Goal: Task Accomplishment & Management: Manage account settings

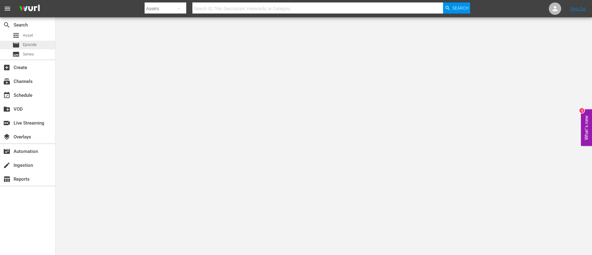
click at [32, 45] on span "Episode" at bounding box center [30, 45] width 14 height 6
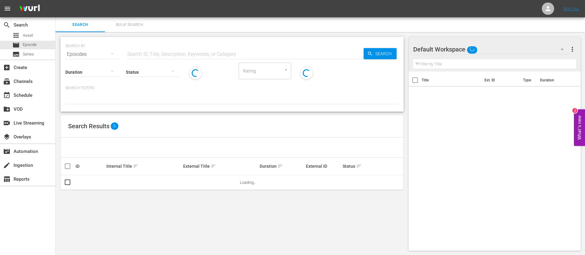
click at [129, 28] on button "Bulk Search" at bounding box center [129, 24] width 49 height 15
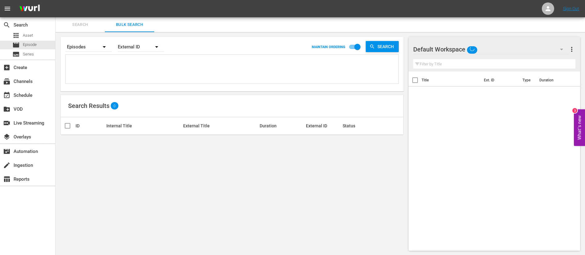
click at [122, 71] on textarea at bounding box center [232, 70] width 331 height 28
paste textarea "49vj3pGgnTdTtEhWYo4DbM_ITA nI7EBpcAx41yl7NyKTnAt_ITA 7EHrmMBlG7zt4ycAYCVy4d_ITA…"
type textarea "49vj3pGgnTdTtEhWYo4DbM_ITA nI7EBpcAx41yl7NyKTnAt_ITA 7EHrmMBlG7zt4ycAYCVy4d_ITA…"
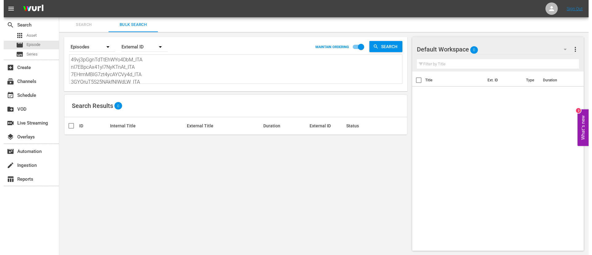
scroll to position [1, 0]
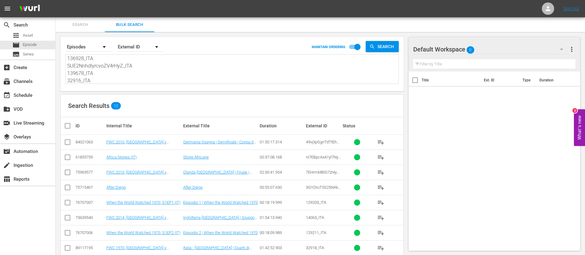
type textarea "49vj3pGgnTdTtEhWYo4DbM_ITA nI7EBpcAx41yl7NyKTnAt_ITA 7EHrmMBlG7zt4ycAYCVy4d_ITA…"
click at [67, 125] on input "checkbox" at bounding box center [70, 125] width 12 height 7
checkbox input "true"
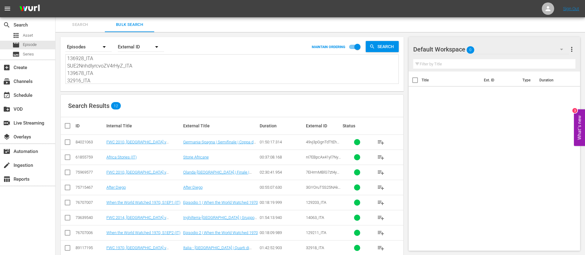
checkbox input "true"
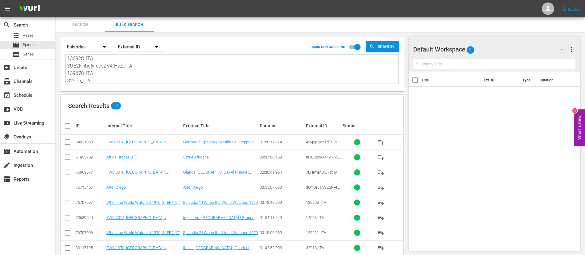
checkbox input "true"
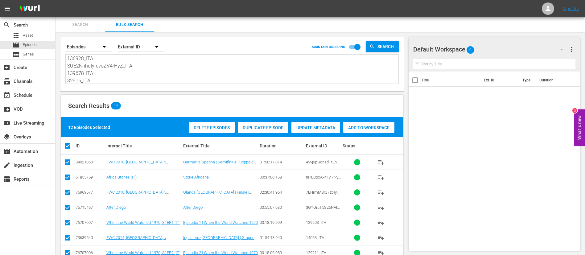
click at [359, 131] on div "Add to Workspace" at bounding box center [368, 128] width 51 height 12
click at [91, 23] on span "Search" at bounding box center [80, 24] width 42 height 7
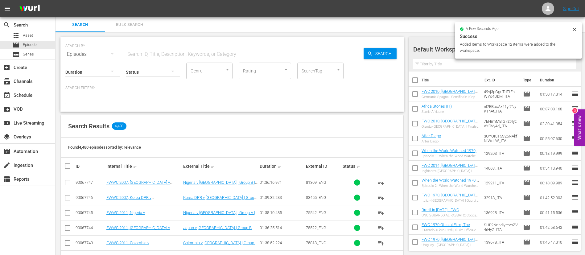
click at [174, 49] on input "text" at bounding box center [245, 54] width 238 height 15
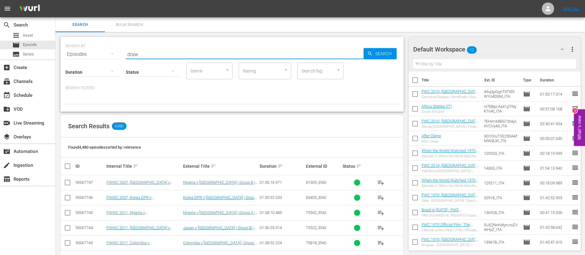
type input "draw"
click at [381, 197] on span "playlist_add" at bounding box center [380, 197] width 7 height 7
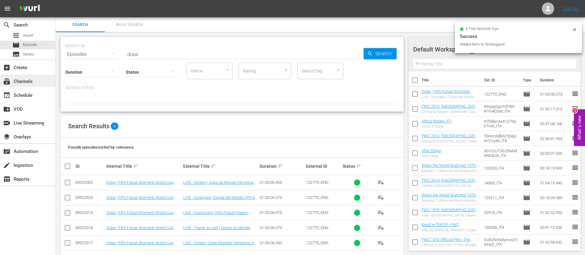
click at [49, 85] on div "subscriptions Channels" at bounding box center [27, 81] width 55 height 12
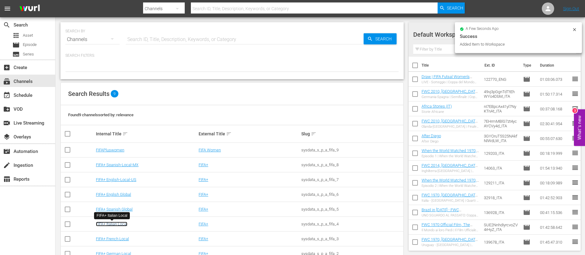
click at [121, 223] on link "FIFA+ Italian Local" at bounding box center [111, 224] width 31 height 5
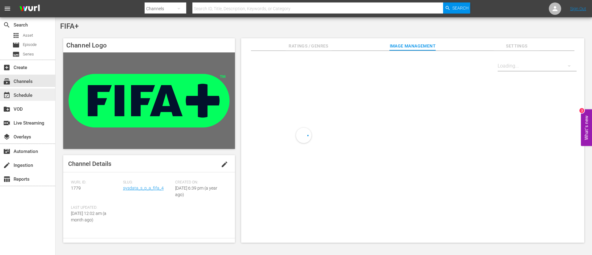
click at [19, 97] on div "event_available Schedule" at bounding box center [17, 95] width 35 height 6
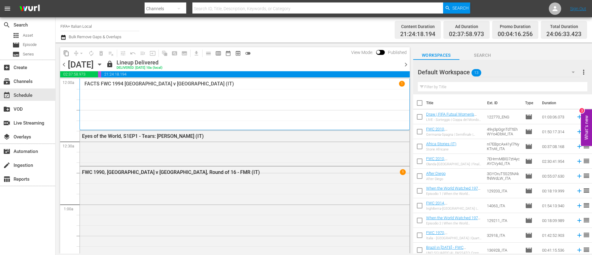
click at [406, 69] on div "chevron_left Friday, September 12th September 12th lock Lineup Delivered DELIVE…" at bounding box center [235, 65] width 350 height 12
click at [406, 64] on span "chevron_right" at bounding box center [406, 65] width 8 height 8
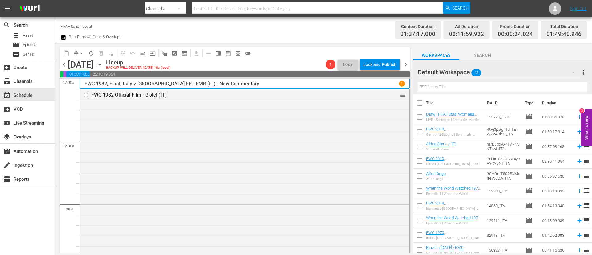
click at [421, 106] on input "checkbox" at bounding box center [419, 104] width 13 height 13
checkbox input "true"
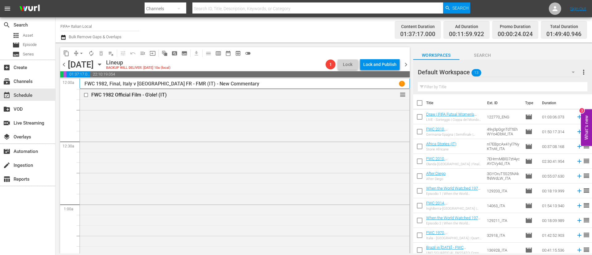
checkbox input "true"
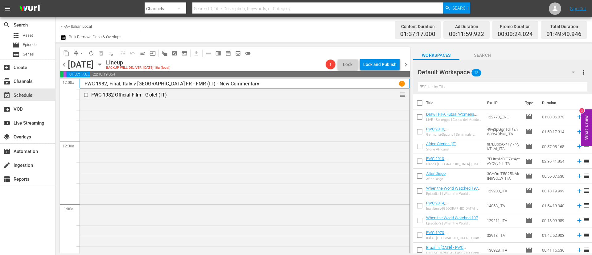
checkbox input "true"
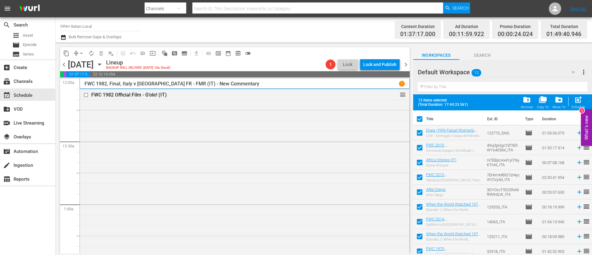
click at [423, 130] on input "checkbox" at bounding box center [419, 134] width 13 height 13
checkbox input "false"
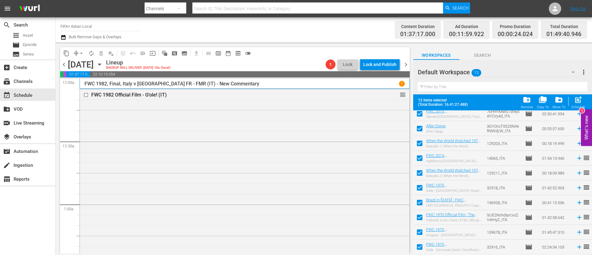
click at [421, 221] on input "checkbox" at bounding box center [419, 218] width 13 height 13
checkbox input "false"
click at [420, 238] on input "checkbox" at bounding box center [419, 233] width 13 height 13
checkbox input "false"
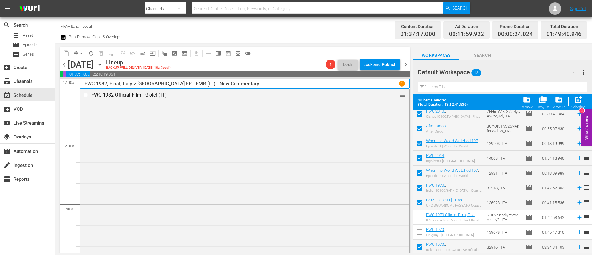
click at [420, 247] on input "checkbox" at bounding box center [419, 248] width 13 height 13
checkbox input "false"
click at [579, 107] on div "Schedule" at bounding box center [578, 107] width 14 height 4
checkbox input "false"
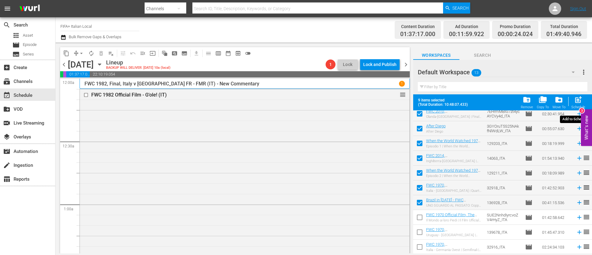
checkbox input "false"
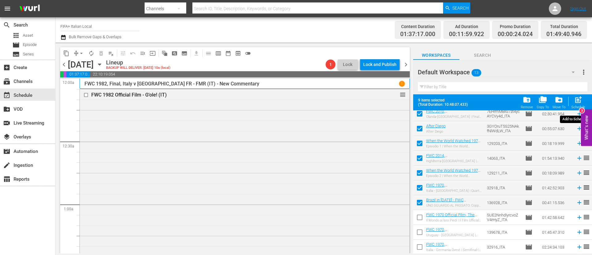
checkbox input "false"
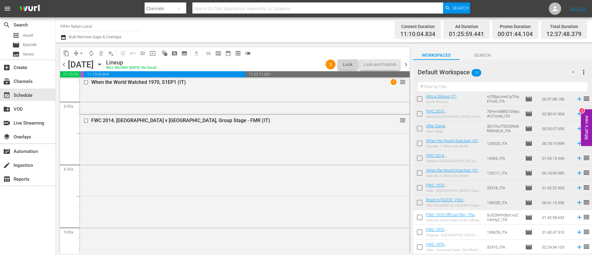
scroll to position [971, 0]
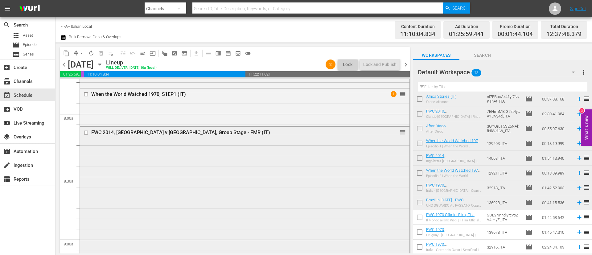
click at [86, 133] on input "checkbox" at bounding box center [87, 132] width 6 height 5
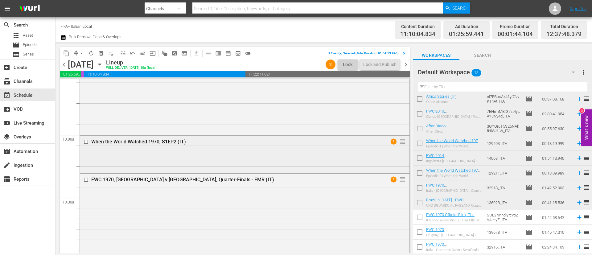
scroll to position [1203, 0]
click at [85, 178] on input "checkbox" at bounding box center [87, 179] width 6 height 5
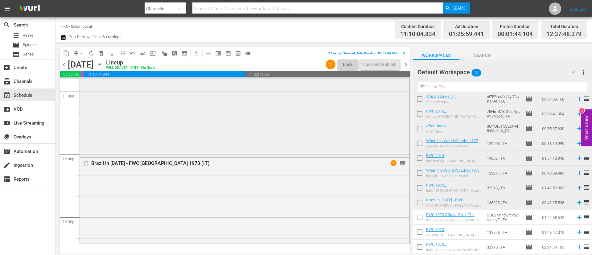
scroll to position [1480, 0]
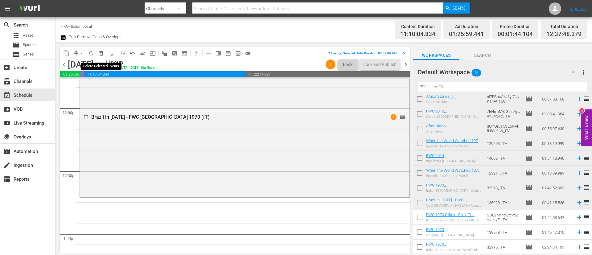
click at [100, 55] on span "delete_forever_outlined" at bounding box center [101, 53] width 6 height 6
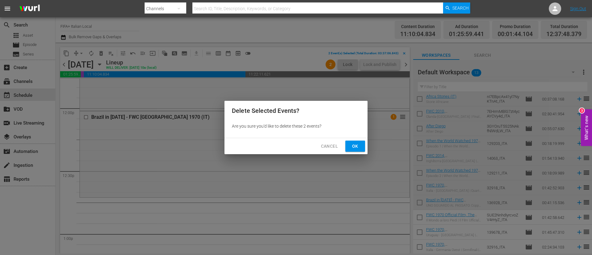
click at [358, 146] on span "Ok" at bounding box center [355, 146] width 10 height 8
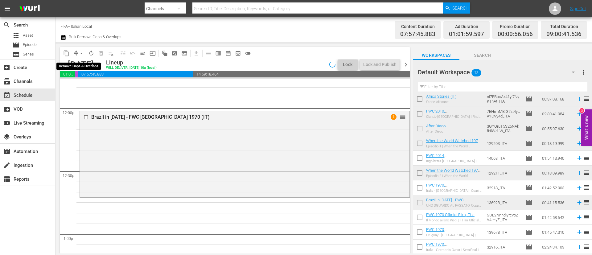
click at [78, 52] on span "arrow_drop_down" at bounding box center [81, 53] width 6 height 6
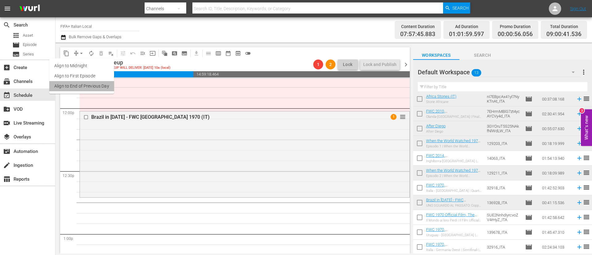
click at [85, 86] on li "Align to End of Previous Day" at bounding box center [81, 86] width 65 height 10
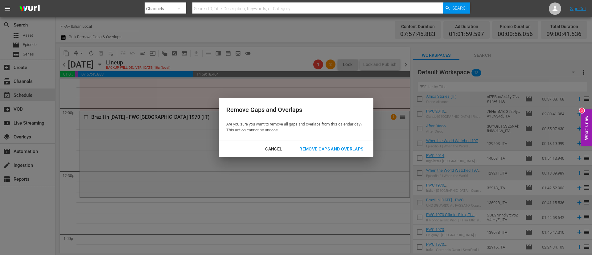
click at [334, 146] on div "Remove Gaps and Overlaps" at bounding box center [332, 149] width 74 height 8
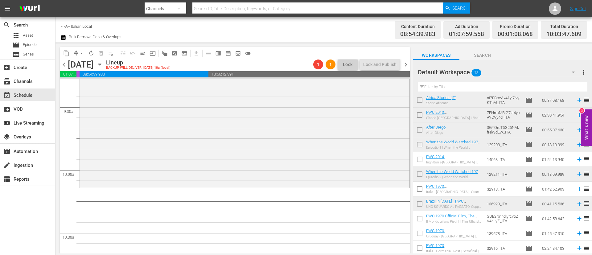
scroll to position [47, 0]
click at [421, 159] on input "checkbox" at bounding box center [419, 159] width 13 height 13
checkbox input "true"
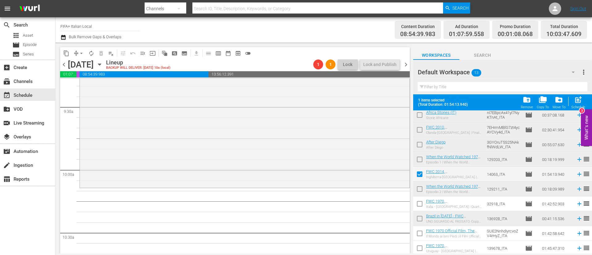
click at [422, 201] on input "checkbox" at bounding box center [419, 205] width 13 height 13
checkbox input "true"
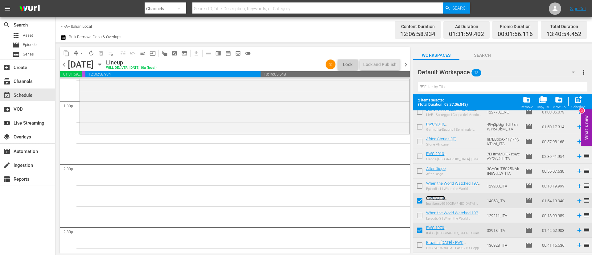
scroll to position [0, 0]
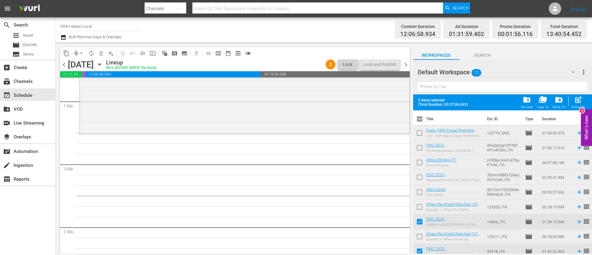
click at [419, 118] on input "checkbox" at bounding box center [419, 120] width 13 height 13
checkbox input "true"
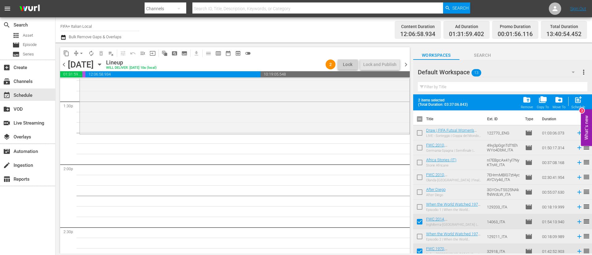
checkbox input "true"
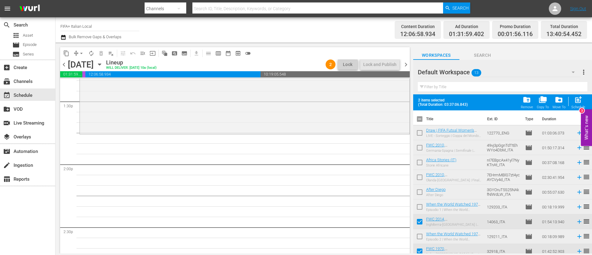
checkbox input "true"
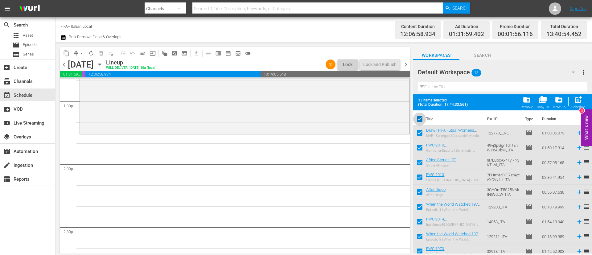
click at [423, 122] on input "checkbox" at bounding box center [419, 120] width 13 height 13
checkbox input "false"
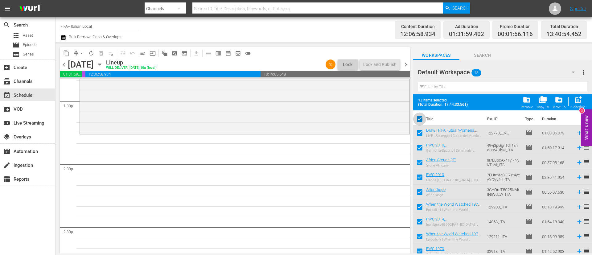
checkbox input "false"
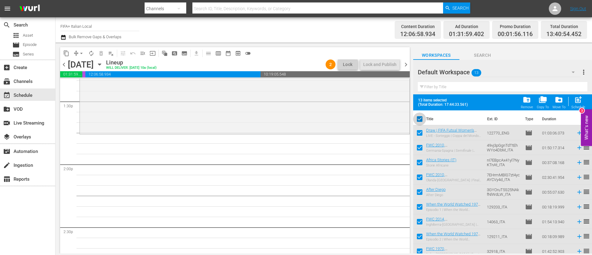
checkbox input "false"
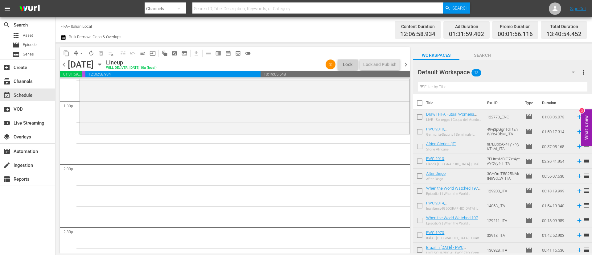
click at [419, 145] on input "checkbox" at bounding box center [419, 147] width 13 height 13
checkbox input "true"
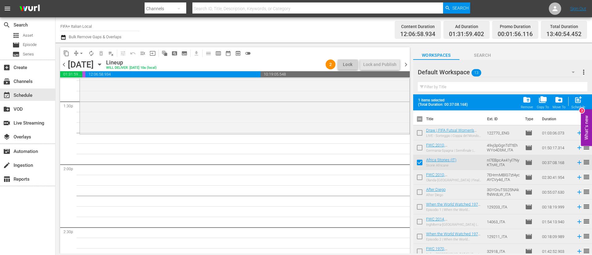
click at [421, 190] on input "checkbox" at bounding box center [419, 193] width 13 height 13
checkbox input "true"
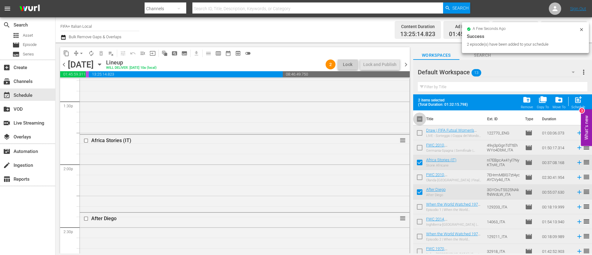
click at [418, 119] on input "checkbox" at bounding box center [419, 120] width 13 height 13
checkbox input "true"
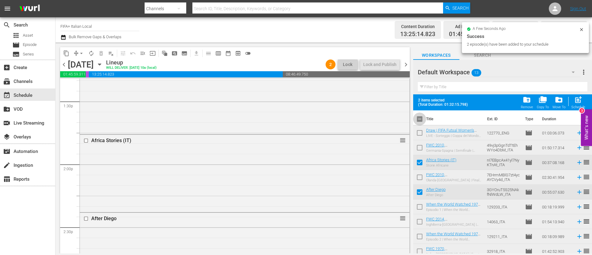
checkbox input "true"
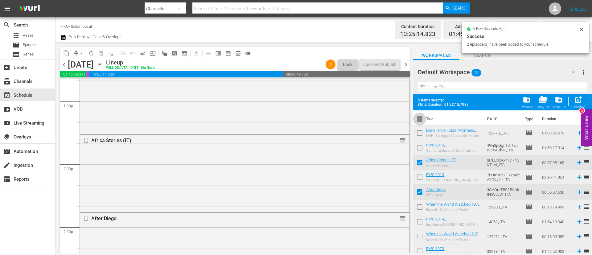
checkbox input "true"
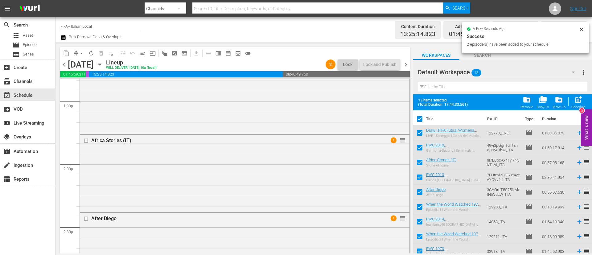
click at [421, 118] on input "checkbox" at bounding box center [419, 120] width 13 height 13
checkbox input "false"
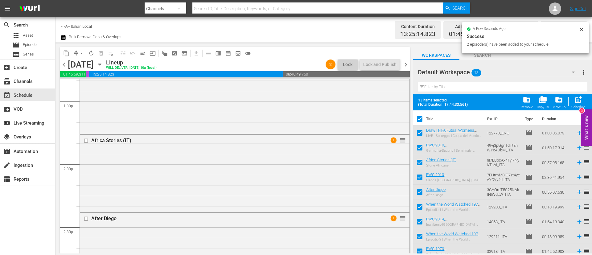
checkbox input "false"
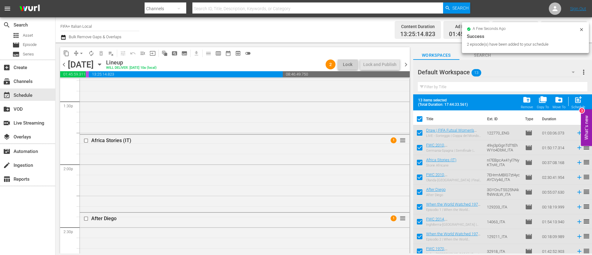
checkbox input "false"
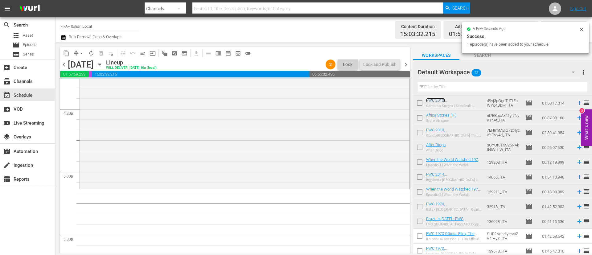
scroll to position [47, 0]
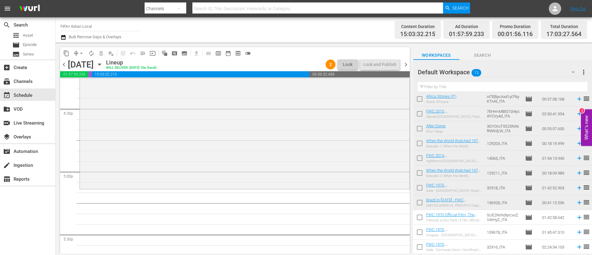
click at [423, 216] on input "checkbox" at bounding box center [419, 218] width 13 height 13
checkbox input "true"
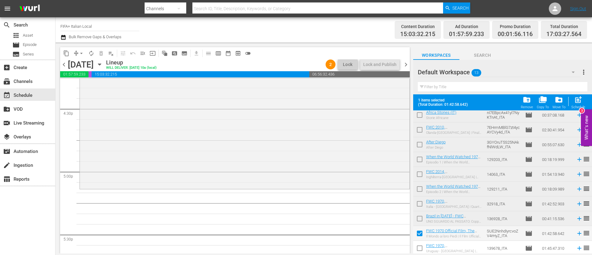
scroll to position [64, 0]
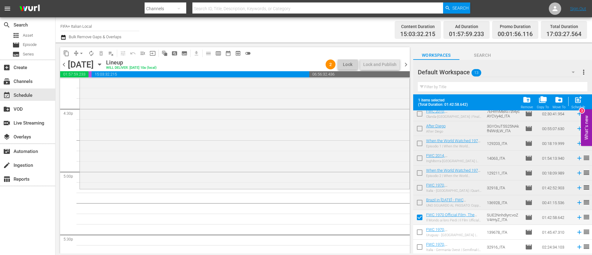
click at [424, 234] on input "checkbox" at bounding box center [419, 233] width 13 height 13
checkbox input "true"
click at [423, 246] on input "checkbox" at bounding box center [419, 248] width 13 height 13
checkbox input "true"
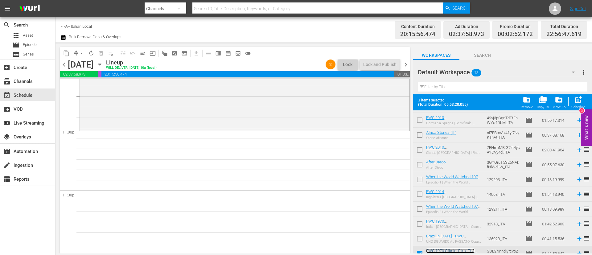
scroll to position [0, 0]
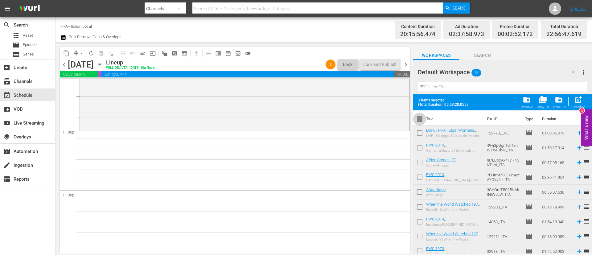
click at [422, 120] on input "checkbox" at bounding box center [419, 120] width 13 height 13
checkbox input "true"
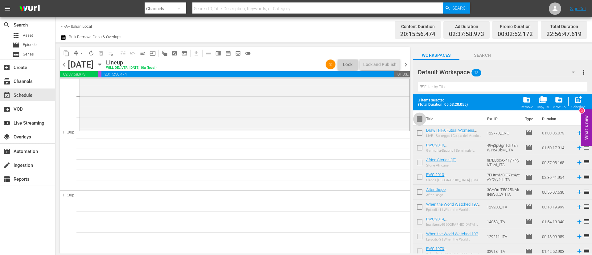
checkbox input "true"
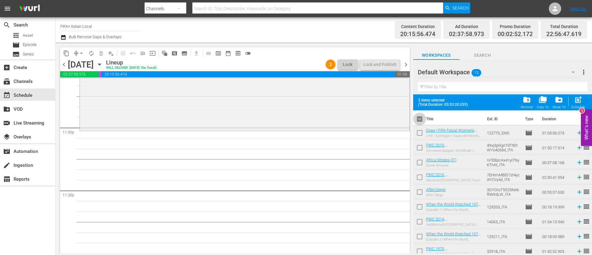
checkbox input "true"
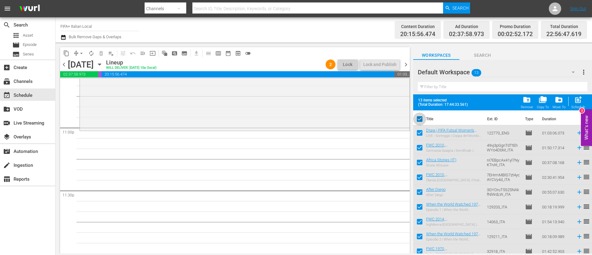
click at [421, 120] on input "checkbox" at bounding box center [419, 120] width 13 height 13
checkbox input "false"
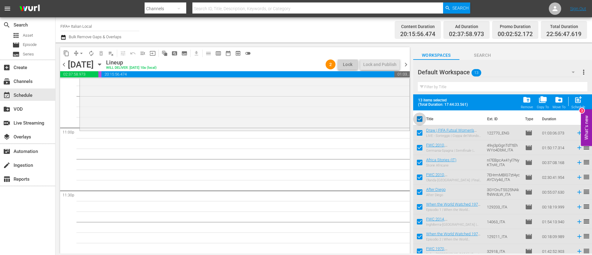
checkbox input "false"
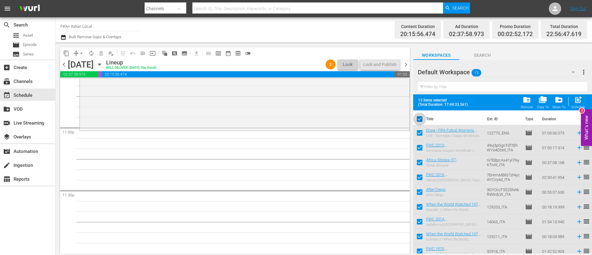
checkbox input "false"
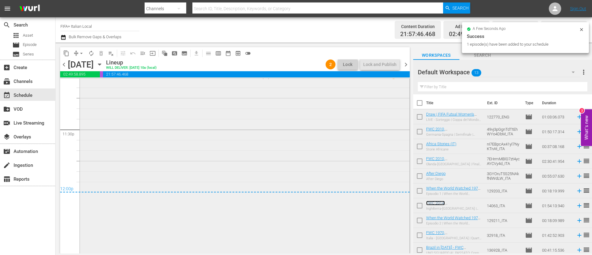
scroll to position [2962, 0]
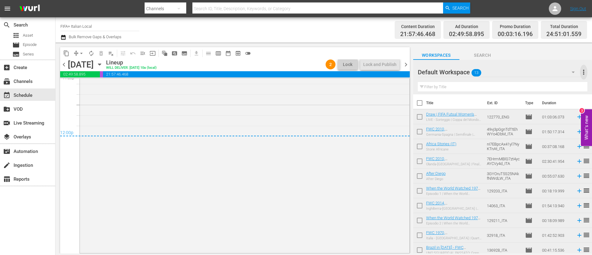
click at [583, 74] on span "more_vert" at bounding box center [583, 71] width 7 height 7
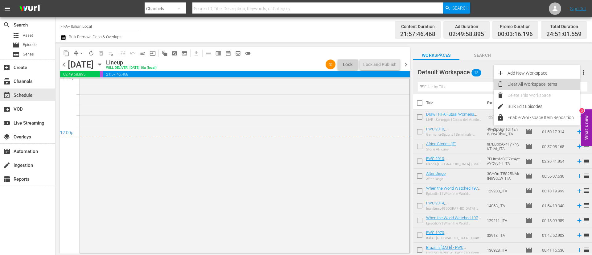
click at [549, 82] on div "Clear All Workspace Items" at bounding box center [544, 84] width 72 height 11
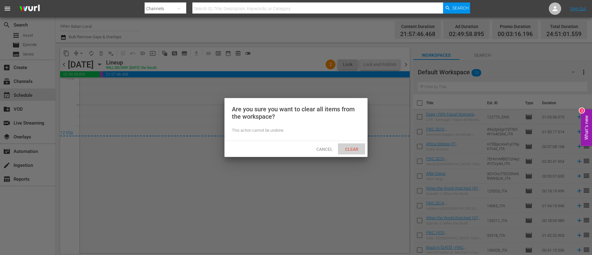
click at [350, 147] on span "Clear" at bounding box center [351, 149] width 23 height 5
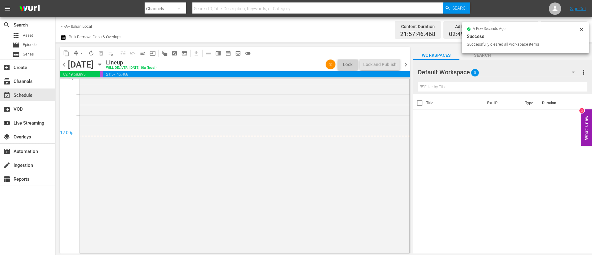
click at [404, 67] on span "chevron_right" at bounding box center [406, 65] width 8 height 8
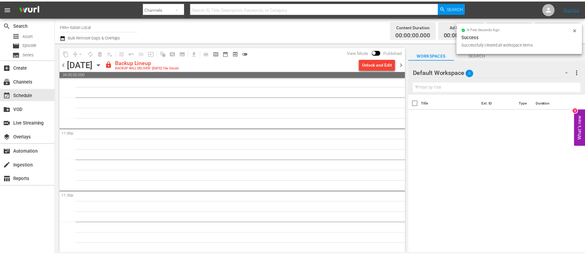
scroll to position [2845, 0]
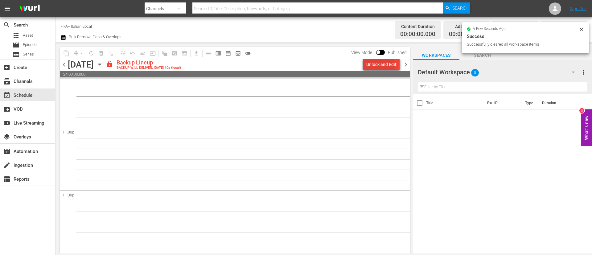
click at [382, 66] on div "Unlock and Edit" at bounding box center [381, 64] width 30 height 11
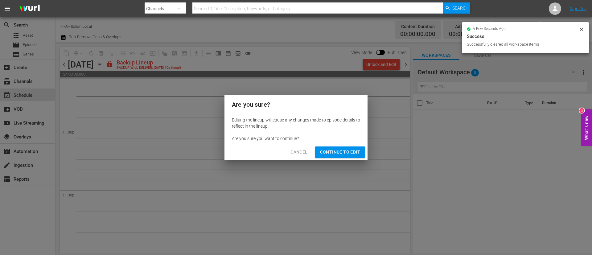
click at [344, 152] on span "Continue to Edit" at bounding box center [340, 152] width 40 height 8
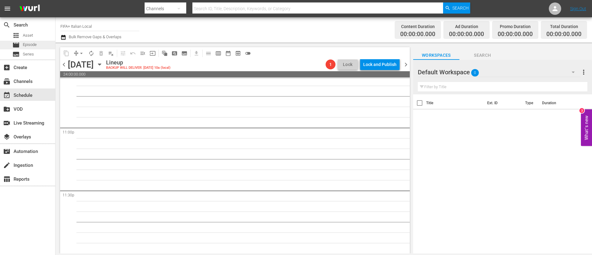
click at [21, 44] on div "movie Episode" at bounding box center [24, 45] width 24 height 9
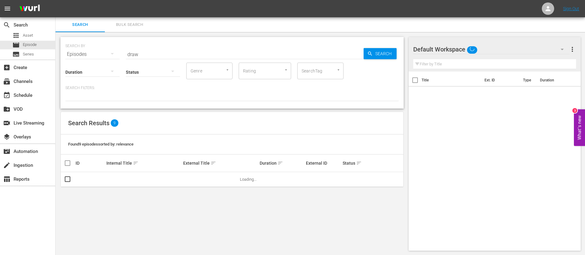
click at [127, 25] on span "Bulk Search" at bounding box center [130, 24] width 42 height 7
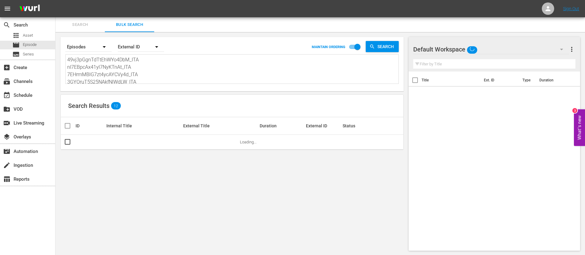
click at [140, 77] on textarea "49vj3pGgnTdTtEhWYo4DbM_ITA nI7EBpcAx41yl7NyKTnAt_ITA 7EHrmMBlG7zt4ycAYCVy4d_ITA…" at bounding box center [232, 70] width 331 height 28
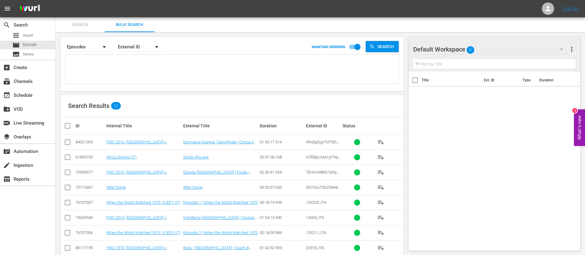
paste textarea "1RVVOGHQmVA8puXQU33tCZ_ITA 2107_ITA 2500_ITA 2420_ITA 129214_ITA 131984_ITA 129…"
type textarea "1RVVOGHQmVA8puXQU33tCZ_ITA 2107_ITA 2500_ITA 2420_ITA 129214_ITA 131984_ITA 129…"
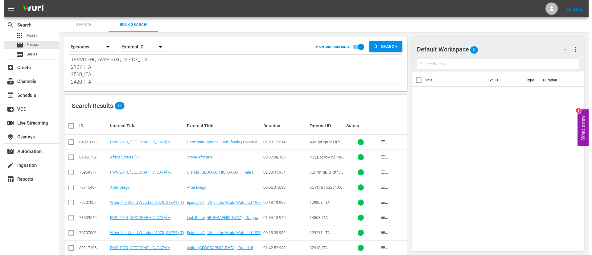
scroll to position [1, 0]
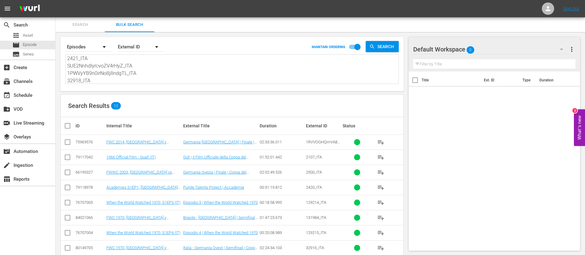
type textarea "1RVVOGHQmVA8puXQU33tCZ_ITA 2107_ITA 2500_ITA 2420_ITA 129214_ITA 131984_ITA 129…"
click at [65, 127] on input "checkbox" at bounding box center [70, 125] width 12 height 7
checkbox input "true"
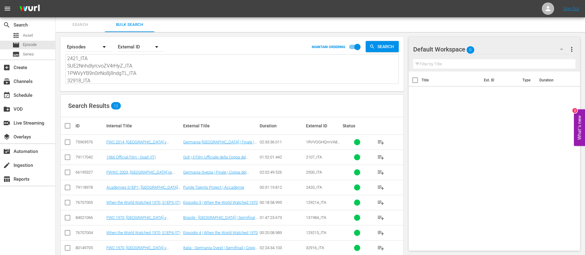
checkbox input "true"
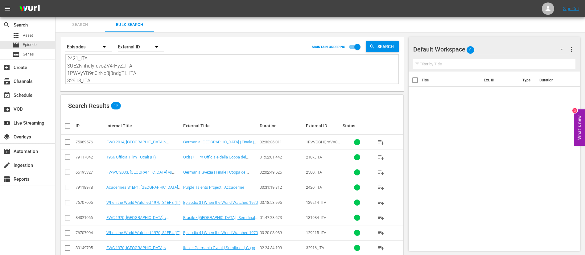
checkbox input "true"
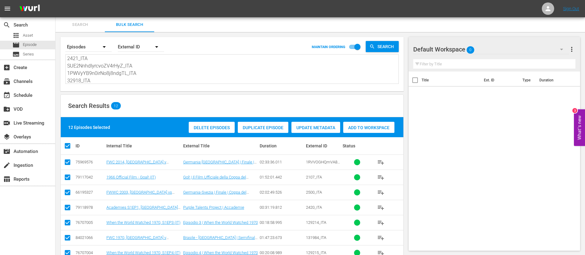
click at [389, 130] on span "Add to Workspace" at bounding box center [368, 127] width 51 height 5
click at [36, 92] on div "event_available Schedule" at bounding box center [27, 95] width 55 height 12
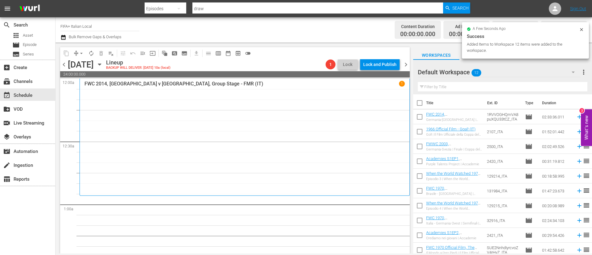
click at [421, 100] on input "checkbox" at bounding box center [419, 104] width 13 height 13
checkbox input "true"
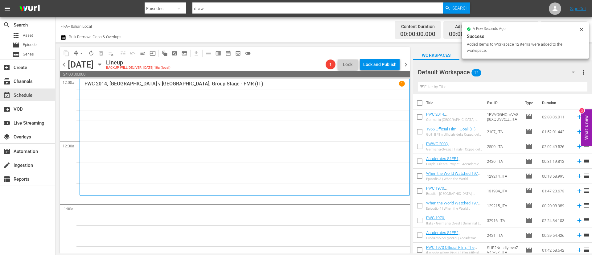
checkbox input "true"
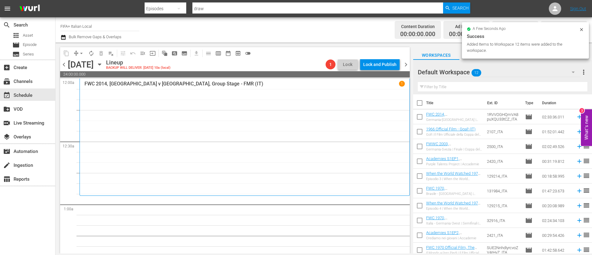
checkbox input "true"
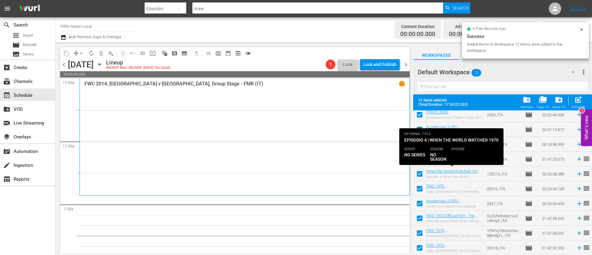
scroll to position [49, 0]
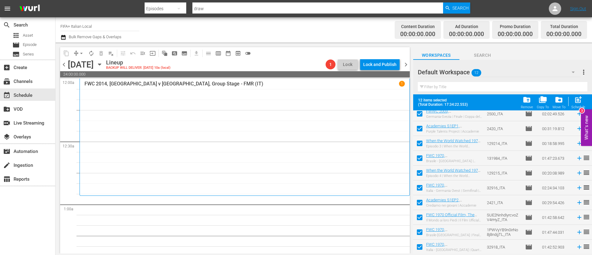
click at [420, 219] on input "checkbox" at bounding box center [419, 218] width 13 height 13
checkbox input "false"
click at [420, 235] on input "checkbox" at bounding box center [419, 233] width 13 height 13
checkbox input "false"
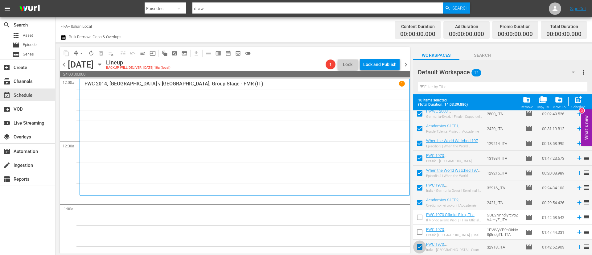
click at [419, 249] on input "checkbox" at bounding box center [419, 248] width 13 height 13
checkbox input "false"
click at [573, 102] on div "post_add Schedule" at bounding box center [578, 103] width 14 height 14
checkbox input "false"
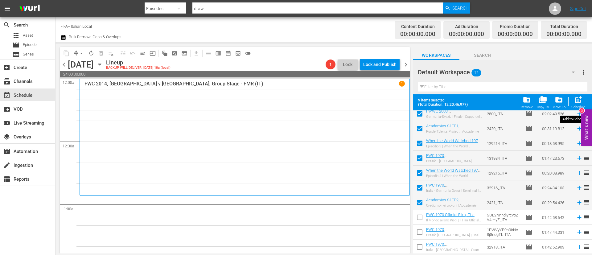
checkbox input "false"
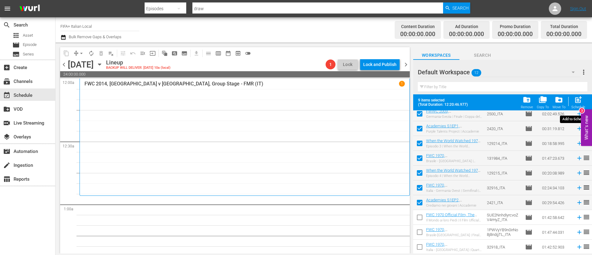
checkbox input "false"
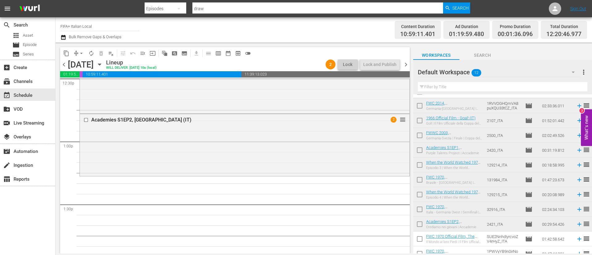
scroll to position [0, 0]
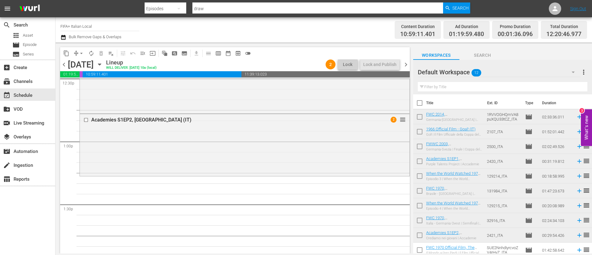
click at [418, 117] on input "checkbox" at bounding box center [419, 118] width 13 height 13
checkbox input "true"
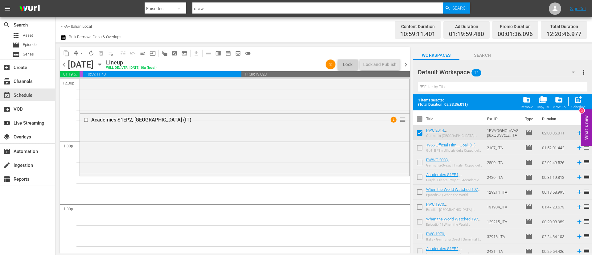
click at [420, 146] on input "checkbox" at bounding box center [419, 148] width 13 height 13
checkbox input "true"
click at [418, 161] on input "checkbox" at bounding box center [419, 163] width 13 height 13
checkbox input "true"
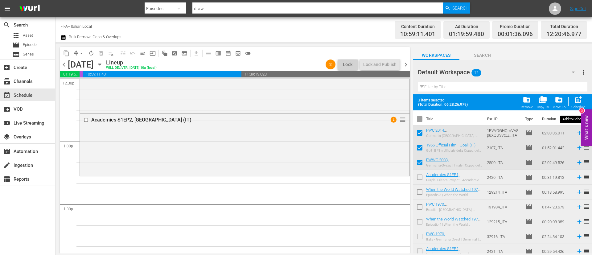
click at [578, 99] on span "post_add" at bounding box center [578, 100] width 8 height 8
checkbox input "false"
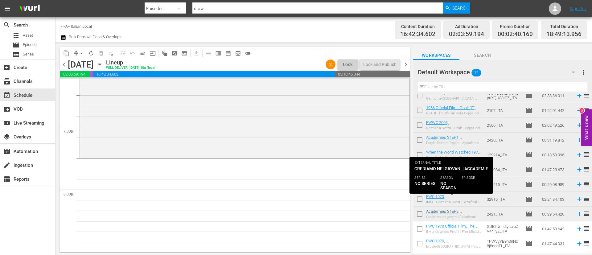
scroll to position [33, 0]
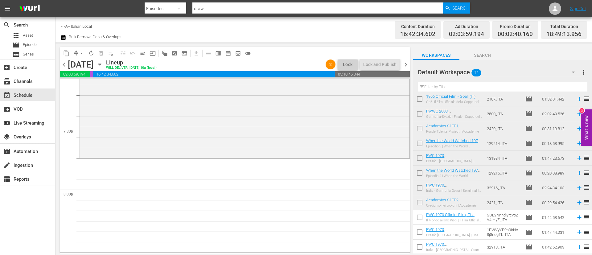
click at [419, 216] on input "checkbox" at bounding box center [419, 218] width 13 height 13
checkbox input "true"
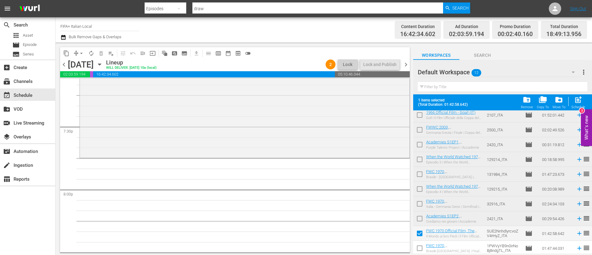
scroll to position [49, 0]
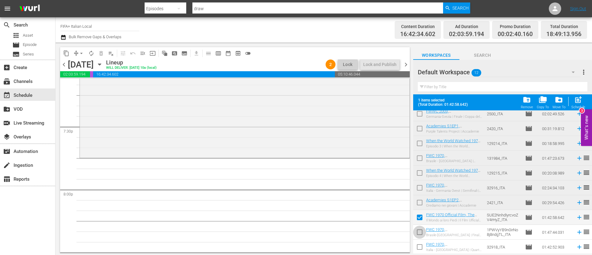
click at [420, 233] on input "checkbox" at bounding box center [419, 233] width 13 height 13
checkbox input "true"
click at [417, 251] on input "checkbox" at bounding box center [419, 248] width 13 height 13
checkbox input "true"
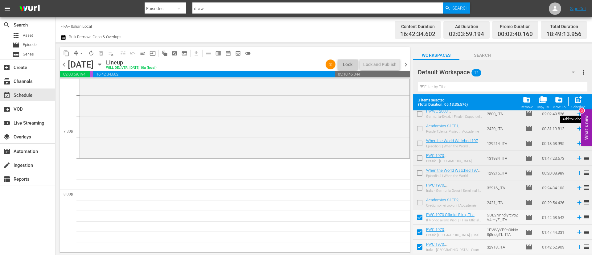
click at [581, 98] on span "post_add" at bounding box center [578, 100] width 8 height 8
checkbox input "false"
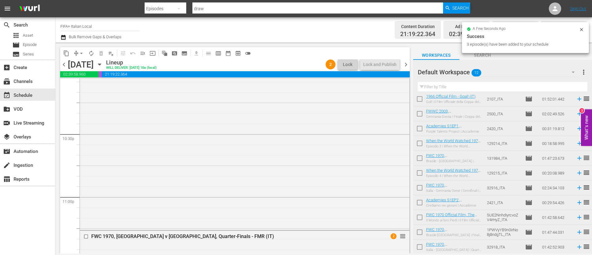
scroll to position [2968, 0]
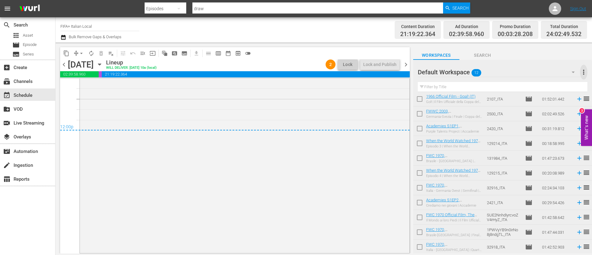
click at [581, 69] on span "more_vert" at bounding box center [583, 71] width 7 height 7
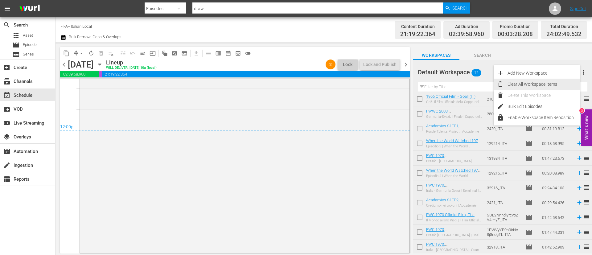
click at [556, 81] on div "Clear All Workspace Items" at bounding box center [544, 84] width 72 height 11
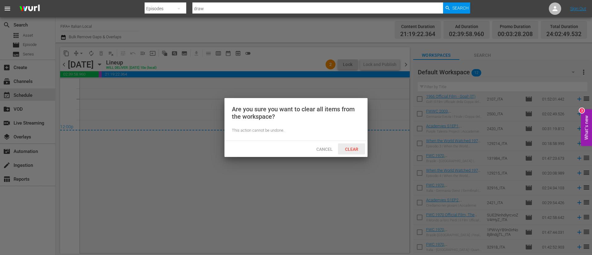
click at [357, 151] on div "Clear" at bounding box center [351, 148] width 27 height 11
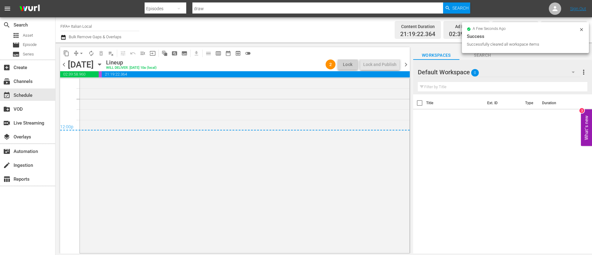
scroll to position [0, 0]
click at [404, 67] on span "chevron_right" at bounding box center [406, 65] width 8 height 8
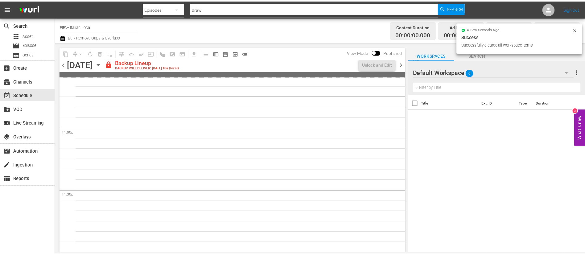
scroll to position [2845, 0]
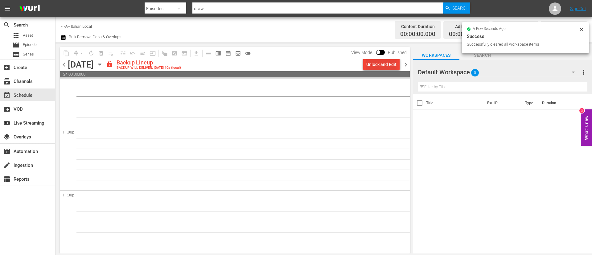
click at [384, 68] on div "Unlock and Edit" at bounding box center [381, 64] width 30 height 11
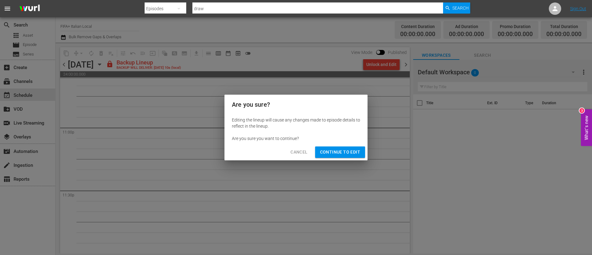
click at [334, 156] on button "Continue to Edit" at bounding box center [340, 151] width 50 height 11
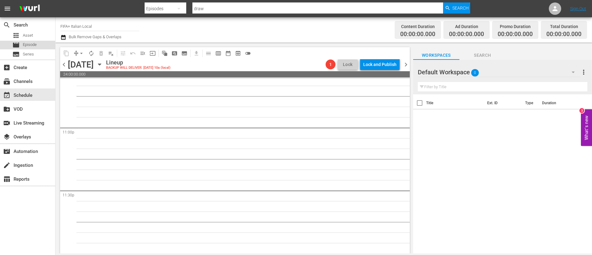
click at [25, 48] on div "movie Episode" at bounding box center [24, 45] width 24 height 9
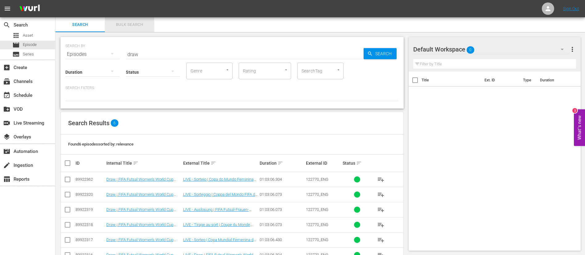
click at [131, 22] on span "Bulk Search" at bounding box center [130, 24] width 42 height 7
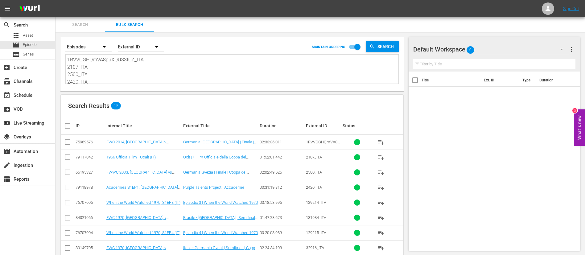
click at [123, 83] on textarea "1RVVOGHQmVA8puXQU33tCZ_ITA 2107_ITA 2500_ITA 2420_ITA 129214_ITA 131984_ITA 129…" at bounding box center [232, 70] width 331 height 28
paste textarea "2732_ITA 78s06YxYl82swvCgfhA3lX_ITA 2486_ITA 4532_ITA 2487_ITA 4439_ITA 2488_IT…"
type textarea "2732_ITA 78s06YxYl82swvCgfhA3lX_ITA 2486_ITA 4532_ITA 2487_ITA 4439_ITA 2488_IT…"
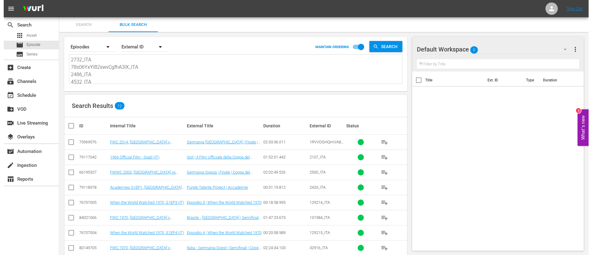
scroll to position [1, 0]
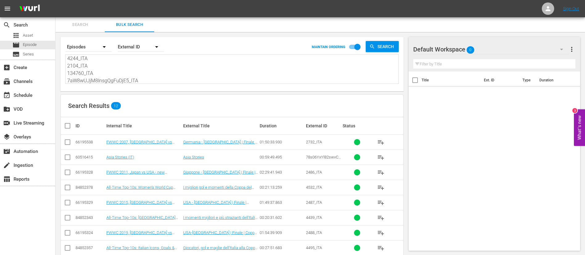
type textarea "2732_ITA 78s06YxYl82swvCgfhA3lX_ITA 2486_ITA 4532_ITA 2487_ITA 4439_ITA 2488_IT…"
click at [70, 124] on input "checkbox" at bounding box center [70, 125] width 12 height 7
checkbox input "true"
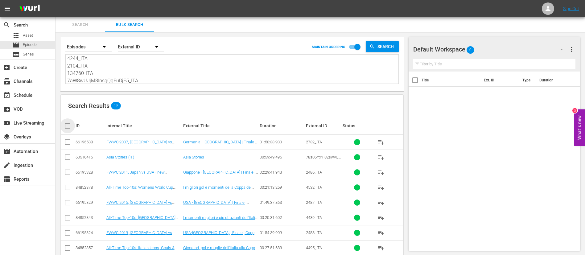
checkbox input "true"
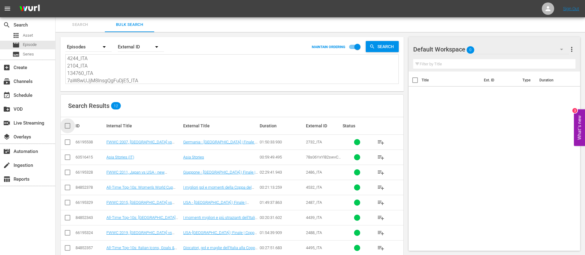
checkbox input "true"
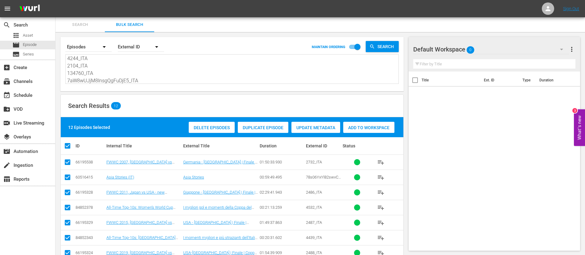
click at [384, 127] on span "Add to Workspace" at bounding box center [368, 127] width 51 height 5
click at [22, 95] on div "event_available Schedule" at bounding box center [17, 95] width 35 height 6
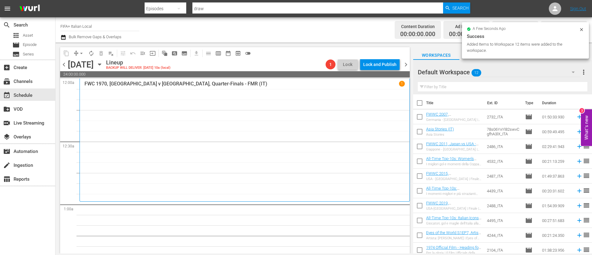
click at [416, 103] on input "checkbox" at bounding box center [419, 104] width 13 height 13
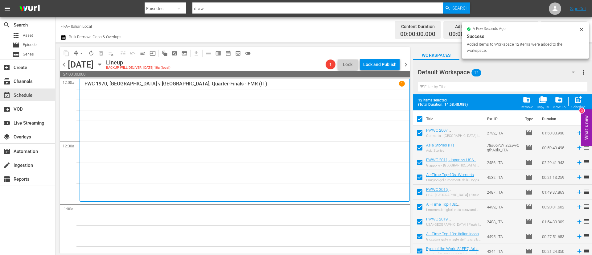
scroll to position [49, 0]
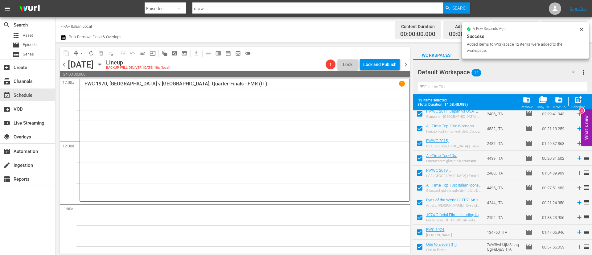
click at [425, 215] on input "checkbox" at bounding box center [419, 218] width 13 height 13
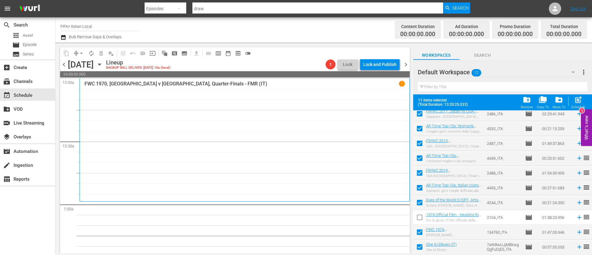
click at [421, 229] on input "checkbox" at bounding box center [419, 233] width 13 height 13
click at [421, 247] on input "checkbox" at bounding box center [419, 248] width 13 height 13
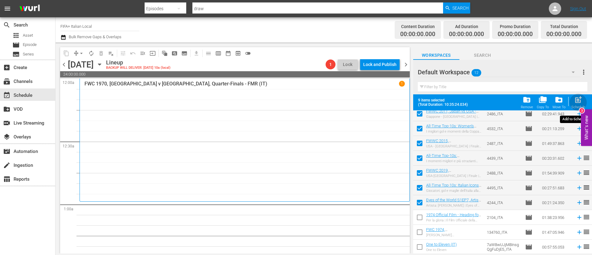
click at [575, 102] on span "post_add" at bounding box center [578, 100] width 8 height 8
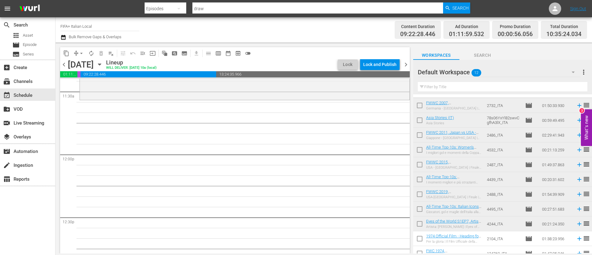
scroll to position [0, 0]
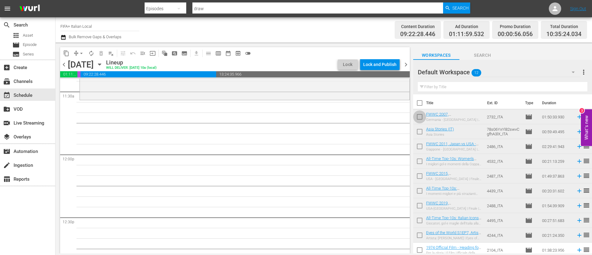
click at [423, 119] on input "checkbox" at bounding box center [419, 118] width 13 height 13
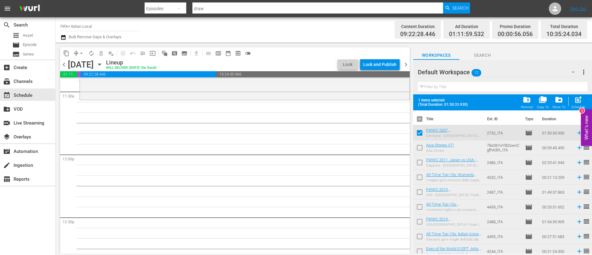
click at [419, 147] on input "checkbox" at bounding box center [419, 148] width 13 height 13
click at [419, 160] on input "checkbox" at bounding box center [419, 163] width 13 height 13
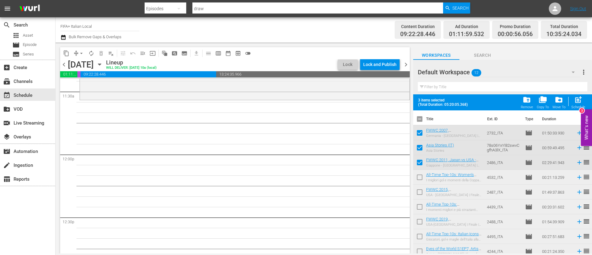
click at [419, 180] on input "checkbox" at bounding box center [419, 178] width 13 height 13
click at [579, 102] on span "post_add" at bounding box center [578, 100] width 8 height 8
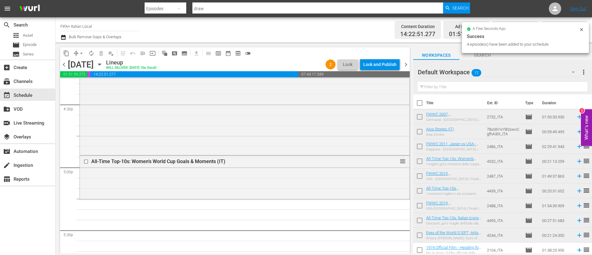
scroll to position [2082, 0]
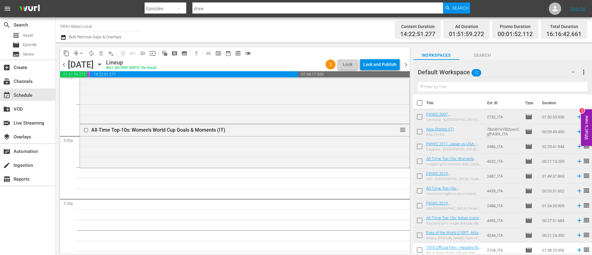
click at [420, 191] on input "checkbox" at bounding box center [419, 192] width 13 height 13
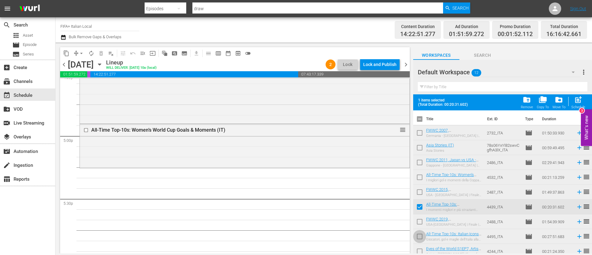
click at [421, 238] on input "checkbox" at bounding box center [419, 237] width 13 height 13
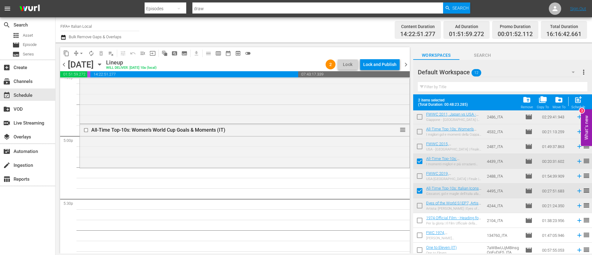
scroll to position [49, 0]
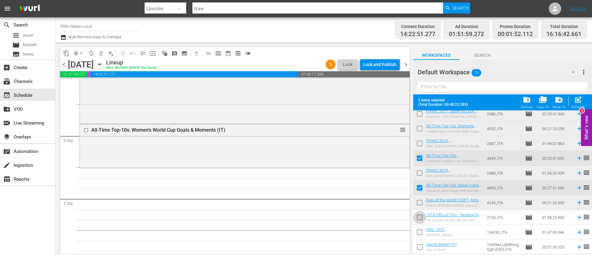
click at [422, 218] on input "checkbox" at bounding box center [419, 218] width 13 height 13
click at [418, 239] on input "checkbox" at bounding box center [419, 233] width 13 height 13
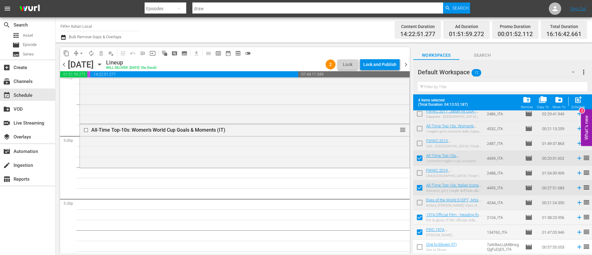
click at [418, 249] on input "checkbox" at bounding box center [419, 248] width 13 height 13
click at [579, 96] on span "post_add" at bounding box center [578, 100] width 8 height 8
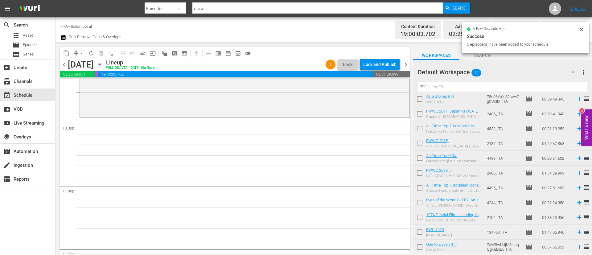
scroll to position [2752, 0]
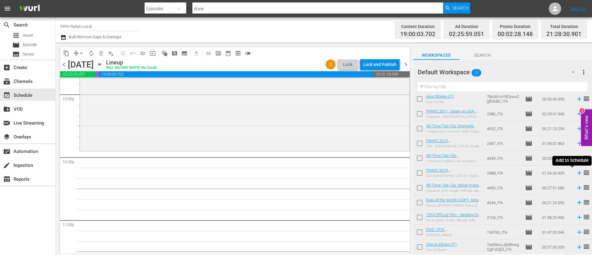
click at [577, 173] on icon at bounding box center [579, 173] width 4 height 4
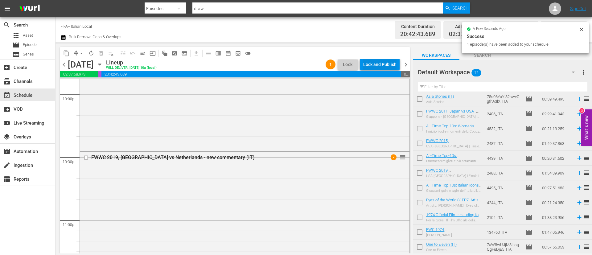
click at [394, 60] on div "Lock and Publish" at bounding box center [379, 64] width 33 height 11
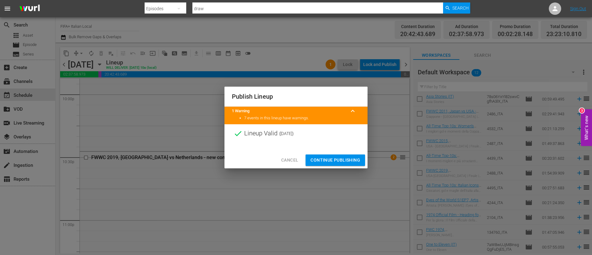
click at [352, 161] on span "Continue Publishing" at bounding box center [336, 160] width 50 height 8
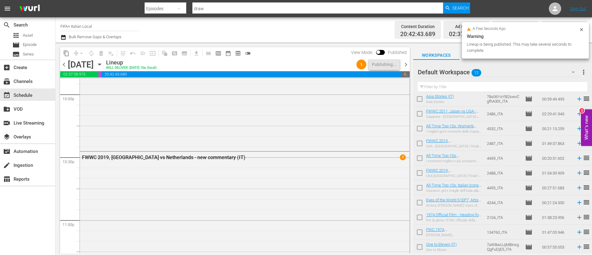
scroll to position [2891, 0]
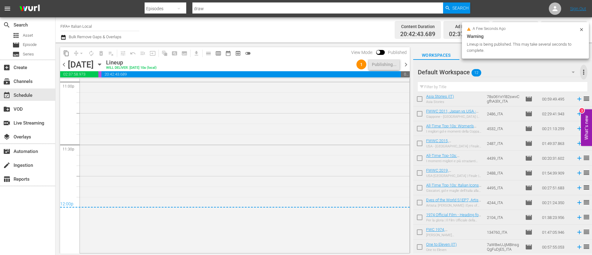
click at [582, 72] on span "more_vert" at bounding box center [583, 71] width 7 height 7
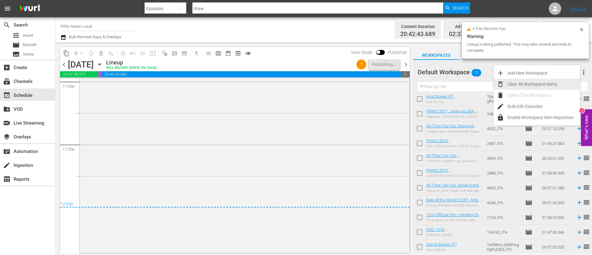
click at [556, 82] on div "Clear All Workspace Items" at bounding box center [544, 84] width 72 height 11
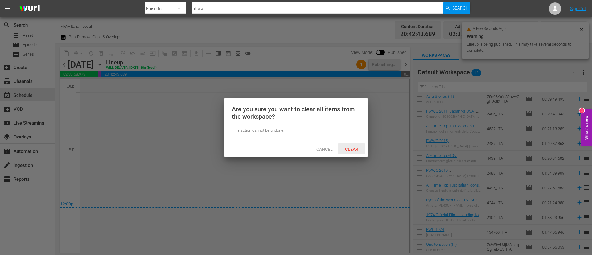
click at [363, 151] on div "Clear" at bounding box center [351, 148] width 27 height 11
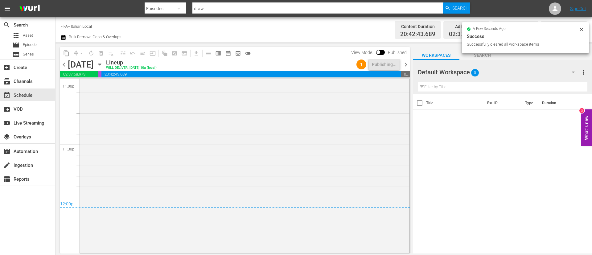
scroll to position [0, 0]
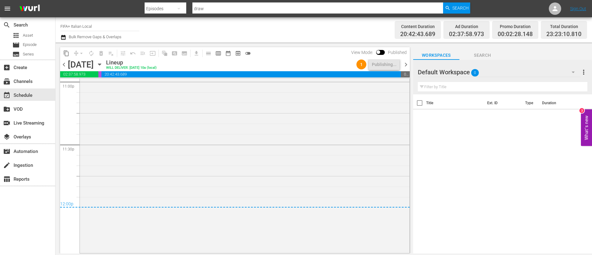
click at [407, 66] on span "chevron_right" at bounding box center [406, 65] width 8 height 8
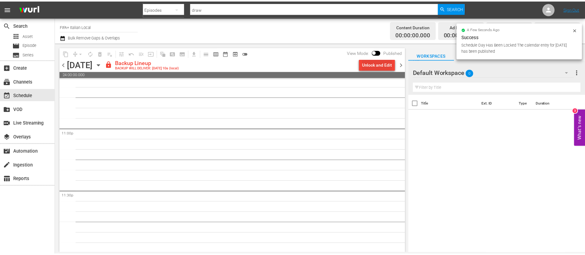
scroll to position [2845, 0]
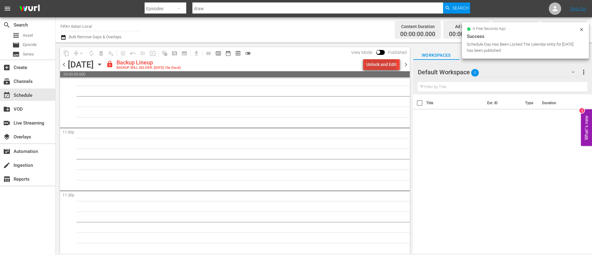
click at [382, 66] on div "Unlock and Edit" at bounding box center [381, 64] width 30 height 11
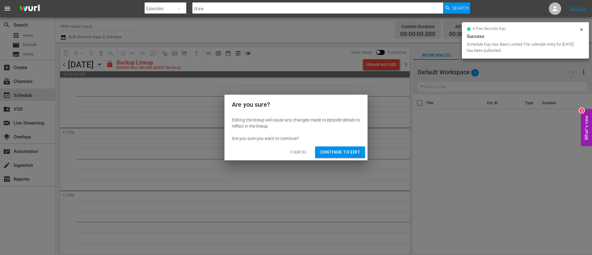
click at [353, 153] on span "Continue to Edit" at bounding box center [340, 152] width 40 height 8
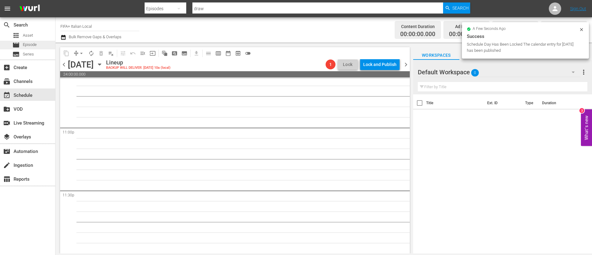
click at [44, 47] on div "movie Episode" at bounding box center [27, 45] width 55 height 9
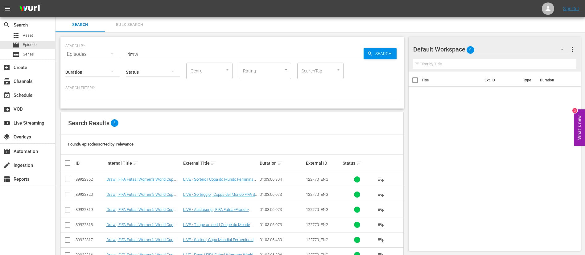
click at [132, 22] on span "Bulk Search" at bounding box center [130, 24] width 42 height 7
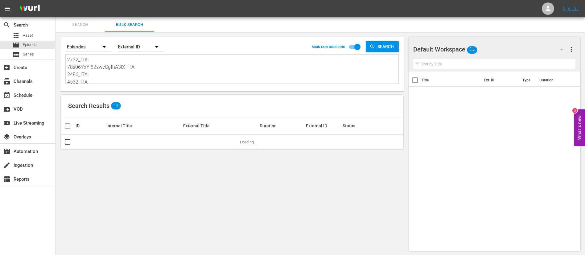
click at [135, 73] on textarea "2732_ITA 78s06YxYl82swvCgfhA3lX_ITA 2486_ITA 4532_ITA 2487_ITA 4439_ITA 2488_IT…" at bounding box center [232, 70] width 331 height 28
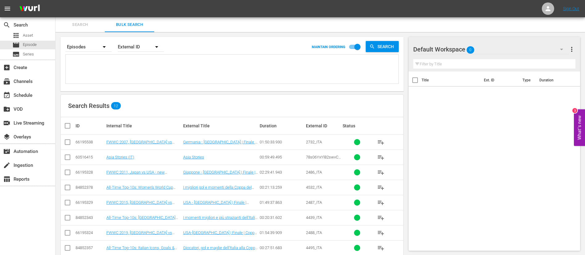
paste textarea "123042_ITA 7456_ITA 133689_ITA 1634_ITA 7476_ITA 24449_ITA 26609_ITA 4iHpy3vcGa…"
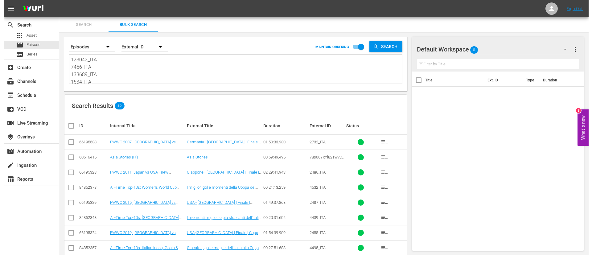
scroll to position [1, 0]
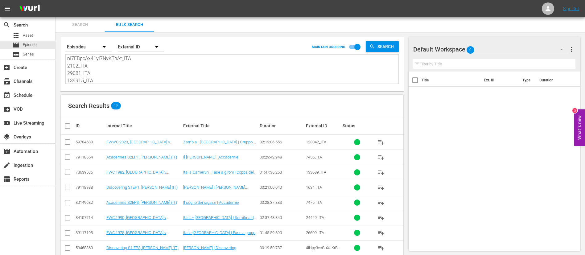
click at [71, 128] on input "checkbox" at bounding box center [70, 125] width 12 height 7
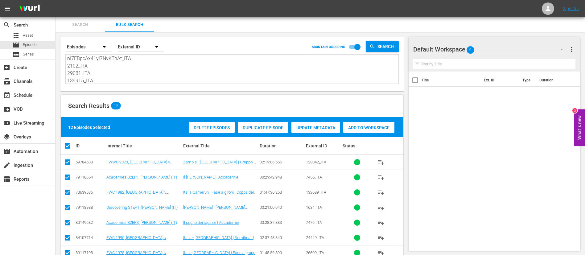
click at [366, 136] on div "12 Episodes Selected Delete Episodes Duplicate Episode Update Metadata Add to W…" at bounding box center [232, 127] width 343 height 20
click at [370, 126] on span "Add to Workspace" at bounding box center [368, 127] width 51 height 5
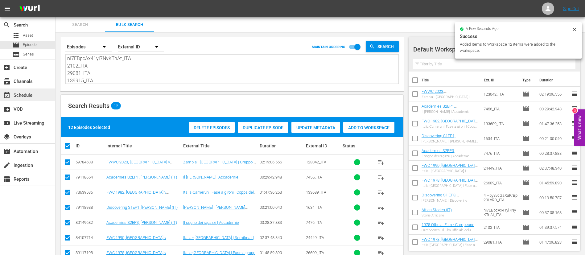
click at [32, 97] on div "event_available Schedule" at bounding box center [17, 95] width 35 height 6
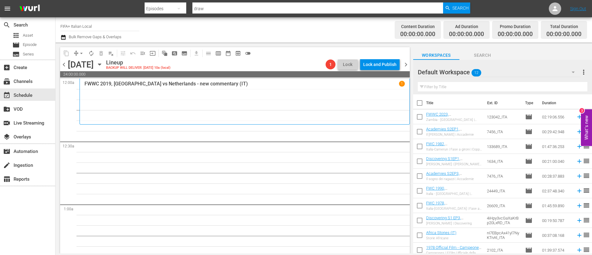
drag, startPoint x: 421, startPoint y: 103, endPoint x: 439, endPoint y: 167, distance: 66.5
click at [421, 103] on input "checkbox" at bounding box center [419, 104] width 13 height 13
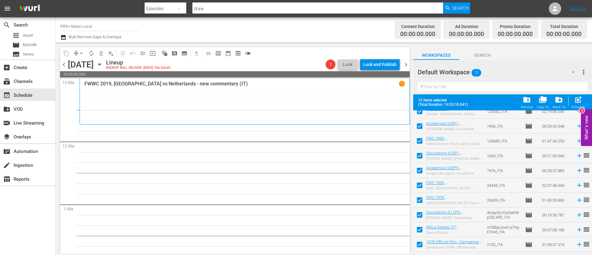
scroll to position [49, 0]
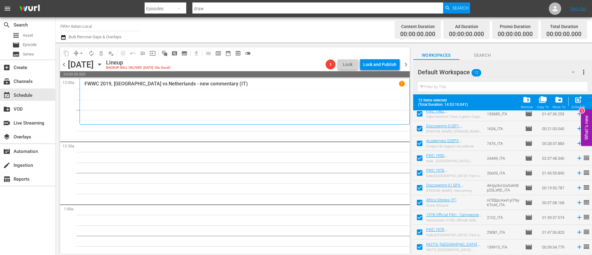
click at [419, 212] on input "checkbox" at bounding box center [419, 218] width 13 height 13
click at [418, 239] on input "checkbox" at bounding box center [419, 233] width 13 height 13
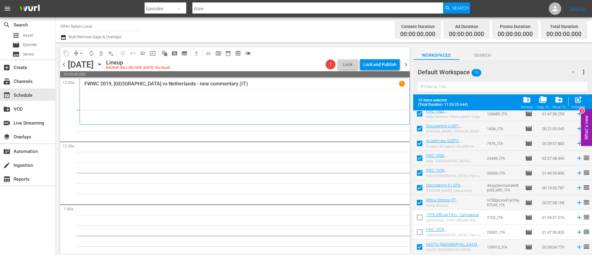
click at [418, 248] on input "checkbox" at bounding box center [419, 248] width 13 height 13
click at [582, 99] on span "post_add" at bounding box center [578, 100] width 8 height 8
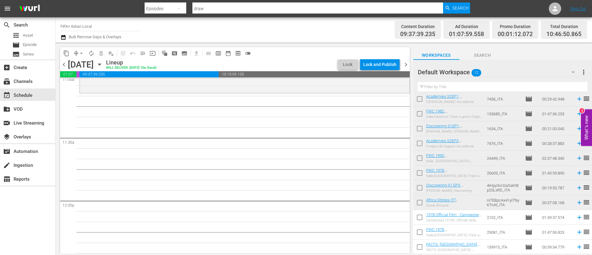
scroll to position [0, 0]
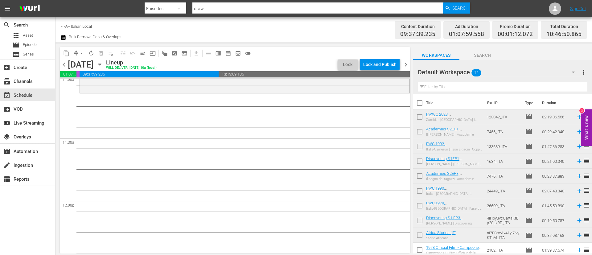
click at [422, 119] on input "checkbox" at bounding box center [419, 118] width 13 height 13
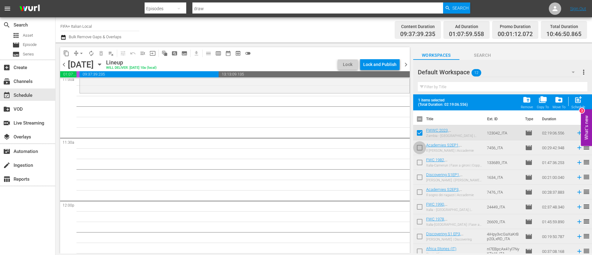
click at [419, 150] on input "checkbox" at bounding box center [419, 148] width 13 height 13
click at [419, 162] on input "checkbox" at bounding box center [419, 163] width 13 height 13
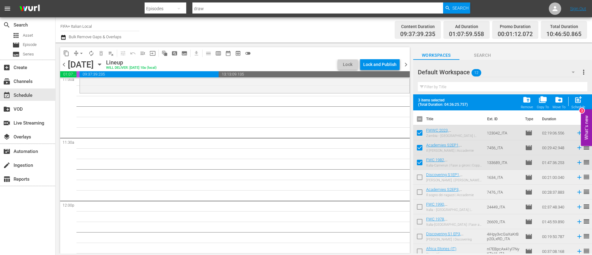
click at [419, 176] on input "checkbox" at bounding box center [419, 178] width 13 height 13
click at [420, 194] on input "checkbox" at bounding box center [419, 193] width 13 height 13
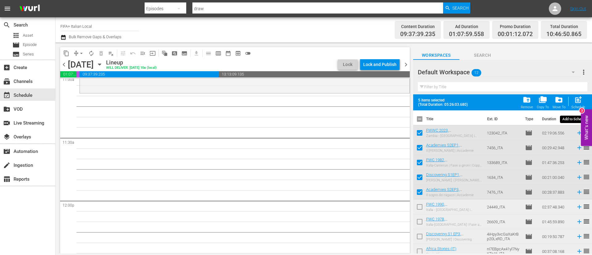
click at [577, 97] on span "post_add" at bounding box center [578, 100] width 8 height 8
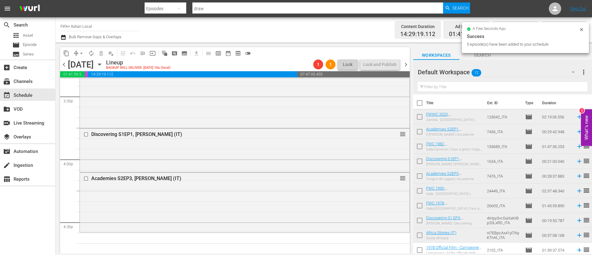
scroll to position [1979, 0]
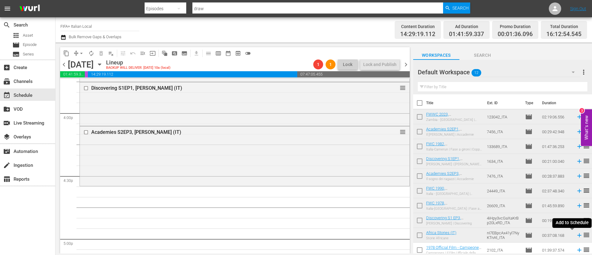
click at [577, 235] on icon at bounding box center [579, 235] width 4 height 4
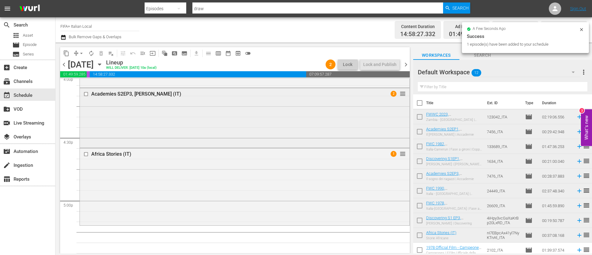
scroll to position [2071, 0]
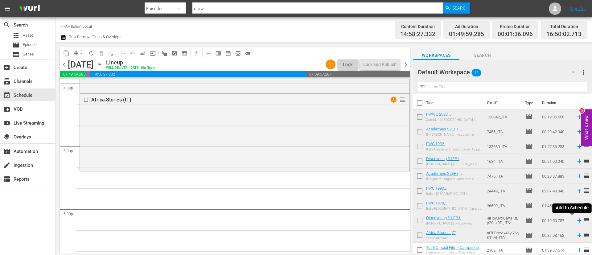
click at [576, 219] on icon at bounding box center [579, 220] width 7 height 7
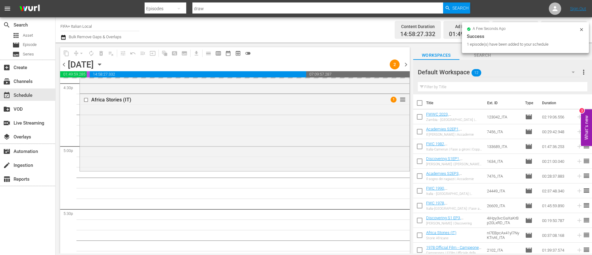
scroll to position [33, 0]
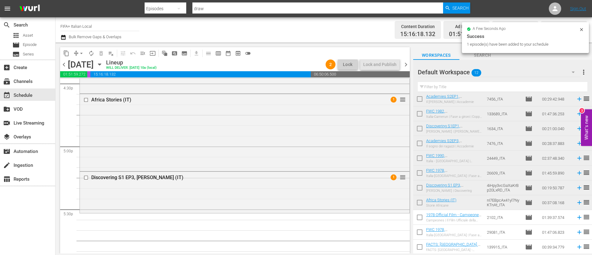
click at [421, 218] on input "checkbox" at bounding box center [419, 218] width 13 height 13
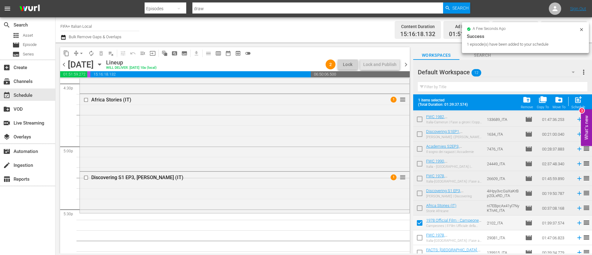
scroll to position [49, 0]
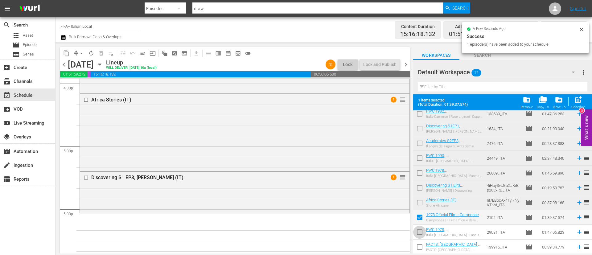
click at [424, 234] on input "checkbox" at bounding box center [419, 233] width 13 height 13
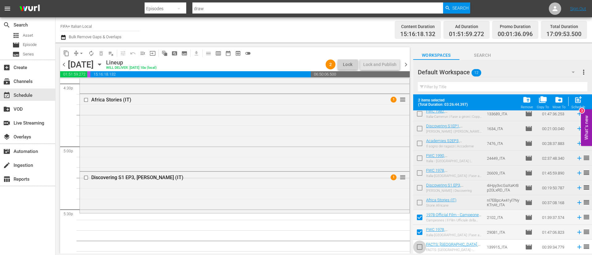
click at [420, 247] on input "checkbox" at bounding box center [419, 248] width 13 height 13
click at [583, 103] on span "post_add" at bounding box center [578, 100] width 8 height 8
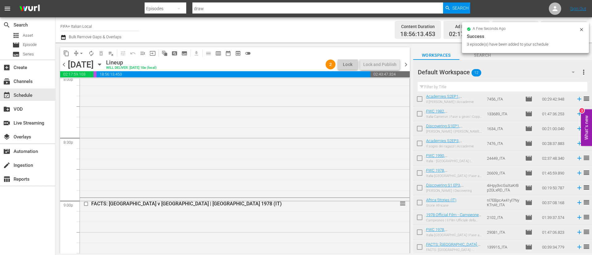
scroll to position [2673, 0]
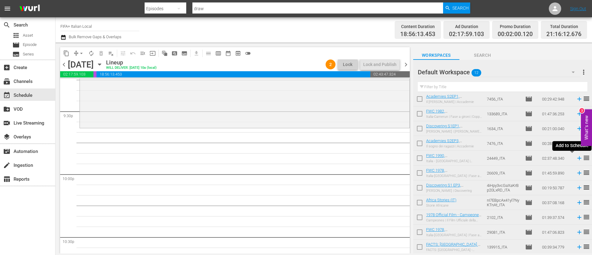
click at [576, 158] on icon at bounding box center [579, 158] width 7 height 7
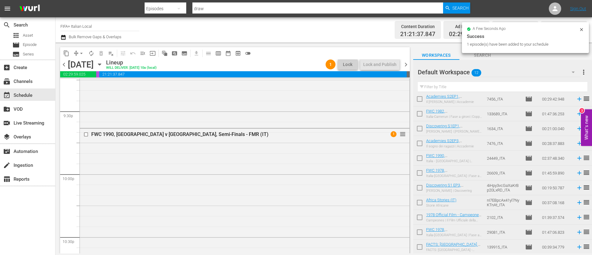
scroll to position [2878, 0]
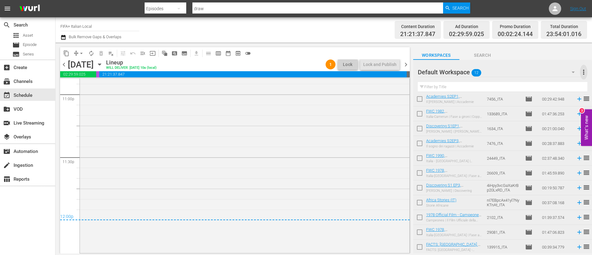
click at [584, 72] on span "more_vert" at bounding box center [583, 71] width 7 height 7
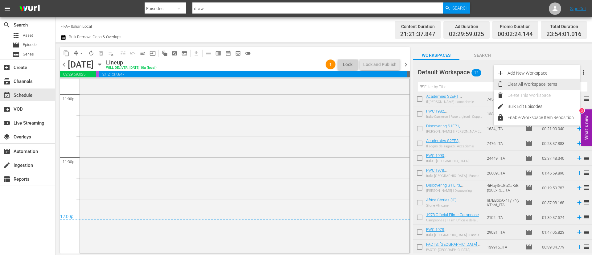
click at [558, 84] on div "Clear All Workspace Items" at bounding box center [544, 84] width 72 height 11
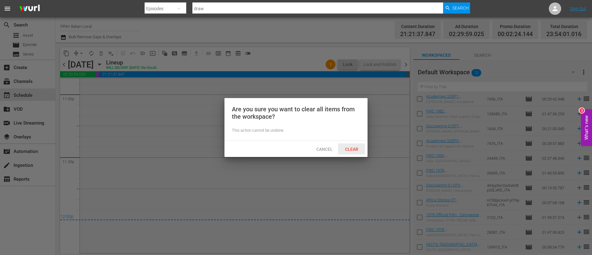
click at [357, 152] on div "Clear" at bounding box center [351, 148] width 27 height 11
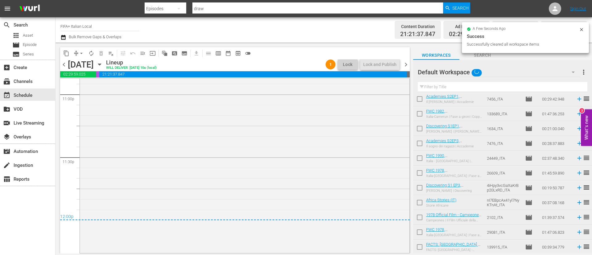
click at [405, 65] on span "chevron_right" at bounding box center [406, 65] width 8 height 8
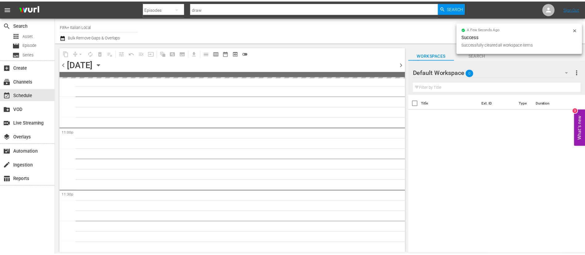
scroll to position [2844, 0]
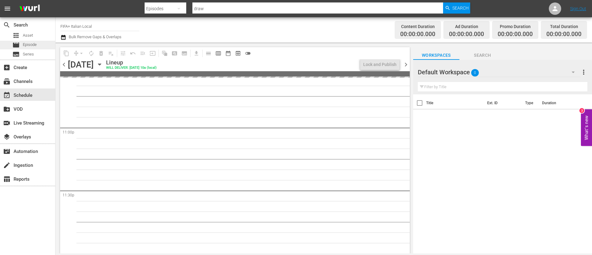
click at [43, 43] on div "movie Episode" at bounding box center [27, 45] width 55 height 9
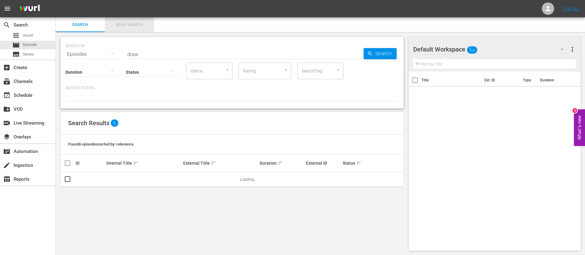
click at [128, 19] on button "Bulk Search" at bounding box center [129, 24] width 49 height 15
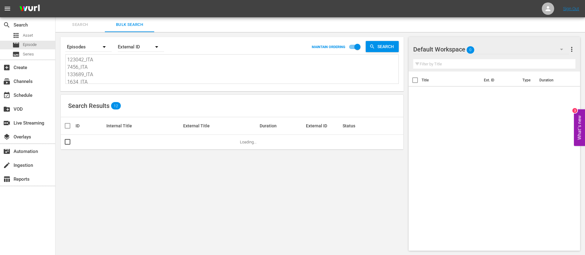
click at [132, 66] on textarea "123042_ITA 7456_ITA 133689_ITA 1634_ITA 7476_ITA 24449_ITA 26609_ITA 4iHpy3vcGa…" at bounding box center [232, 70] width 331 height 28
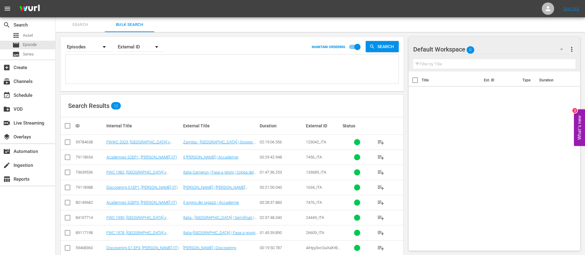
paste textarea "MHKsX8S3Wr2MYgv22yGbJ_ITA 22694_ITA 3LbOUyDnrcZMAt4SmhIbW7_ITA 22760_ITA 2tAJbB…"
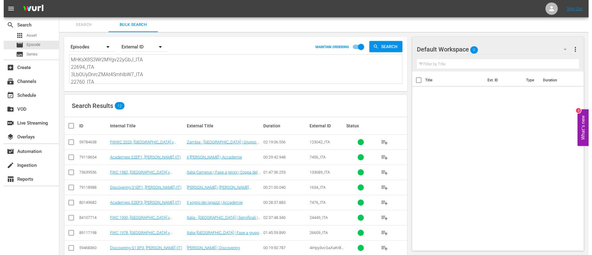
scroll to position [1, 0]
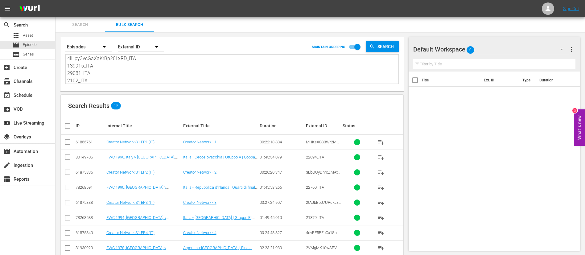
click at [70, 124] on input "checkbox" at bounding box center [70, 125] width 12 height 7
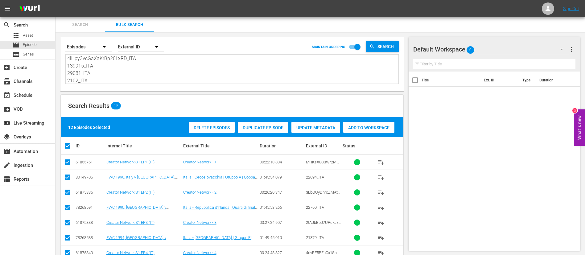
click at [364, 126] on span "Add to Workspace" at bounding box center [368, 127] width 51 height 5
click at [41, 97] on div "event_available Schedule" at bounding box center [27, 95] width 55 height 12
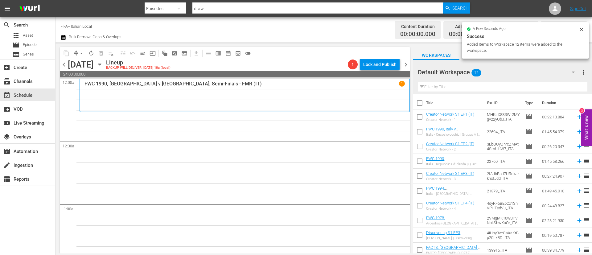
click at [420, 107] on input "checkbox" at bounding box center [419, 104] width 13 height 13
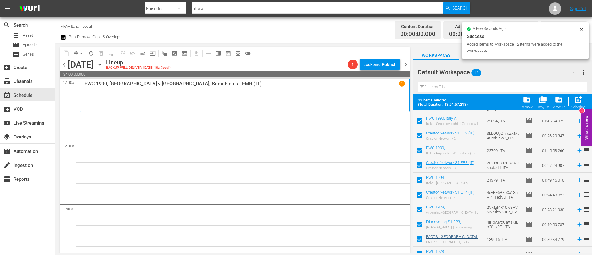
scroll to position [49, 0]
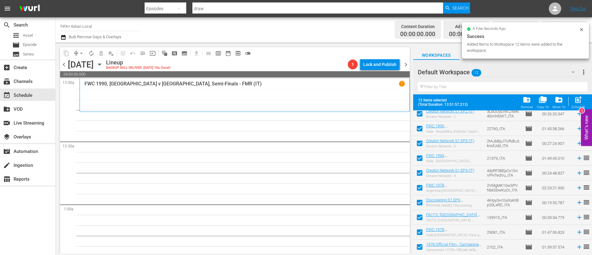
drag, startPoint x: 420, startPoint y: 217, endPoint x: 422, endPoint y: 224, distance: 6.5
click at [420, 217] on input "checkbox" at bounding box center [419, 218] width 13 height 13
click at [422, 230] on input "checkbox" at bounding box center [419, 233] width 13 height 13
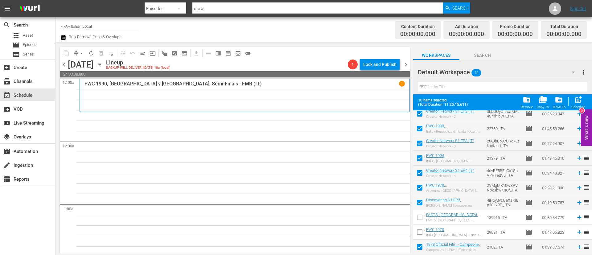
click at [421, 248] on input "checkbox" at bounding box center [419, 248] width 13 height 13
click at [582, 103] on span "post_add" at bounding box center [578, 100] width 8 height 8
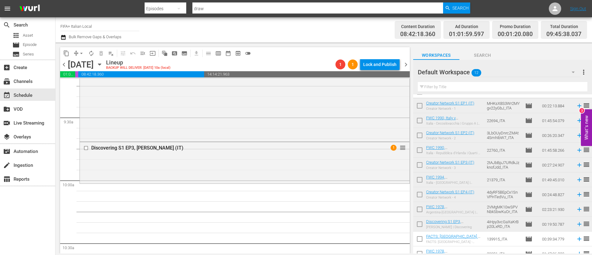
scroll to position [0, 0]
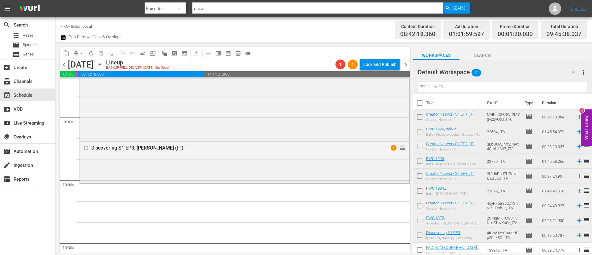
click at [419, 118] on input "checkbox" at bounding box center [419, 118] width 13 height 13
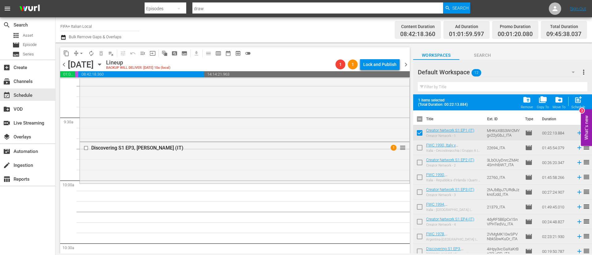
click at [416, 148] on input "checkbox" at bounding box center [419, 148] width 13 height 13
click at [416, 164] on input "checkbox" at bounding box center [419, 163] width 13 height 13
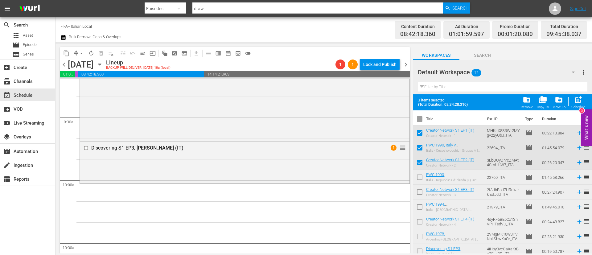
click at [416, 175] on input "checkbox" at bounding box center [419, 178] width 13 height 13
click at [416, 190] on input "checkbox" at bounding box center [419, 193] width 13 height 13
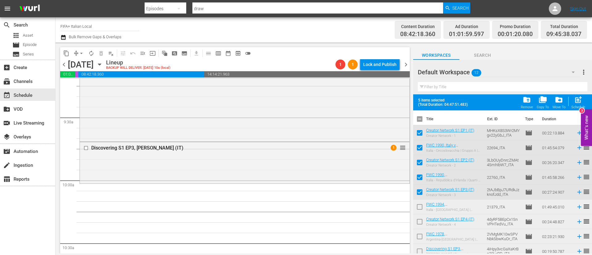
click at [416, 204] on input "checkbox" at bounding box center [419, 208] width 13 height 13
click at [582, 100] on span "post_add" at bounding box center [578, 100] width 8 height 8
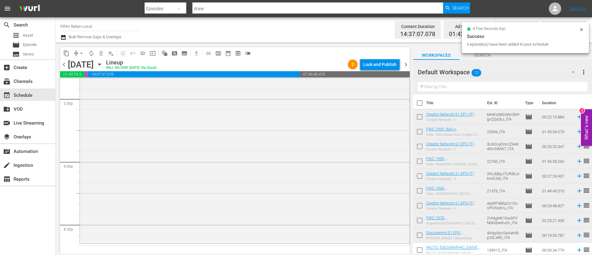
scroll to position [1989, 0]
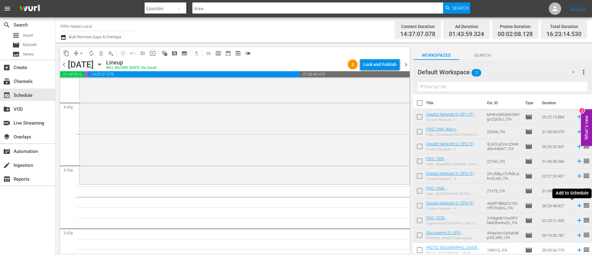
click at [576, 205] on icon at bounding box center [579, 205] width 7 height 7
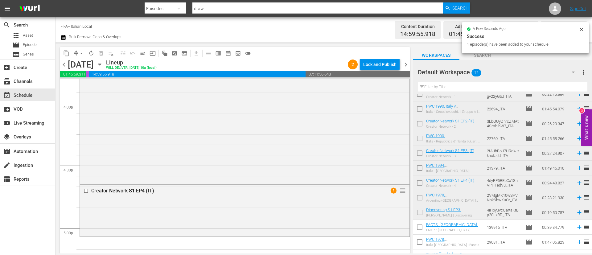
scroll to position [33, 0]
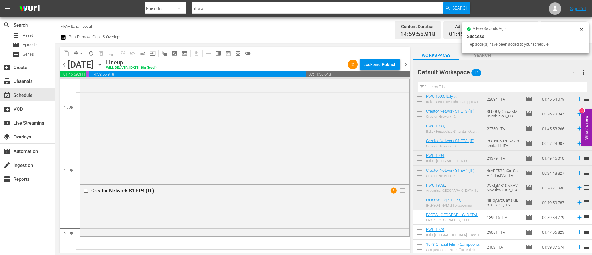
click at [419, 222] on input "checkbox" at bounding box center [419, 218] width 13 height 13
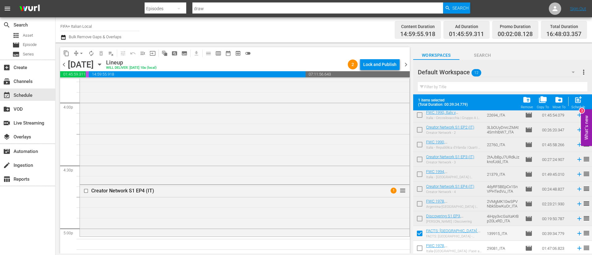
scroll to position [49, 0]
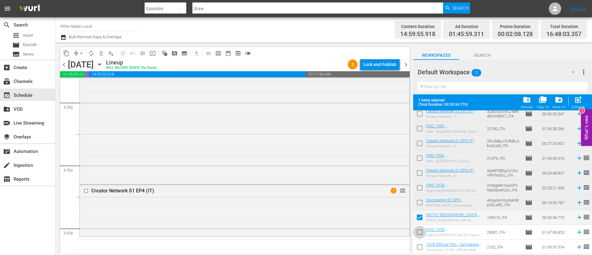
click at [422, 232] on input "checkbox" at bounding box center [419, 233] width 13 height 13
click at [420, 248] on input "checkbox" at bounding box center [419, 248] width 13 height 13
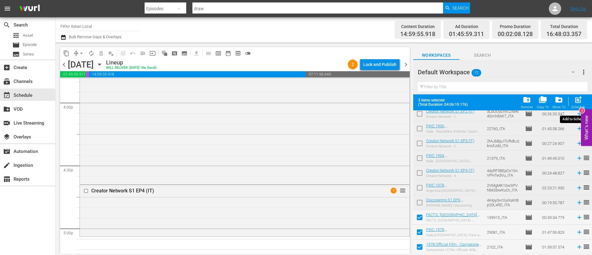
click at [580, 99] on span "post_add" at bounding box center [578, 100] width 8 height 8
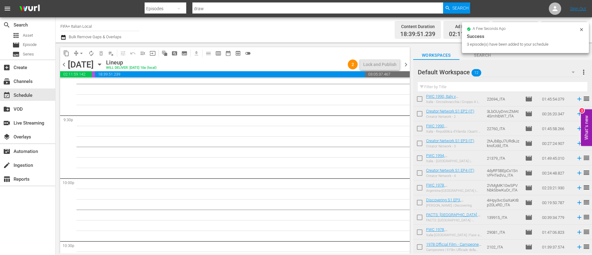
scroll to position [2683, 0]
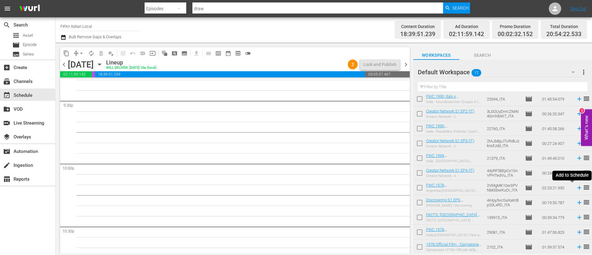
click at [577, 188] on icon at bounding box center [579, 188] width 4 height 4
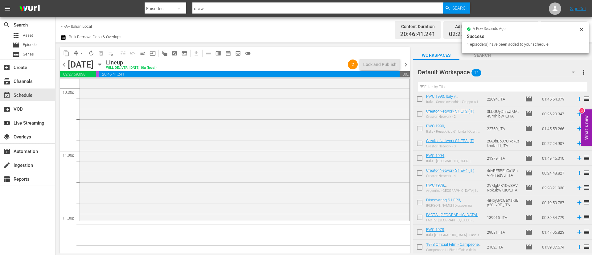
scroll to position [2845, 0]
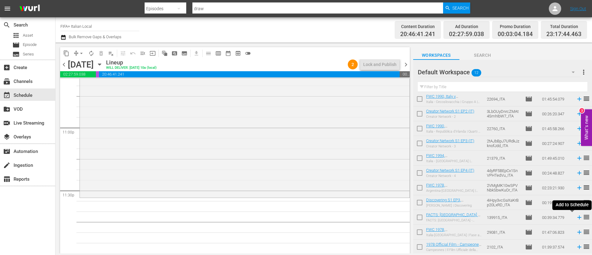
click at [577, 217] on icon at bounding box center [579, 218] width 4 height 4
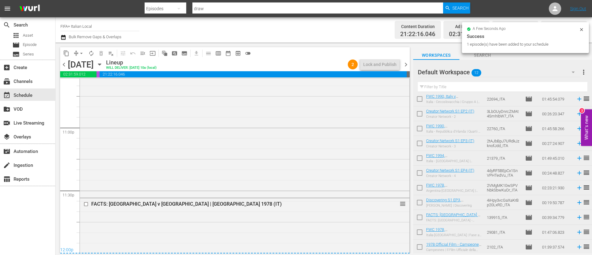
scroll to position [2873, 0]
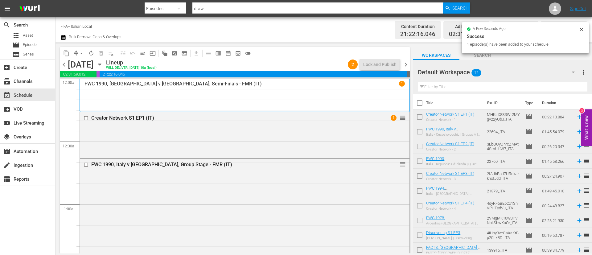
scroll to position [33, 0]
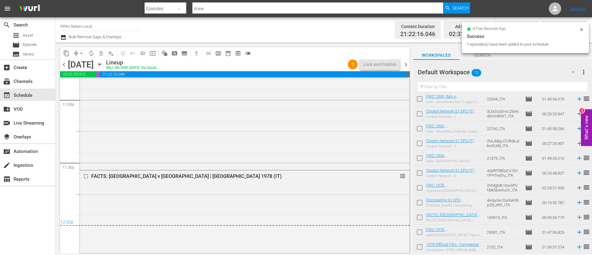
click at [587, 72] on span "more_vert" at bounding box center [583, 71] width 7 height 7
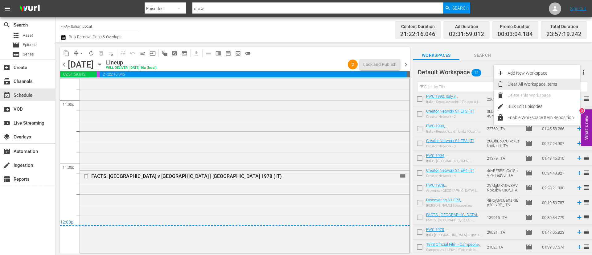
click at [551, 79] on div "Clear All Workspace Items" at bounding box center [544, 84] width 72 height 11
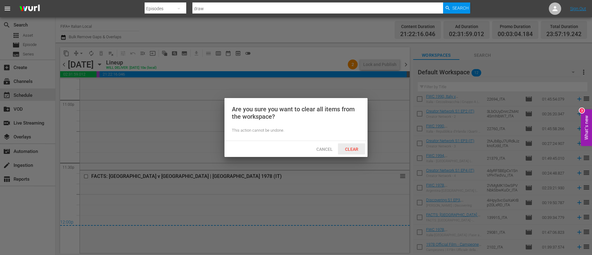
click at [350, 149] on span "Clear" at bounding box center [351, 149] width 23 height 5
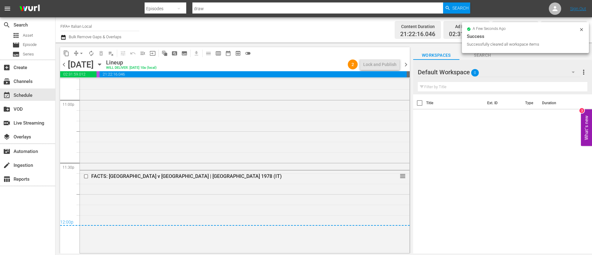
scroll to position [0, 0]
click at [407, 64] on span "chevron_right" at bounding box center [406, 65] width 8 height 8
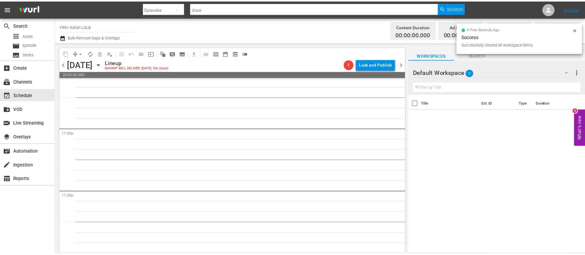
scroll to position [2845, 0]
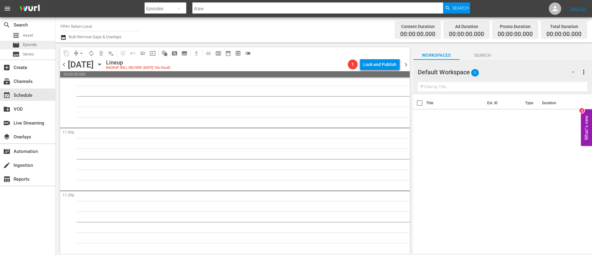
click at [30, 42] on span "Episode" at bounding box center [30, 45] width 14 height 6
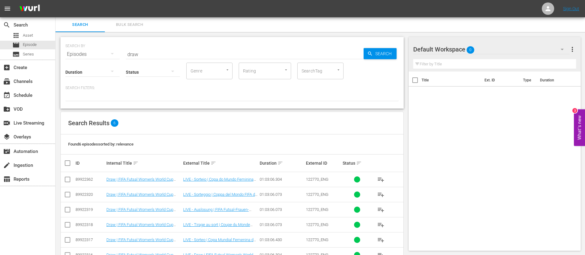
click at [141, 30] on button "Bulk Search" at bounding box center [129, 24] width 49 height 15
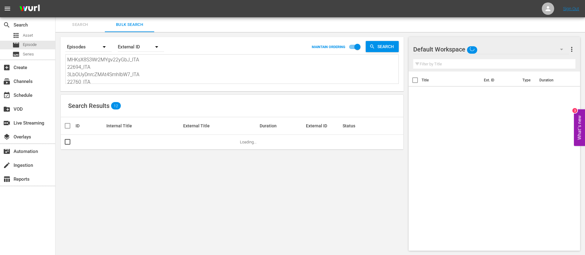
click at [138, 77] on textarea "MHKsX8S3Wr2MYgv22yGbJ_ITA 22694_ITA 3LbOUyDnrcZMAt4SmhIbW7_ITA 22760_ITA 2tAJbB…" at bounding box center [232, 70] width 331 height 28
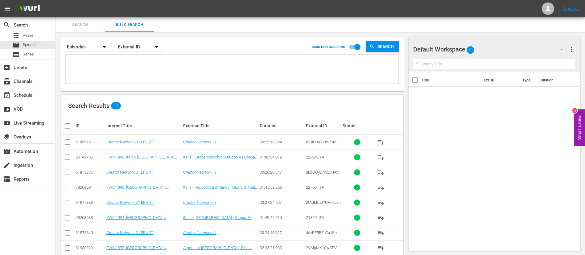
paste textarea "49vj3pGgnTdTtEhWYo4DbM_ITA nI7EBpcAx41yl7NyKTnAt_ITA 7EHrmMBlG7zt4ycAYCVy4d_ITA…"
type textarea "49vj3pGgnTdTtEhWYo4DbM_ITA nI7EBpcAx41yl7NyKTnAt_ITA 7EHrmMBlG7zt4ycAYCVy4d_ITA…"
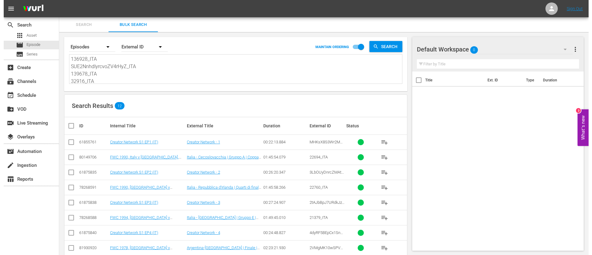
scroll to position [1, 0]
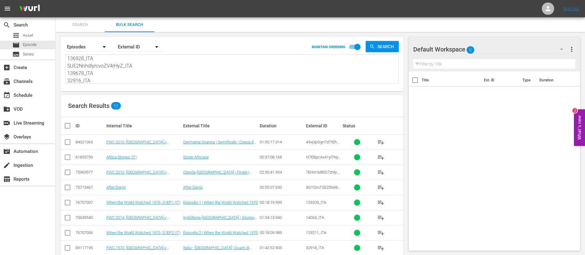
type textarea "49vj3pGgnTdTtEhWYo4DbM_ITA nI7EBpcAx41yl7NyKTnAt_ITA 7EHrmMBlG7zt4ycAYCVy4d_ITA…"
click at [68, 128] on input "checkbox" at bounding box center [70, 125] width 12 height 7
checkbox input "true"
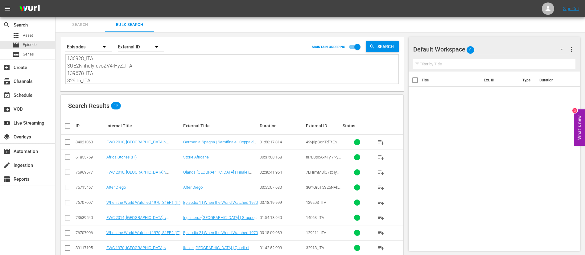
checkbox input "true"
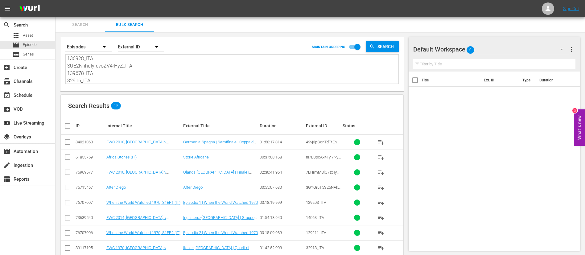
checkbox input "true"
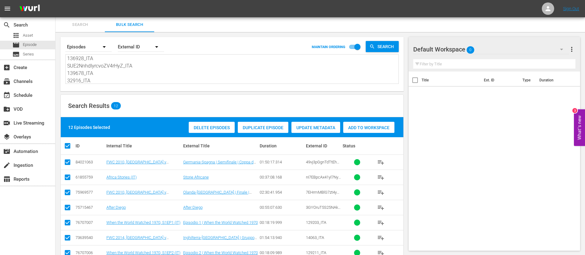
click at [378, 130] on span "Add to Workspace" at bounding box center [368, 127] width 51 height 5
click at [24, 97] on div "event_available Schedule" at bounding box center [17, 95] width 35 height 6
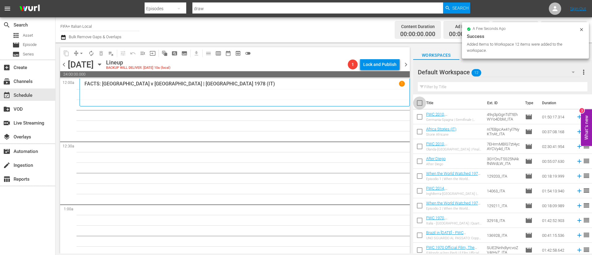
click at [420, 102] on input "checkbox" at bounding box center [419, 104] width 13 height 13
checkbox input "true"
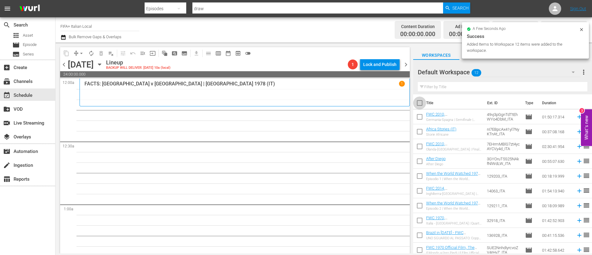
checkbox input "true"
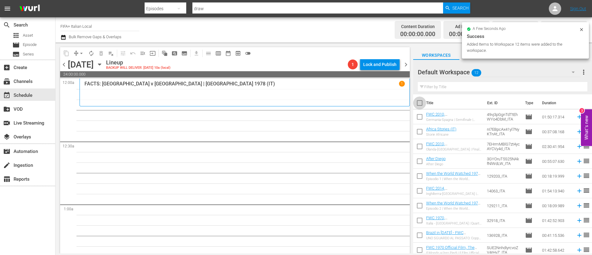
checkbox input "true"
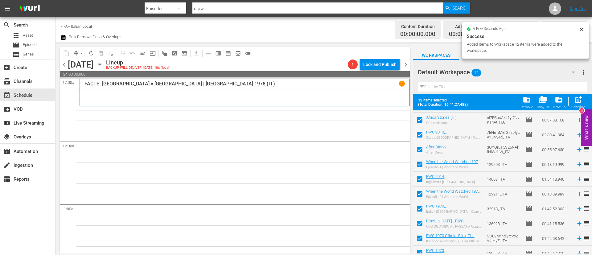
scroll to position [49, 0]
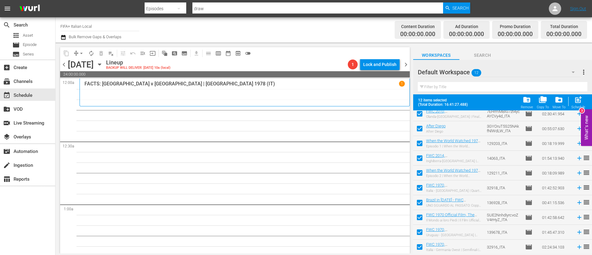
click at [417, 223] on input "checkbox" at bounding box center [419, 218] width 13 height 13
checkbox input "false"
click at [418, 229] on input "checkbox" at bounding box center [419, 233] width 13 height 13
checkbox input "false"
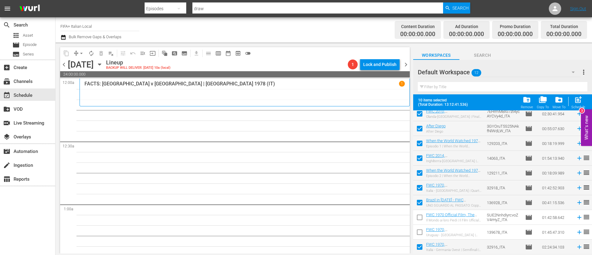
click at [418, 246] on input "checkbox" at bounding box center [419, 248] width 13 height 13
checkbox input "false"
click at [581, 99] on span "post_add" at bounding box center [578, 100] width 8 height 8
checkbox input "false"
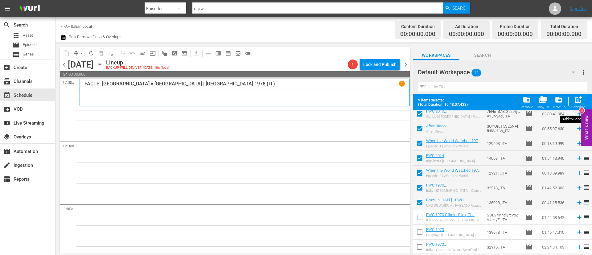
checkbox input "false"
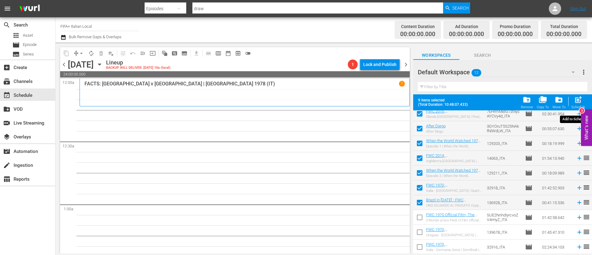
checkbox input "false"
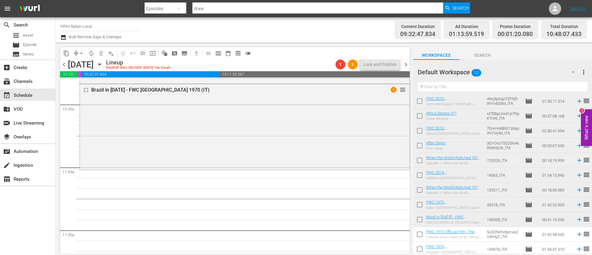
scroll to position [0, 0]
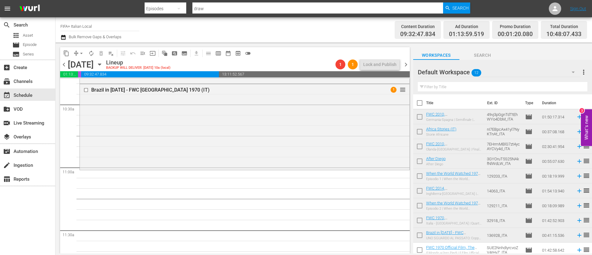
click at [416, 116] on input "checkbox" at bounding box center [419, 118] width 13 height 13
checkbox input "true"
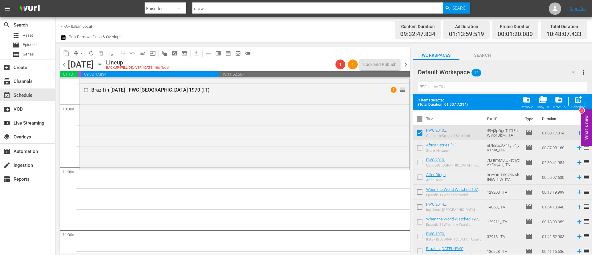
click at [418, 151] on input "checkbox" at bounding box center [419, 148] width 13 height 13
checkbox input "true"
click at [418, 164] on input "checkbox" at bounding box center [419, 163] width 13 height 13
checkbox input "true"
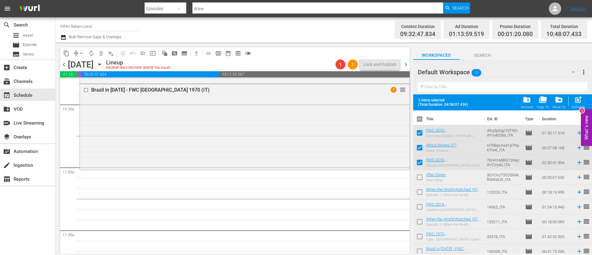
click at [418, 180] on input "checkbox" at bounding box center [419, 178] width 13 height 13
checkbox input "true"
click at [419, 191] on input "checkbox" at bounding box center [419, 193] width 13 height 13
checkbox input "true"
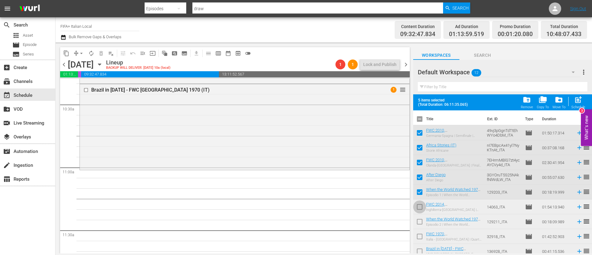
click at [419, 206] on input "checkbox" at bounding box center [419, 208] width 13 height 13
checkbox input "true"
click at [418, 181] on input "checkbox" at bounding box center [419, 178] width 13 height 13
checkbox input "false"
click at [417, 193] on input "checkbox" at bounding box center [419, 193] width 13 height 13
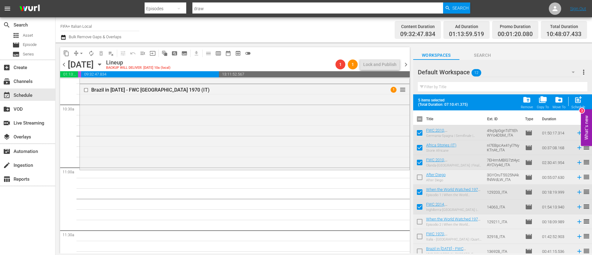
checkbox input "false"
click at [418, 205] on input "checkbox" at bounding box center [419, 208] width 13 height 13
checkbox input "false"
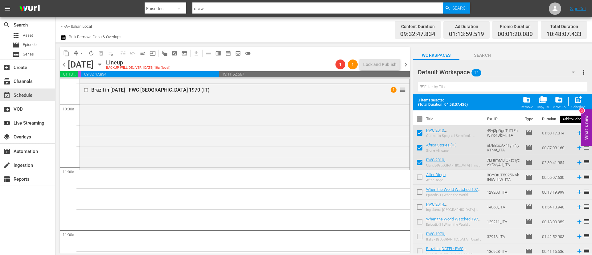
click at [577, 97] on span "post_add" at bounding box center [578, 100] width 8 height 8
checkbox input "false"
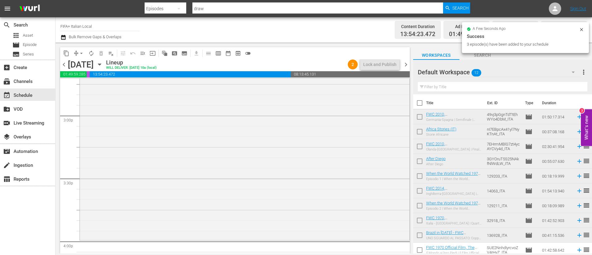
scroll to position [1943, 0]
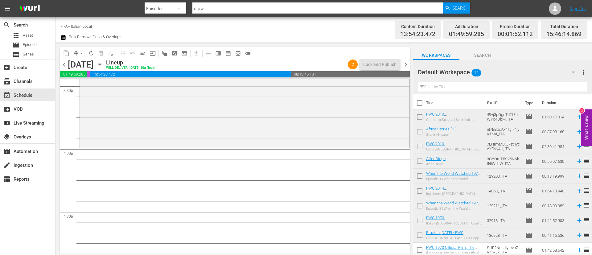
click at [420, 176] on input "checkbox" at bounding box center [419, 177] width 13 height 13
checkbox input "true"
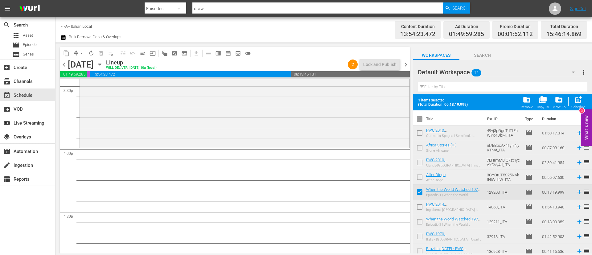
click at [417, 222] on input "checkbox" at bounding box center [419, 222] width 13 height 13
checkbox input "true"
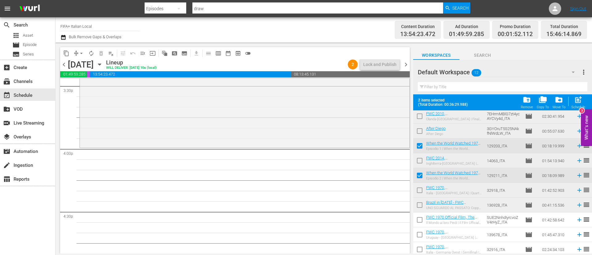
scroll to position [49, 0]
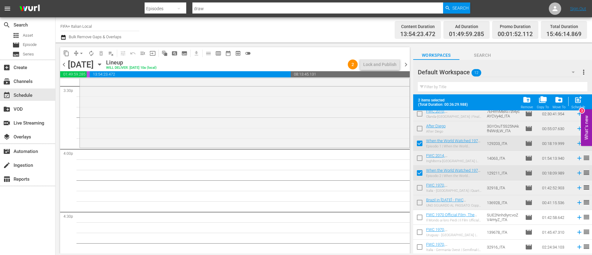
click at [573, 102] on div "post_add Schedule" at bounding box center [578, 103] width 14 height 14
checkbox input "false"
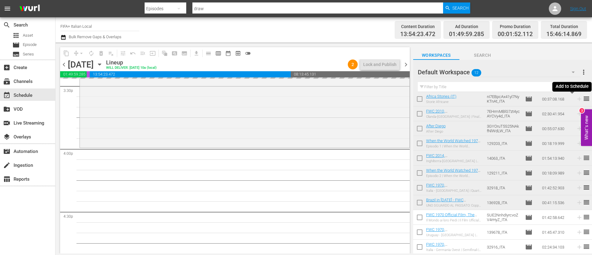
scroll to position [33, 0]
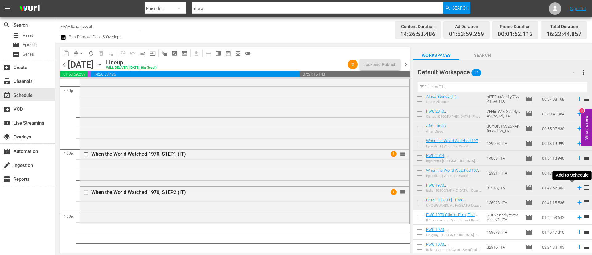
click at [576, 189] on icon at bounding box center [579, 187] width 7 height 7
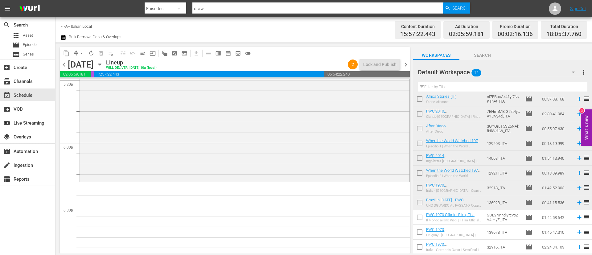
scroll to position [2267, 0]
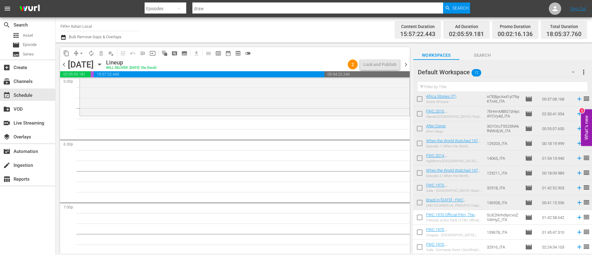
click at [422, 218] on input "checkbox" at bounding box center [419, 218] width 13 height 13
checkbox input "true"
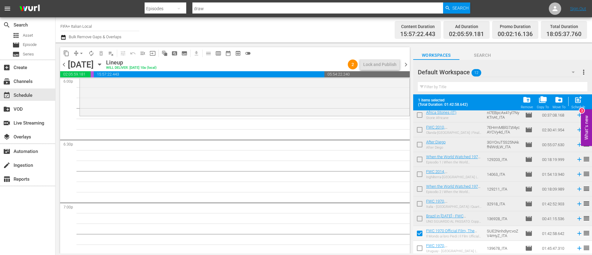
scroll to position [49, 0]
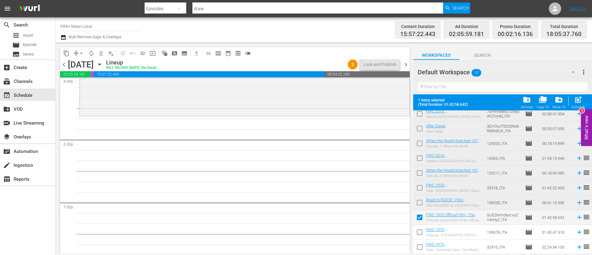
click at [421, 232] on input "checkbox" at bounding box center [419, 233] width 13 height 13
checkbox input "true"
click at [422, 247] on input "checkbox" at bounding box center [419, 248] width 13 height 13
checkbox input "true"
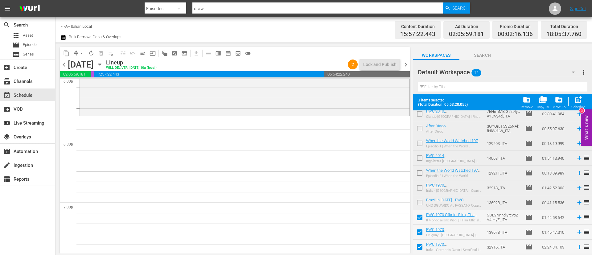
click at [578, 104] on div "post_add Schedule" at bounding box center [578, 103] width 14 height 14
checkbox input "false"
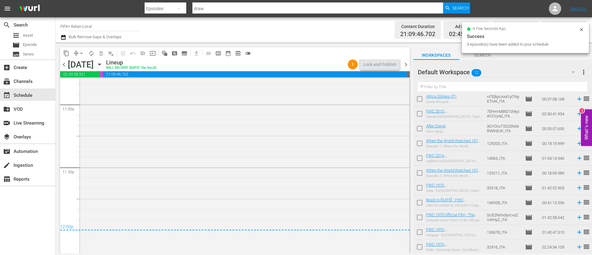
scroll to position [2871, 0]
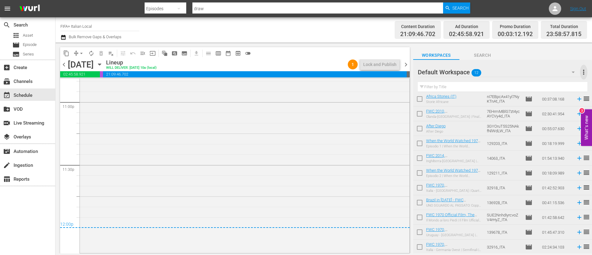
click at [583, 72] on span "more_vert" at bounding box center [583, 71] width 7 height 7
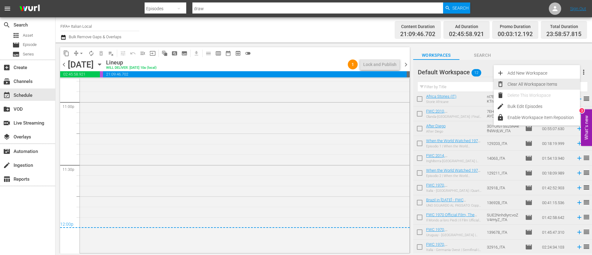
click at [556, 83] on div "Clear All Workspace Items" at bounding box center [544, 84] width 72 height 11
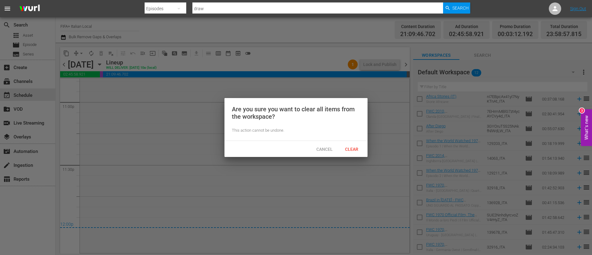
click at [355, 155] on div "Cancel Clear" at bounding box center [296, 149] width 143 height 16
click at [357, 147] on span "Clear" at bounding box center [351, 149] width 23 height 5
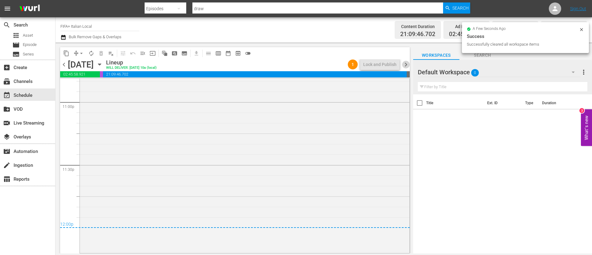
scroll to position [0, 0]
click at [406, 65] on span "chevron_right" at bounding box center [406, 65] width 8 height 8
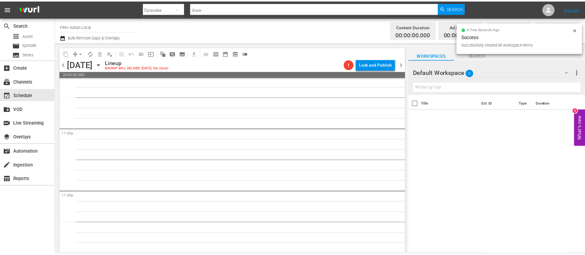
scroll to position [2845, 0]
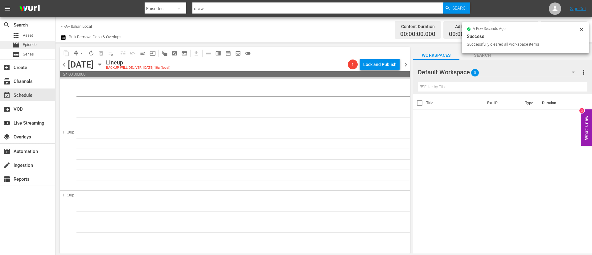
click at [47, 42] on div "movie Episode" at bounding box center [27, 45] width 55 height 9
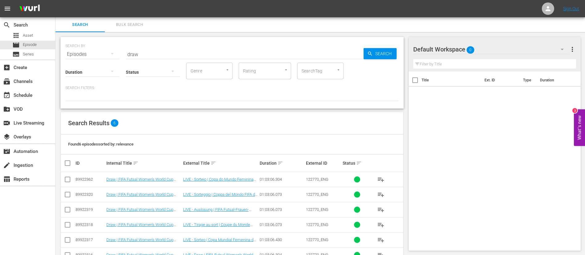
click at [137, 22] on span "Bulk Search" at bounding box center [130, 24] width 42 height 7
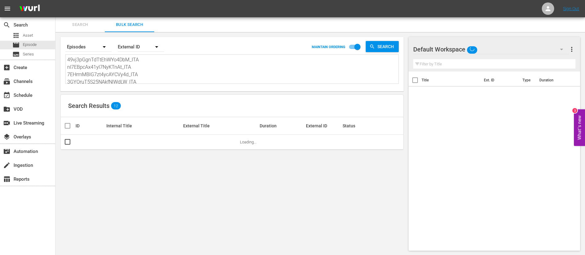
click at [129, 74] on textarea "49vj3pGgnTdTtEhWYo4DbM_ITA nI7EBpcAx41yl7NyKTnAt_ITA 7EHrmMBlG7zt4ycAYCVy4d_ITA…" at bounding box center [232, 70] width 331 height 28
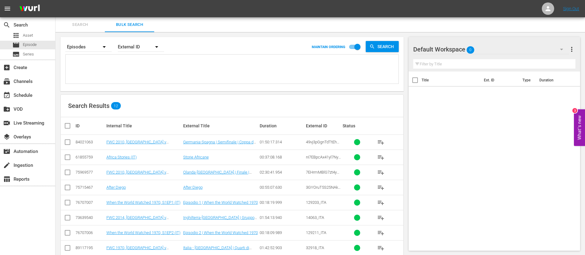
paste textarea "1RVVOGHQmVA8puXQU33tCZ_ITA 2107_ITA 2500_ITA 2420_ITA 129214_ITA 131984_ITA 129…"
type textarea "1RVVOGHQmVA8puXQU33tCZ_ITA 2107_ITA 2500_ITA 2420_ITA 129214_ITA 131984_ITA 129…"
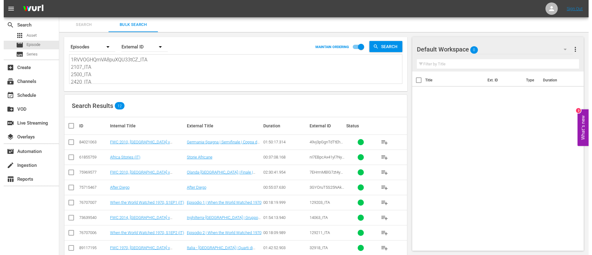
scroll to position [1, 0]
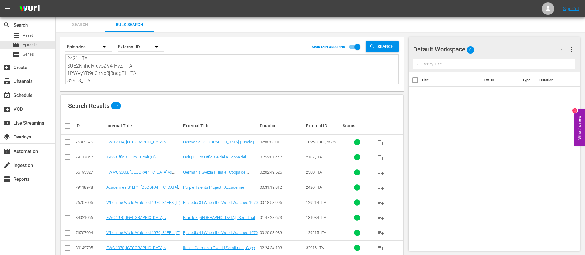
type textarea "1RVVOGHQmVA8puXQU33tCZ_ITA 2107_ITA 2500_ITA 2420_ITA 129214_ITA 131984_ITA 129…"
click at [69, 128] on input "checkbox" at bounding box center [70, 125] width 12 height 7
checkbox input "true"
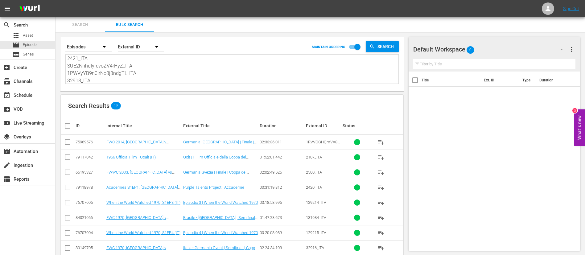
checkbox input "true"
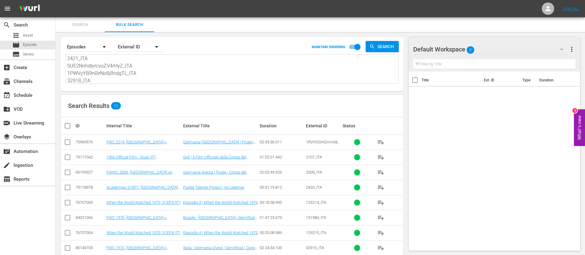
checkbox input "true"
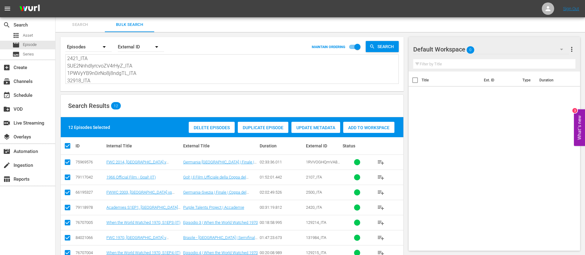
click at [389, 126] on span "Add to Workspace" at bounding box center [368, 127] width 51 height 5
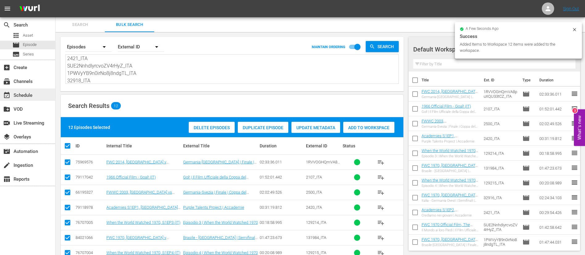
click at [13, 99] on div "event_available Schedule" at bounding box center [27, 95] width 55 height 12
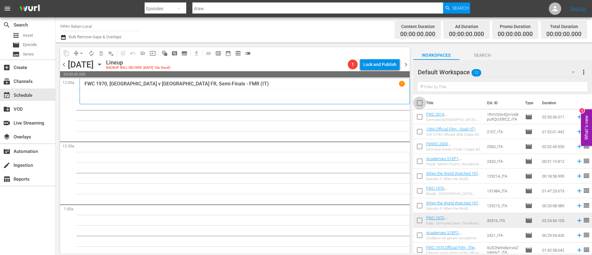
click at [423, 106] on input "checkbox" at bounding box center [419, 104] width 13 height 13
checkbox input "true"
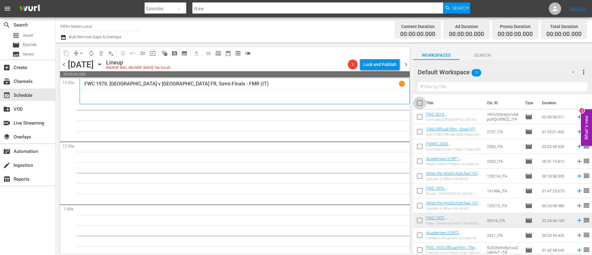
checkbox input "true"
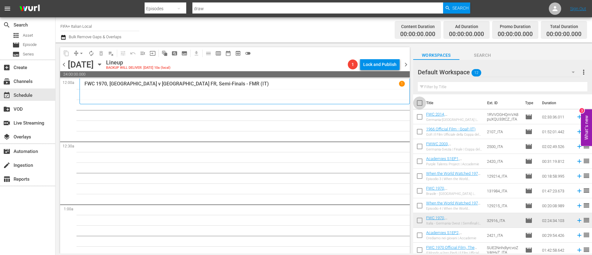
checkbox input "true"
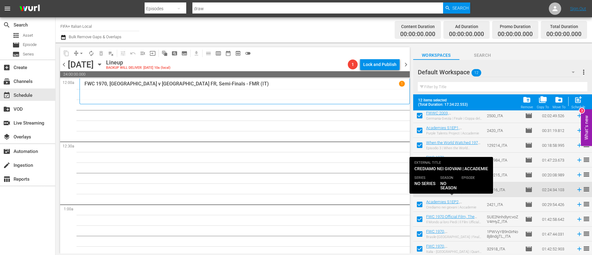
scroll to position [49, 0]
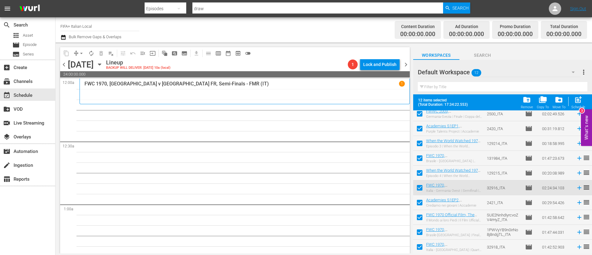
click at [420, 223] on input "checkbox" at bounding box center [419, 218] width 13 height 13
checkbox input "false"
click at [418, 236] on input "checkbox" at bounding box center [419, 233] width 13 height 13
checkbox input "false"
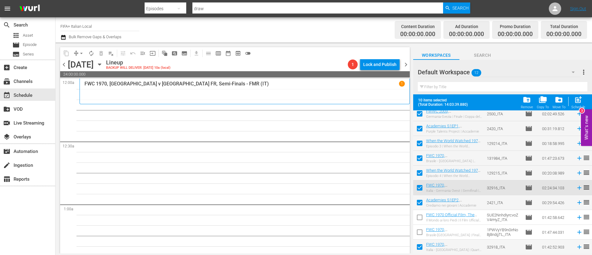
click at [418, 252] on input "checkbox" at bounding box center [419, 248] width 13 height 13
checkbox input "false"
drag, startPoint x: 585, startPoint y: 99, endPoint x: 567, endPoint y: 104, distance: 19.1
click at [585, 99] on div "post_add Schedule" at bounding box center [578, 103] width 14 height 14
checkbox input "false"
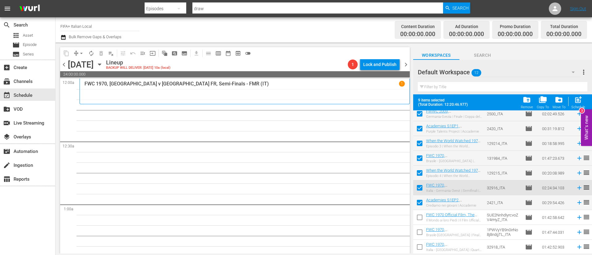
checkbox input "false"
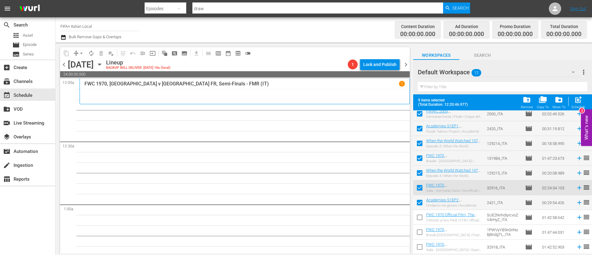
checkbox input "false"
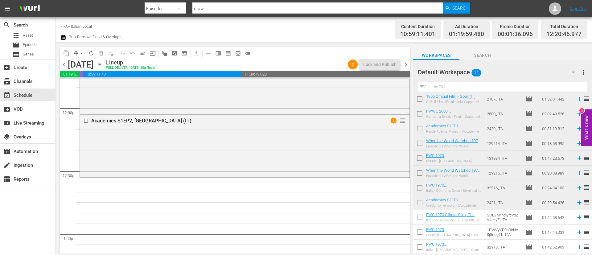
scroll to position [0, 0]
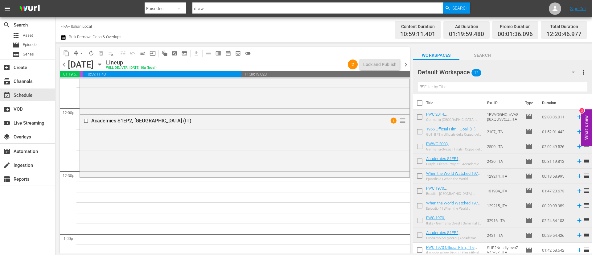
click at [425, 116] on input "checkbox" at bounding box center [419, 118] width 13 height 13
checkbox input "true"
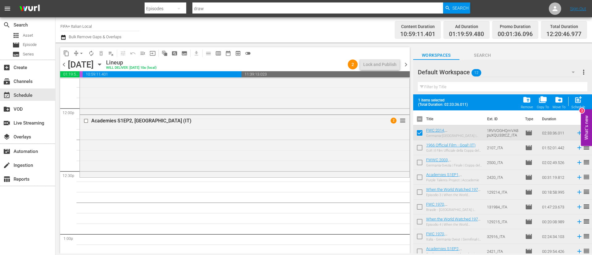
click at [418, 150] on input "checkbox" at bounding box center [419, 148] width 13 height 13
checkbox input "true"
click at [419, 175] on input "checkbox" at bounding box center [419, 178] width 13 height 13
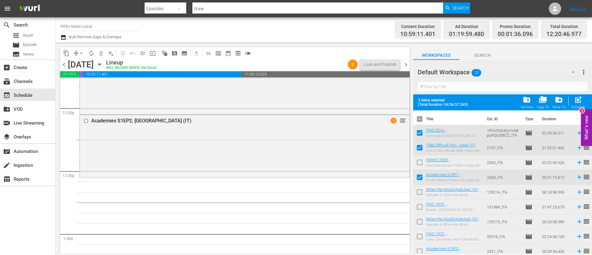
click at [419, 175] on input "checkbox" at bounding box center [419, 178] width 13 height 13
checkbox input "false"
click at [418, 188] on input "checkbox" at bounding box center [419, 193] width 13 height 13
checkbox input "true"
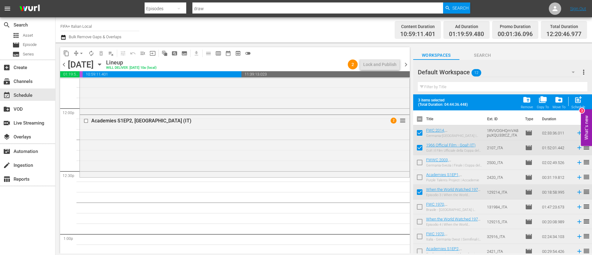
click at [420, 221] on input "checkbox" at bounding box center [419, 222] width 13 height 13
checkbox input "true"
click at [580, 98] on span "post_add" at bounding box center [578, 100] width 8 height 8
checkbox input "false"
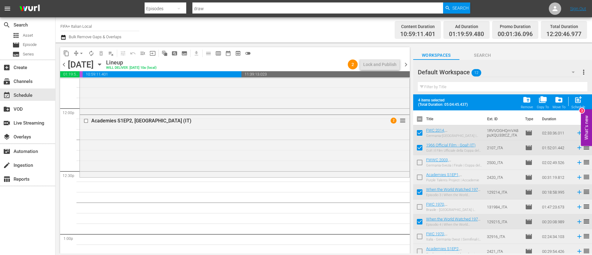
checkbox input "false"
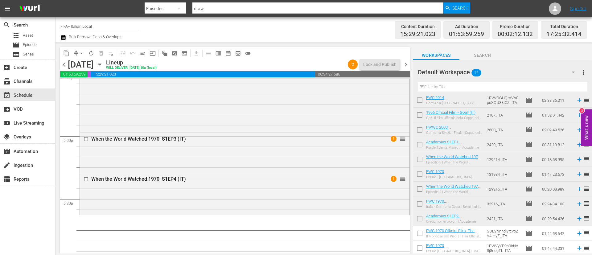
scroll to position [33, 0]
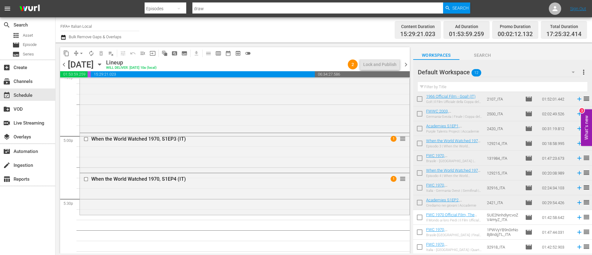
click at [424, 221] on input "checkbox" at bounding box center [419, 218] width 13 height 13
checkbox input "true"
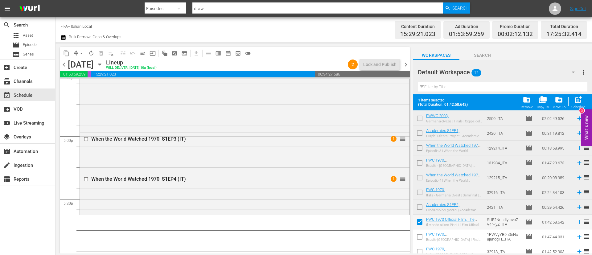
scroll to position [49, 0]
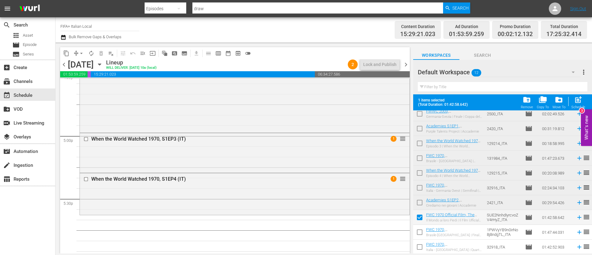
click at [423, 234] on input "checkbox" at bounding box center [419, 233] width 13 height 13
checkbox input "true"
click at [421, 251] on input "checkbox" at bounding box center [419, 248] width 13 height 13
checkbox input "true"
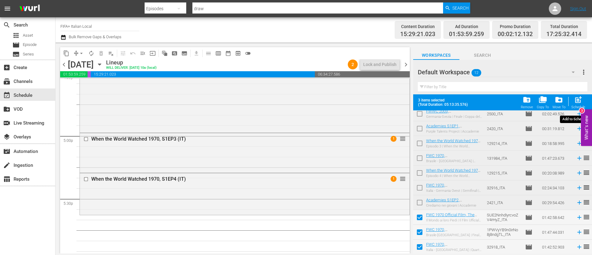
click at [577, 103] on span "post_add" at bounding box center [578, 100] width 8 height 8
checkbox input "false"
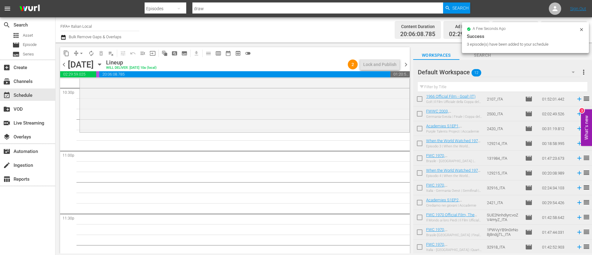
scroll to position [2845, 0]
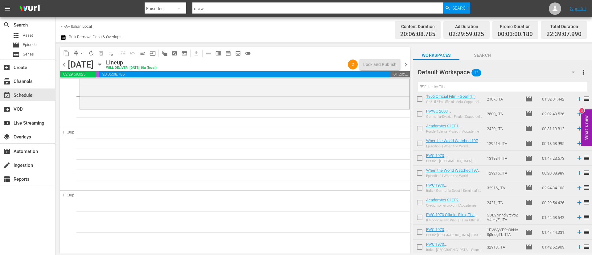
click at [577, 188] on icon at bounding box center [579, 188] width 4 height 4
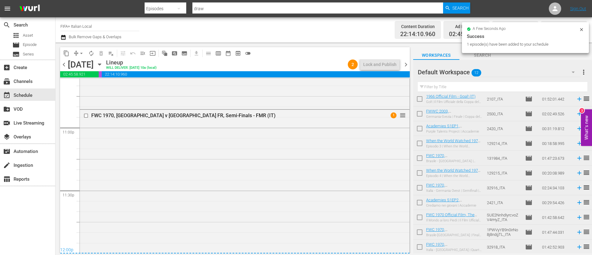
click at [585, 77] on button "more_vert" at bounding box center [583, 72] width 7 height 15
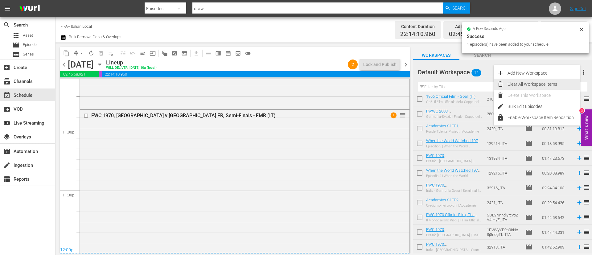
click at [529, 85] on div "Clear All Workspace Items" at bounding box center [544, 84] width 72 height 11
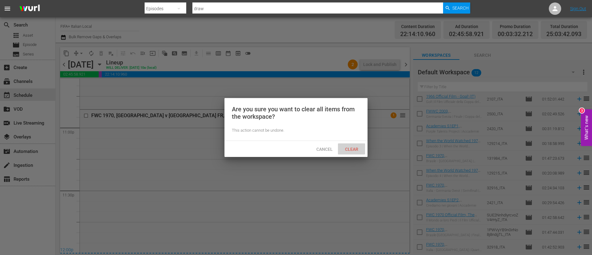
click at [346, 150] on span "Clear" at bounding box center [351, 149] width 23 height 5
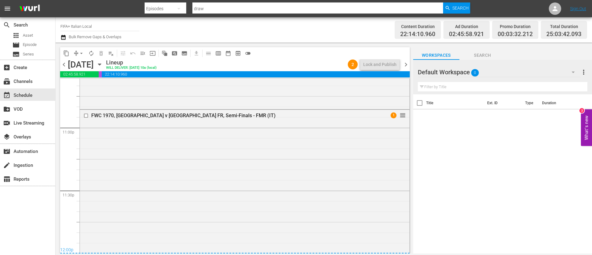
scroll to position [0, 0]
click at [103, 67] on icon "button" at bounding box center [99, 64] width 7 height 7
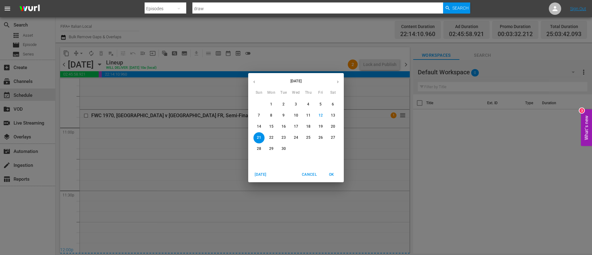
click at [274, 126] on span "15" at bounding box center [271, 126] width 11 height 5
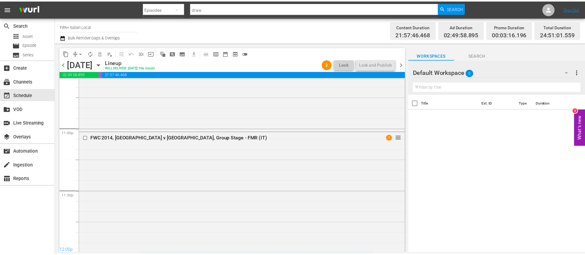
scroll to position [2866, 0]
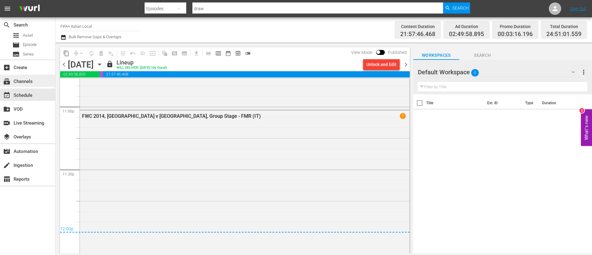
click at [45, 85] on div "subscriptions Channels" at bounding box center [27, 81] width 55 height 12
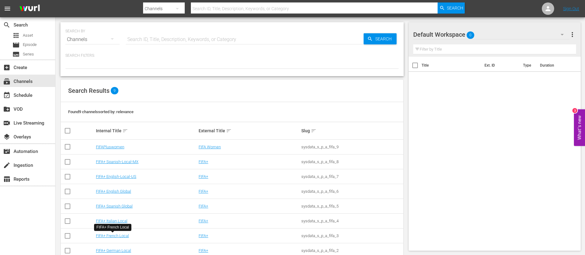
click at [113, 238] on td "FIFA+ French Local" at bounding box center [146, 236] width 103 height 15
click at [113, 235] on link "FIFA+ French Local" at bounding box center [112, 235] width 33 height 5
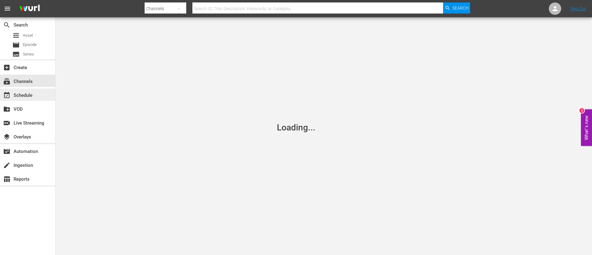
click at [41, 94] on div "event_available Schedule" at bounding box center [27, 95] width 55 height 12
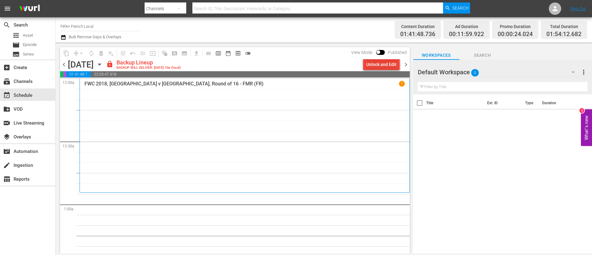
click at [387, 61] on div "Unlock and Edit" at bounding box center [381, 64] width 30 height 11
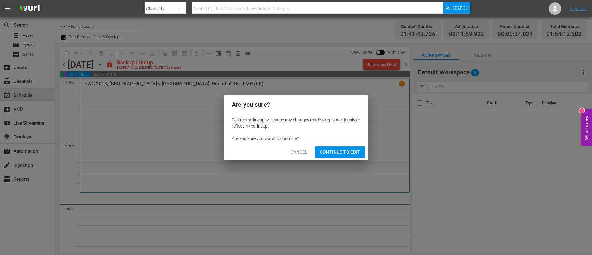
click at [333, 154] on span "Continue to Edit" at bounding box center [340, 152] width 40 height 8
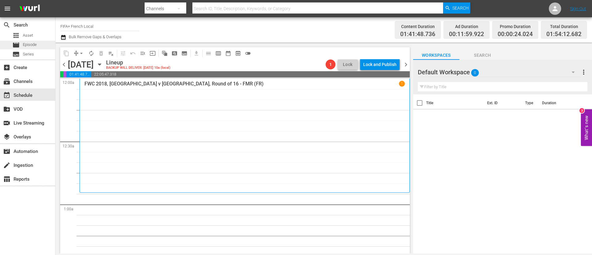
click at [42, 41] on div "movie Episode" at bounding box center [27, 45] width 55 height 9
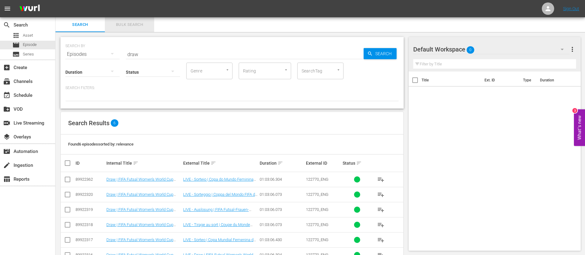
click at [130, 23] on span "Bulk Search" at bounding box center [130, 24] width 42 height 7
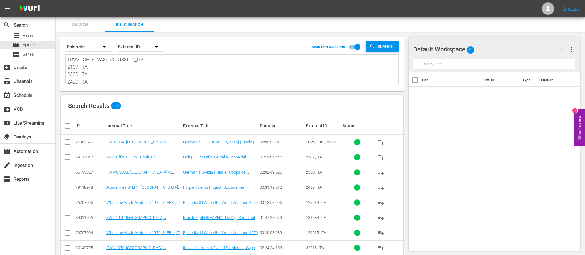
click at [180, 71] on textarea "1RVVOGHQmVA8puXQU33tCZ_ITA 2107_ITA 2500_ITA 2420_ITA 129214_ITA 131984_ITA 129…" at bounding box center [232, 70] width 331 height 28
paste textarea "2104_FR 79001_FR 2420_FR 71289_FR 130595_FR PAOoqgytZ02NZRgiHUA0gg_FR 137677_FR…"
type textarea "2104_FR 79001_FR 2420_FR 71289_FR 130595_FR PAOoqgytZ02NZRgiHUA0gg_FR 137677_FR…"
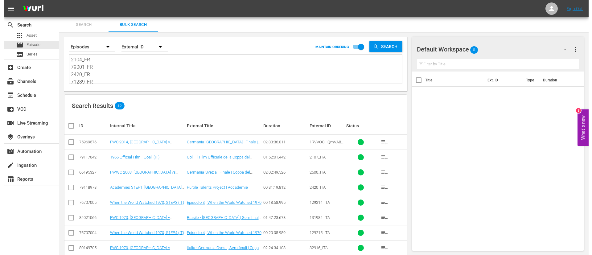
scroll to position [1, 0]
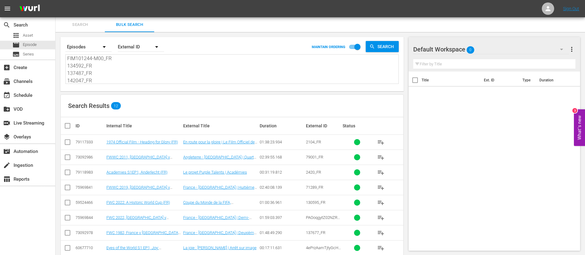
type textarea "2104_FR 79001_FR 2420_FR 71289_FR 130595_FR PAOoqgytZ02NZRgiHUA0gg_FR 137677_FR…"
click at [68, 126] on input "checkbox" at bounding box center [70, 125] width 12 height 7
checkbox input "true"
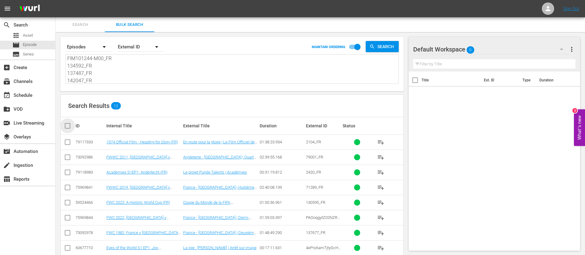
checkbox input "true"
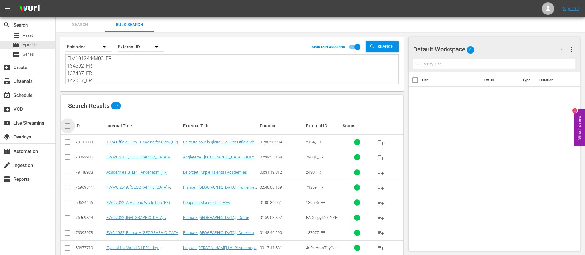
checkbox input "true"
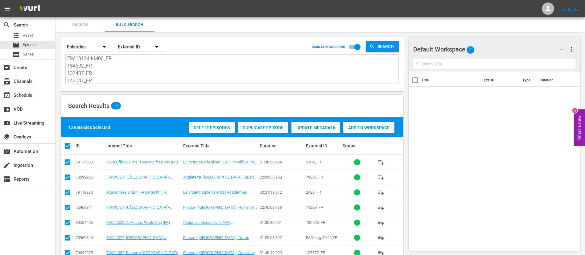
click at [379, 128] on span "Add to Workspace" at bounding box center [368, 127] width 51 height 5
click at [89, 26] on span "Search" at bounding box center [80, 24] width 42 height 7
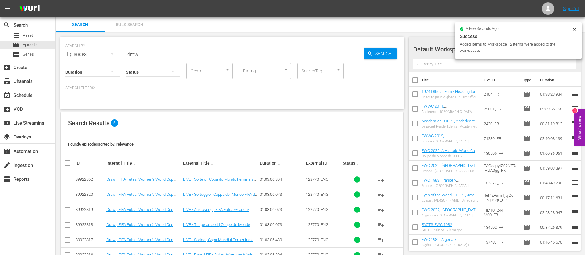
click at [382, 225] on span "playlist_add" at bounding box center [380, 224] width 7 height 7
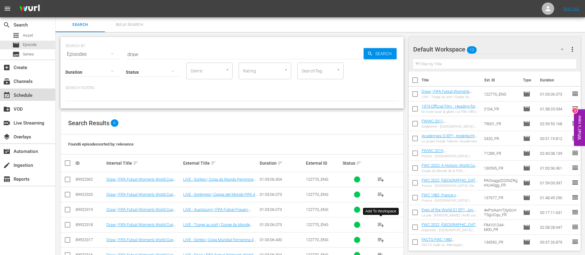
click at [27, 96] on div "event_available Schedule" at bounding box center [17, 95] width 35 height 6
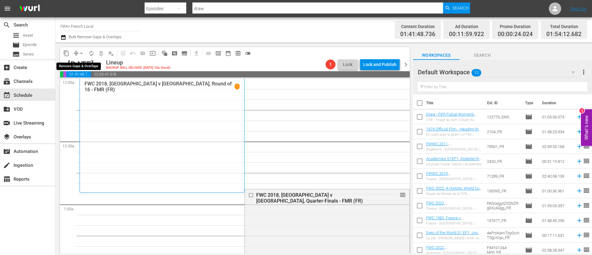
click at [82, 53] on span "arrow_drop_down" at bounding box center [81, 53] width 6 height 6
click at [93, 85] on li "Align to End of Previous Day" at bounding box center [81, 86] width 65 height 10
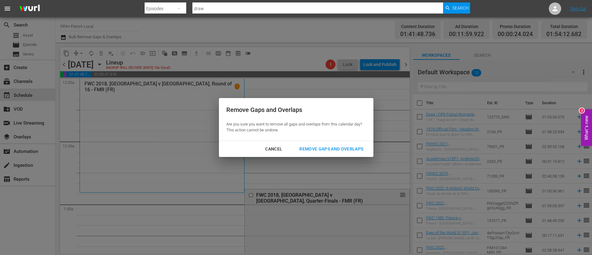
click at [325, 152] on div "Remove Gaps and Overlaps" at bounding box center [332, 149] width 74 height 8
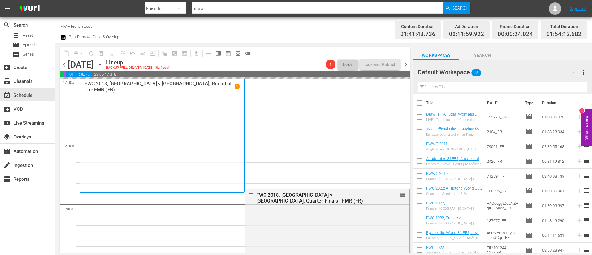
click at [421, 103] on input "checkbox" at bounding box center [419, 104] width 13 height 13
checkbox input "true"
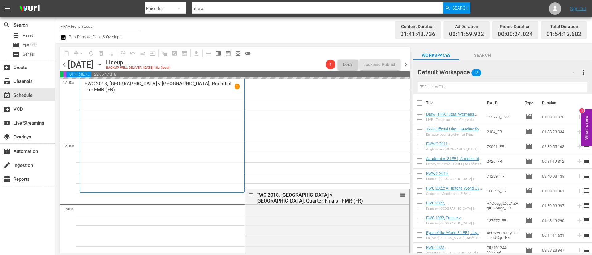
checkbox input "true"
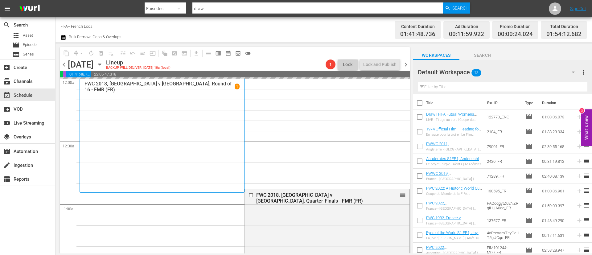
checkbox input "true"
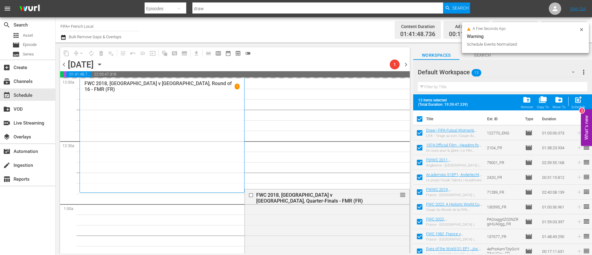
click at [425, 133] on input "checkbox" at bounding box center [419, 134] width 13 height 13
checkbox input "false"
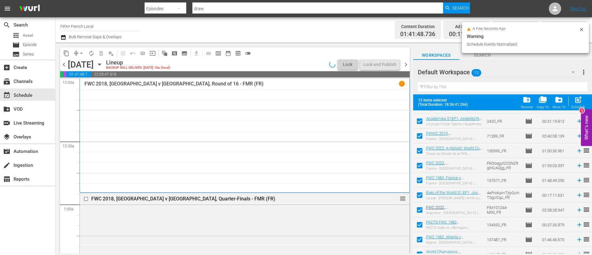
scroll to position [64, 0]
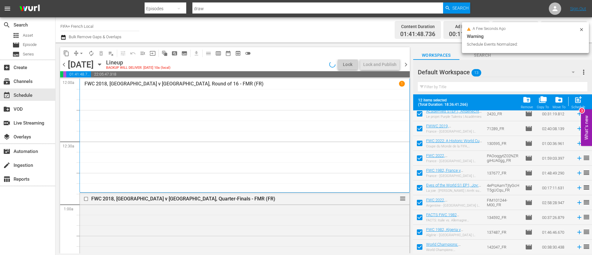
click at [418, 219] on input "checkbox" at bounding box center [419, 218] width 13 height 13
checkbox input "false"
click at [419, 230] on input "checkbox" at bounding box center [419, 233] width 13 height 13
checkbox input "false"
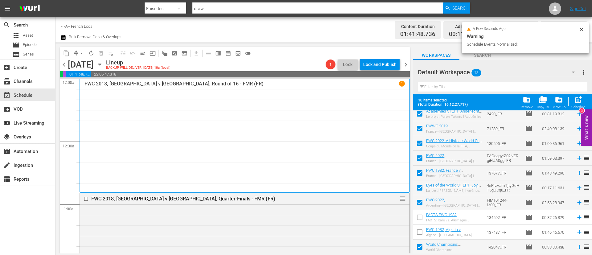
click at [421, 249] on input "checkbox" at bounding box center [419, 248] width 13 height 13
checkbox input "false"
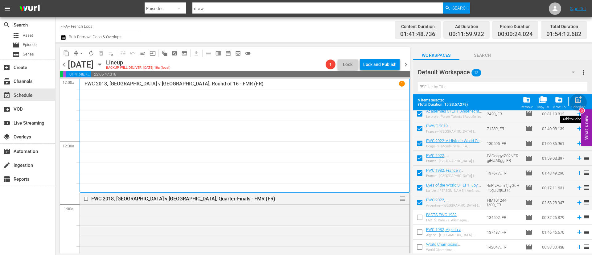
click at [583, 101] on div "post_add Schedule" at bounding box center [578, 103] width 14 height 14
checkbox input "false"
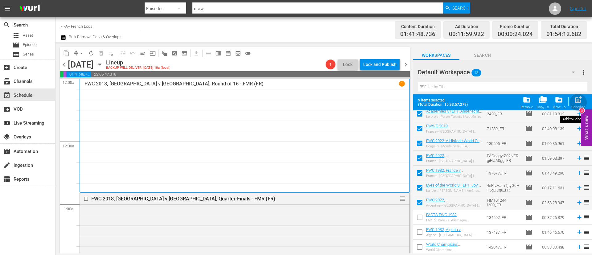
checkbox input "false"
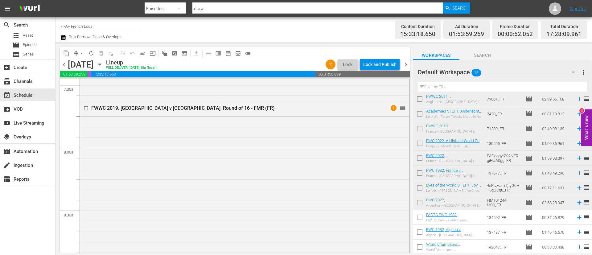
scroll to position [925, 0]
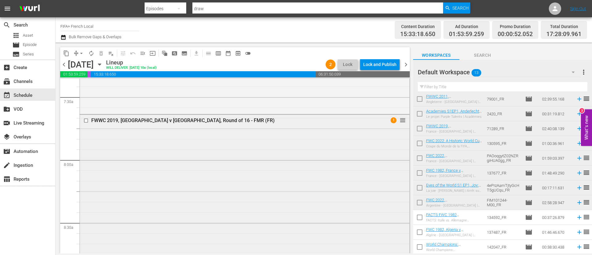
click at [87, 120] on input "checkbox" at bounding box center [87, 120] width 6 height 5
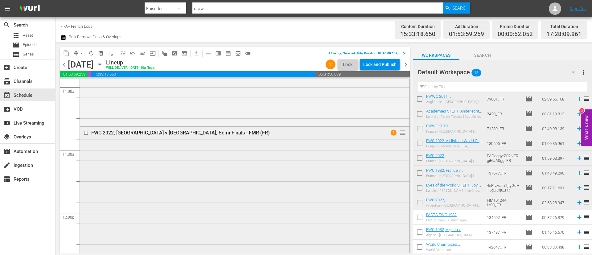
scroll to position [1388, 0]
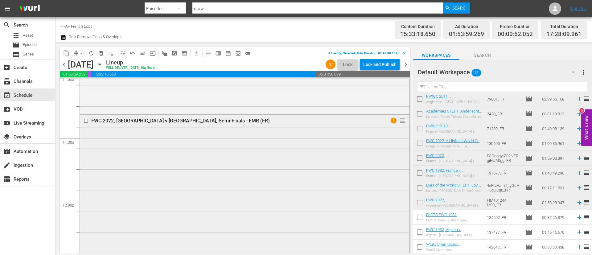
click at [86, 121] on input "checkbox" at bounding box center [87, 120] width 6 height 5
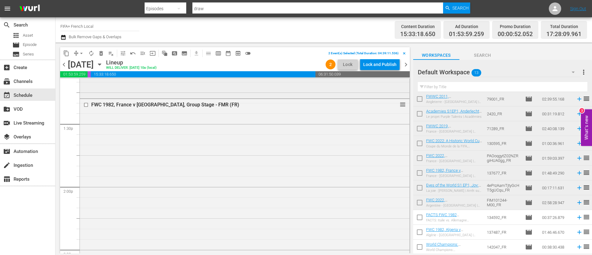
scroll to position [1665, 0]
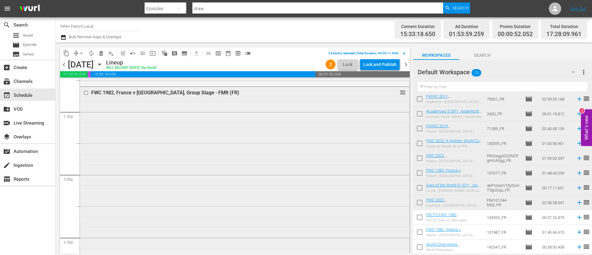
click at [88, 92] on input "checkbox" at bounding box center [87, 92] width 6 height 5
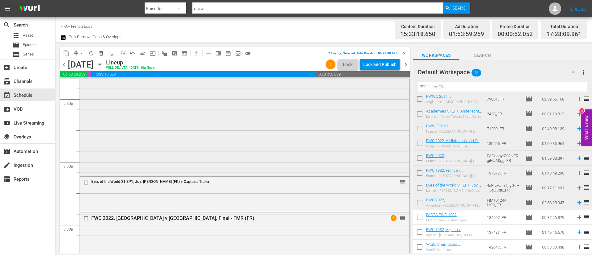
scroll to position [1850, 0]
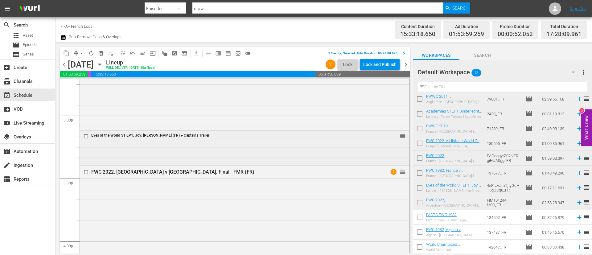
click at [85, 139] on div at bounding box center [86, 136] width 9 height 7
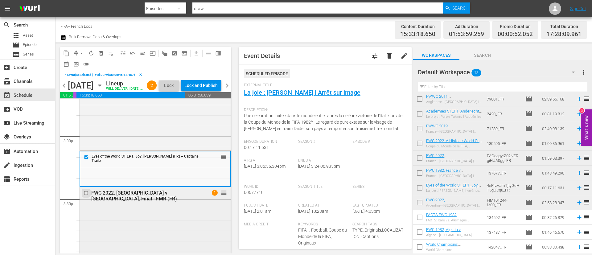
click at [86, 196] on input "checkbox" at bounding box center [87, 192] width 6 height 5
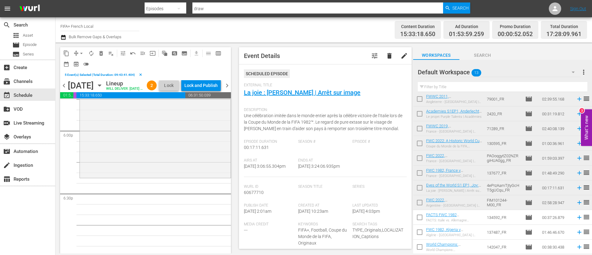
scroll to position [2267, 0]
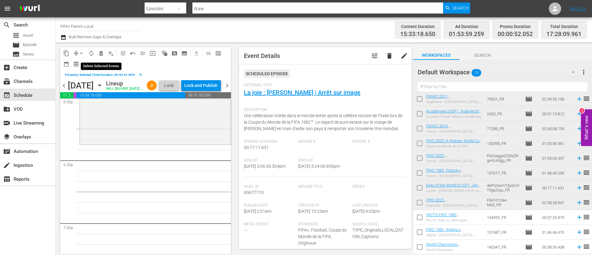
click at [100, 55] on span "delete_forever_outlined" at bounding box center [101, 53] width 6 height 6
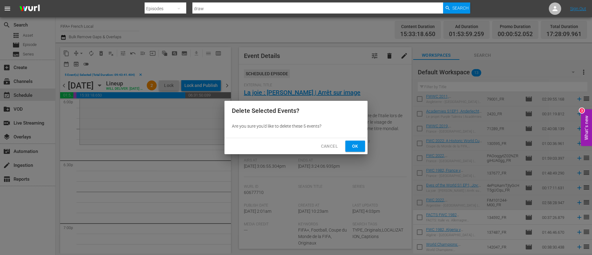
click at [357, 142] on span "Ok" at bounding box center [355, 146] width 10 height 8
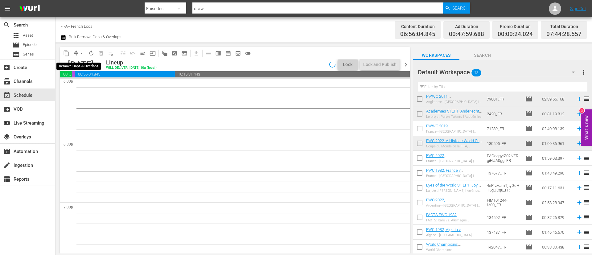
scroll to position [2298, 0]
click at [81, 53] on span "arrow_drop_down" at bounding box center [81, 53] width 6 height 6
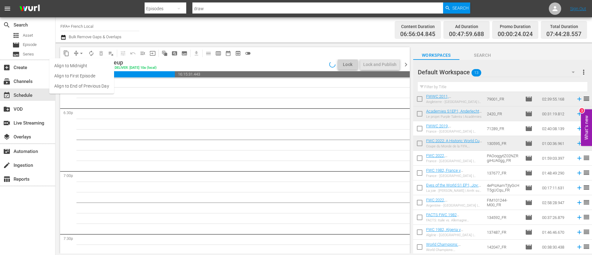
click at [85, 90] on li "Align to End of Previous Day" at bounding box center [81, 86] width 65 height 10
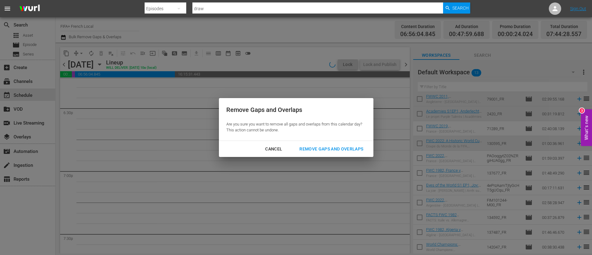
click at [356, 151] on div "Remove Gaps and Overlaps" at bounding box center [332, 149] width 74 height 8
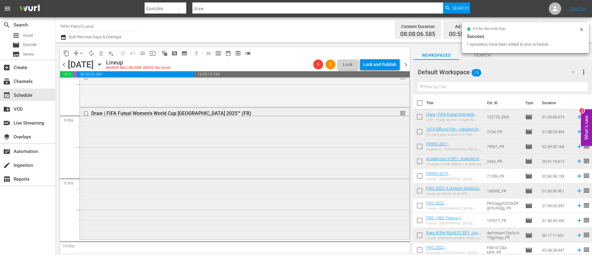
scroll to position [1142, 0]
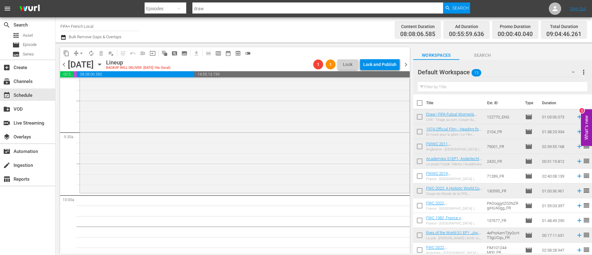
click at [418, 176] on input "checkbox" at bounding box center [419, 177] width 13 height 13
checkbox input "true"
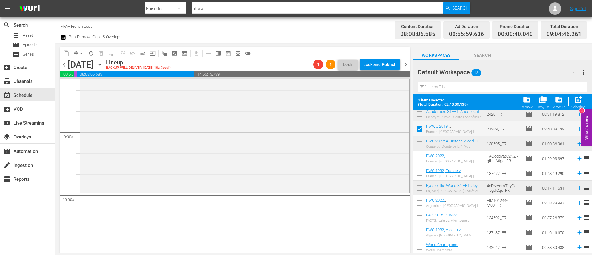
scroll to position [64, 0]
click at [418, 157] on input "checkbox" at bounding box center [419, 159] width 13 height 13
checkbox input "true"
click at [419, 176] on input "checkbox" at bounding box center [419, 174] width 13 height 13
checkbox input "true"
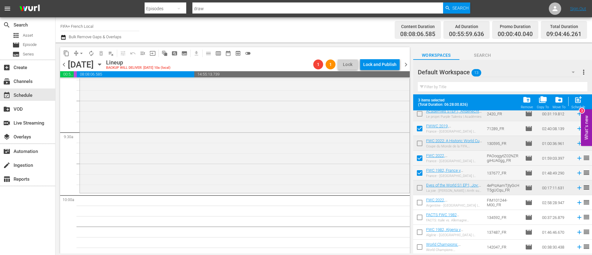
click at [418, 204] on input "checkbox" at bounding box center [419, 203] width 13 height 13
checkbox input "true"
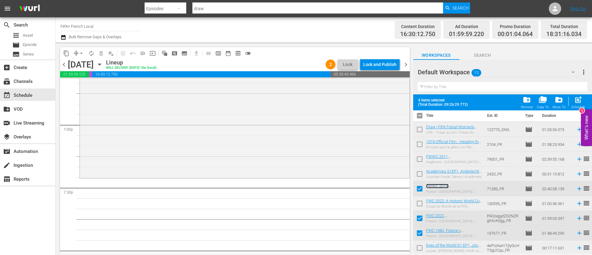
scroll to position [0, 0]
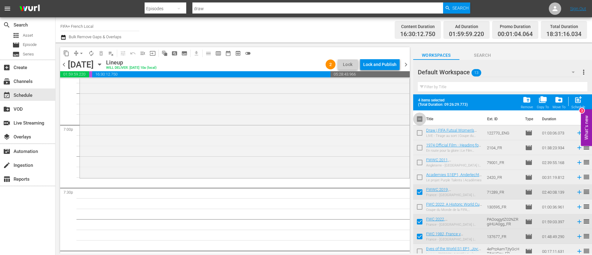
click at [423, 119] on input "checkbox" at bounding box center [419, 120] width 13 height 13
checkbox input "true"
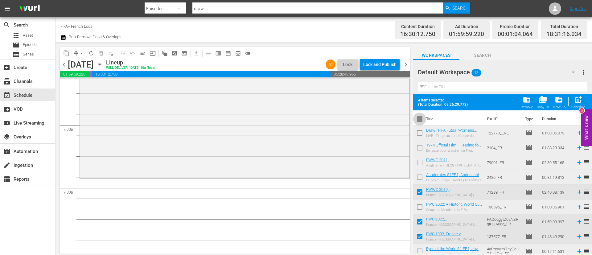
checkbox input "true"
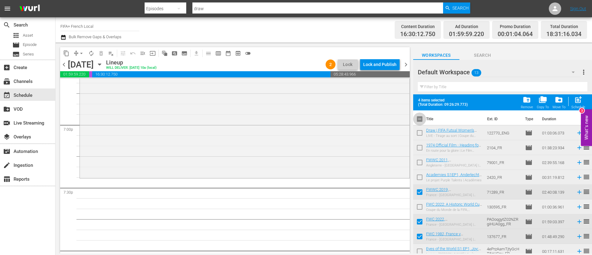
checkbox input "true"
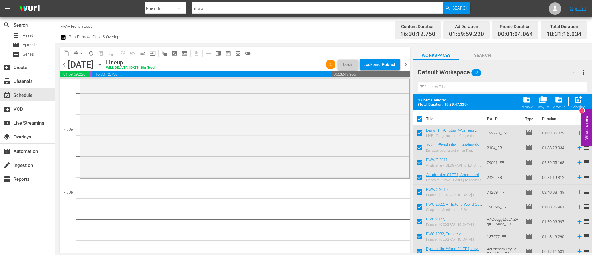
click at [423, 119] on input "checkbox" at bounding box center [419, 120] width 13 height 13
checkbox input "false"
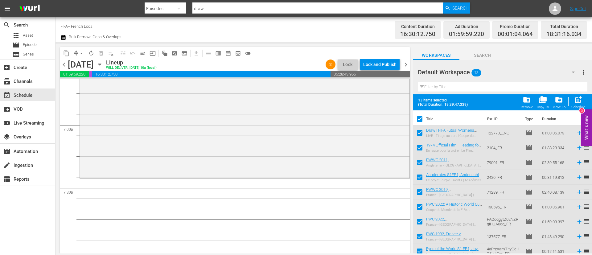
checkbox input "false"
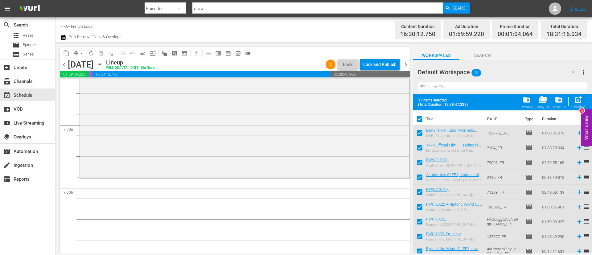
checkbox input "false"
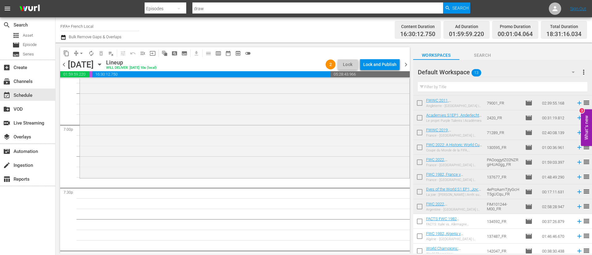
scroll to position [47, 0]
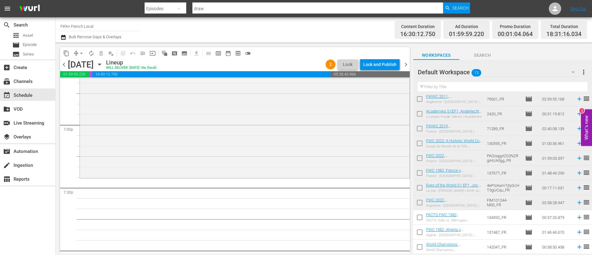
click at [415, 217] on input "checkbox" at bounding box center [419, 218] width 13 height 13
checkbox input "true"
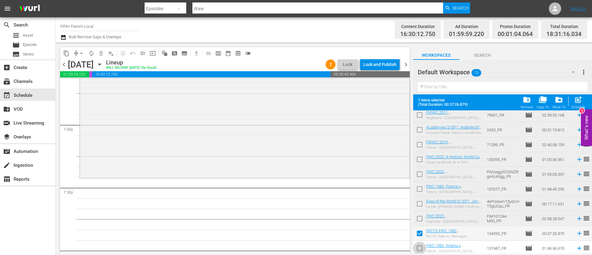
click at [417, 246] on input "checkbox" at bounding box center [419, 249] width 13 height 13
checkbox input "true"
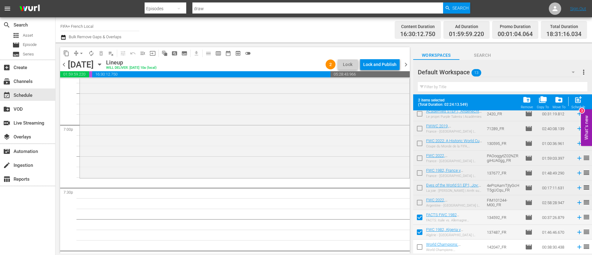
click at [417, 247] on input "checkbox" at bounding box center [419, 248] width 13 height 13
checkbox input "true"
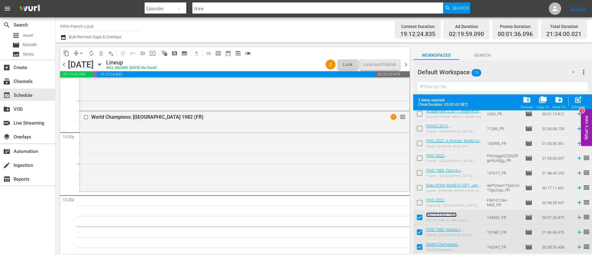
scroll to position [0, 0]
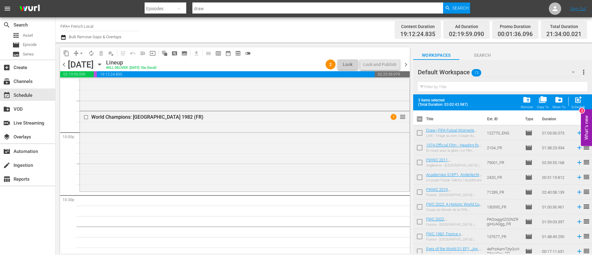
click at [416, 121] on input "checkbox" at bounding box center [419, 120] width 13 height 13
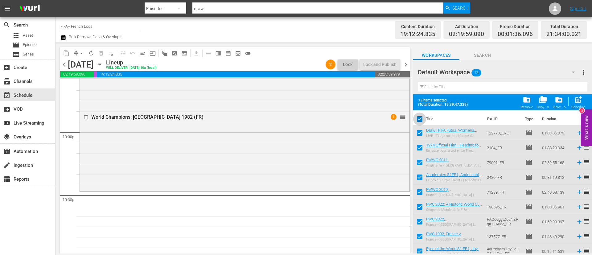
click at [424, 119] on input "checkbox" at bounding box center [419, 120] width 13 height 13
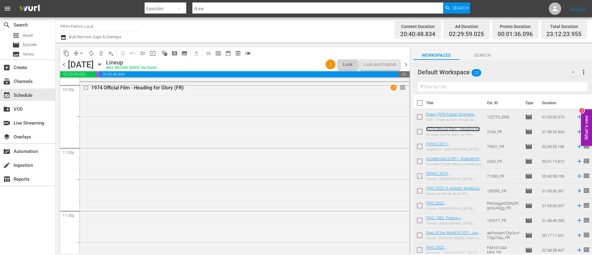
scroll to position [2859, 0]
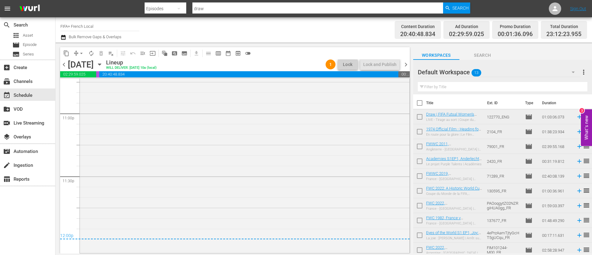
click at [580, 72] on span "more_vert" at bounding box center [583, 71] width 7 height 7
click at [551, 82] on div "Clear All Workspace Items" at bounding box center [544, 84] width 72 height 11
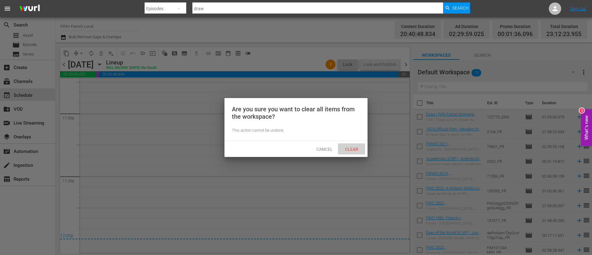
click at [364, 144] on div "Clear" at bounding box center [351, 148] width 27 height 11
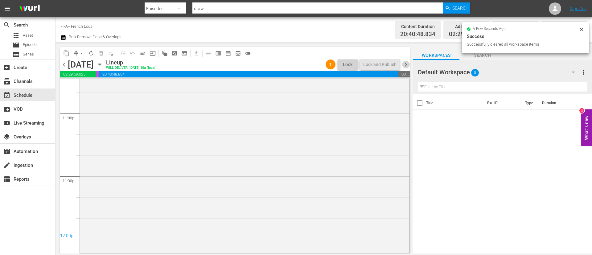
click at [407, 63] on span "chevron_right" at bounding box center [406, 65] width 8 height 8
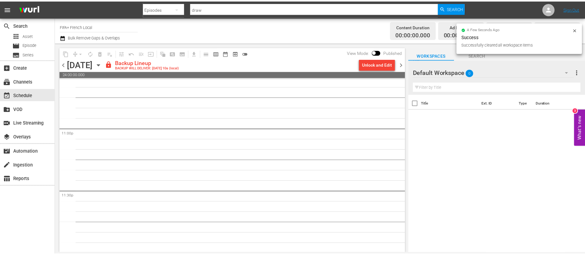
scroll to position [2845, 0]
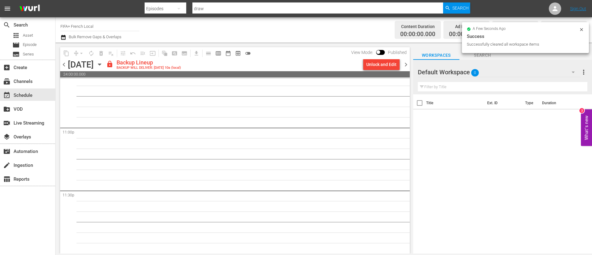
click at [392, 67] on div "Unlock and Edit" at bounding box center [381, 64] width 30 height 11
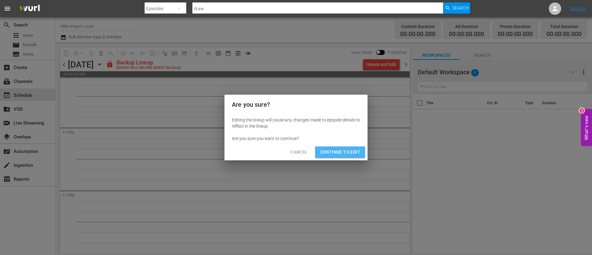
click at [330, 153] on span "Continue to Edit" at bounding box center [340, 152] width 40 height 8
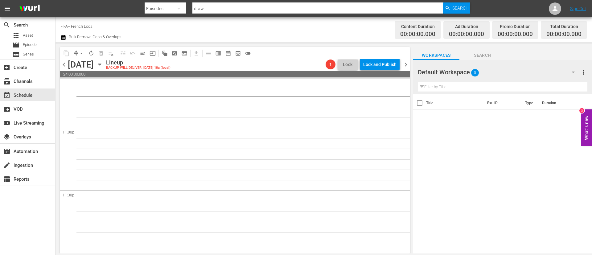
click at [46, 40] on div "apps Asset movie Episode subtitles Series" at bounding box center [27, 44] width 55 height 27
click at [44, 47] on div "movie Episode" at bounding box center [27, 45] width 55 height 9
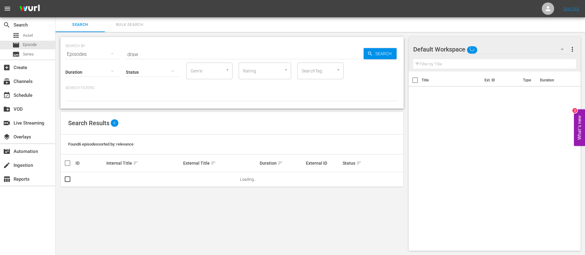
click at [122, 25] on span "Bulk Search" at bounding box center [130, 24] width 42 height 7
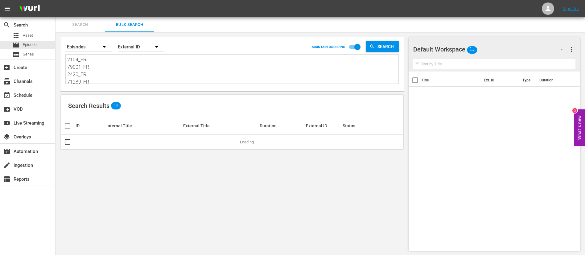
click at [123, 72] on textarea "2104_FR 79001_FR 2420_FR 71289_FR 130595_FR PAOoqgytZ02NZRgiHUA0gg_FR 137677_FR…" at bounding box center [232, 70] width 331 height 28
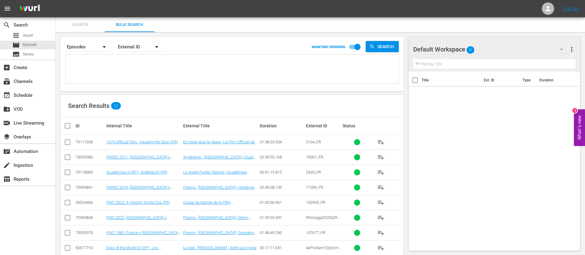
paste textarea "2102_FR 123978_FR 2421_FR 123077_FR 123847_FR 7456_FR 15968_FR 5eb84476-609f-4c…"
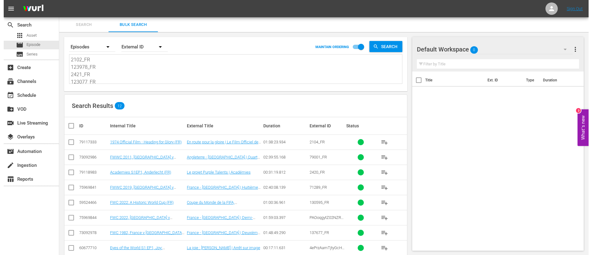
scroll to position [1, 0]
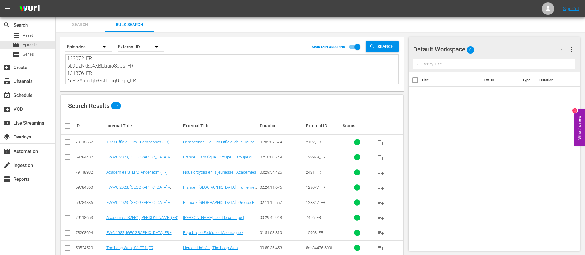
click at [65, 125] on input "checkbox" at bounding box center [70, 125] width 12 height 7
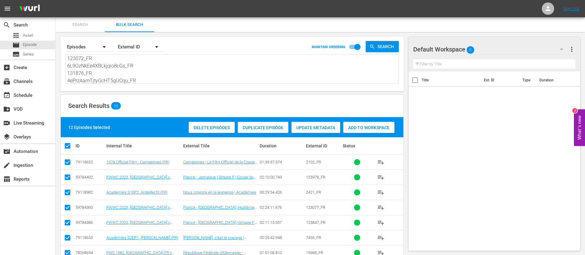
click at [386, 132] on div "Add to Workspace" at bounding box center [368, 128] width 51 height 12
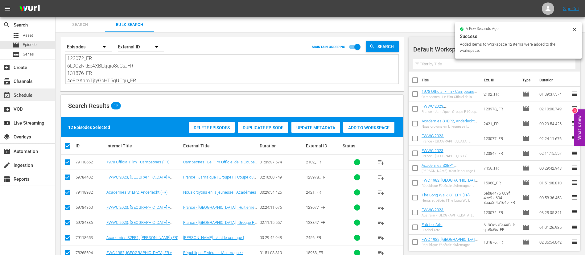
click at [36, 96] on div "event_available Schedule" at bounding box center [27, 95] width 55 height 12
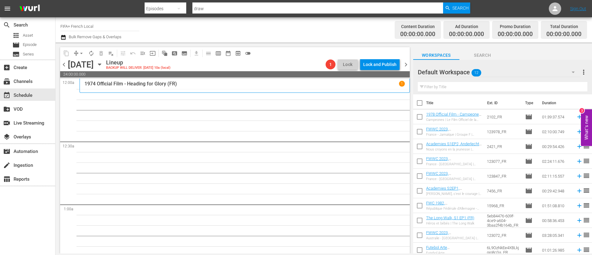
click at [419, 103] on input "checkbox" at bounding box center [419, 104] width 13 height 13
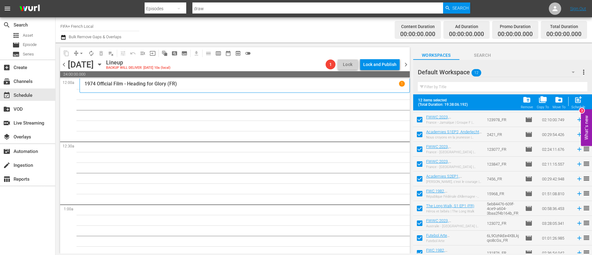
scroll to position [49, 0]
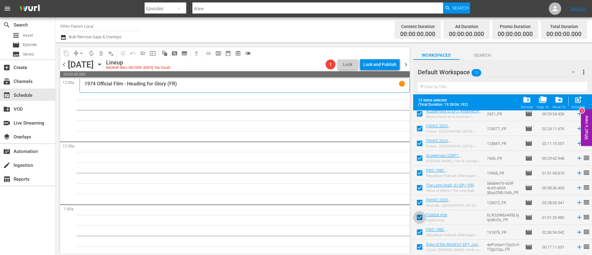
click at [418, 217] on input "checkbox" at bounding box center [419, 218] width 13 height 13
click at [422, 232] on input "checkbox" at bounding box center [419, 233] width 13 height 13
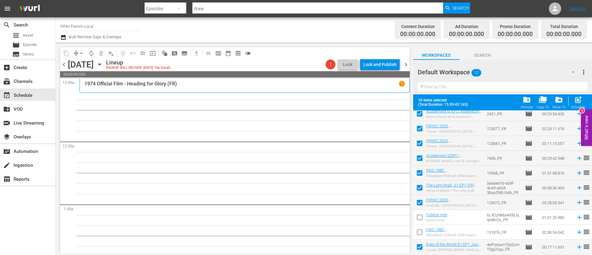
click at [422, 247] on input "checkbox" at bounding box center [419, 248] width 13 height 13
click at [580, 101] on span "post_add" at bounding box center [578, 100] width 8 height 8
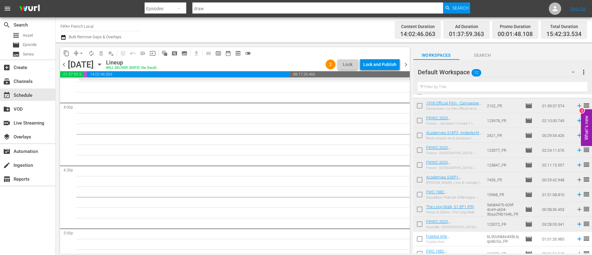
scroll to position [0, 0]
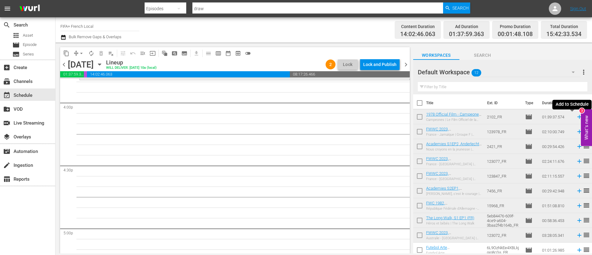
click at [576, 115] on icon at bounding box center [579, 116] width 7 height 7
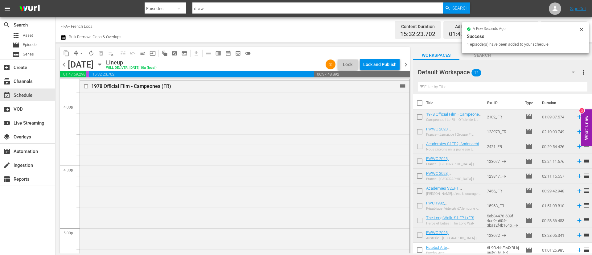
scroll to position [2174, 0]
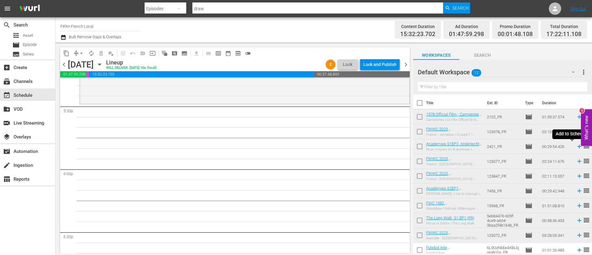
click at [576, 144] on icon at bounding box center [579, 146] width 7 height 7
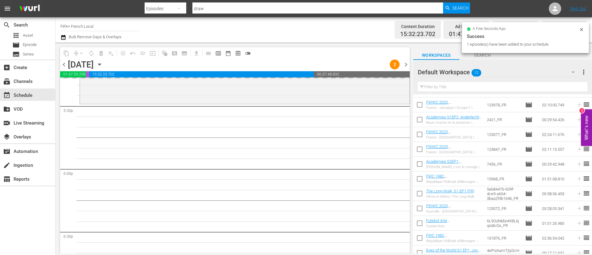
scroll to position [33, 0]
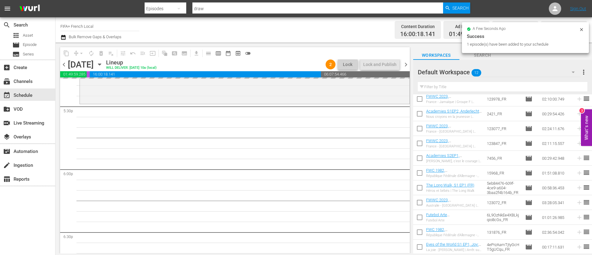
click at [422, 221] on input "checkbox" at bounding box center [419, 218] width 13 height 13
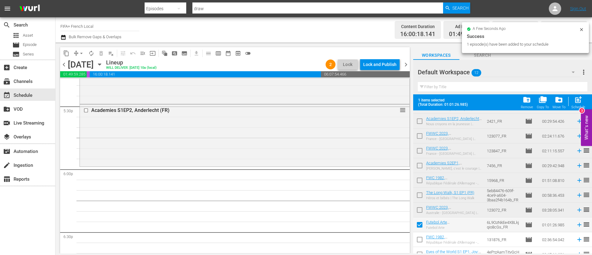
scroll to position [49, 0]
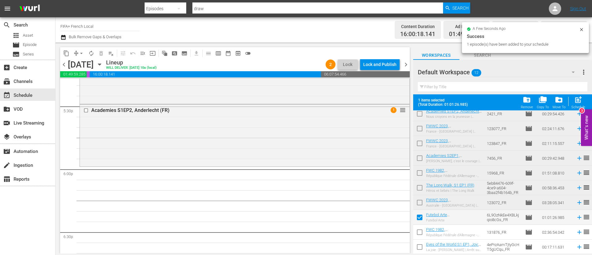
click at [420, 232] on input "checkbox" at bounding box center [419, 233] width 13 height 13
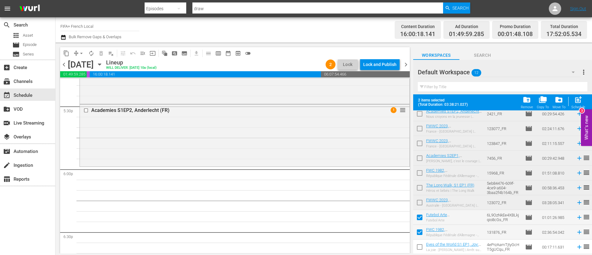
click at [420, 250] on input "checkbox" at bounding box center [419, 248] width 13 height 13
click at [578, 98] on span "post_add" at bounding box center [578, 100] width 8 height 8
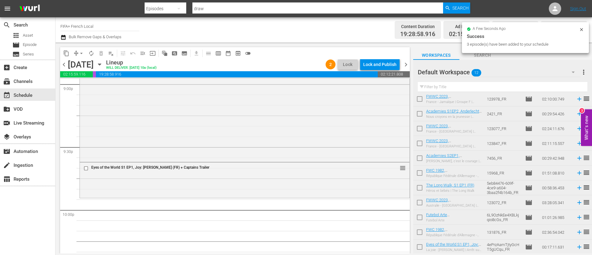
scroll to position [2683, 0]
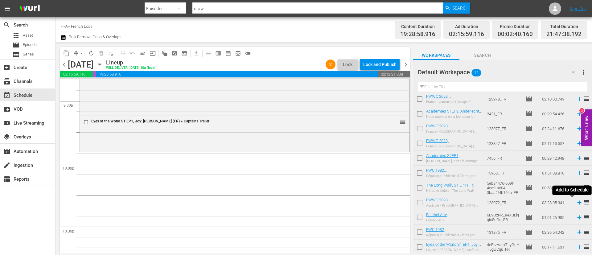
click at [577, 203] on icon at bounding box center [579, 203] width 4 height 4
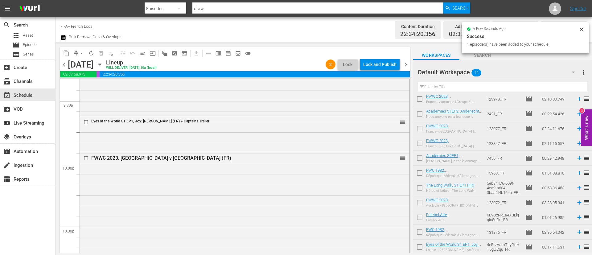
click at [385, 61] on div "Lock and Publish" at bounding box center [379, 64] width 33 height 11
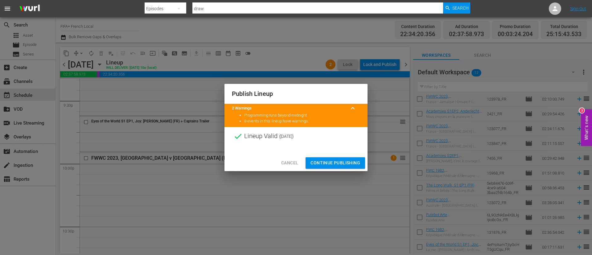
click at [326, 159] on button "Continue Publishing" at bounding box center [336, 162] width 60 height 11
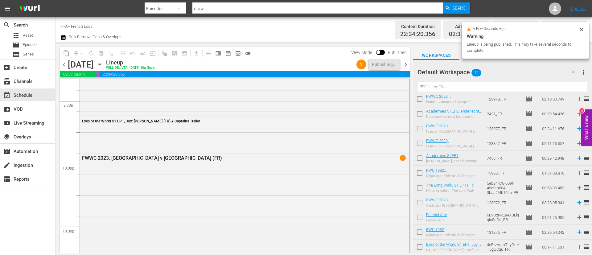
click at [581, 74] on span "more_vert" at bounding box center [583, 71] width 7 height 7
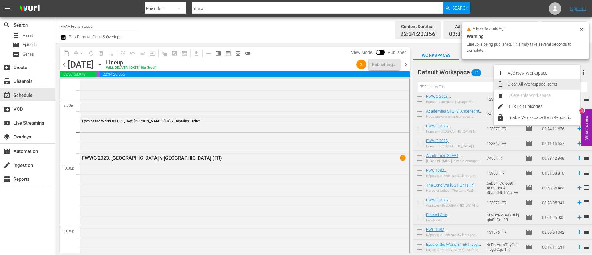
click at [554, 83] on div "Clear All Workspace Items" at bounding box center [544, 84] width 72 height 11
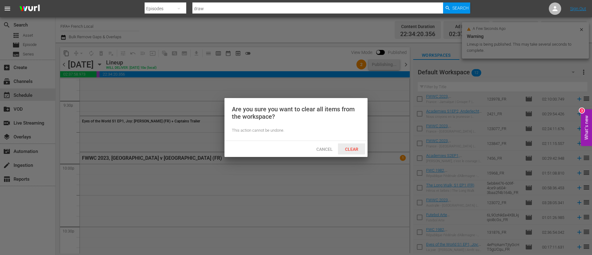
click at [356, 148] on span "Clear" at bounding box center [351, 149] width 23 height 5
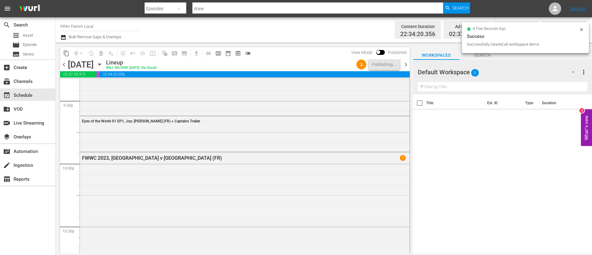
scroll to position [0, 0]
click at [406, 64] on span "chevron_right" at bounding box center [406, 65] width 8 height 8
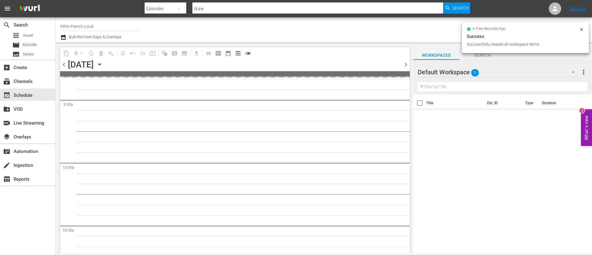
scroll to position [2777, 0]
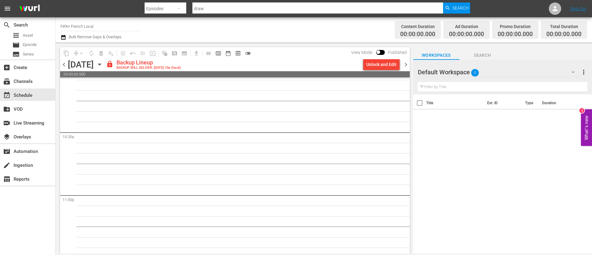
click at [390, 67] on div "Unlock and Edit" at bounding box center [381, 64] width 30 height 11
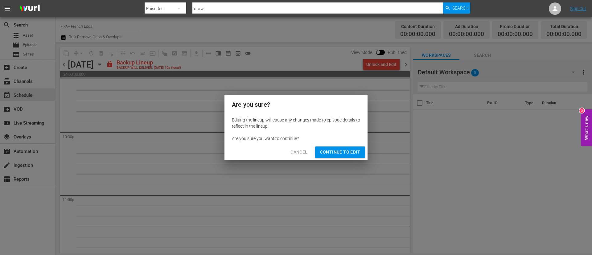
click at [344, 146] on div "Cancel Continue to Edit" at bounding box center [296, 152] width 143 height 16
click at [344, 149] on span "Continue to Edit" at bounding box center [340, 152] width 40 height 8
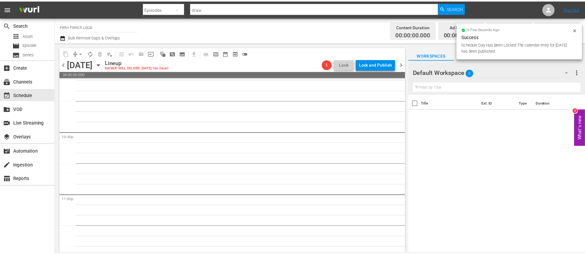
scroll to position [2767, 0]
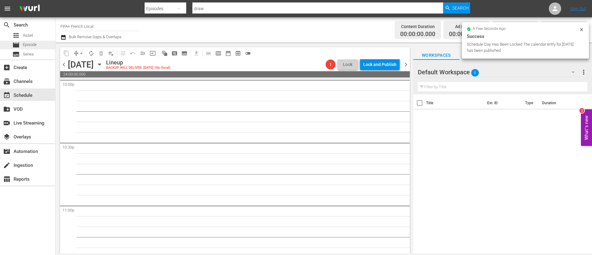
click at [45, 42] on div "movie Episode" at bounding box center [27, 45] width 55 height 9
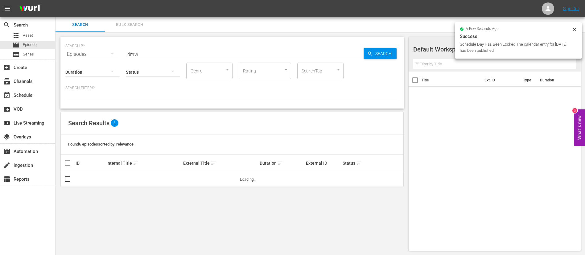
click at [135, 20] on button "Bulk Search" at bounding box center [129, 24] width 49 height 15
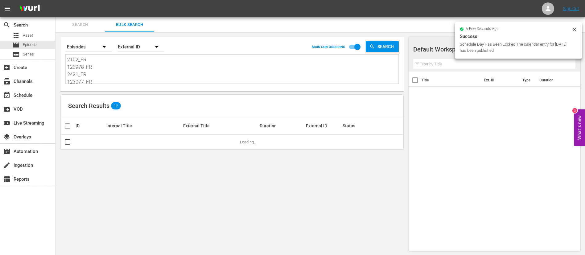
click at [146, 84] on div "2102_FR 123978_FR 2421_FR 123077_FR 123847_FR 7456_FR 15968_FR 5eb84476-609f-4c…" at bounding box center [231, 69] width 333 height 30
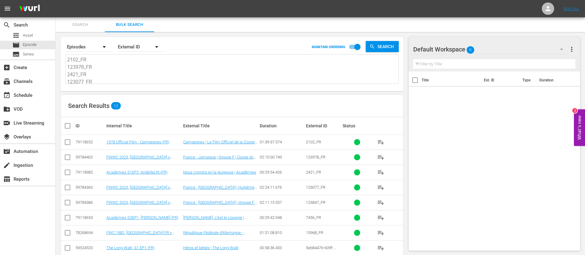
click at [155, 69] on textarea "2102_FR 123978_FR 2421_FR 123077_FR 123847_FR 7456_FR 15968_FR 5eb84476-609f-4c…" at bounding box center [232, 70] width 331 height 28
paste textarea "6435_FR 64325_FR 2195_FR 19317_FR 64220_FR 4ePrzAamTjtyGcHT5gUCqu_FR 131876_FR …"
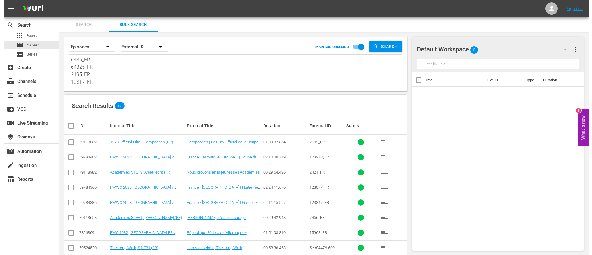
scroll to position [1, 0]
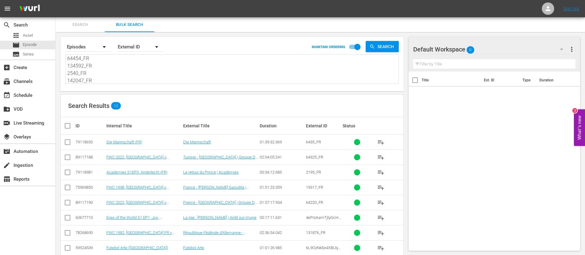
click at [66, 124] on input "checkbox" at bounding box center [70, 125] width 12 height 7
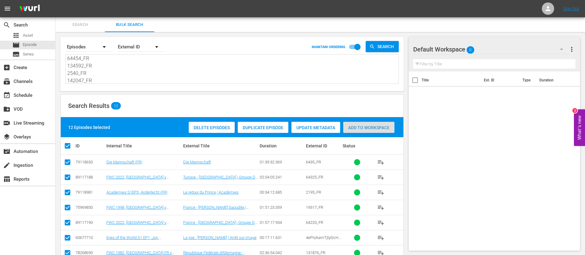
click at [381, 126] on span "Add to Workspace" at bounding box center [368, 127] width 51 height 5
click at [30, 101] on div "event_available Schedule" at bounding box center [27, 95] width 55 height 14
click at [31, 97] on div "event_available Schedule" at bounding box center [17, 95] width 35 height 6
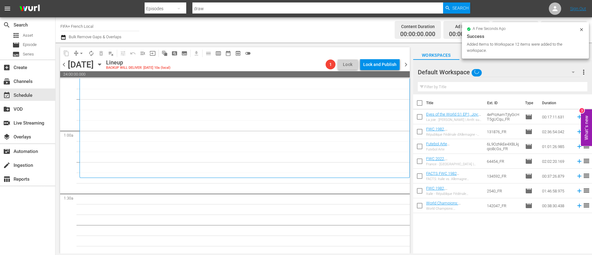
scroll to position [93, 0]
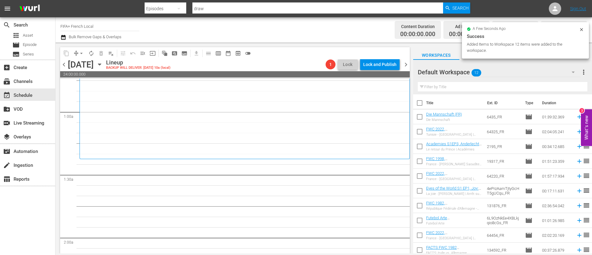
drag, startPoint x: 421, startPoint y: 101, endPoint x: 448, endPoint y: 154, distance: 59.6
click at [421, 101] on input "checkbox" at bounding box center [419, 104] width 13 height 13
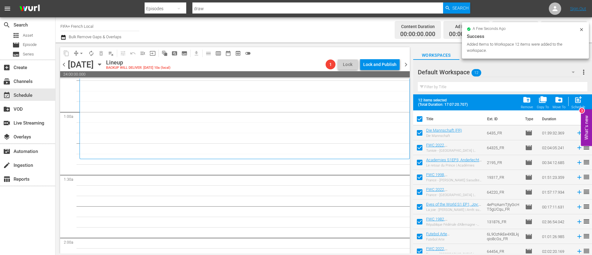
scroll to position [49, 0]
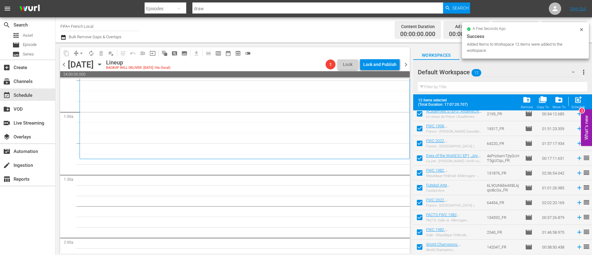
click at [417, 221] on input "checkbox" at bounding box center [419, 218] width 13 height 13
click at [416, 234] on input "checkbox" at bounding box center [419, 233] width 13 height 13
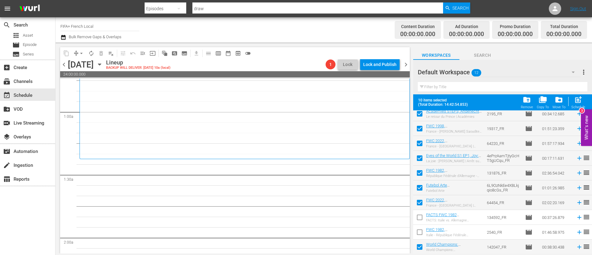
click at [418, 245] on input "checkbox" at bounding box center [419, 248] width 13 height 13
click at [584, 98] on div "post_add Schedule" at bounding box center [578, 103] width 14 height 14
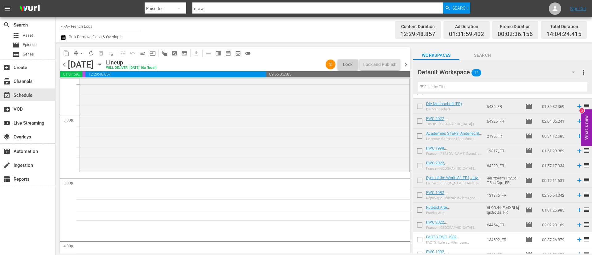
scroll to position [0, 0]
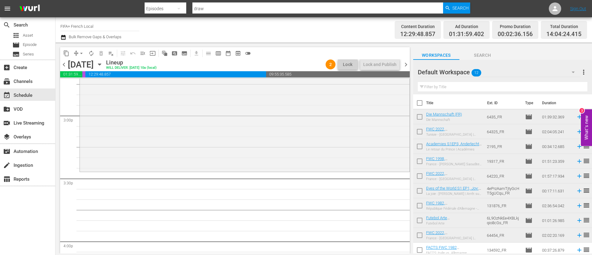
click at [422, 118] on input "checkbox" at bounding box center [419, 118] width 13 height 13
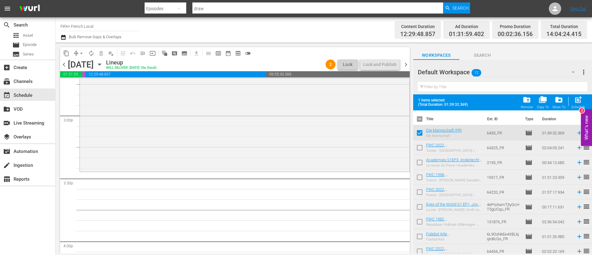
click at [416, 163] on input "checkbox" at bounding box center [419, 163] width 13 height 13
click at [415, 210] on input "checkbox" at bounding box center [419, 208] width 13 height 13
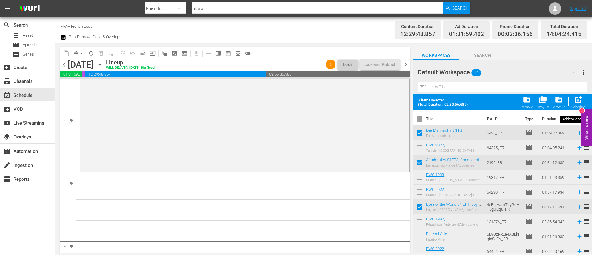
click at [577, 101] on span "post_add" at bounding box center [578, 100] width 8 height 8
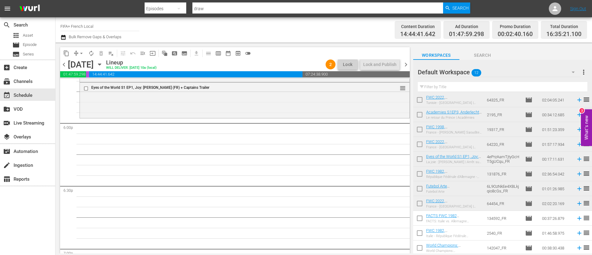
scroll to position [33, 0]
click at [425, 218] on input "checkbox" at bounding box center [419, 218] width 13 height 13
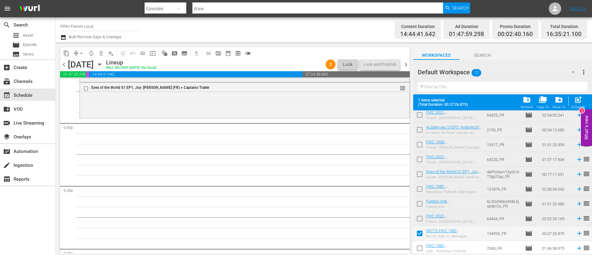
scroll to position [49, 0]
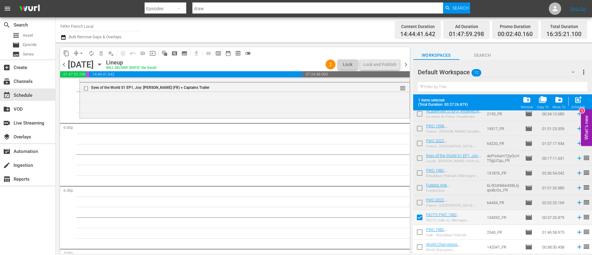
click at [423, 236] on input "checkbox" at bounding box center [419, 233] width 13 height 13
click at [423, 248] on input "checkbox" at bounding box center [419, 248] width 13 height 13
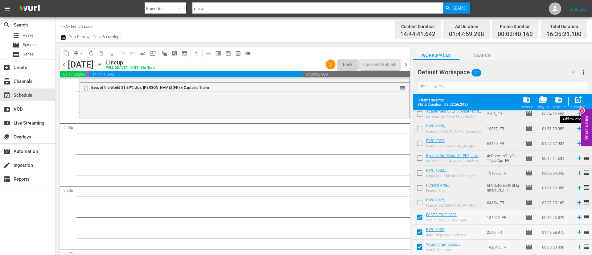
click at [575, 108] on div "Schedule" at bounding box center [578, 107] width 14 height 4
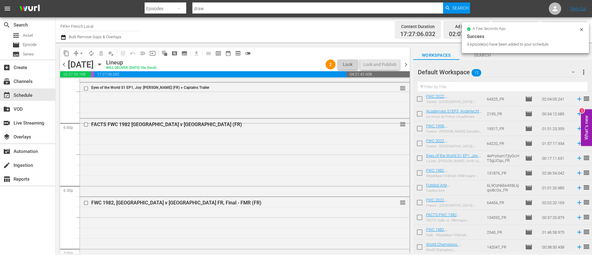
scroll to position [2591, 0]
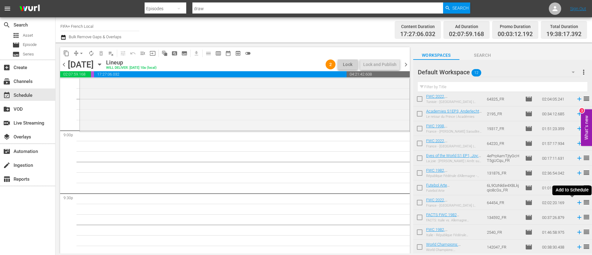
click at [576, 202] on icon at bounding box center [579, 202] width 7 height 7
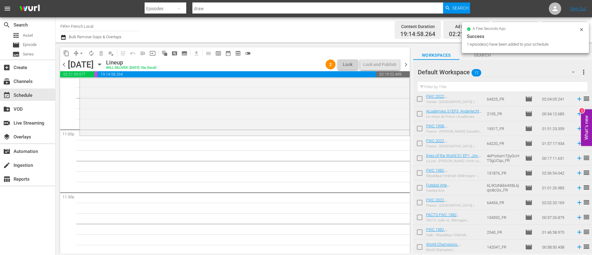
scroll to position [2845, 0]
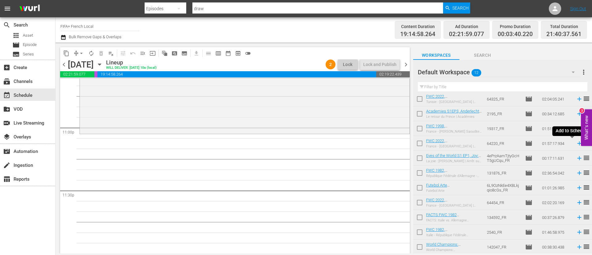
click at [576, 144] on icon at bounding box center [579, 143] width 7 height 7
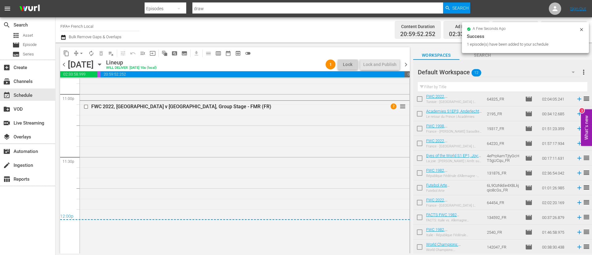
scroll to position [2972, 0]
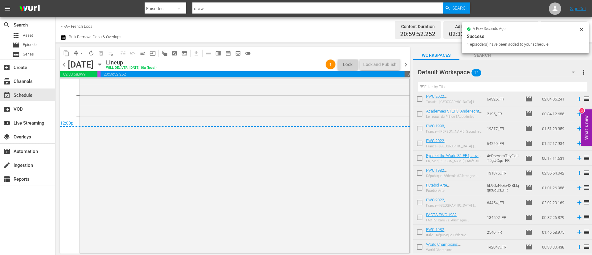
click at [586, 72] on span "more_vert" at bounding box center [583, 71] width 7 height 7
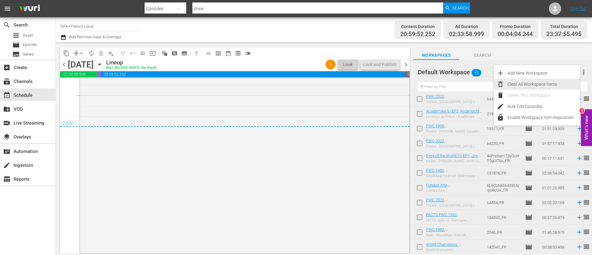
click at [542, 86] on div "Clear All Workspace Items" at bounding box center [544, 84] width 72 height 11
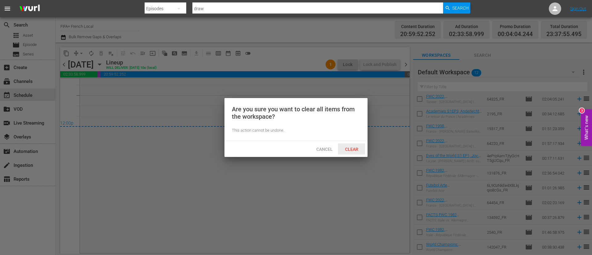
click at [355, 151] on div "Clear" at bounding box center [351, 148] width 27 height 11
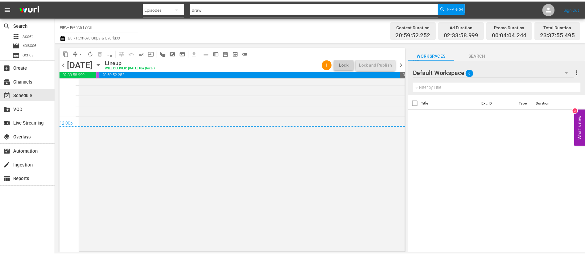
scroll to position [0, 0]
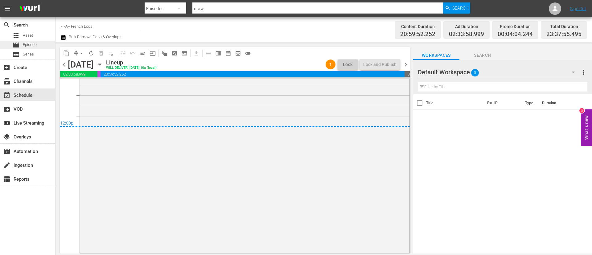
click at [23, 44] on span "Episode" at bounding box center [30, 45] width 14 height 6
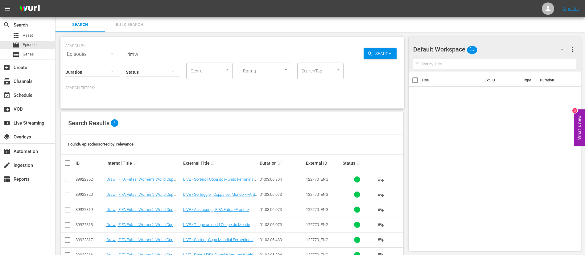
click at [133, 24] on span "Bulk Search" at bounding box center [130, 24] width 42 height 7
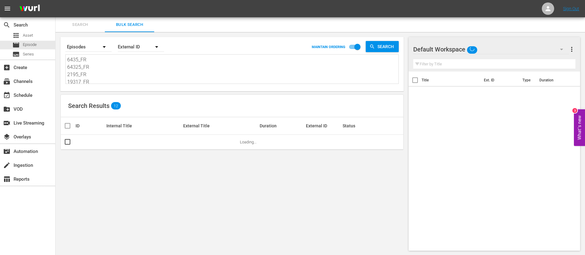
click at [150, 76] on textarea "6435_FR 64325_FR 2195_FR 19317_FR 64220_FR 4ePrzAamTjtyGcHT5gUCqu_FR 131876_FR …" at bounding box center [232, 70] width 331 height 28
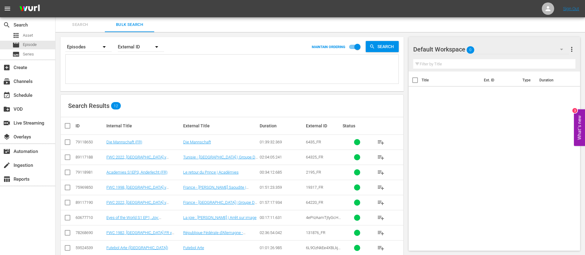
paste textarea "115754_FR 19677_FR 6QkDywArZA1dF0gJOvdwix_FR 19718_FR 134602_FR 8ZvjzOYODw13FFU…"
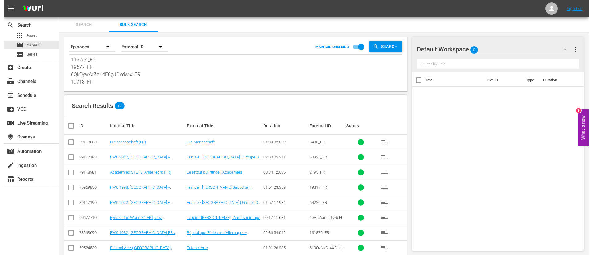
scroll to position [1, 0]
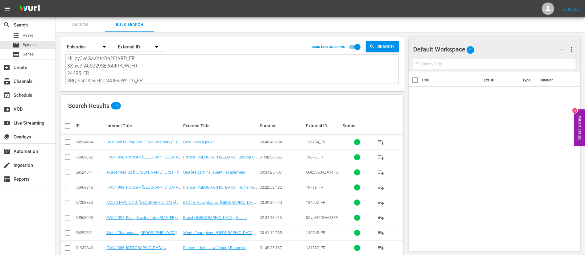
click at [70, 129] on input "checkbox" at bounding box center [70, 125] width 12 height 7
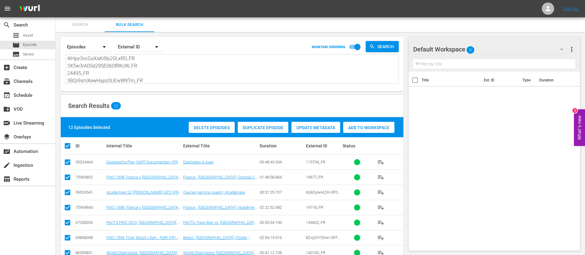
click at [376, 131] on div "Add to Workspace" at bounding box center [368, 128] width 51 height 12
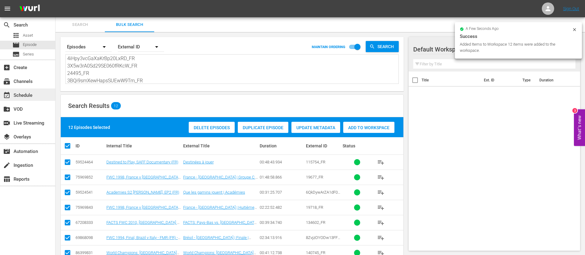
click at [28, 92] on div "event_available Schedule" at bounding box center [17, 95] width 35 height 6
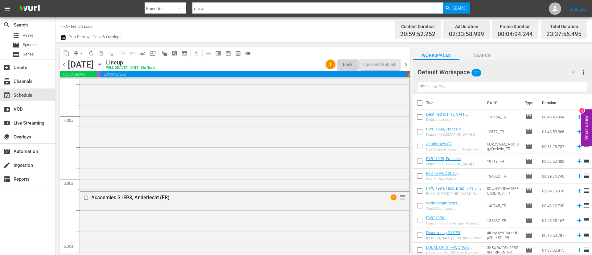
scroll to position [833, 0]
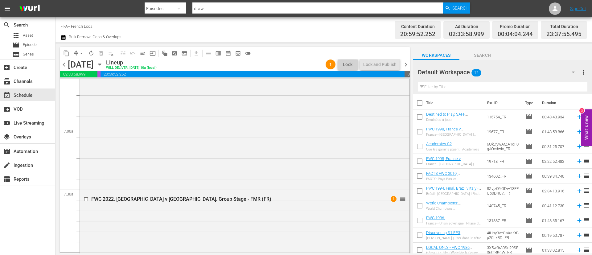
click at [405, 66] on span "chevron_right" at bounding box center [406, 65] width 8 height 8
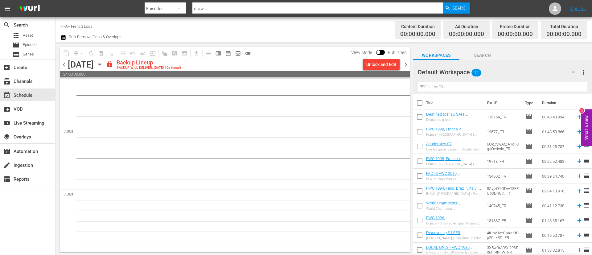
scroll to position [864, 0]
click at [381, 67] on div "Unlock and Edit" at bounding box center [381, 64] width 30 height 11
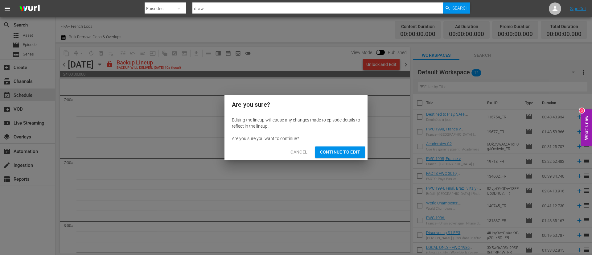
click at [342, 155] on span "Continue to Edit" at bounding box center [340, 152] width 40 height 8
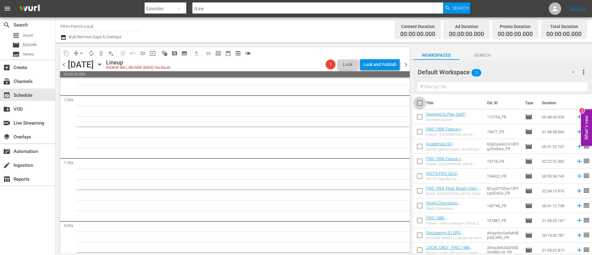
click at [421, 105] on input "checkbox" at bounding box center [419, 104] width 13 height 13
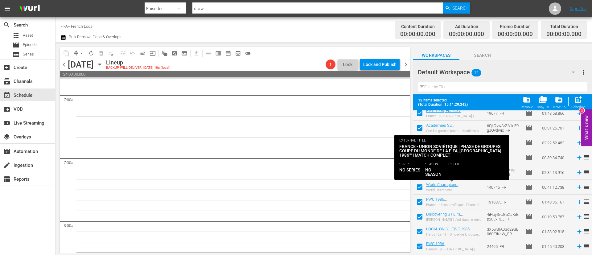
scroll to position [49, 0]
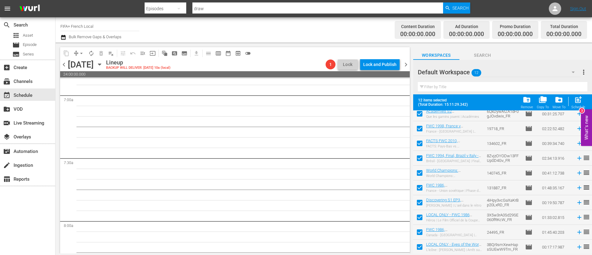
click at [421, 219] on input "checkbox" at bounding box center [419, 218] width 13 height 13
click at [421, 228] on input "checkbox" at bounding box center [419, 233] width 13 height 13
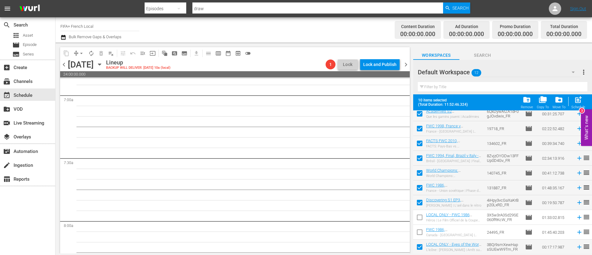
click at [421, 245] on input "checkbox" at bounding box center [419, 248] width 13 height 13
click at [581, 101] on span "post_add" at bounding box center [578, 100] width 8 height 8
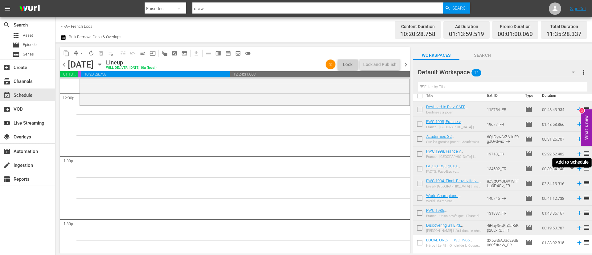
scroll to position [0, 0]
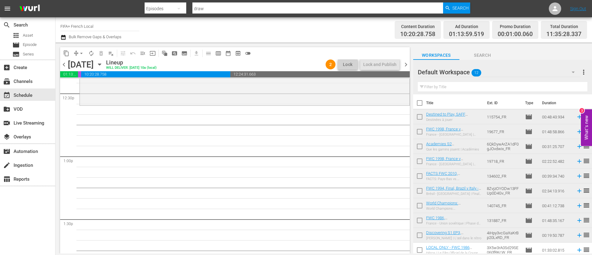
click at [423, 119] on input "checkbox" at bounding box center [419, 118] width 13 height 13
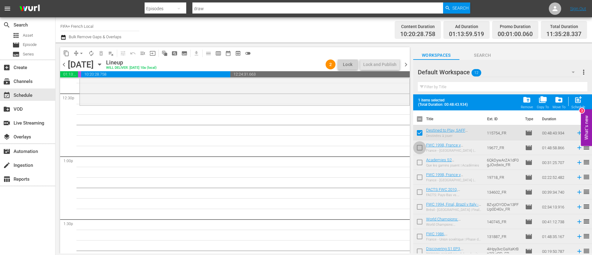
click at [425, 148] on input "checkbox" at bounding box center [419, 148] width 13 height 13
click at [419, 160] on input "checkbox" at bounding box center [419, 163] width 13 height 13
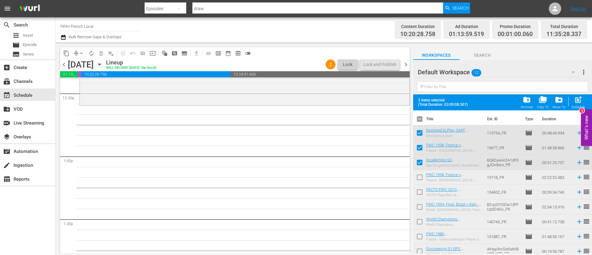
click at [418, 181] on input "checkbox" at bounding box center [419, 178] width 13 height 13
click at [581, 95] on button "post_add Schedule" at bounding box center [579, 102] width 18 height 17
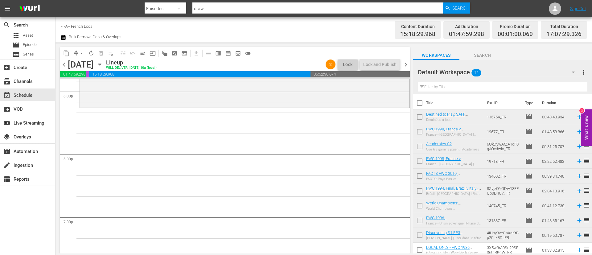
scroll to position [33, 0]
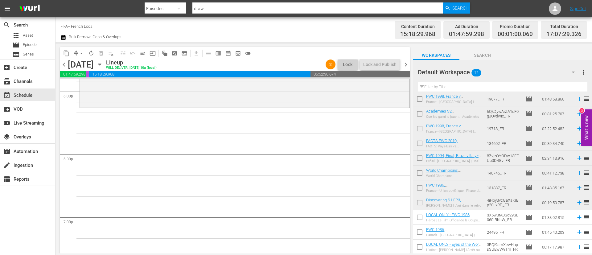
click at [424, 217] on input "checkbox" at bounding box center [419, 218] width 13 height 13
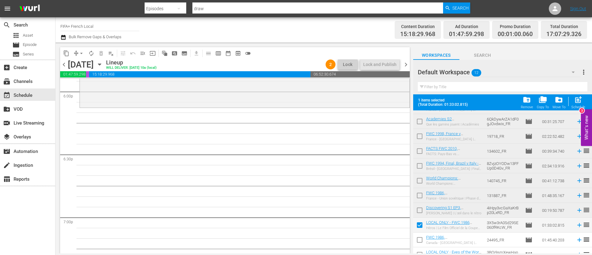
scroll to position [49, 0]
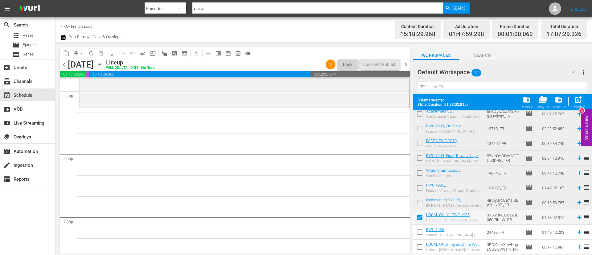
click at [425, 236] on input "checkbox" at bounding box center [419, 233] width 13 height 13
click at [422, 248] on input "checkbox" at bounding box center [419, 248] width 13 height 13
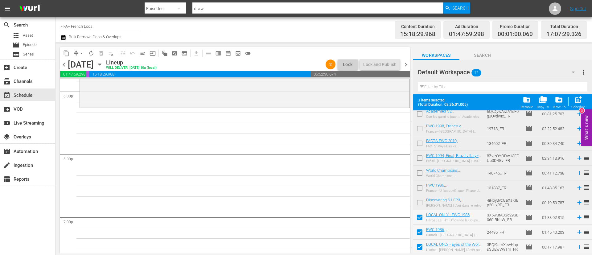
click at [583, 101] on div "post_add Schedule" at bounding box center [578, 103] width 14 height 14
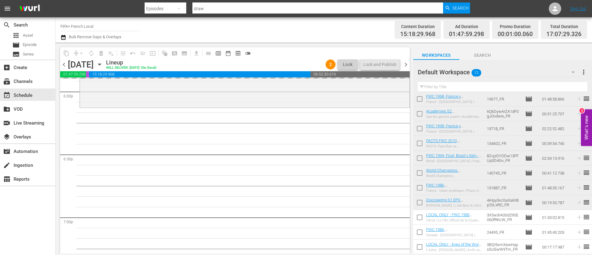
scroll to position [33, 0]
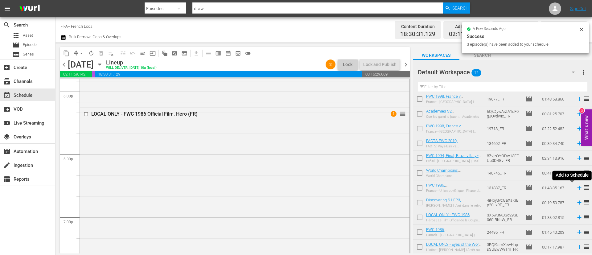
click at [576, 187] on icon at bounding box center [579, 187] width 7 height 7
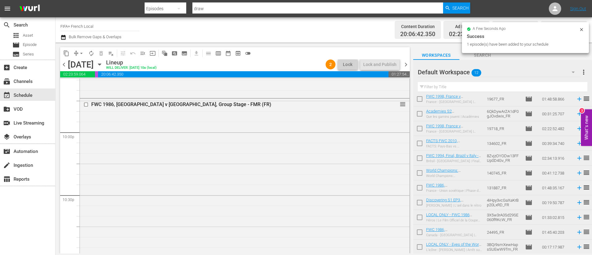
scroll to position [2845, 0]
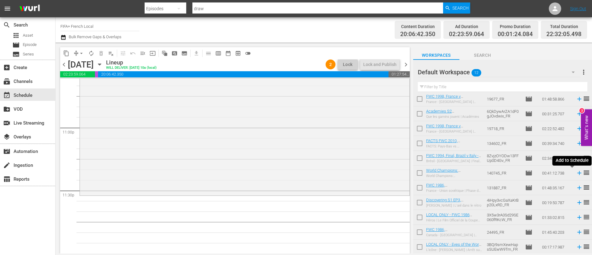
click at [576, 172] on icon at bounding box center [579, 173] width 7 height 7
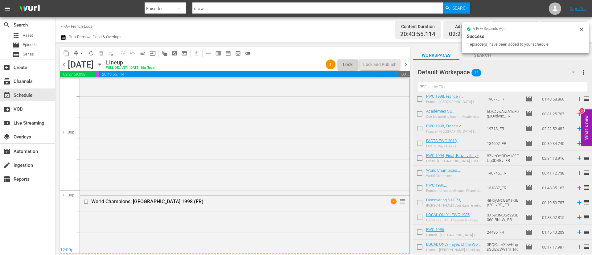
scroll to position [2874, 0]
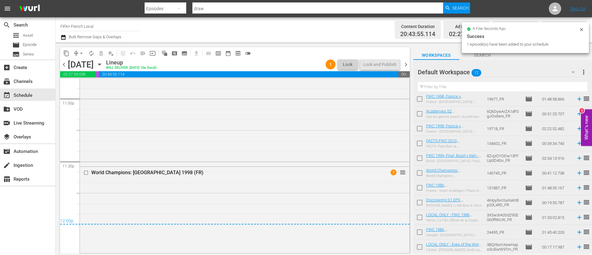
click at [581, 70] on span "more_vert" at bounding box center [583, 71] width 7 height 7
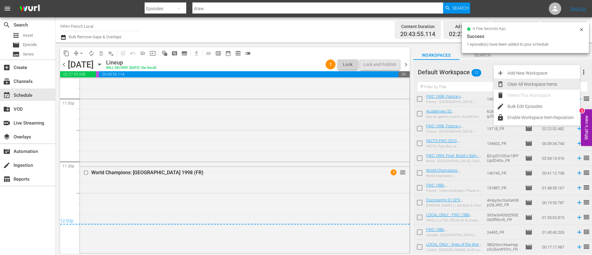
click at [543, 81] on div "Clear All Workspace Items" at bounding box center [544, 84] width 72 height 11
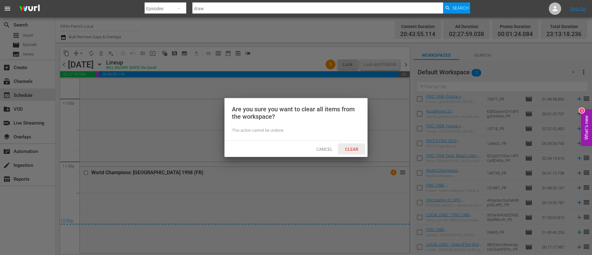
click at [358, 145] on div "Clear" at bounding box center [351, 148] width 27 height 11
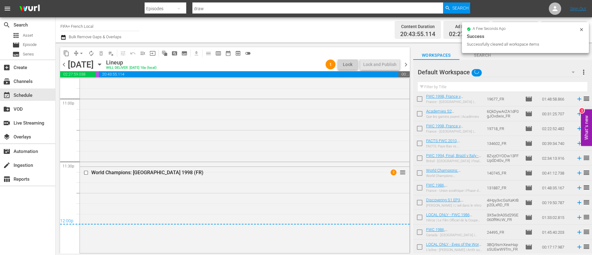
scroll to position [0, 0]
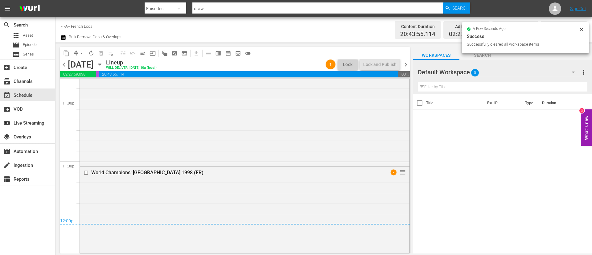
click at [407, 65] on span "chevron_right" at bounding box center [406, 65] width 8 height 8
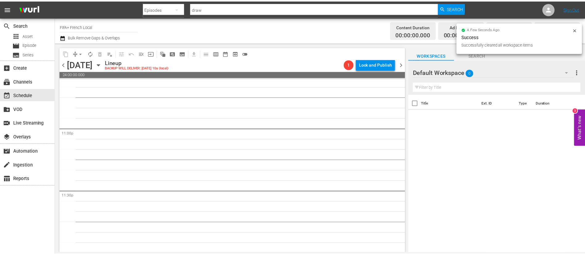
scroll to position [2845, 0]
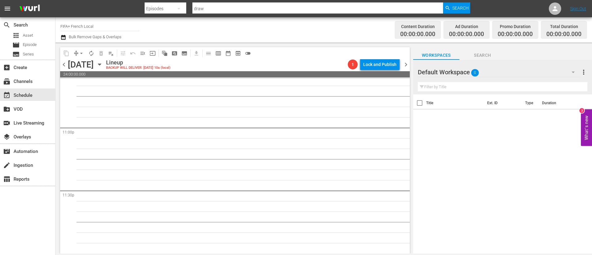
click at [39, 40] on div "apps Asset movie Episode subtitles Series" at bounding box center [27, 44] width 55 height 27
click at [38, 46] on div "movie Episode" at bounding box center [27, 45] width 55 height 9
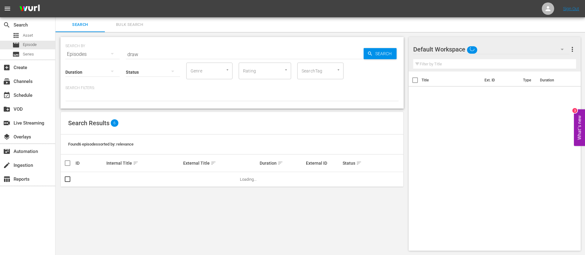
click at [118, 29] on button "Bulk Search" at bounding box center [129, 24] width 49 height 15
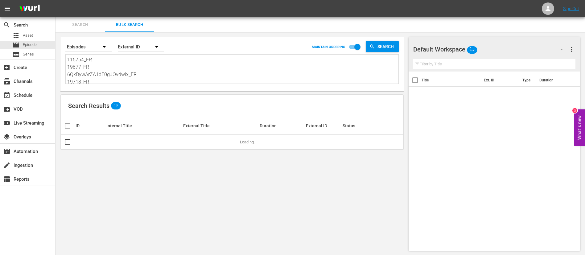
click at [127, 63] on textarea "115754_FR 19677_FR 6QkDywArZA1dF0gJOvdwix_FR 19718_FR 134602_FR 8ZvjzOYODw13FFU…" at bounding box center [232, 70] width 331 height 28
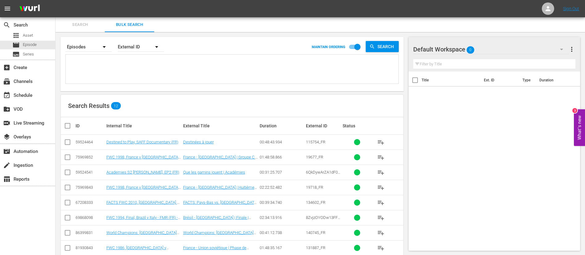
paste textarea "73FQXiZLjOnTD6RqSbrixE_FR 17017_FR 7476_FR 0ce40c9f-047c-4e5b-99b3-239d37ea8e42…"
click at [65, 126] on input "checkbox" at bounding box center [70, 125] width 12 height 7
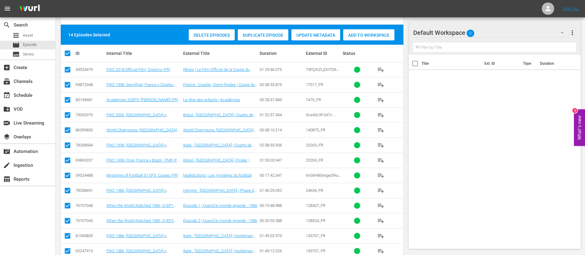
scroll to position [123, 0]
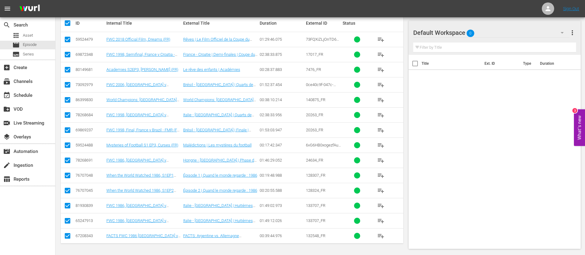
click at [65, 221] on input "checkbox" at bounding box center [67, 221] width 7 height 7
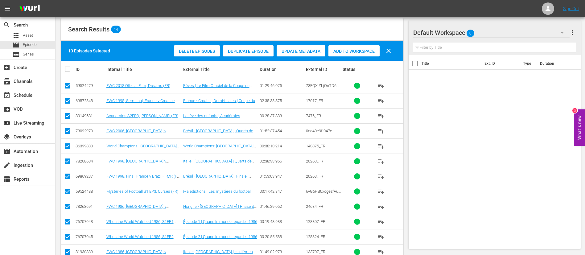
click at [368, 56] on div "Add to Workspace" at bounding box center [353, 51] width 51 height 12
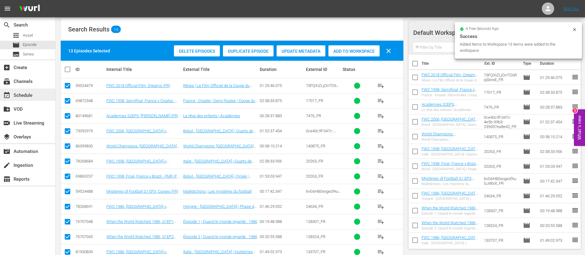
click at [20, 94] on div "event_available Schedule" at bounding box center [17, 95] width 35 height 6
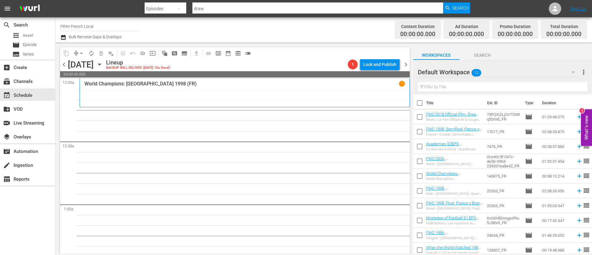
drag, startPoint x: 421, startPoint y: 102, endPoint x: 461, endPoint y: 171, distance: 80.1
click at [421, 102] on input "checkbox" at bounding box center [419, 104] width 13 height 13
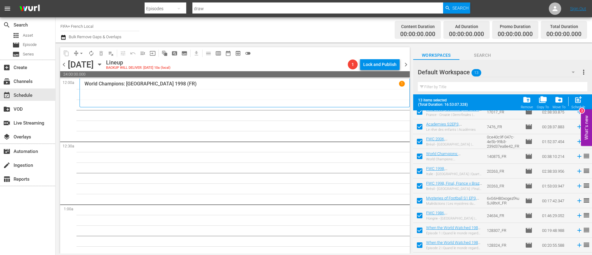
scroll to position [64, 0]
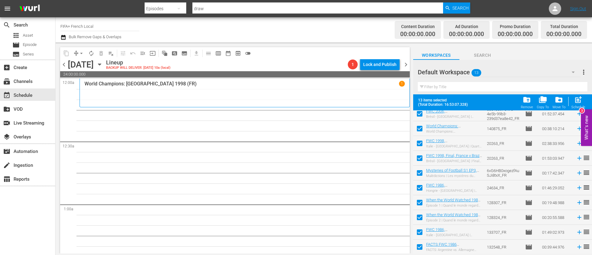
click at [423, 218] on input "checkbox" at bounding box center [419, 218] width 13 height 13
drag, startPoint x: 422, startPoint y: 202, endPoint x: 422, endPoint y: 207, distance: 5.6
click at [422, 201] on input "checkbox" at bounding box center [419, 203] width 13 height 13
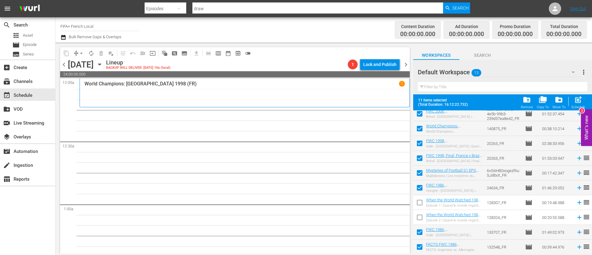
click at [423, 233] on input "checkbox" at bounding box center [419, 233] width 13 height 13
click at [423, 245] on input "checkbox" at bounding box center [419, 248] width 13 height 13
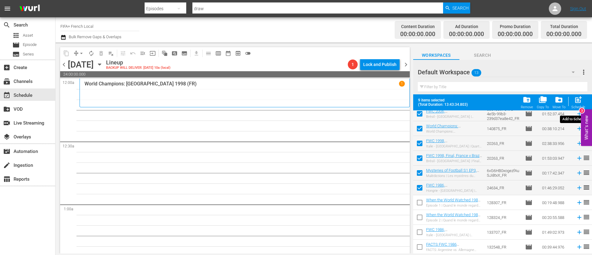
click at [587, 95] on span "post_add Schedule" at bounding box center [579, 102] width 18 height 17
click at [582, 99] on span "post_add" at bounding box center [578, 100] width 8 height 8
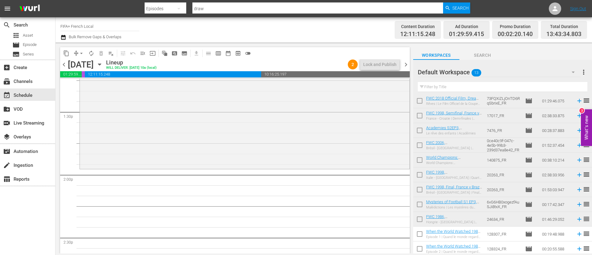
scroll to position [0, 0]
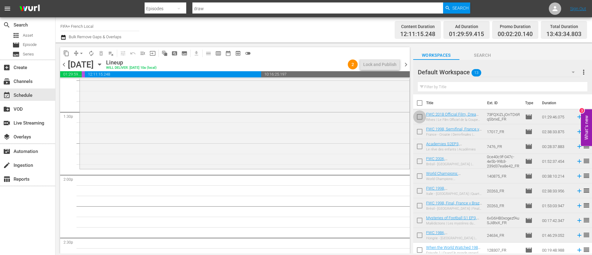
click at [420, 119] on input "checkbox" at bounding box center [419, 118] width 13 height 13
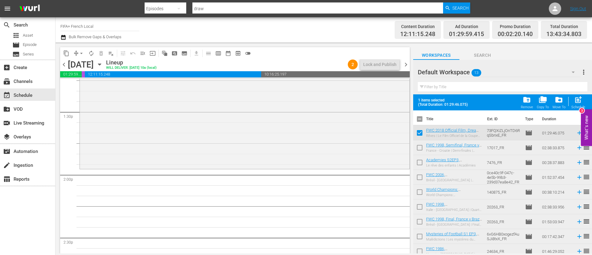
click at [421, 150] on input "checkbox" at bounding box center [419, 148] width 13 height 13
click at [579, 102] on span "post_add" at bounding box center [578, 100] width 8 height 8
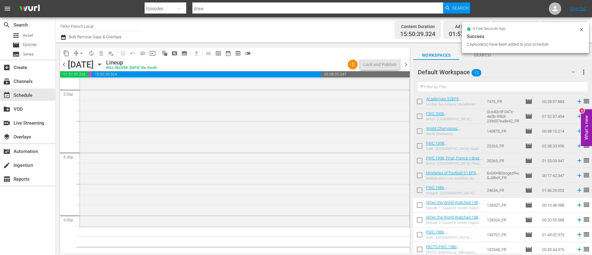
scroll to position [47, 0]
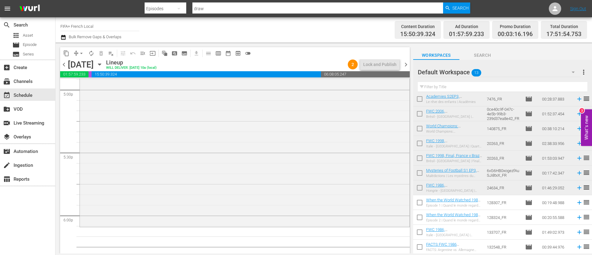
click at [412, 205] on div "content_copy compress arrow_drop_down autorenew_outlined delete_forever_outline…" at bounding box center [235, 148] width 358 height 211
click at [425, 204] on input "checkbox" at bounding box center [419, 203] width 13 height 13
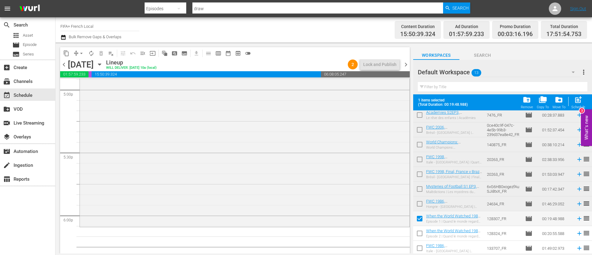
scroll to position [64, 0]
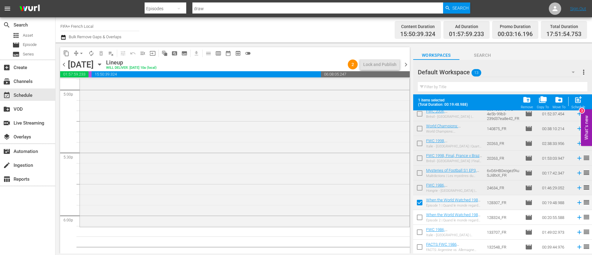
click at [419, 222] on input "checkbox" at bounding box center [419, 218] width 13 height 13
click at [419, 234] on input "checkbox" at bounding box center [419, 233] width 13 height 13
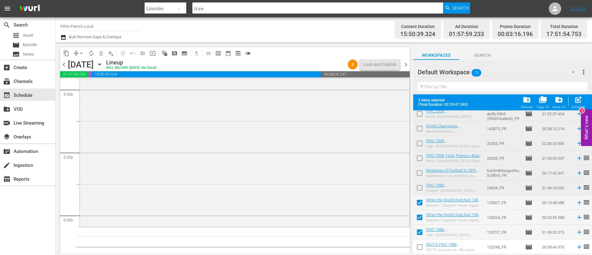
click at [423, 250] on input "checkbox" at bounding box center [419, 248] width 13 height 13
click at [577, 107] on div "Schedule" at bounding box center [578, 107] width 14 height 4
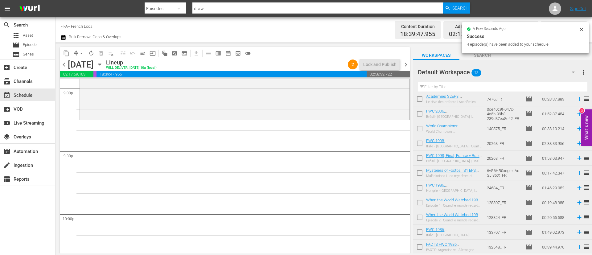
scroll to position [2591, 0]
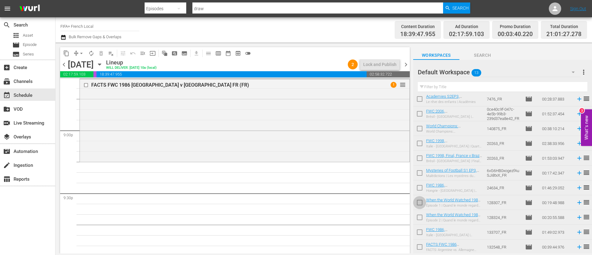
click at [420, 204] on input "checkbox" at bounding box center [419, 203] width 13 height 13
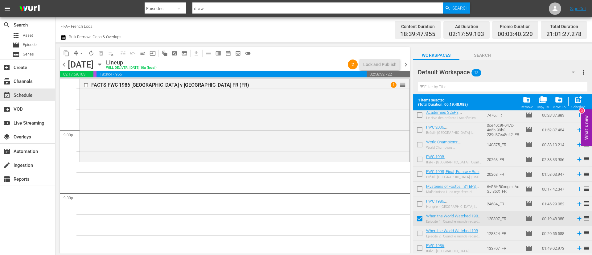
click at [420, 231] on input "checkbox" at bounding box center [419, 234] width 13 height 13
click at [419, 204] on input "checkbox" at bounding box center [419, 205] width 13 height 13
click at [580, 102] on span "post_add" at bounding box center [578, 100] width 8 height 8
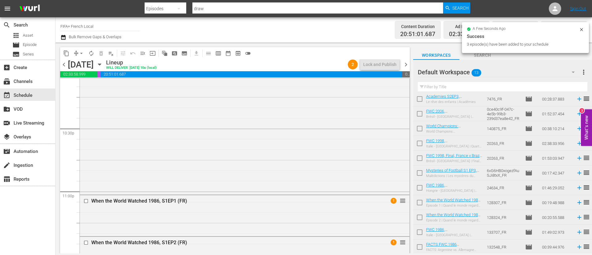
scroll to position [2845, 0]
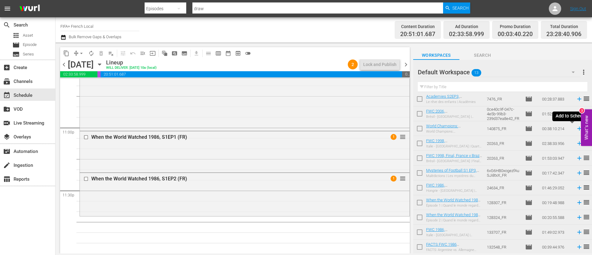
click at [576, 126] on icon at bounding box center [579, 128] width 7 height 7
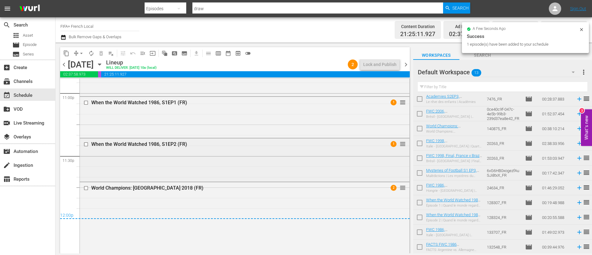
scroll to position [2888, 0]
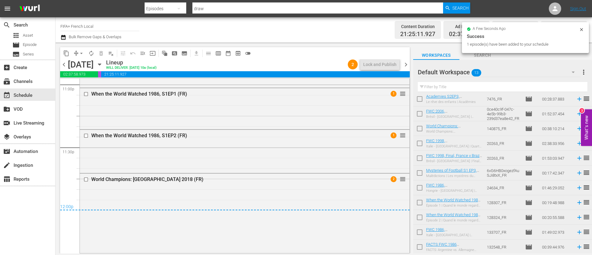
click at [583, 73] on span "more_vert" at bounding box center [583, 71] width 7 height 7
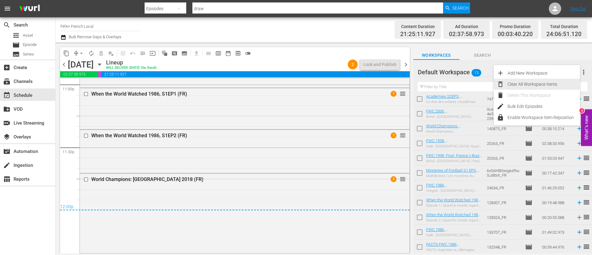
click at [546, 84] on div "Clear All Workspace Items" at bounding box center [544, 84] width 72 height 11
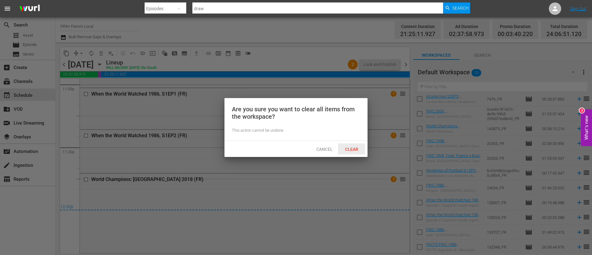
click at [350, 154] on div "Clear" at bounding box center [351, 148] width 27 height 11
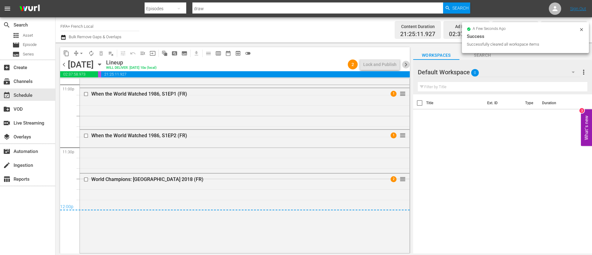
click at [406, 63] on span "chevron_right" at bounding box center [406, 65] width 8 height 8
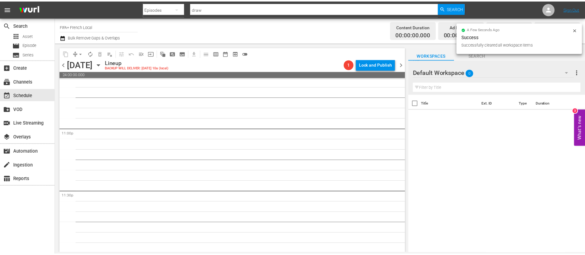
scroll to position [2845, 0]
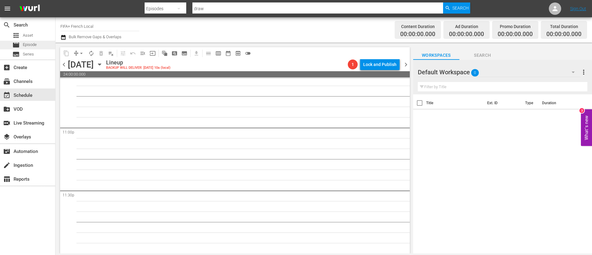
click at [35, 44] on span "Episode" at bounding box center [30, 45] width 14 height 6
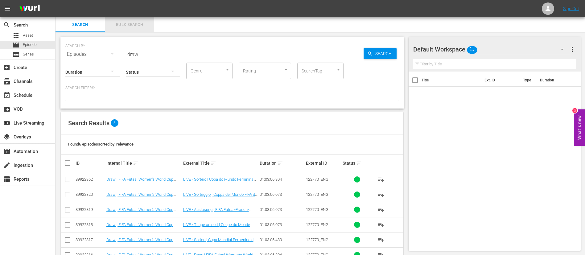
click at [138, 26] on span "Bulk Search" at bounding box center [130, 24] width 42 height 7
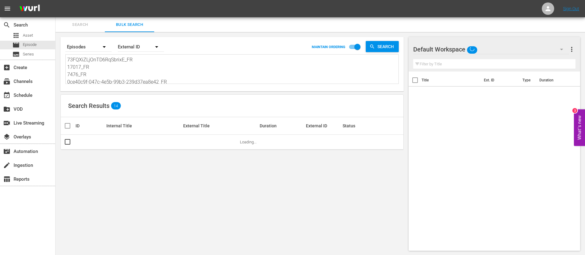
click at [135, 64] on textarea "73FQXiZLjOnTD6RqSbrixE_FR 17017_FR 7476_FR 0ce40c9f-047c-4e5b-99b3-239d37ea8e42…" at bounding box center [232, 70] width 331 height 28
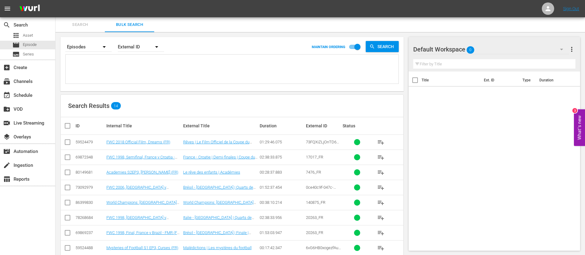
paste textarea "12597_FR 132548_FR 6oCdbGIK44b3OZ9xr73iWK_FR nI7EBpcAx41yl7NyKTnAt_FR 4iHpy3vcG…"
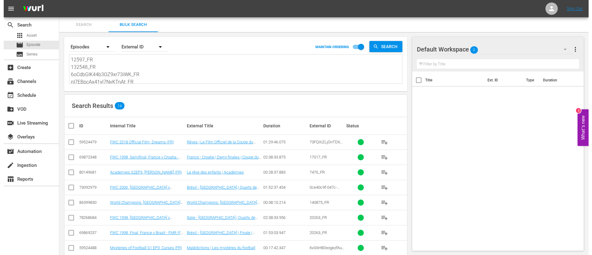
scroll to position [1, 0]
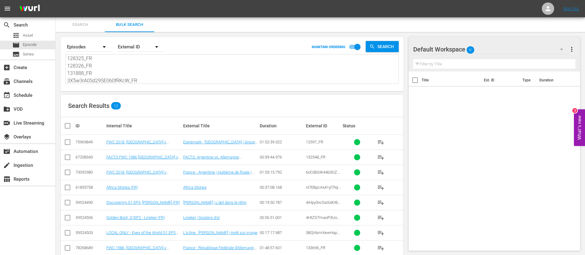
click at [69, 122] on input "checkbox" at bounding box center [70, 125] width 12 height 7
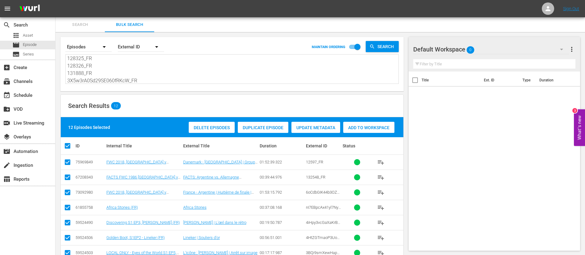
click at [387, 130] on span "Add to Workspace" at bounding box center [368, 127] width 51 height 5
click at [33, 88] on div "event_available Schedule" at bounding box center [27, 95] width 55 height 14
click at [35, 93] on div "event_available Schedule" at bounding box center [27, 95] width 55 height 12
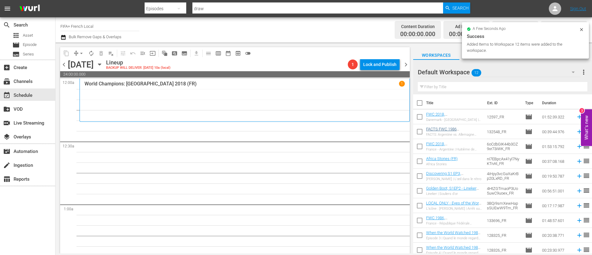
click at [419, 107] on input "checkbox" at bounding box center [419, 104] width 13 height 13
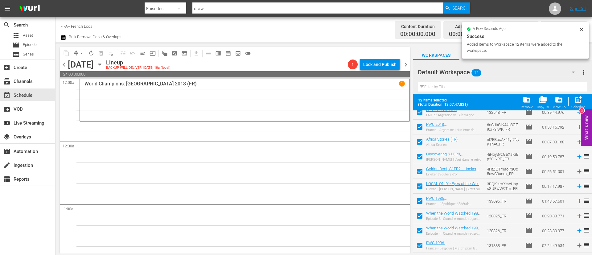
scroll to position [49, 0]
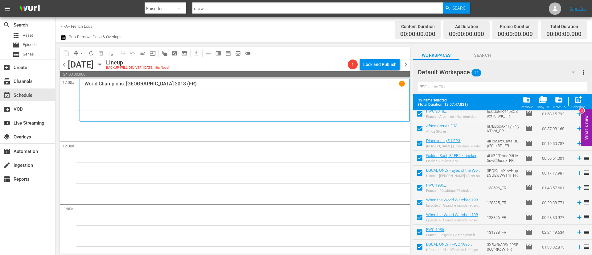
click at [423, 218] on input "checkbox" at bounding box center [419, 218] width 13 height 13
click at [422, 202] on input "checkbox" at bounding box center [419, 203] width 13 height 13
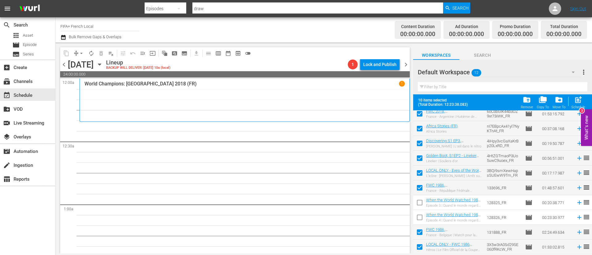
click at [420, 240] on td at bounding box center [419, 247] width 13 height 15
click at [420, 232] on input "checkbox" at bounding box center [419, 233] width 13 height 13
click at [420, 248] on input "checkbox" at bounding box center [419, 248] width 13 height 13
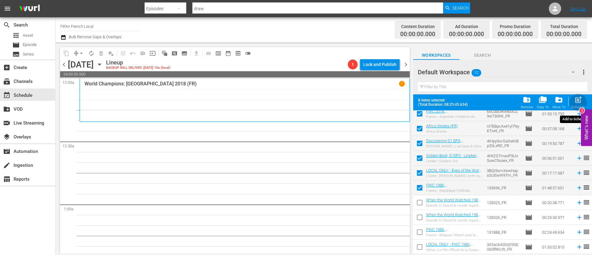
click at [580, 103] on span "post_add" at bounding box center [578, 100] width 8 height 8
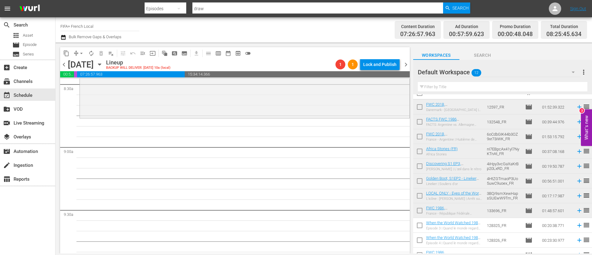
scroll to position [0, 0]
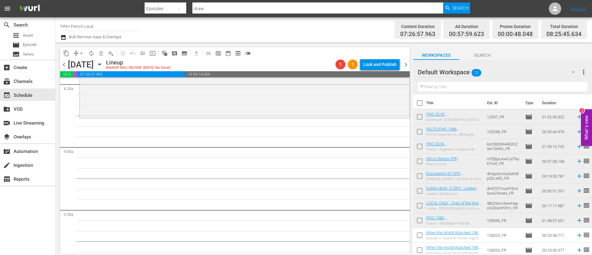
click at [423, 118] on input "checkbox" at bounding box center [419, 118] width 13 height 13
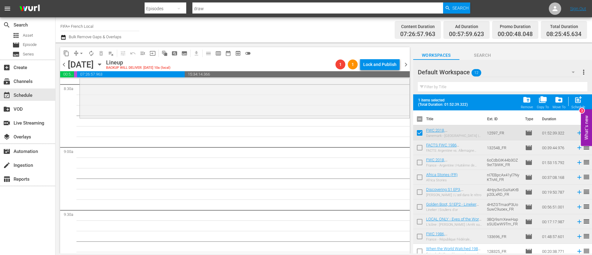
click at [419, 150] on input "checkbox" at bounding box center [419, 148] width 13 height 13
click at [418, 163] on input "checkbox" at bounding box center [419, 163] width 13 height 13
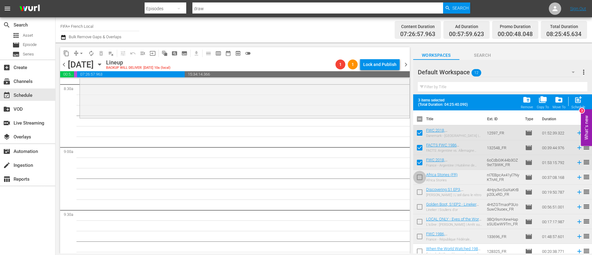
click at [421, 181] on input "checkbox" at bounding box center [419, 178] width 13 height 13
click at [418, 191] on input "checkbox" at bounding box center [419, 193] width 13 height 13
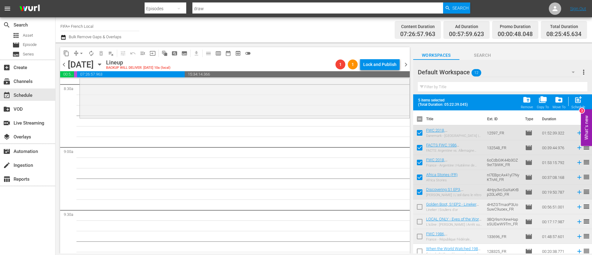
click at [419, 211] on input "checkbox" at bounding box center [419, 208] width 13 height 13
click at [579, 99] on span "post_add" at bounding box center [578, 100] width 8 height 8
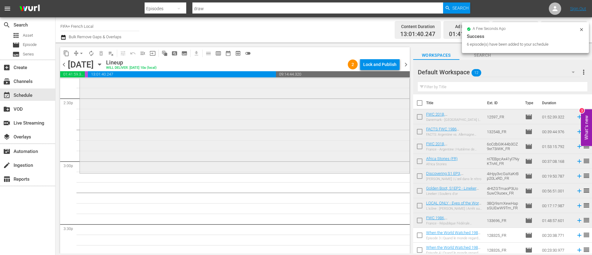
scroll to position [1850, 0]
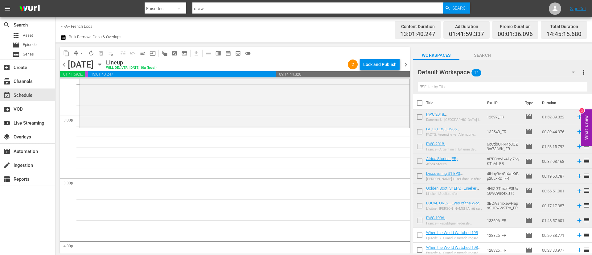
click at [576, 220] on icon at bounding box center [579, 220] width 7 height 7
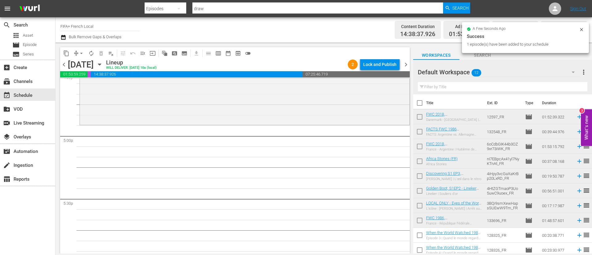
scroll to position [33, 0]
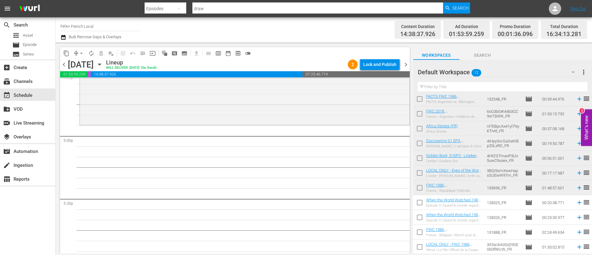
click at [421, 205] on input "checkbox" at bounding box center [419, 203] width 13 height 13
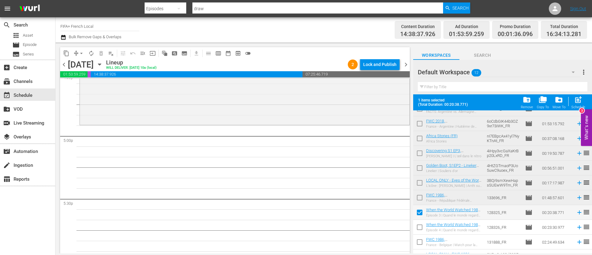
scroll to position [49, 0]
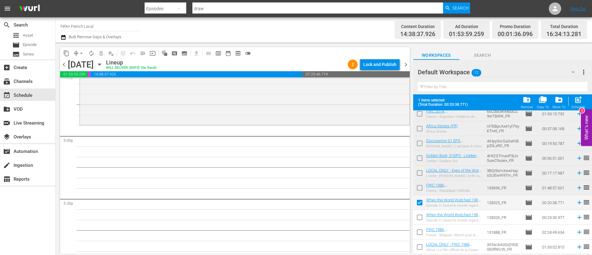
click at [423, 218] on input "checkbox" at bounding box center [419, 218] width 13 height 13
click at [423, 232] on input "checkbox" at bounding box center [419, 233] width 13 height 13
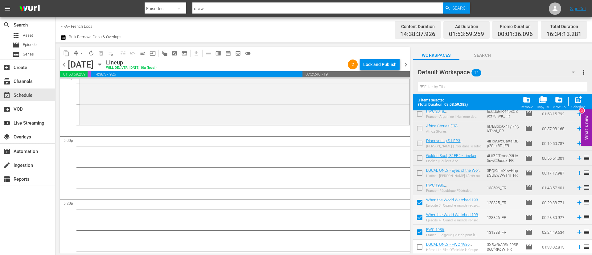
click at [417, 252] on input "checkbox" at bounding box center [419, 248] width 13 height 13
click at [579, 101] on span "post_add" at bounding box center [578, 100] width 8 height 8
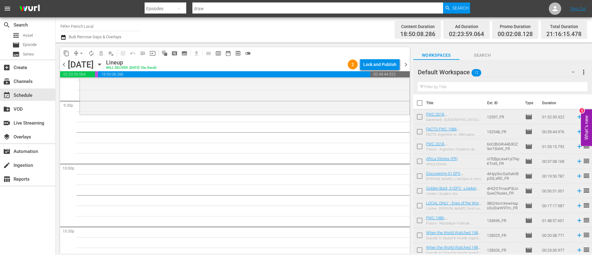
scroll to position [33, 0]
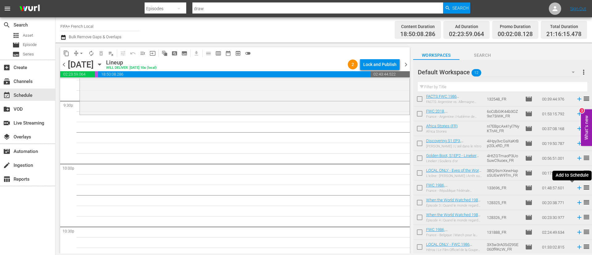
click at [576, 188] on icon at bounding box center [579, 187] width 7 height 7
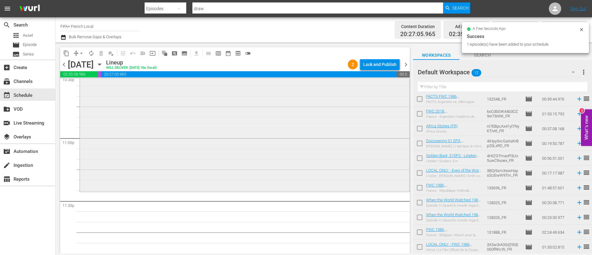
scroll to position [2845, 0]
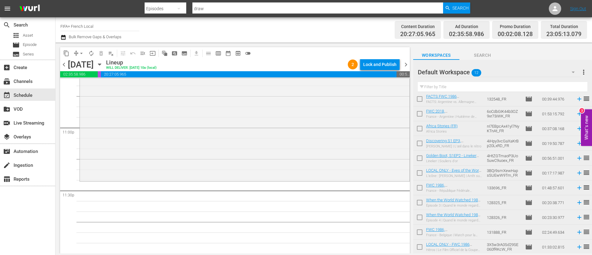
click at [415, 174] on input "checkbox" at bounding box center [419, 174] width 13 height 13
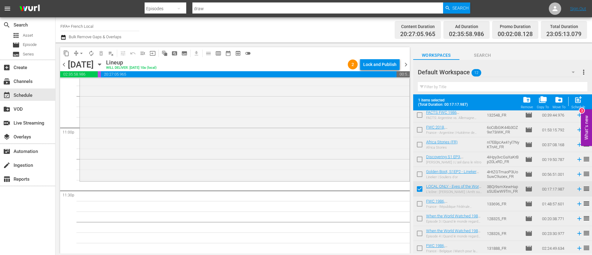
click at [417, 158] on input "checkbox" at bounding box center [419, 160] width 13 height 13
click at [581, 97] on span "post_add" at bounding box center [578, 100] width 8 height 8
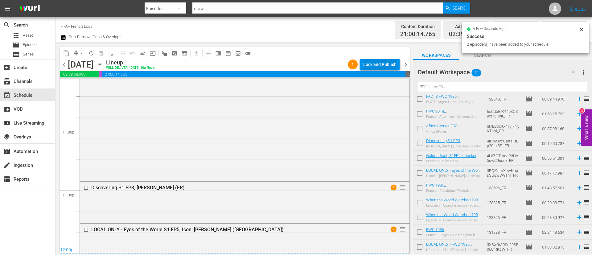
click at [382, 63] on div "Lock and Publish" at bounding box center [379, 64] width 33 height 11
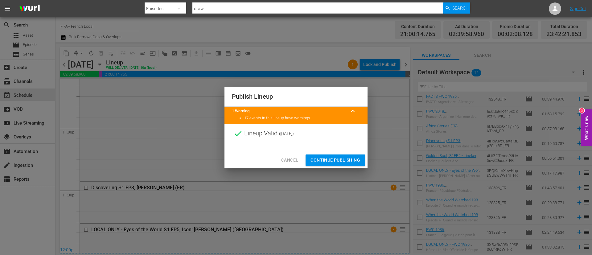
click at [349, 162] on span "Continue Publishing" at bounding box center [336, 160] width 50 height 8
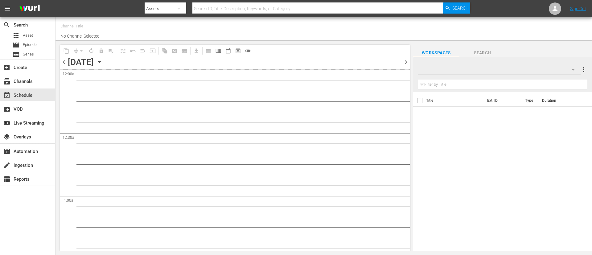
type input "FIFA+ Italian Local (1779)"
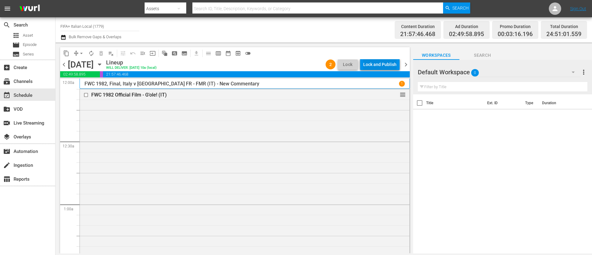
click at [380, 68] on div "Lock and Publish" at bounding box center [379, 64] width 33 height 11
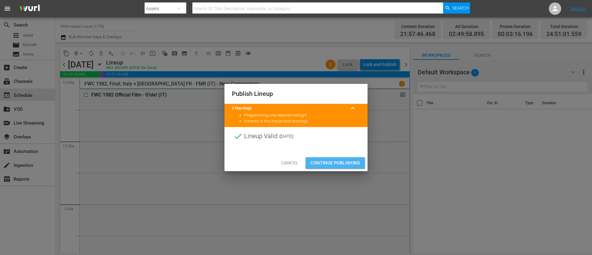
click at [342, 161] on span "Continue Publishing" at bounding box center [336, 163] width 50 height 8
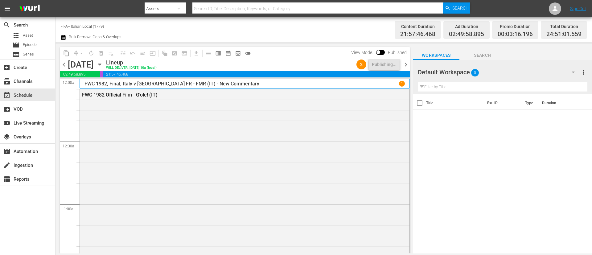
click at [408, 64] on span "chevron_right" at bounding box center [406, 65] width 8 height 8
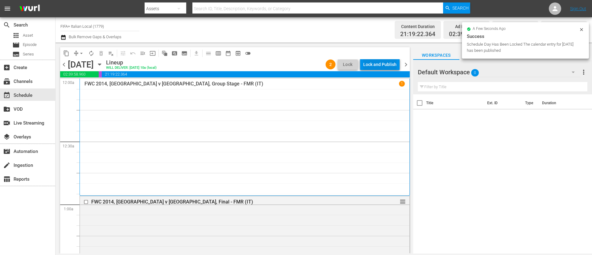
click at [360, 65] on button "Lock and Publish" at bounding box center [379, 64] width 39 height 11
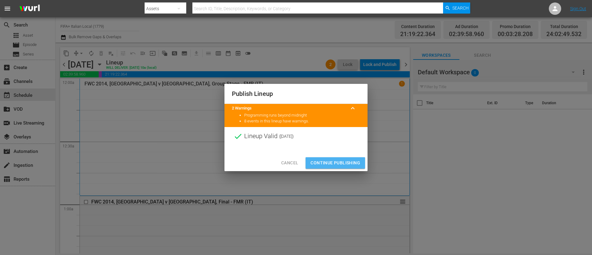
click at [334, 161] on span "Continue Publishing" at bounding box center [336, 163] width 50 height 8
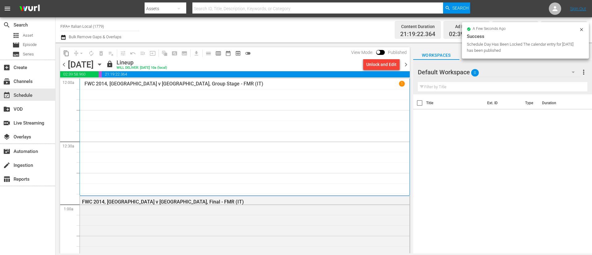
click at [406, 65] on span "chevron_right" at bounding box center [406, 65] width 8 height 8
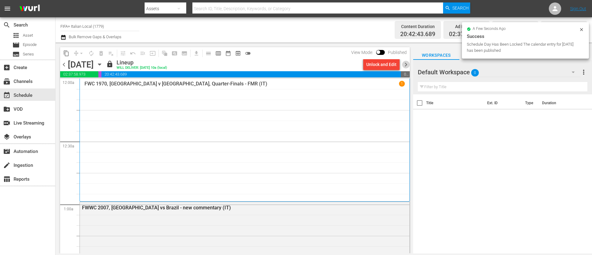
click at [408, 64] on span "chevron_right" at bounding box center [406, 65] width 8 height 8
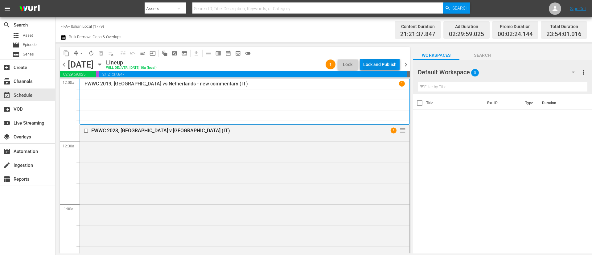
click at [390, 65] on div "Lock and Publish" at bounding box center [379, 64] width 33 height 11
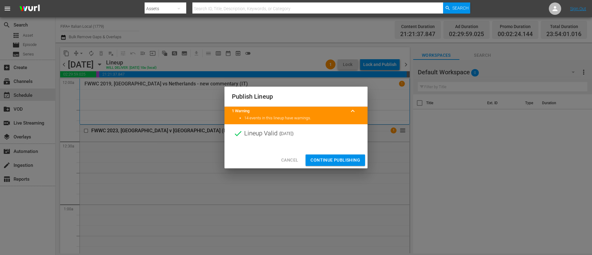
click at [342, 164] on span "Continue Publishing" at bounding box center [336, 160] width 50 height 8
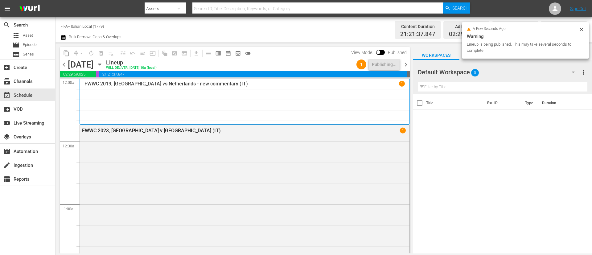
click at [406, 66] on span "chevron_right" at bounding box center [406, 65] width 8 height 8
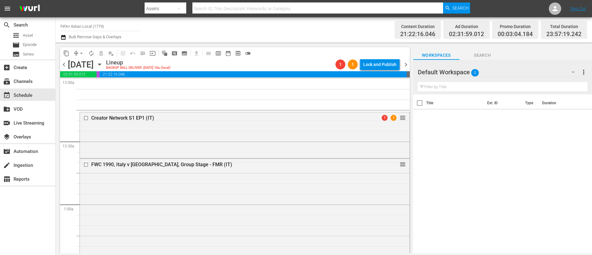
click at [66, 68] on span "chevron_left" at bounding box center [64, 65] width 8 height 8
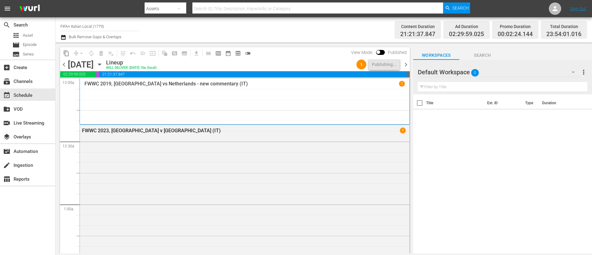
click at [409, 63] on span "chevron_right" at bounding box center [406, 65] width 8 height 8
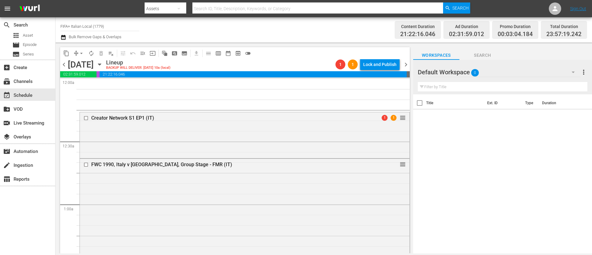
click at [92, 52] on span "autorenew_outlined" at bounding box center [91, 53] width 6 height 6
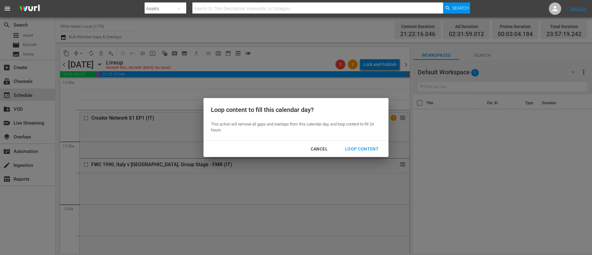
click at [317, 144] on button "Cancel" at bounding box center [319, 148] width 32 height 11
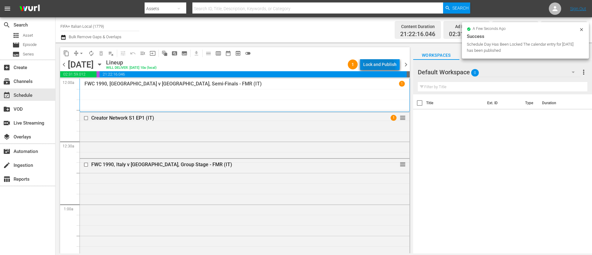
click at [373, 69] on div "Lock and Publish" at bounding box center [379, 64] width 33 height 11
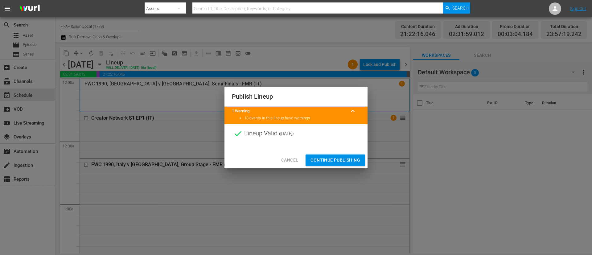
click at [335, 161] on span "Continue Publishing" at bounding box center [336, 160] width 50 height 8
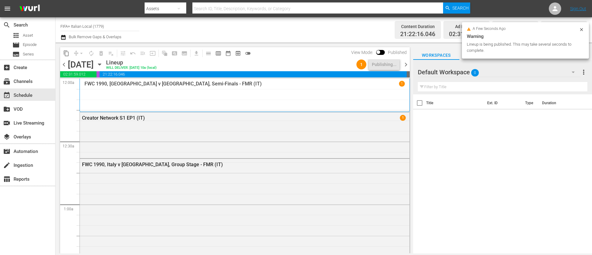
click at [404, 62] on span "chevron_right" at bounding box center [406, 65] width 8 height 8
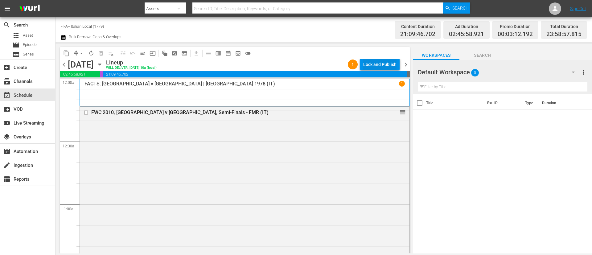
click at [389, 63] on div "Lock and Publish" at bounding box center [379, 64] width 33 height 11
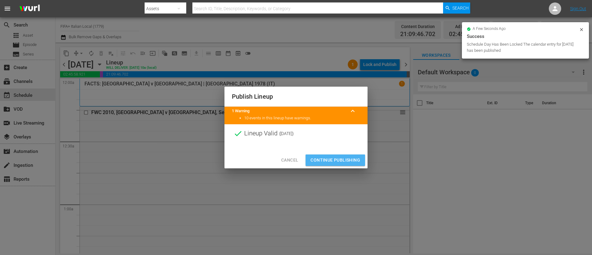
click at [353, 164] on button "Continue Publishing" at bounding box center [336, 160] width 60 height 11
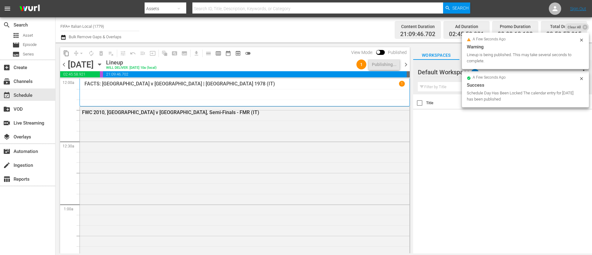
click at [407, 64] on span "chevron_right" at bounding box center [406, 65] width 8 height 8
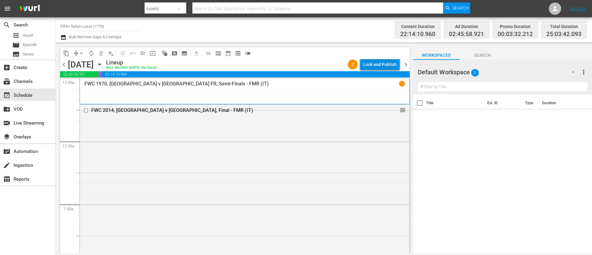
click at [399, 65] on button "Lock and Publish" at bounding box center [379, 64] width 39 height 11
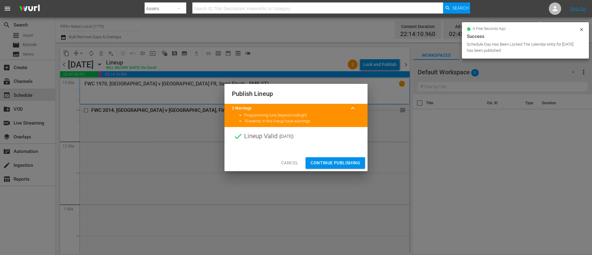
click at [326, 163] on span "Continue Publishing" at bounding box center [336, 163] width 50 height 8
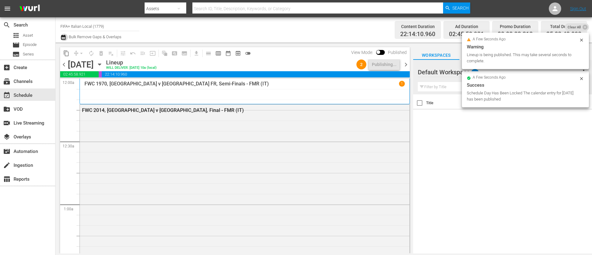
click at [64, 38] on icon "button" at bounding box center [63, 37] width 6 height 7
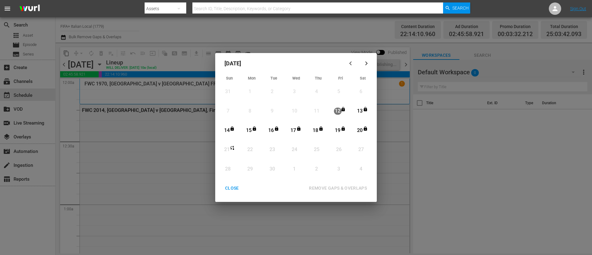
click at [237, 188] on div "CLOSE" at bounding box center [232, 188] width 24 height 8
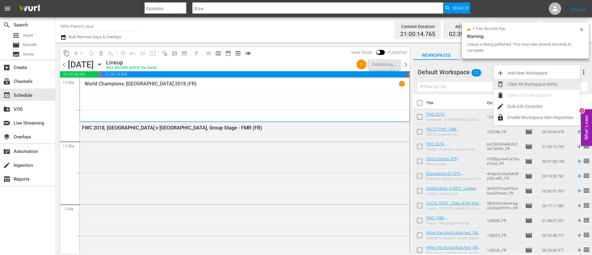
drag, startPoint x: 0, startPoint y: 0, endPoint x: 257, endPoint y: 165, distance: 305.2
click at [542, 83] on div "Clear All Workspace Items" at bounding box center [544, 84] width 72 height 11
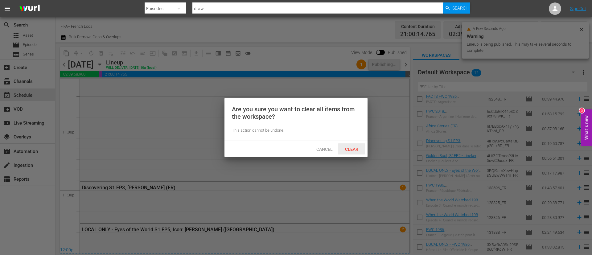
click at [350, 149] on span "Clear" at bounding box center [351, 149] width 23 height 5
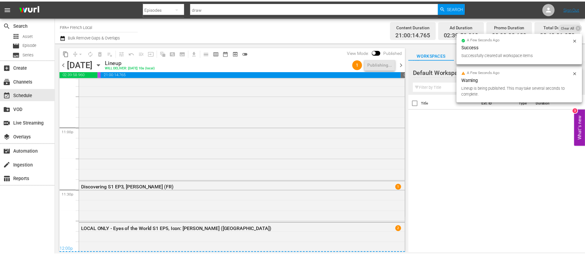
scroll to position [0, 0]
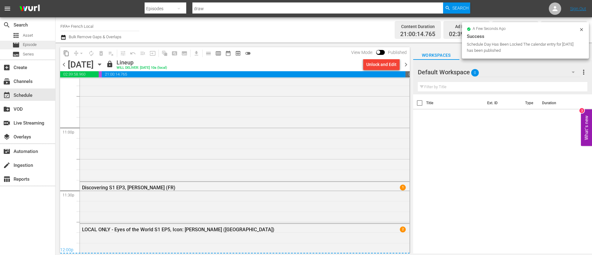
click at [45, 46] on div "movie Episode" at bounding box center [27, 45] width 55 height 9
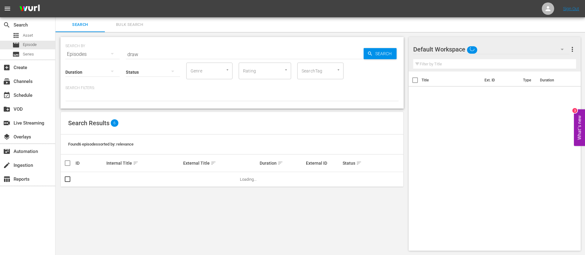
click at [129, 22] on span "Bulk Search" at bounding box center [130, 24] width 42 height 7
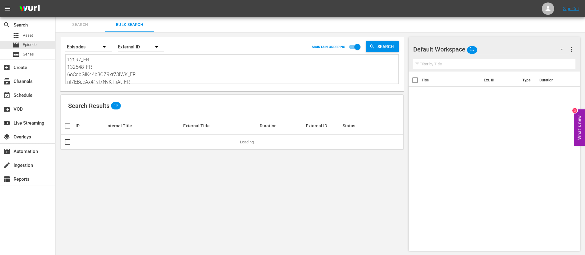
click at [147, 78] on textarea "12597_FR 132548_FR 6oCdbGIK44b3OZ9xr73iWK_FR nI7EBpcAx41yl7NyKTnAt_FR 4iHpy3vcG…" at bounding box center [232, 70] width 331 height 28
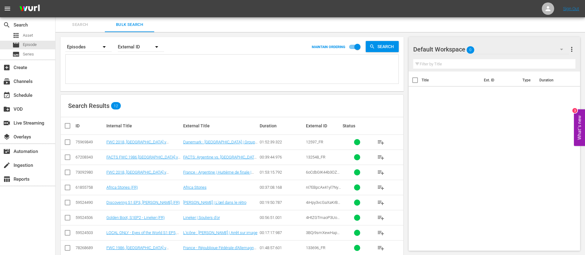
paste textarea "6435_FR 64325_FR 2195_FR 19317_FR 64220_FR 4ePrzAamTjtyGcHT5gUCqu_FR 131876_FR …"
type textarea "6435_FR 64325_FR 2195_FR 19317_FR 64220_FR 4ePrzAamTjtyGcHT5gUCqu_FR 131876_FR …"
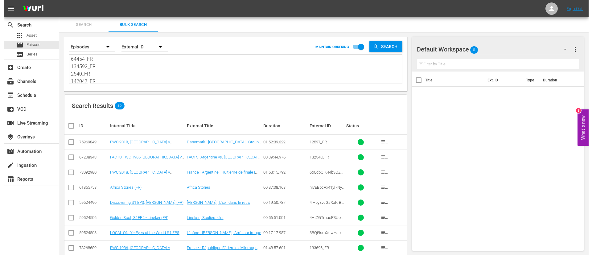
scroll to position [1, 0]
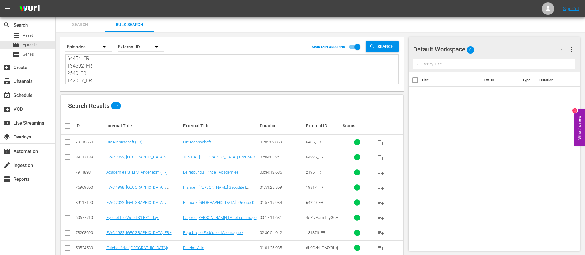
type textarea "6435_FR 64325_FR 2195_FR 19317_FR 64220_FR 4ePrzAamTjtyGcHT5gUCqu_FR 131876_FR …"
click at [66, 128] on input "checkbox" at bounding box center [70, 125] width 12 height 7
checkbox input "true"
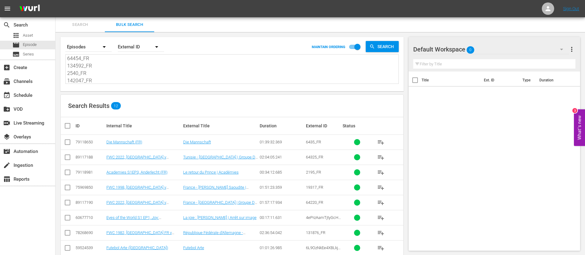
checkbox input "true"
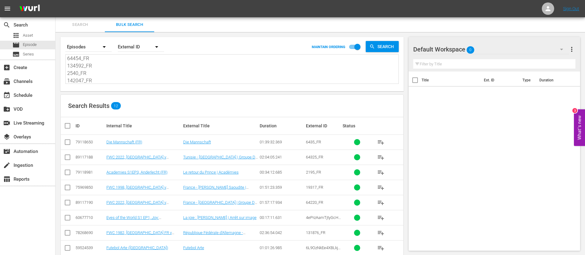
checkbox input "true"
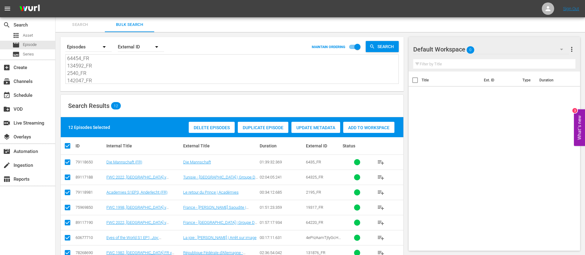
click at [381, 128] on span "Add to Workspace" at bounding box center [368, 127] width 51 height 5
click at [38, 100] on div "event_available Schedule" at bounding box center [27, 95] width 55 height 12
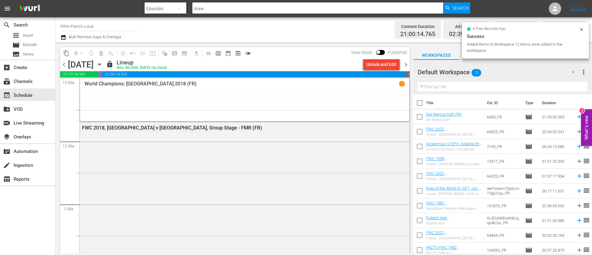
click at [404, 64] on span "chevron_right" at bounding box center [406, 65] width 8 height 8
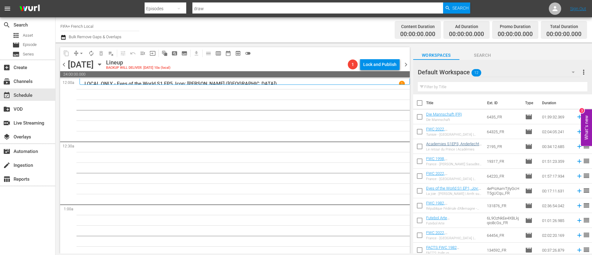
click at [416, 103] on input "checkbox" at bounding box center [419, 104] width 13 height 13
checkbox input "true"
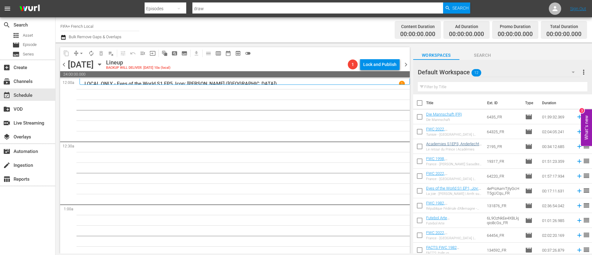
checkbox input "true"
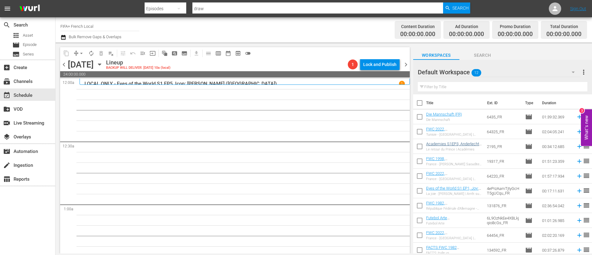
checkbox input "true"
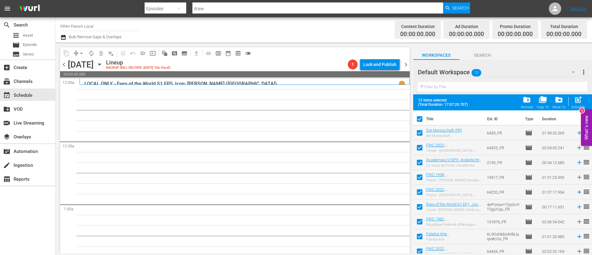
scroll to position [49, 0]
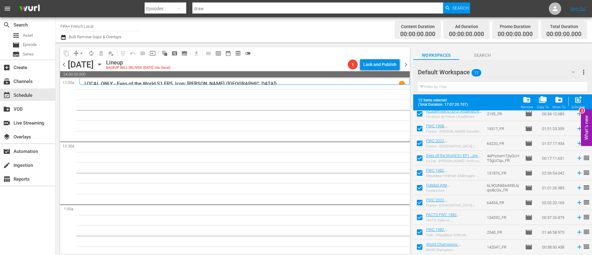
click at [413, 219] on div "content_copy compress arrow_drop_down autorenew_outlined delete_forever_outline…" at bounding box center [235, 148] width 358 height 211
click at [417, 220] on input "checkbox" at bounding box center [419, 218] width 13 height 13
checkbox input "false"
click at [421, 231] on input "checkbox" at bounding box center [419, 233] width 13 height 13
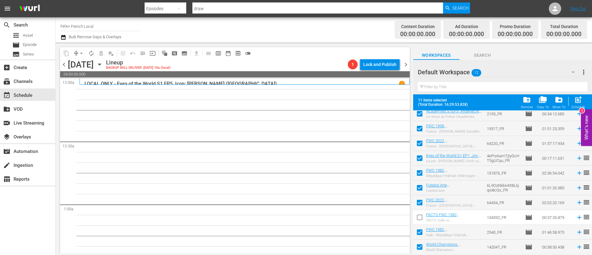
checkbox input "false"
click at [421, 247] on input "checkbox" at bounding box center [419, 248] width 13 height 13
checkbox input "false"
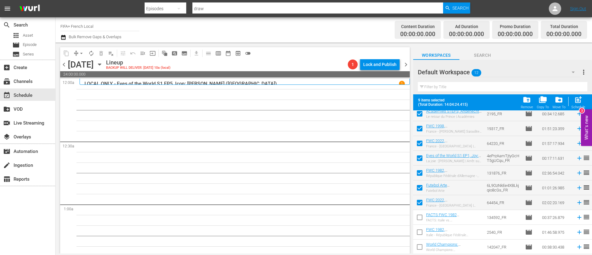
click at [581, 106] on div "Schedule" at bounding box center [578, 107] width 14 height 4
checkbox input "false"
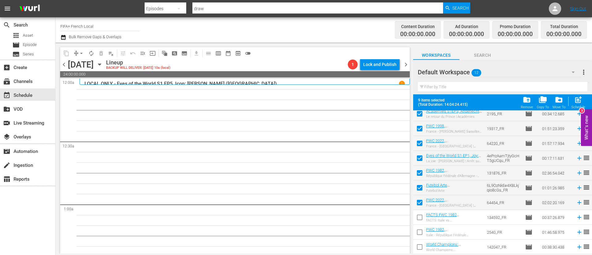
checkbox input "false"
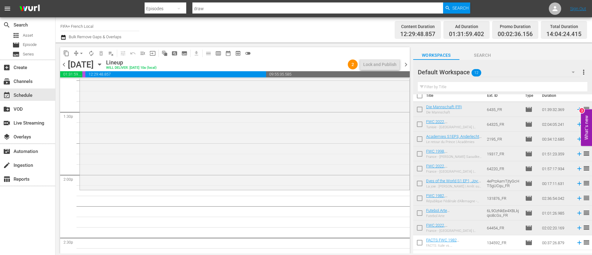
scroll to position [0, 0]
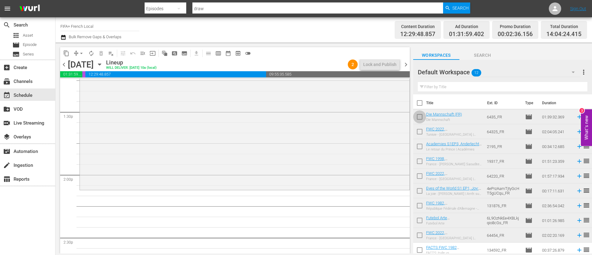
click at [419, 118] on input "checkbox" at bounding box center [419, 118] width 13 height 13
checkbox input "true"
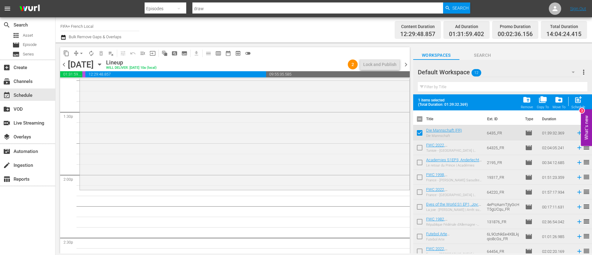
click at [423, 149] on input "checkbox" at bounding box center [419, 148] width 13 height 13
checkbox input "true"
click at [583, 98] on div "post_add Schedule" at bounding box center [578, 103] width 14 height 14
checkbox input "false"
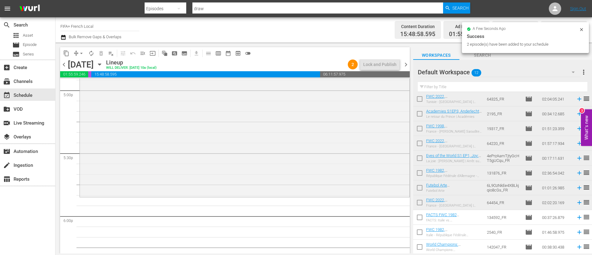
scroll to position [2128, 0]
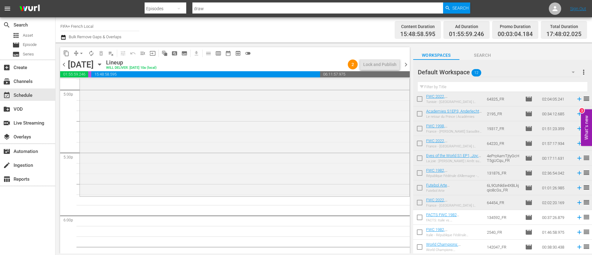
click at [417, 214] on input "checkbox" at bounding box center [419, 218] width 13 height 13
checkbox input "true"
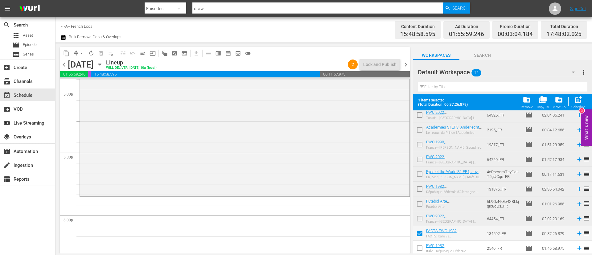
scroll to position [49, 0]
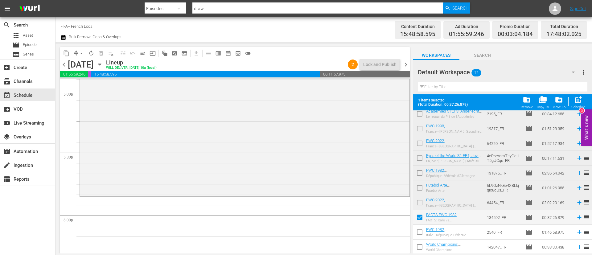
click at [421, 228] on input "checkbox" at bounding box center [419, 233] width 13 height 13
checkbox input "true"
click at [424, 249] on input "checkbox" at bounding box center [419, 248] width 13 height 13
checkbox input "true"
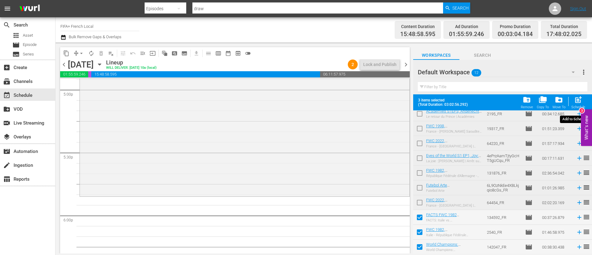
click at [574, 103] on div "post_add Schedule" at bounding box center [578, 103] width 14 height 14
checkbox input "false"
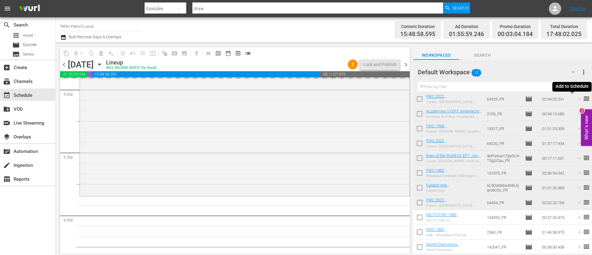
scroll to position [33, 0]
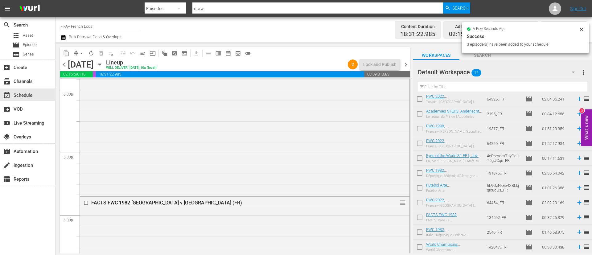
click at [419, 175] on input "checkbox" at bounding box center [419, 174] width 13 height 13
checkbox input "true"
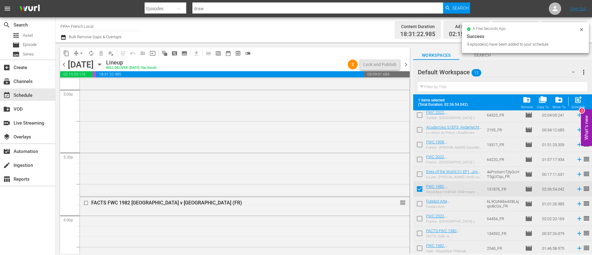
click at [422, 206] on input "checkbox" at bounding box center [419, 205] width 13 height 13
checkbox input "true"
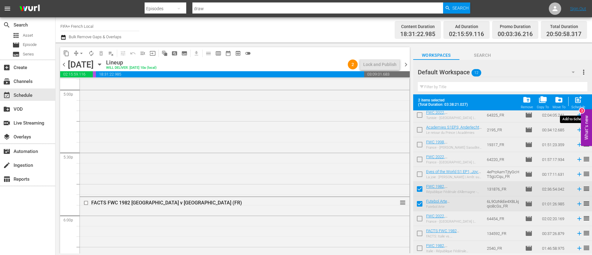
click at [583, 101] on div "post_add Schedule" at bounding box center [578, 103] width 14 height 14
checkbox input "false"
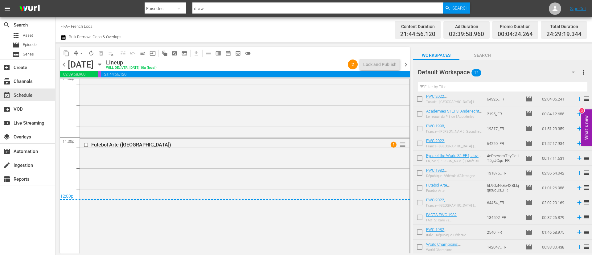
scroll to position [2912, 0]
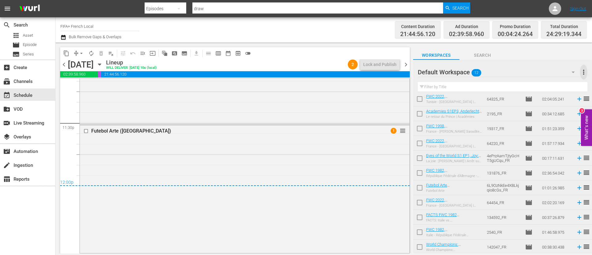
click at [585, 75] on span "more_vert" at bounding box center [583, 71] width 7 height 7
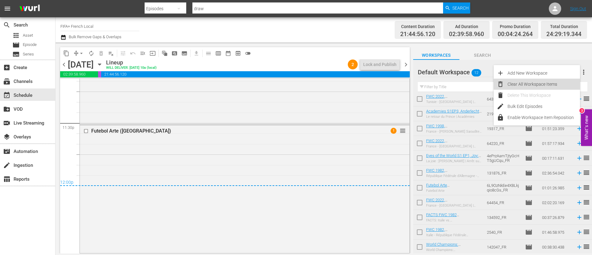
click at [542, 89] on div "Clear All Workspace Items" at bounding box center [544, 84] width 72 height 11
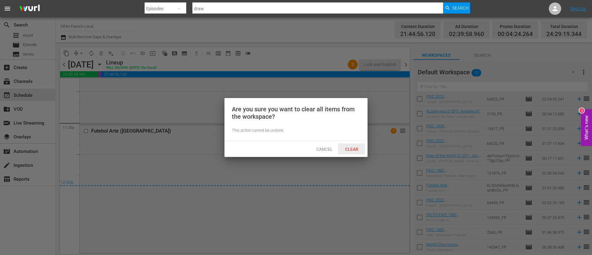
click at [358, 145] on div "Clear" at bounding box center [351, 148] width 27 height 11
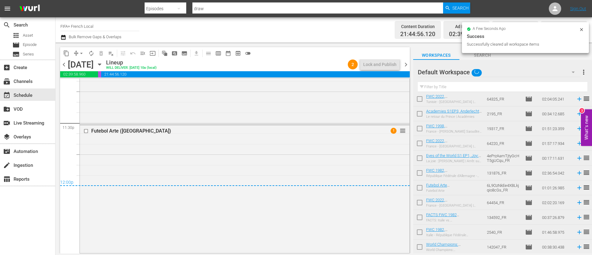
scroll to position [0, 0]
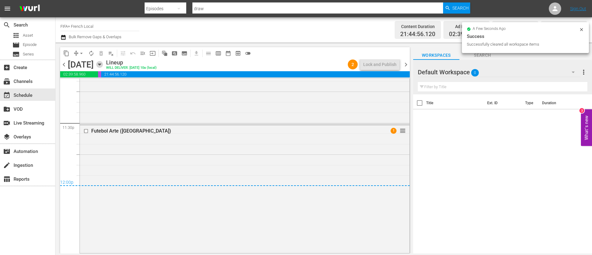
click at [103, 64] on icon "button" at bounding box center [99, 64] width 7 height 7
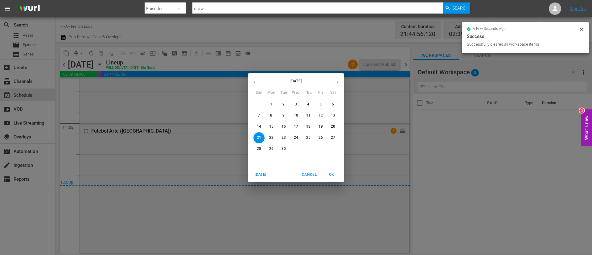
click at [275, 125] on span "15" at bounding box center [271, 126] width 11 height 5
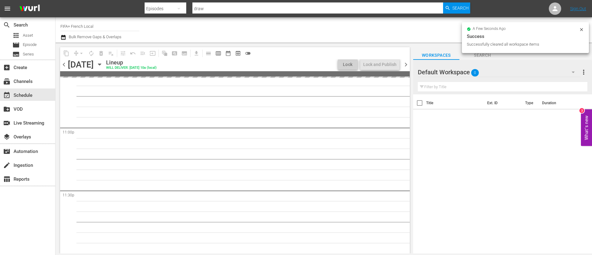
scroll to position [2859, 0]
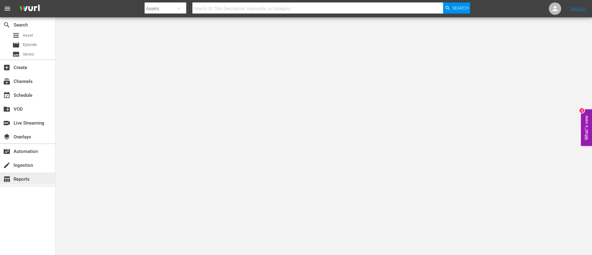
click at [19, 172] on div "table_chart Reports" at bounding box center [27, 178] width 55 height 12
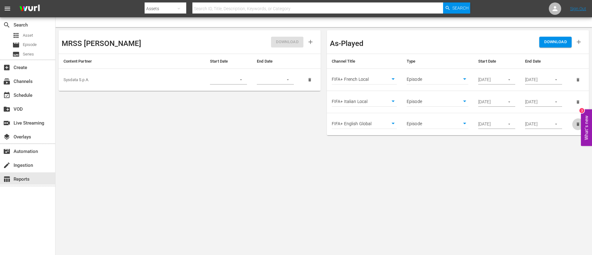
click at [577, 122] on icon "delete" at bounding box center [578, 124] width 5 height 5
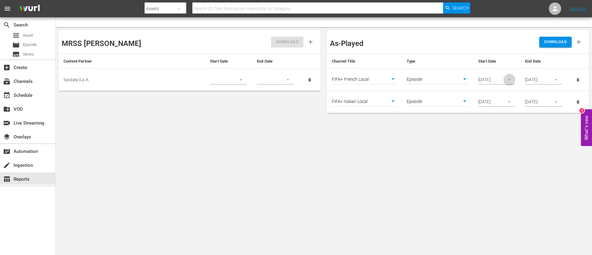
click at [510, 78] on icon "button" at bounding box center [509, 79] width 5 height 5
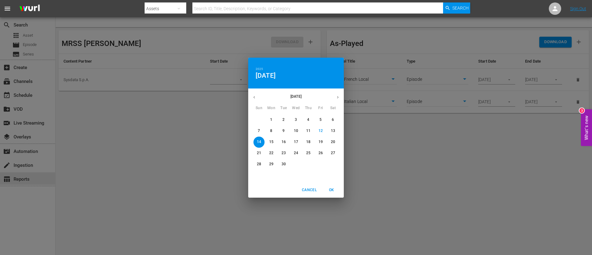
click at [270, 140] on p "15" at bounding box center [271, 141] width 4 height 5
click at [337, 191] on span "OK" at bounding box center [331, 190] width 15 height 6
type input "09/15/2025"
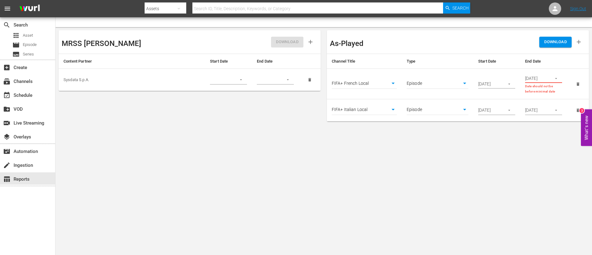
click at [556, 77] on icon "button" at bounding box center [556, 78] width 5 height 5
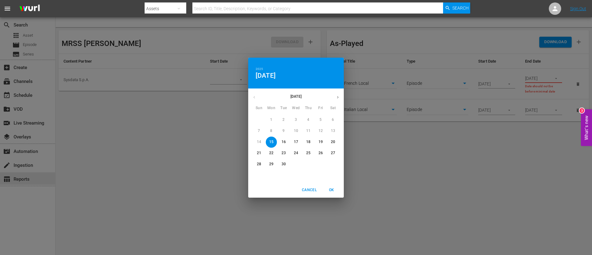
click at [260, 155] on p "21" at bounding box center [259, 152] width 4 height 5
click at [338, 187] on span "OK" at bounding box center [331, 190] width 15 height 6
type input "09/21/2025"
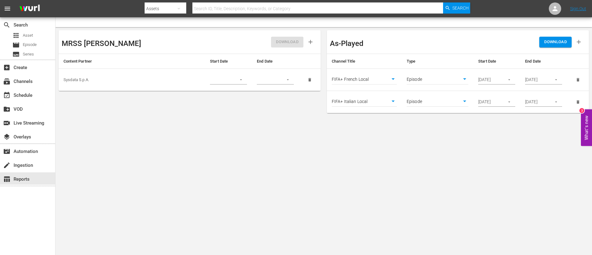
click at [486, 79] on input "09/15/2025" at bounding box center [489, 79] width 23 height 9
click at [486, 100] on input "09/14/2025" at bounding box center [489, 101] width 23 height 9
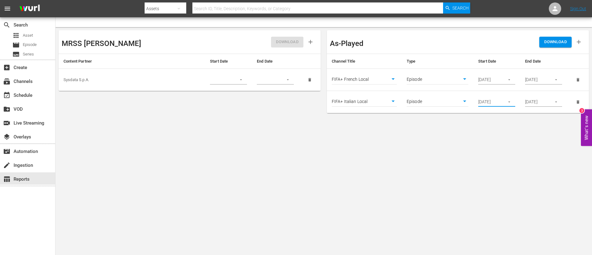
click at [486, 100] on input "09/14/2025" at bounding box center [489, 101] width 23 height 9
paste input "5"
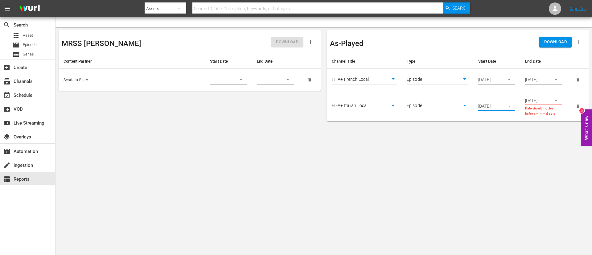
scroll to position [0, 0]
type input "09/15/2025"
click at [532, 80] on input "09/21/2025" at bounding box center [536, 79] width 23 height 9
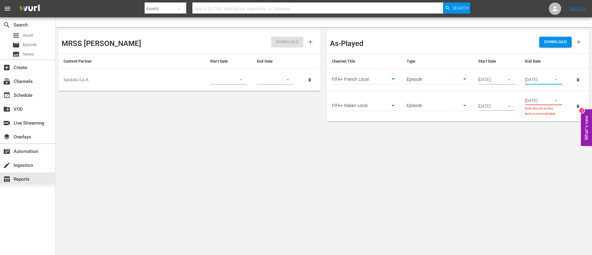
click at [532, 80] on input "09/21/2025" at bounding box center [536, 79] width 23 height 9
click at [534, 105] on input "09/14/2025" at bounding box center [536, 100] width 23 height 9
paste input "21"
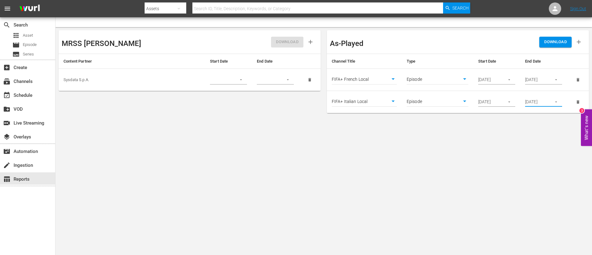
scroll to position [0, 0]
type input "09/21/2025"
click at [509, 158] on body "menu Search By Assets Search ID, Title, Description, Keywords, or Category Sear…" at bounding box center [296, 127] width 592 height 255
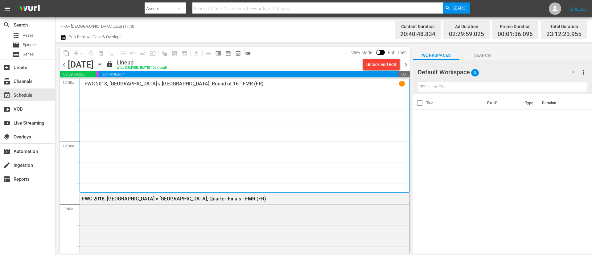
click at [408, 67] on span "chevron_right" at bounding box center [406, 65] width 8 height 8
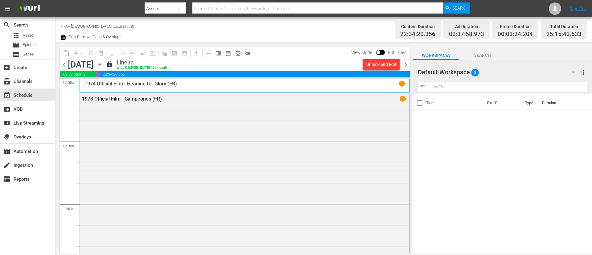
click at [408, 67] on span "chevron_right" at bounding box center [406, 65] width 8 height 8
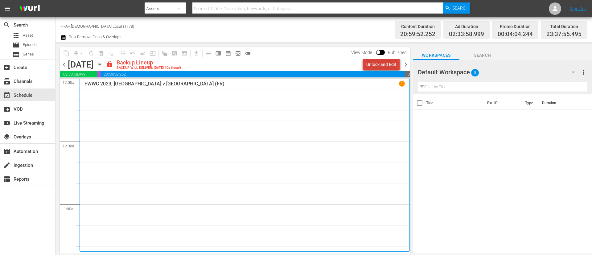
click at [396, 61] on div "Unlock and Edit" at bounding box center [381, 64] width 30 height 11
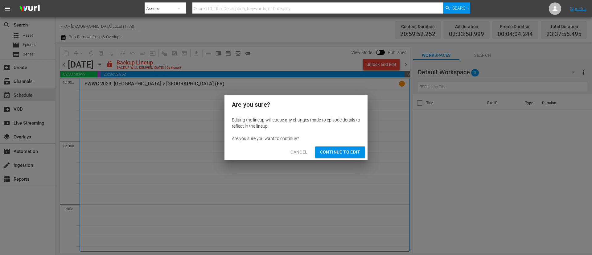
click at [340, 157] on button "Continue to Edit" at bounding box center [340, 151] width 50 height 11
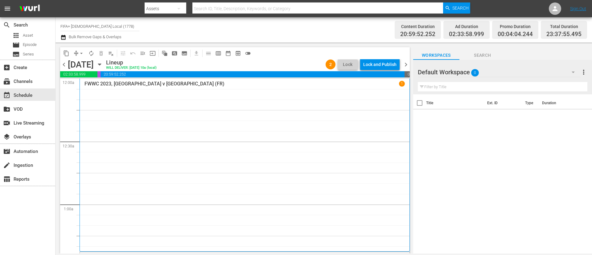
click at [64, 65] on span "chevron_left" at bounding box center [64, 65] width 8 height 8
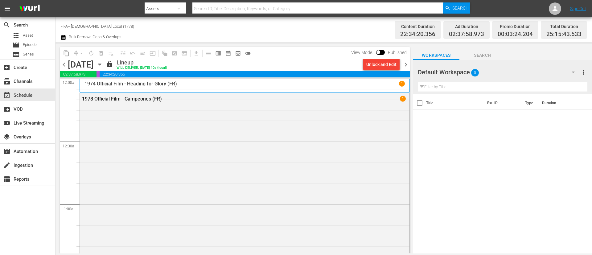
click at [64, 65] on span "chevron_left" at bounding box center [64, 65] width 8 height 8
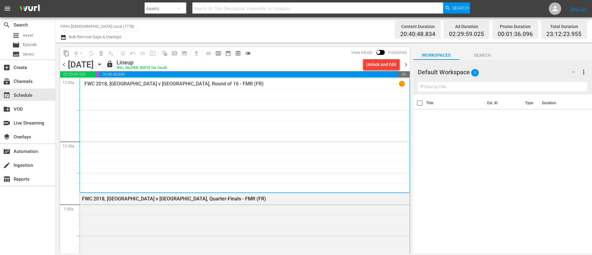
click at [384, 64] on div "Unlock and Edit" at bounding box center [381, 64] width 30 height 11
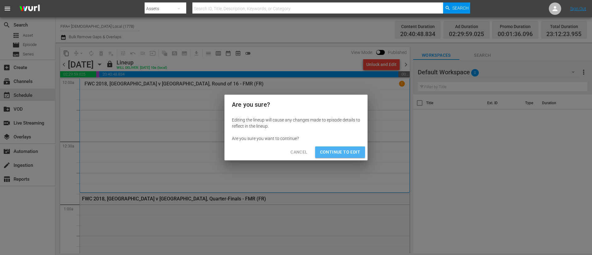
click at [357, 153] on span "Continue to Edit" at bounding box center [340, 152] width 40 height 8
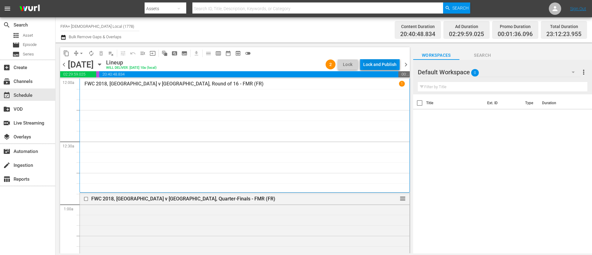
click at [382, 61] on div "Lock and Publish" at bounding box center [379, 64] width 33 height 11
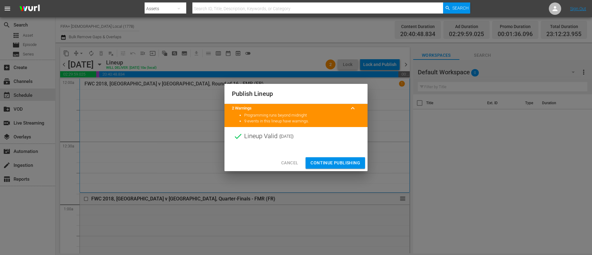
click at [345, 163] on span "Continue Publishing" at bounding box center [336, 163] width 50 height 8
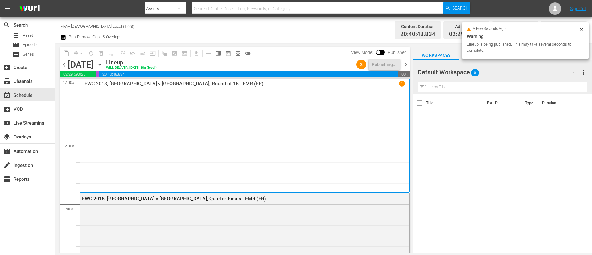
click at [406, 64] on span "chevron_right" at bounding box center [406, 65] width 8 height 8
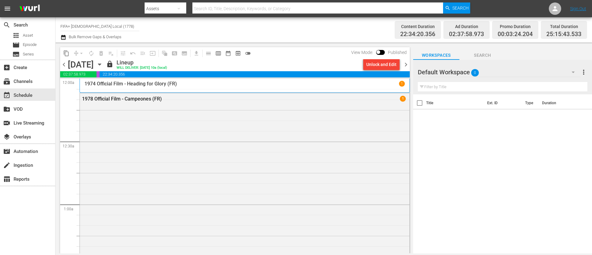
click at [374, 66] on div "Unlock and Edit" at bounding box center [381, 64] width 30 height 11
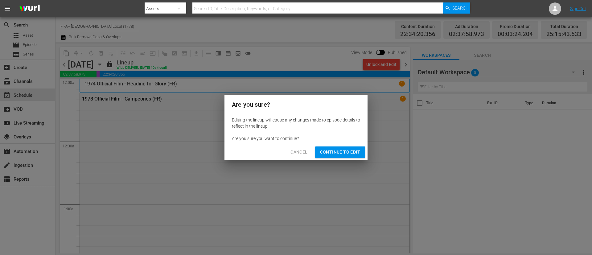
click at [327, 158] on div "Cancel Continue to Edit" at bounding box center [296, 152] width 143 height 16
click at [327, 158] on button "Continue to Edit" at bounding box center [340, 151] width 50 height 11
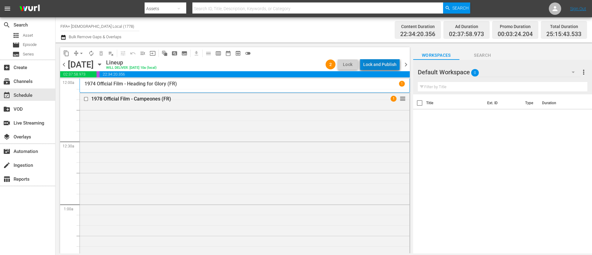
click at [388, 60] on div "Lock and Publish" at bounding box center [379, 64] width 33 height 11
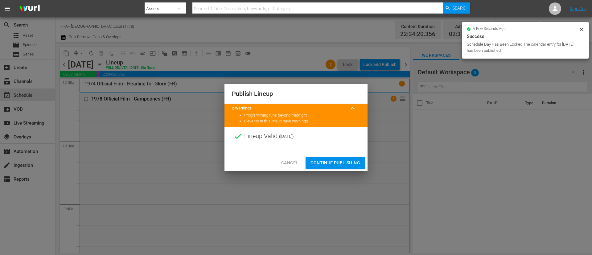
click at [332, 163] on span "Continue Publishing" at bounding box center [336, 163] width 50 height 8
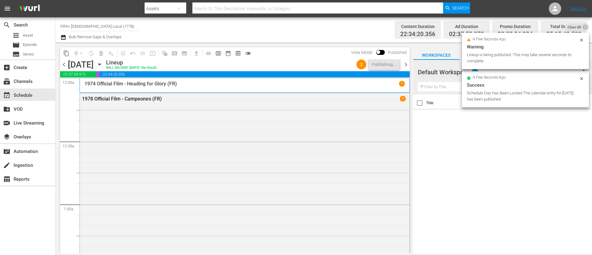
click at [406, 64] on span "chevron_right" at bounding box center [406, 65] width 8 height 8
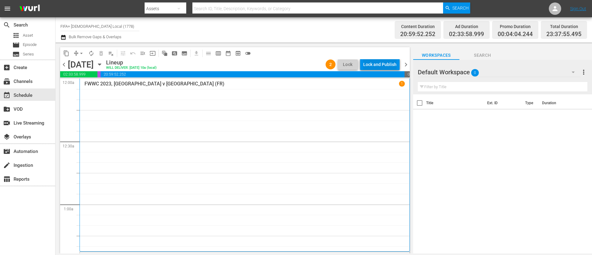
click at [384, 67] on div "Lock and Publish" at bounding box center [379, 64] width 33 height 11
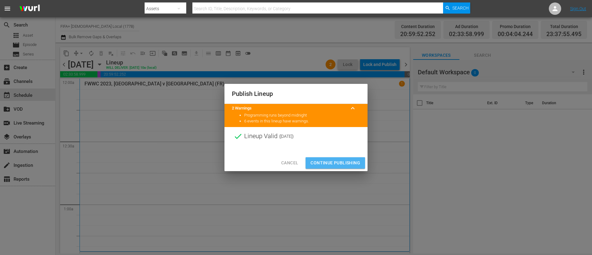
click at [333, 159] on span "Continue Publishing" at bounding box center [336, 163] width 50 height 8
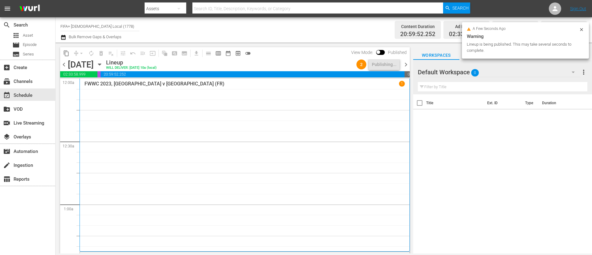
click at [408, 67] on span "chevron_right" at bounding box center [406, 65] width 8 height 8
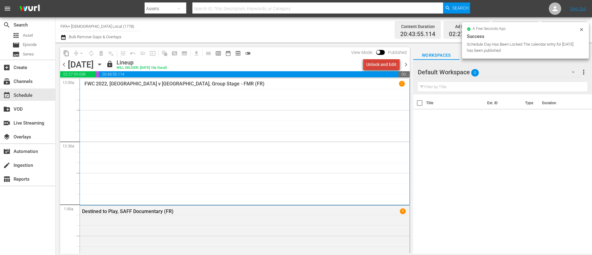
click at [391, 61] on div "Unlock and Edit" at bounding box center [381, 64] width 30 height 11
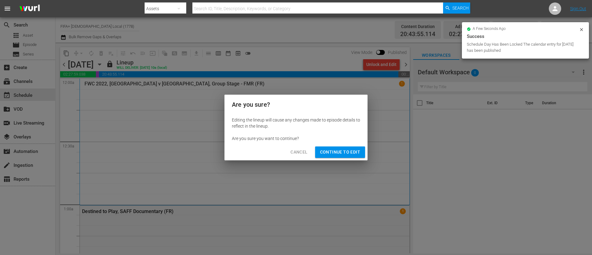
click at [332, 152] on span "Continue to Edit" at bounding box center [340, 152] width 40 height 8
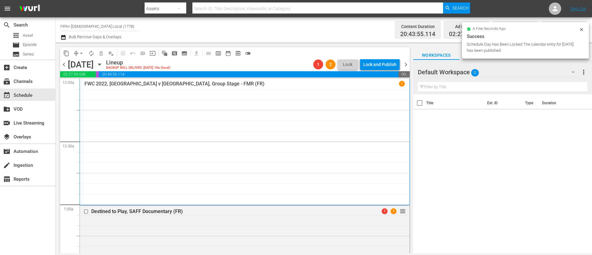
click at [64, 65] on span "chevron_left" at bounding box center [64, 65] width 8 height 8
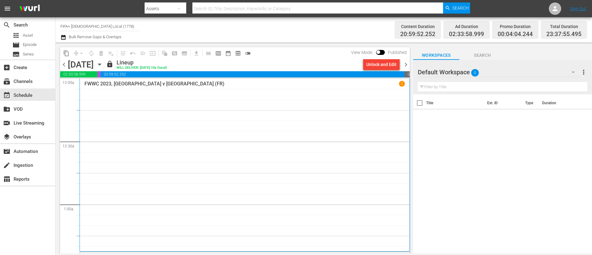
click at [64, 65] on span "chevron_left" at bounding box center [64, 65] width 8 height 8
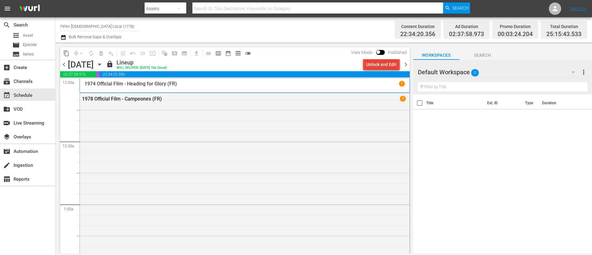
click at [380, 63] on div "Unlock and Edit" at bounding box center [381, 64] width 30 height 11
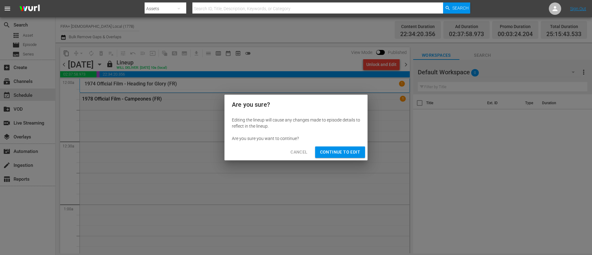
click at [351, 144] on div "Cancel Continue to Edit" at bounding box center [296, 152] width 143 height 16
click at [349, 155] on span "Continue to Edit" at bounding box center [340, 152] width 40 height 8
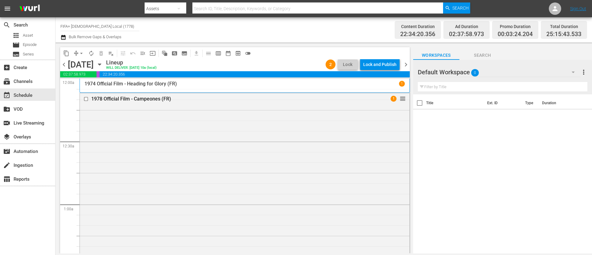
click at [407, 64] on span "chevron_right" at bounding box center [406, 65] width 8 height 8
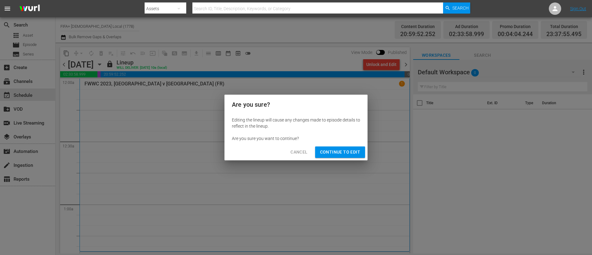
click at [326, 155] on span "Continue to Edit" at bounding box center [340, 152] width 40 height 8
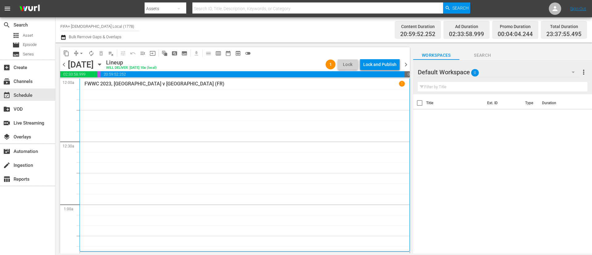
click at [63, 67] on span "chevron_left" at bounding box center [64, 65] width 8 height 8
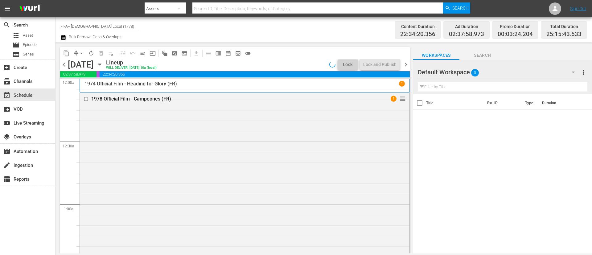
click at [63, 67] on span "chevron_left" at bounding box center [64, 65] width 8 height 8
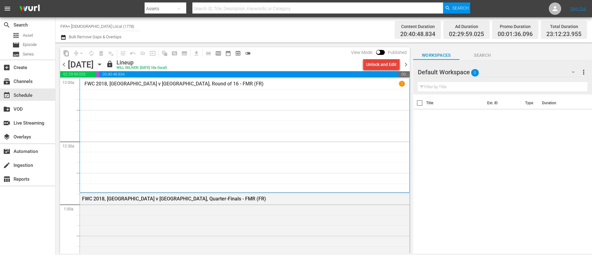
click at [383, 64] on div "Unlock and Edit" at bounding box center [381, 64] width 30 height 11
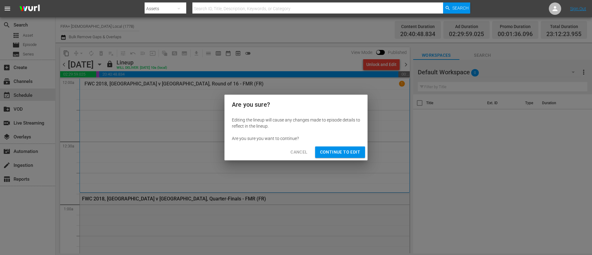
click at [335, 157] on button "Continue to Edit" at bounding box center [340, 151] width 50 height 11
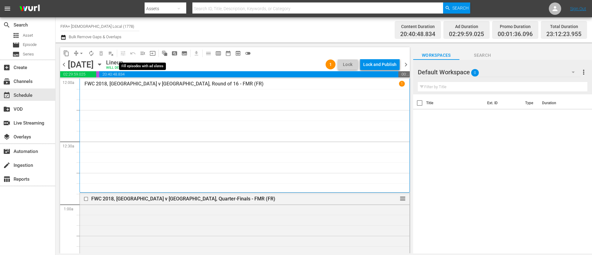
click at [144, 53] on span "menu_open" at bounding box center [143, 53] width 6 height 6
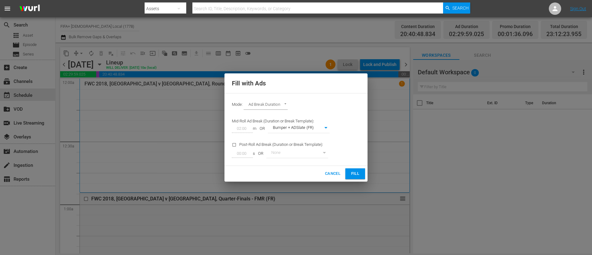
click at [349, 175] on button "Fill" at bounding box center [355, 173] width 20 height 11
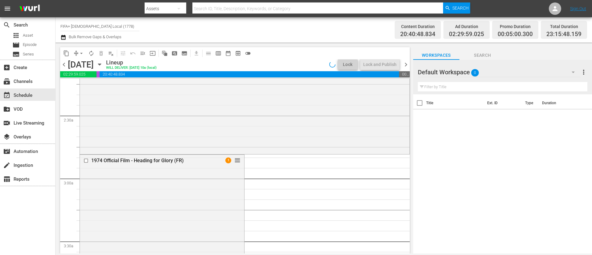
scroll to position [601, 0]
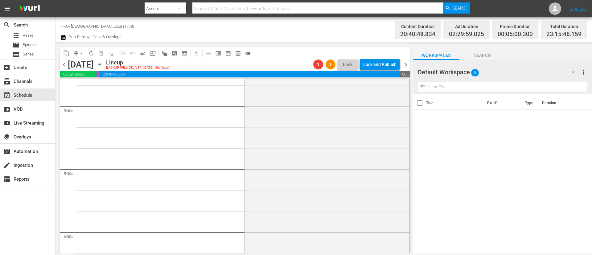
click at [84, 52] on span "arrow_drop_down" at bounding box center [81, 53] width 6 height 6
click at [92, 88] on li "Align to End of Previous Day" at bounding box center [81, 86] width 65 height 10
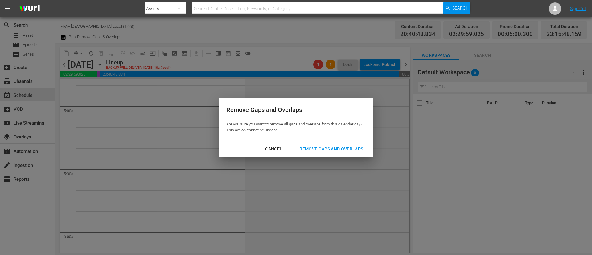
click at [327, 149] on div "Remove Gaps and Overlaps" at bounding box center [332, 149] width 74 height 8
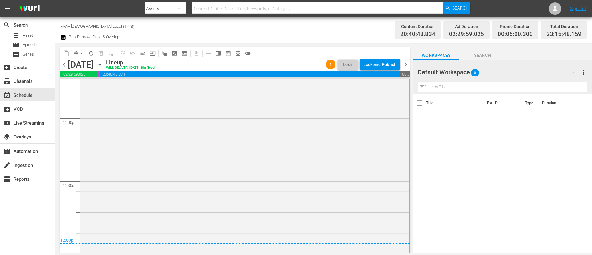
scroll to position [2866, 0]
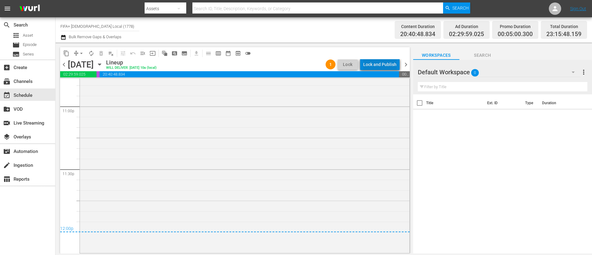
click at [383, 65] on div "Lock and Publish" at bounding box center [379, 64] width 33 height 11
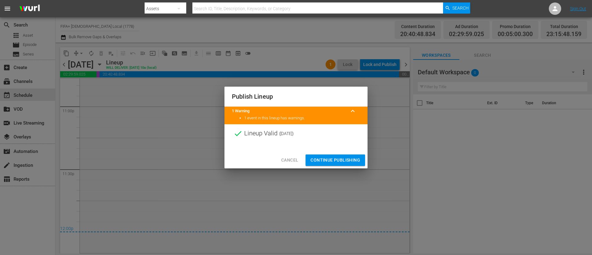
click at [344, 163] on span "Continue Publishing" at bounding box center [336, 160] width 50 height 8
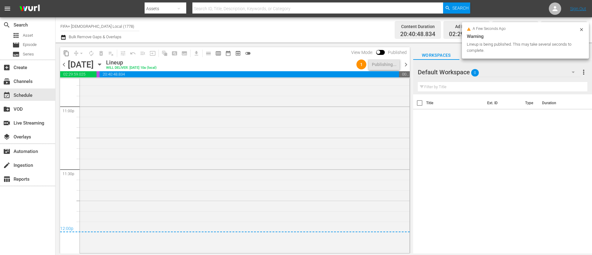
click at [408, 65] on span "chevron_right" at bounding box center [406, 65] width 8 height 8
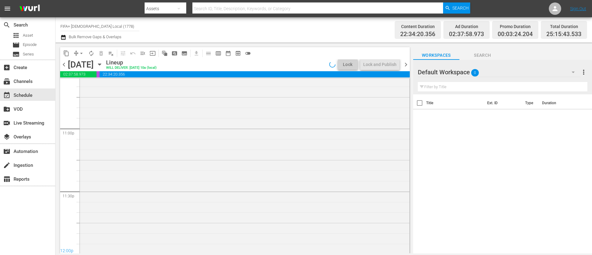
scroll to position [2856, 0]
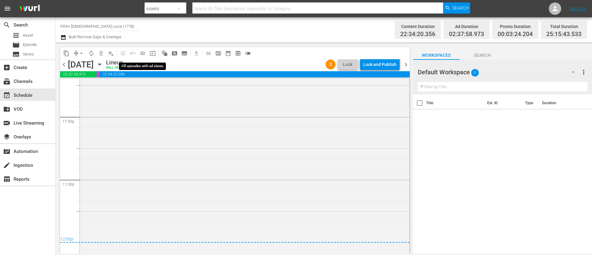
click at [145, 51] on span "menu_open" at bounding box center [143, 53] width 6 height 6
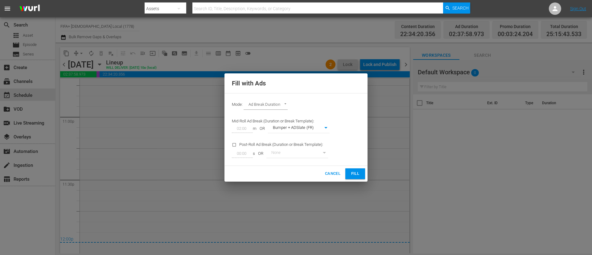
click at [351, 170] on span "Fill" at bounding box center [355, 173] width 10 height 7
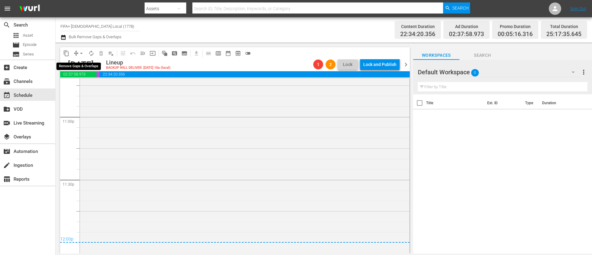
click at [82, 52] on span "arrow_drop_down" at bounding box center [81, 53] width 6 height 6
click at [90, 85] on li "Align to End of Previous Day" at bounding box center [81, 86] width 65 height 10
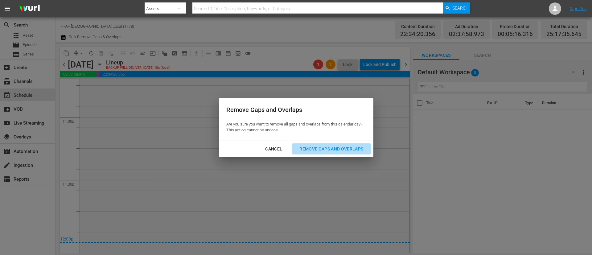
click at [342, 149] on div "Remove Gaps and Overlaps" at bounding box center [332, 149] width 74 height 8
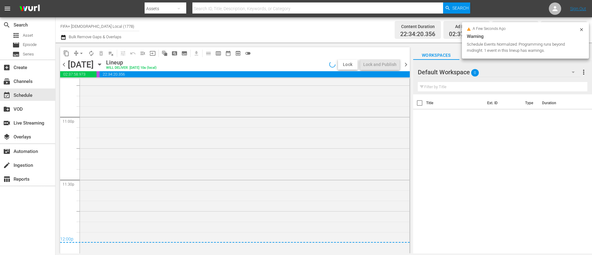
scroll to position [2908, 0]
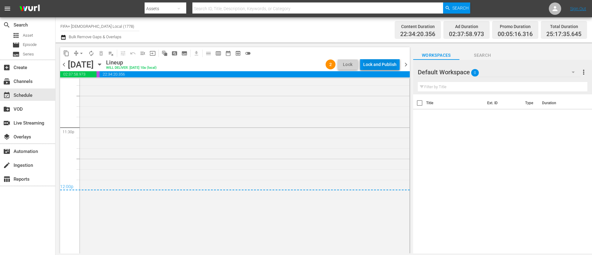
click at [383, 68] on div "Lock and Publish" at bounding box center [379, 64] width 33 height 11
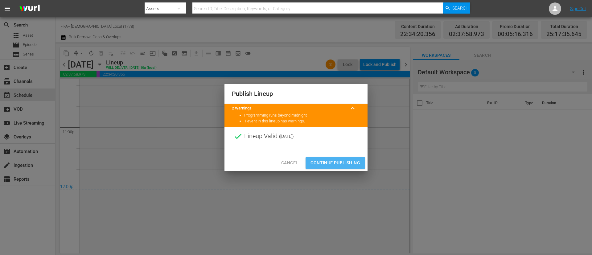
click at [354, 161] on span "Continue Publishing" at bounding box center [336, 163] width 50 height 8
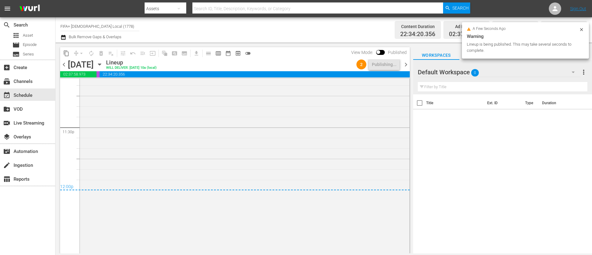
click at [407, 67] on span "chevron_right" at bounding box center [406, 65] width 8 height 8
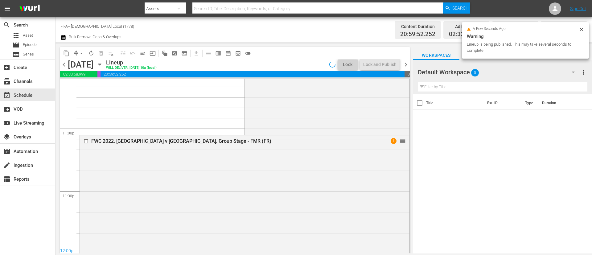
scroll to position [2856, 0]
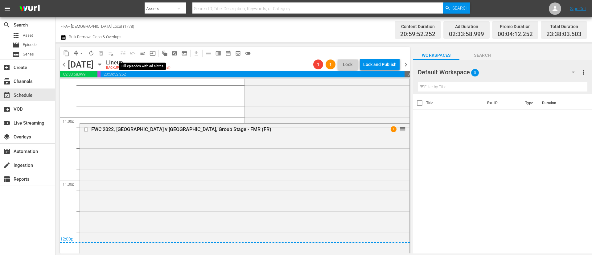
click at [139, 54] on button "menu_open" at bounding box center [143, 53] width 10 height 10
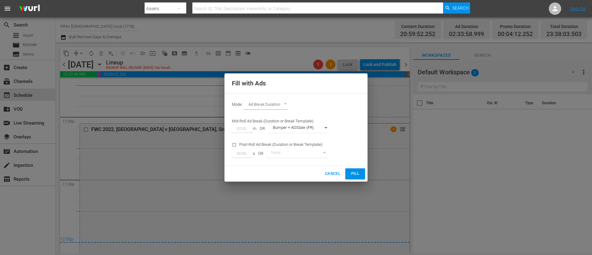
click at [353, 172] on span "Fill" at bounding box center [355, 173] width 10 height 7
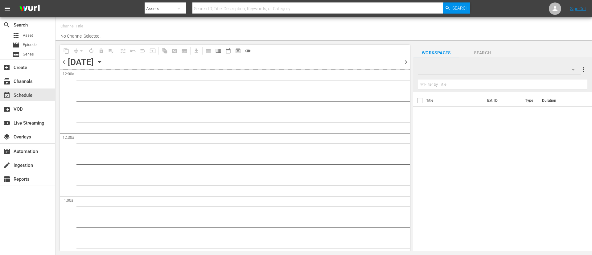
type input "FIFA+ [DEMOGRAPHIC_DATA] Local (1778)"
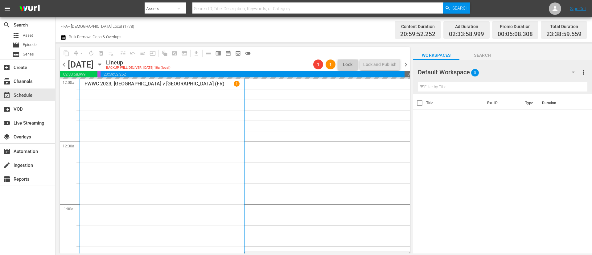
click at [408, 67] on span "chevron_right" at bounding box center [406, 65] width 8 height 8
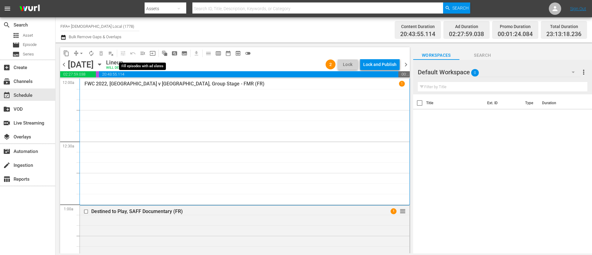
click at [143, 51] on span "menu_open" at bounding box center [143, 53] width 6 height 6
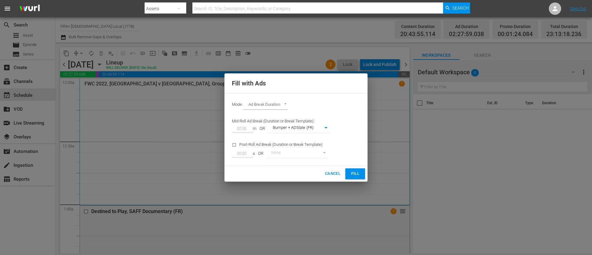
click at [360, 174] on button "Fill" at bounding box center [355, 173] width 20 height 11
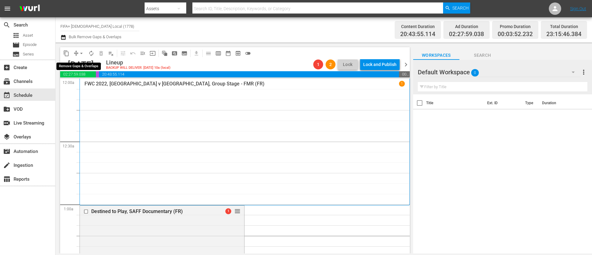
click at [79, 54] on span "arrow_drop_down" at bounding box center [81, 53] width 6 height 6
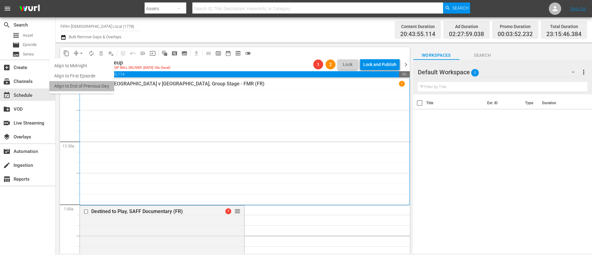
click at [84, 85] on li "Align to End of Previous Day" at bounding box center [81, 86] width 65 height 10
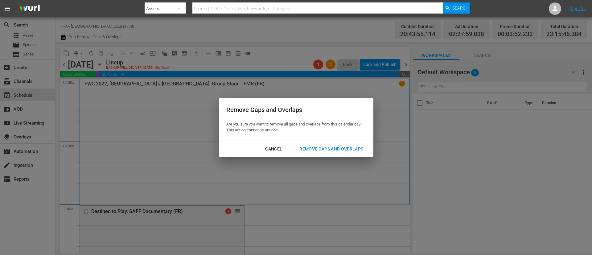
click at [283, 147] on div "Cancel" at bounding box center [273, 149] width 27 height 8
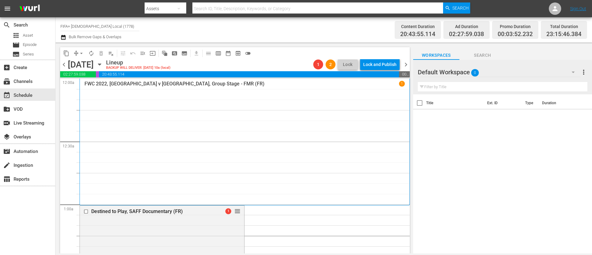
click at [65, 65] on span "chevron_left" at bounding box center [64, 65] width 8 height 8
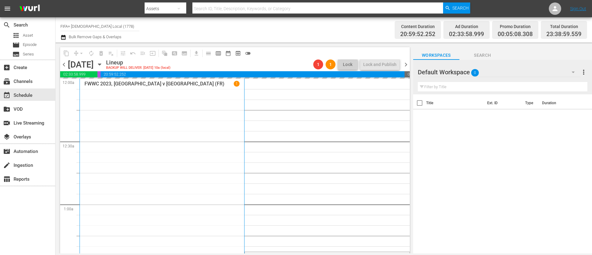
click at [66, 65] on span "chevron_left" at bounding box center [64, 65] width 8 height 8
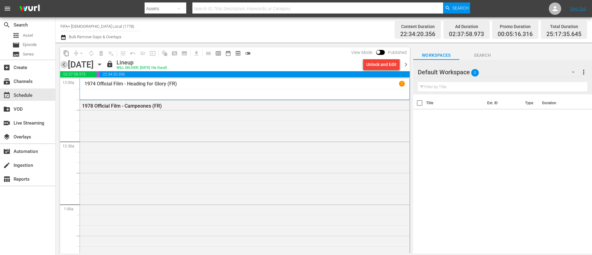
click at [66, 65] on span "chevron_left" at bounding box center [64, 65] width 8 height 8
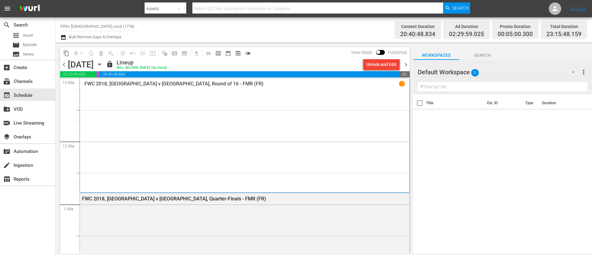
click at [404, 67] on span "chevron_right" at bounding box center [406, 65] width 8 height 8
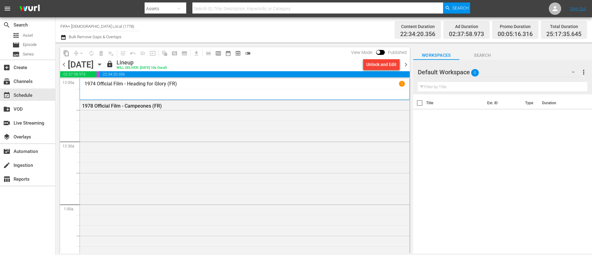
click at [404, 67] on span "chevron_right" at bounding box center [406, 65] width 8 height 8
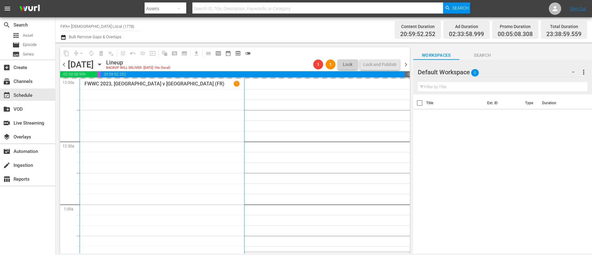
click at [404, 65] on span "chevron_right" at bounding box center [406, 65] width 8 height 8
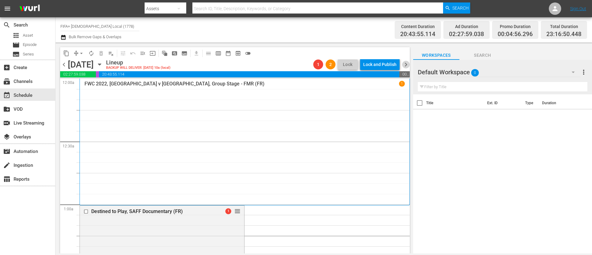
click at [404, 65] on span "chevron_right" at bounding box center [406, 65] width 8 height 8
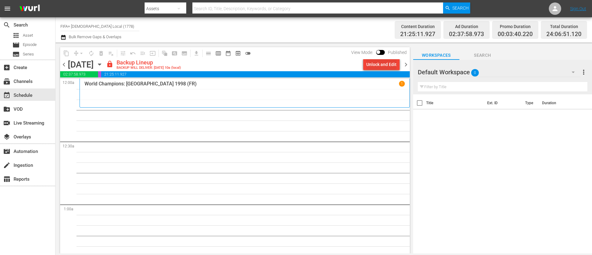
click at [385, 61] on div "Unlock and Edit" at bounding box center [381, 64] width 30 height 11
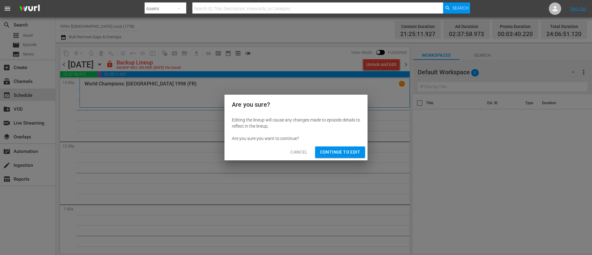
click at [342, 157] on button "Continue to Edit" at bounding box center [340, 151] width 50 height 11
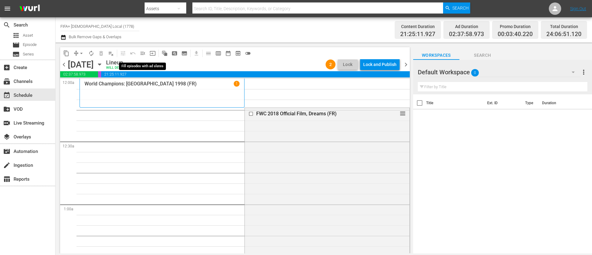
click at [141, 51] on span "menu_open" at bounding box center [143, 53] width 6 height 6
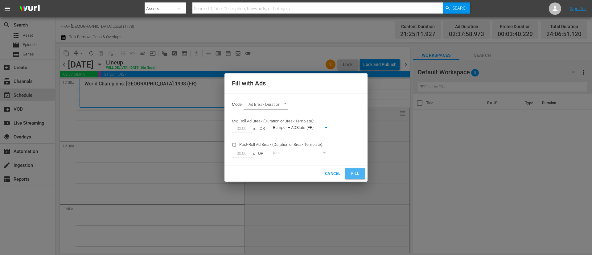
click at [352, 174] on span "Fill" at bounding box center [355, 173] width 10 height 7
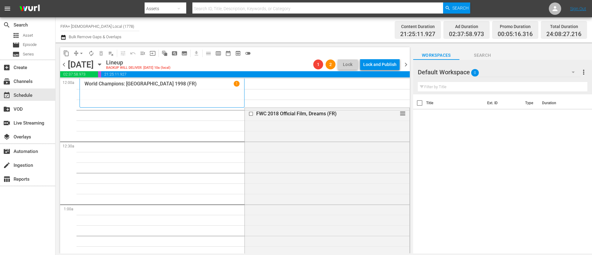
click at [406, 67] on span "chevron_right" at bounding box center [406, 65] width 8 height 8
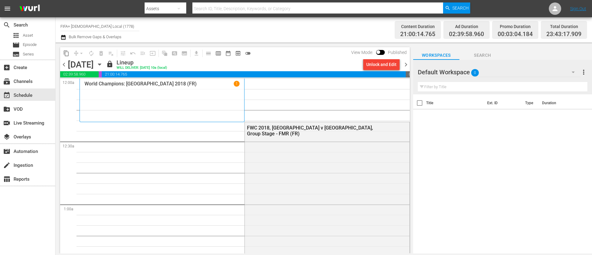
click at [367, 64] on div "Unlock and Edit" at bounding box center [381, 64] width 30 height 11
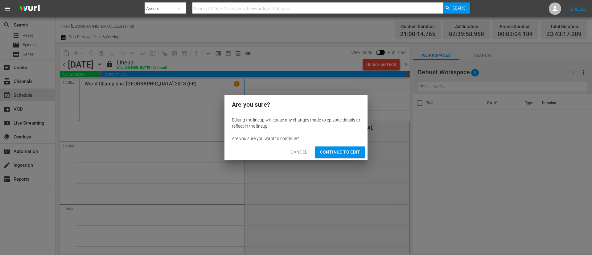
click at [336, 150] on span "Continue to Edit" at bounding box center [340, 152] width 40 height 8
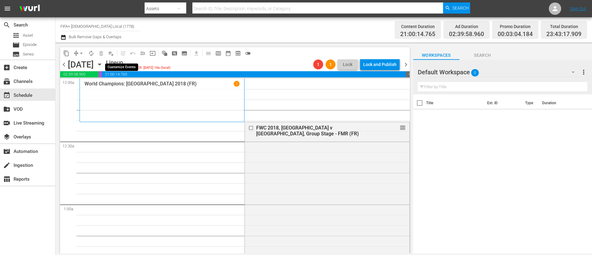
click at [146, 55] on span "menu_open" at bounding box center [143, 53] width 6 height 6
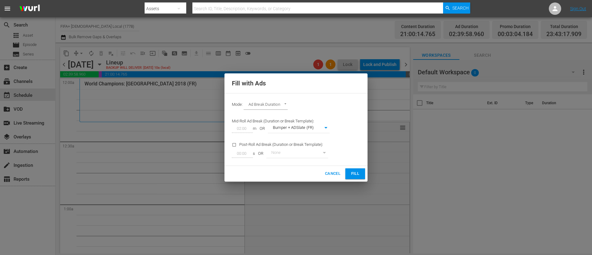
click at [364, 174] on button "Fill" at bounding box center [355, 173] width 20 height 11
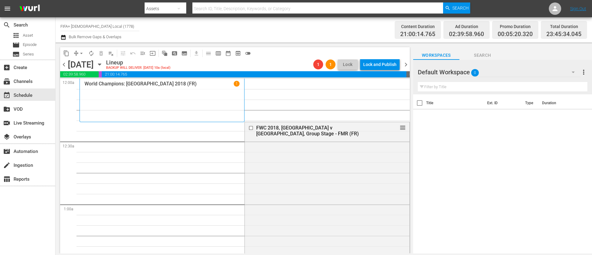
click at [402, 68] on span "chevron_right" at bounding box center [406, 65] width 8 height 8
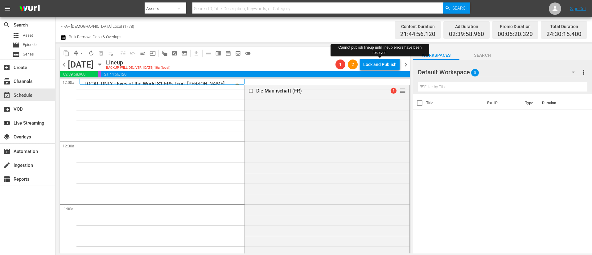
click at [372, 68] on div "Lock and Publish" at bounding box center [379, 64] width 33 height 11
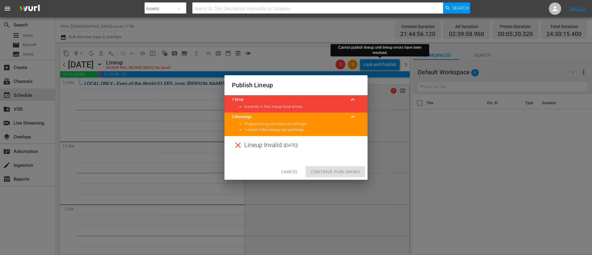
click at [294, 165] on div "Cancel Continue Publishing" at bounding box center [296, 172] width 143 height 16
click at [293, 170] on span "Cancel" at bounding box center [289, 172] width 17 height 8
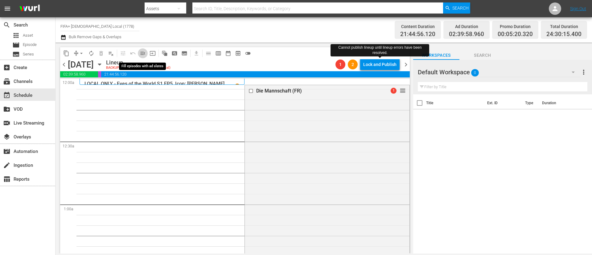
click at [142, 53] on span "menu_open" at bounding box center [143, 53] width 6 height 6
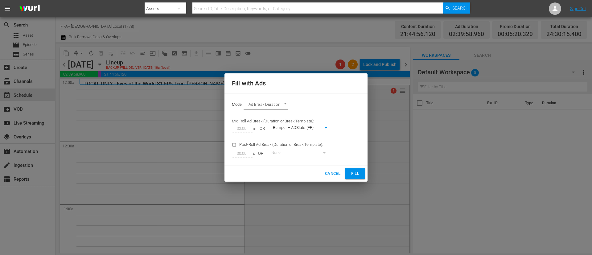
click at [358, 175] on span "Fill" at bounding box center [355, 173] width 10 height 7
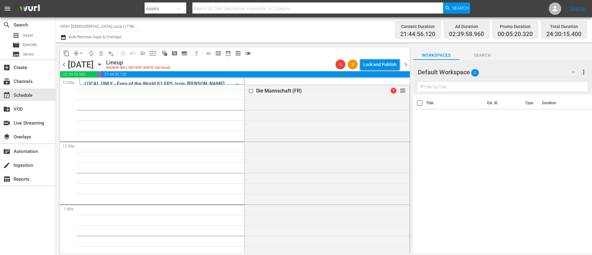
click at [103, 63] on icon "button" at bounding box center [99, 64] width 7 height 7
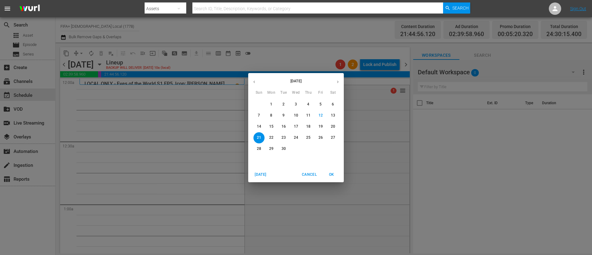
click at [292, 126] on span "17" at bounding box center [296, 126] width 11 height 5
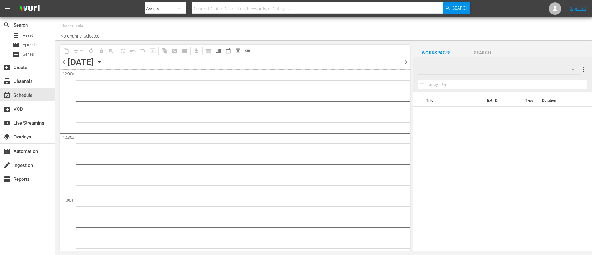
type input "FIFA+ [DEMOGRAPHIC_DATA] Local (1778)"
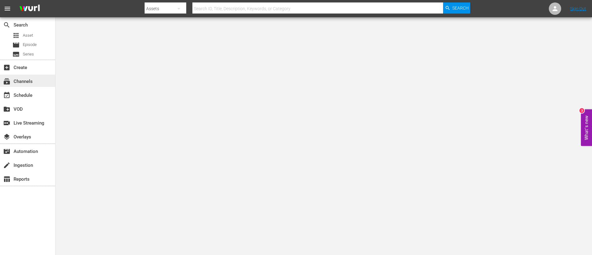
click at [34, 84] on div "subscriptions Channels" at bounding box center [27, 81] width 55 height 12
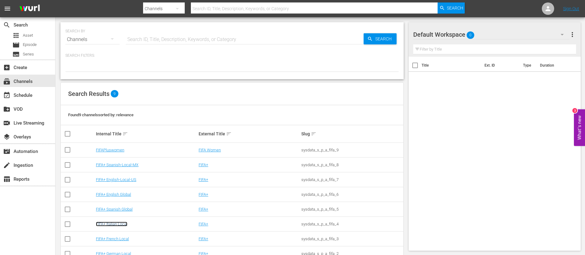
click at [119, 224] on link "FIFA+ Italian Local" at bounding box center [111, 224] width 31 height 5
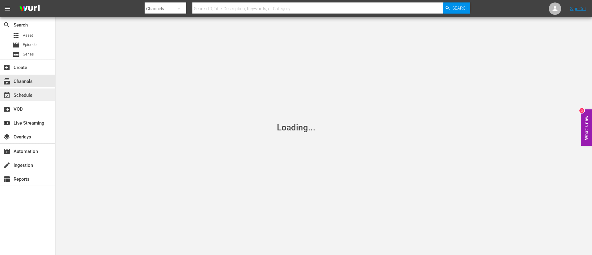
click at [27, 92] on div "event_available Schedule" at bounding box center [17, 95] width 35 height 6
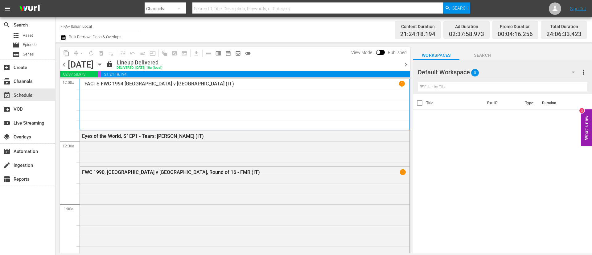
click at [407, 66] on span "chevron_right" at bounding box center [406, 65] width 8 height 8
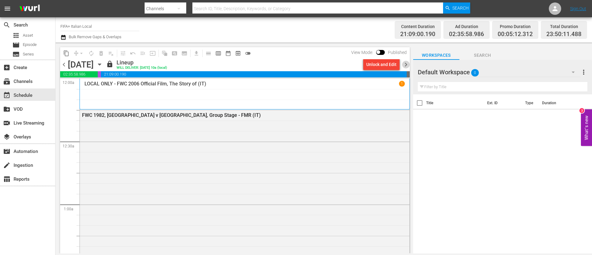
click at [407, 66] on span "chevron_right" at bounding box center [406, 65] width 8 height 8
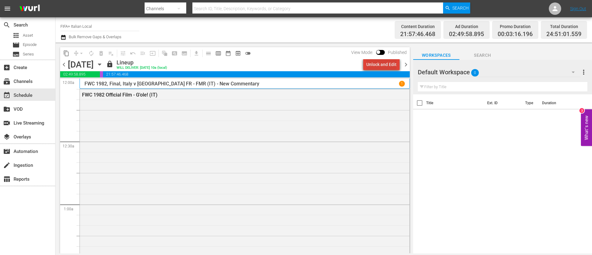
click at [389, 65] on div "Unlock and Edit" at bounding box center [381, 64] width 30 height 11
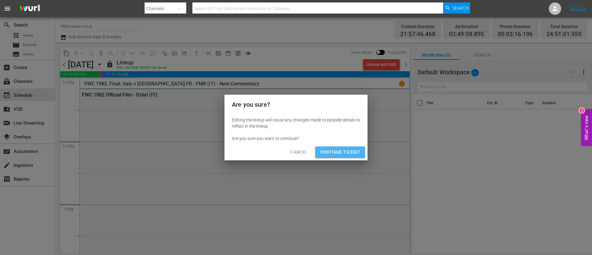
click at [357, 146] on button "Continue to Edit" at bounding box center [340, 151] width 50 height 11
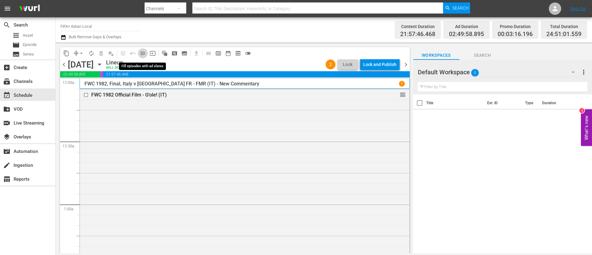
click at [145, 53] on span "menu_open" at bounding box center [143, 53] width 6 height 6
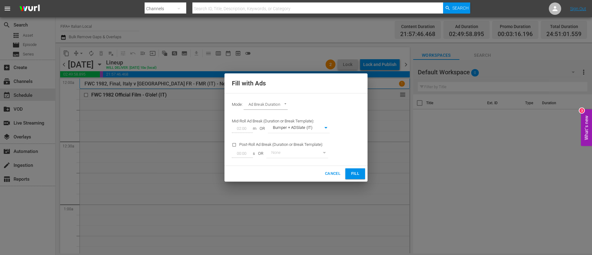
click at [358, 172] on span "Fill" at bounding box center [355, 173] width 10 height 7
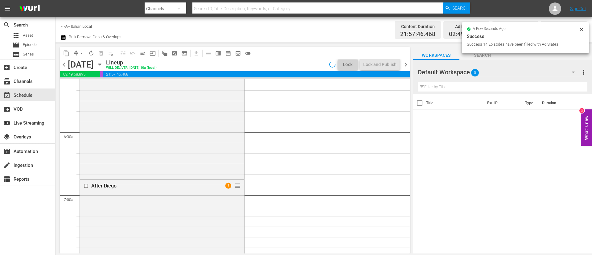
scroll to position [1018, 0]
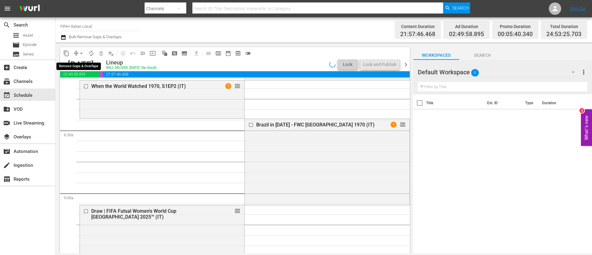
click at [83, 53] on span "arrow_drop_down" at bounding box center [81, 53] width 6 height 6
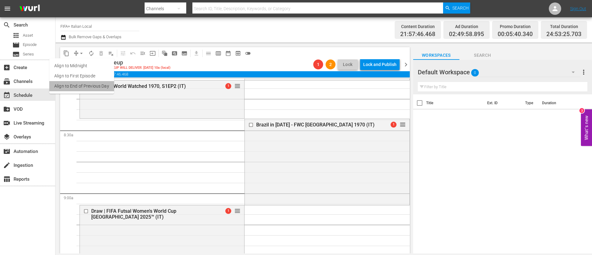
click at [82, 87] on li "Align to End of Previous Day" at bounding box center [81, 86] width 65 height 10
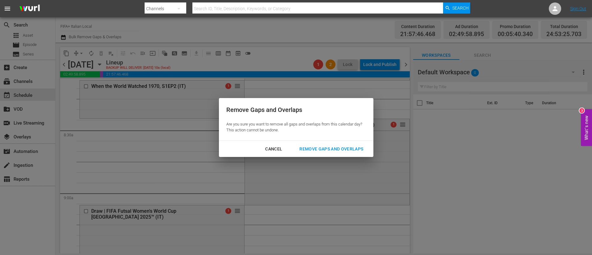
click at [347, 154] on button "Remove Gaps and Overlaps" at bounding box center [331, 148] width 79 height 11
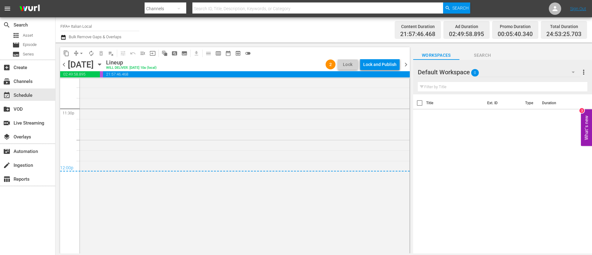
scroll to position [2967, 0]
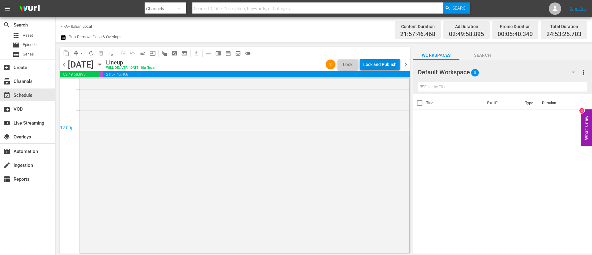
click at [372, 64] on div "Lock and Publish" at bounding box center [379, 64] width 33 height 11
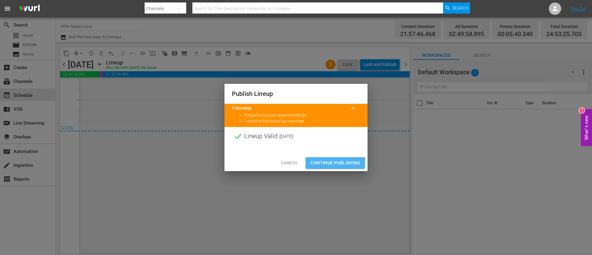
click at [347, 162] on span "Continue Publishing" at bounding box center [336, 163] width 50 height 8
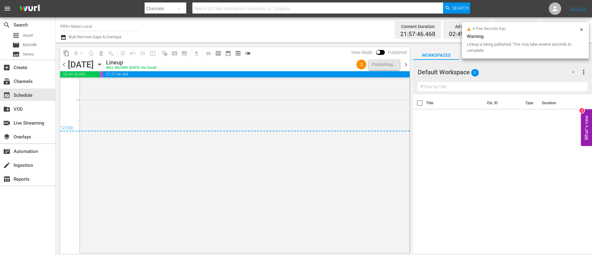
click at [405, 65] on span "chevron_right" at bounding box center [406, 65] width 8 height 8
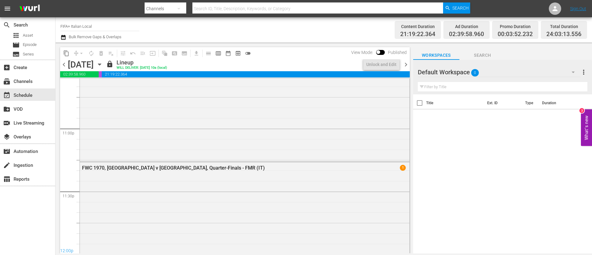
scroll to position [2967, 0]
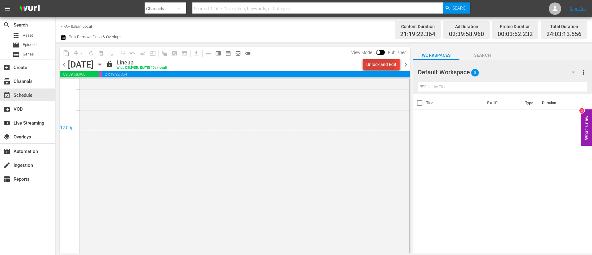
click at [378, 64] on div "Unlock and Edit" at bounding box center [381, 64] width 30 height 11
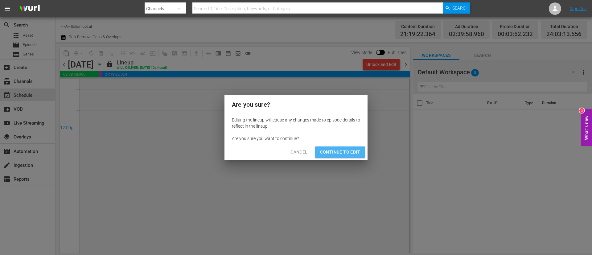
click at [355, 146] on button "Continue to Edit" at bounding box center [340, 151] width 50 height 11
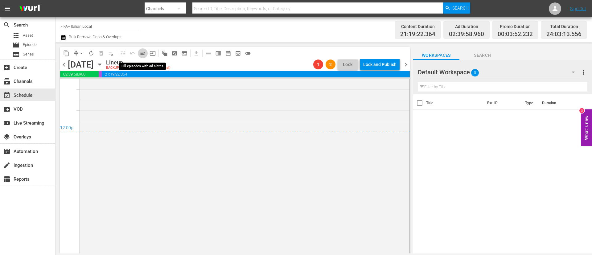
click at [144, 53] on span "menu_open" at bounding box center [143, 53] width 6 height 6
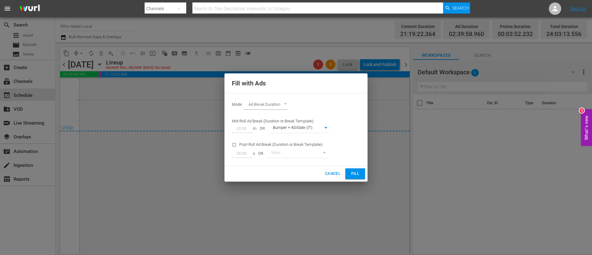
click at [360, 175] on span "Fill" at bounding box center [355, 173] width 10 height 7
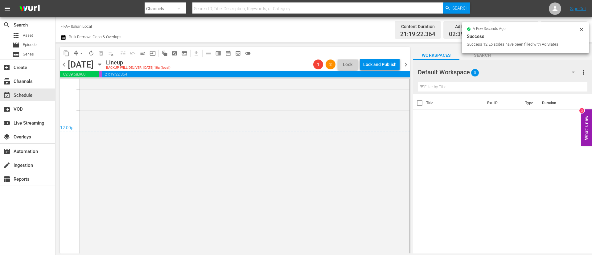
click at [80, 54] on span "arrow_drop_down" at bounding box center [81, 53] width 6 height 6
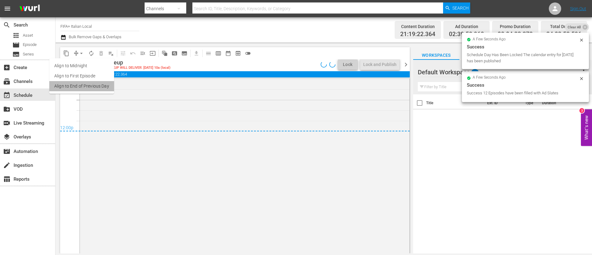
click at [97, 84] on li "Align to End of Previous Day" at bounding box center [81, 86] width 65 height 10
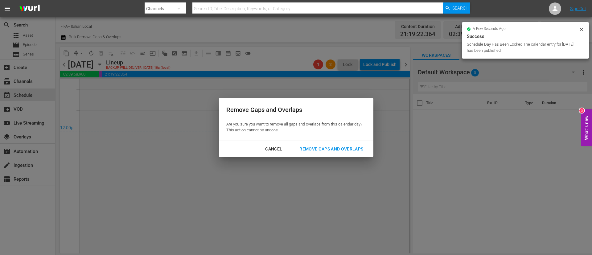
click at [321, 153] on button "Remove Gaps and Overlaps" at bounding box center [331, 148] width 79 height 11
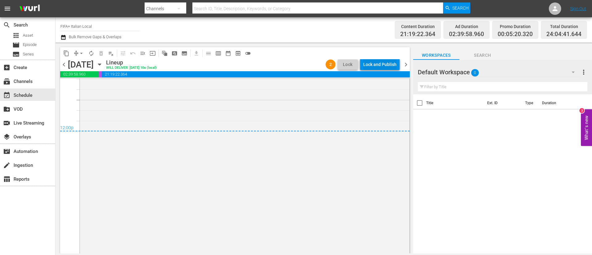
click at [375, 63] on div "Lock and Publish" at bounding box center [379, 64] width 33 height 11
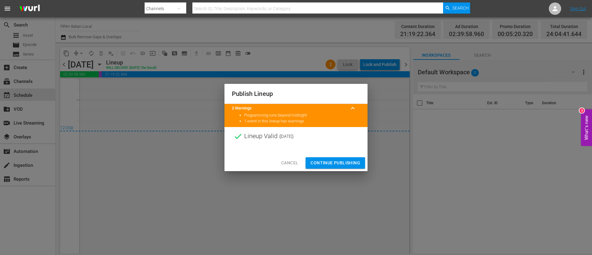
click at [354, 155] on div "Cancel Continue Publishing" at bounding box center [296, 163] width 143 height 16
click at [352, 163] on span "Continue Publishing" at bounding box center [336, 163] width 50 height 8
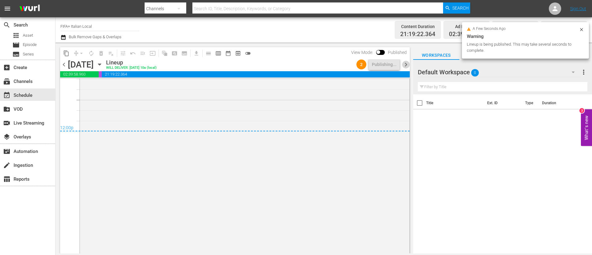
click at [403, 65] on span "chevron_right" at bounding box center [406, 65] width 8 height 8
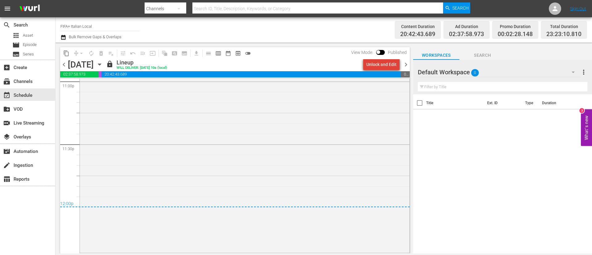
click at [386, 66] on div "Unlock and Edit" at bounding box center [381, 64] width 30 height 11
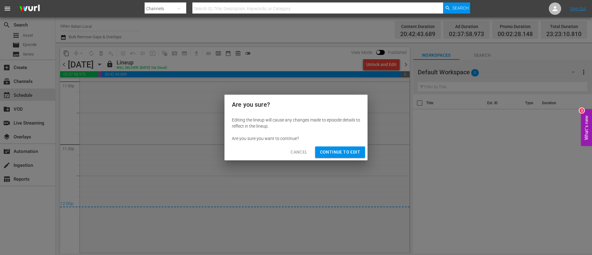
click at [342, 147] on button "Continue to Edit" at bounding box center [340, 151] width 50 height 11
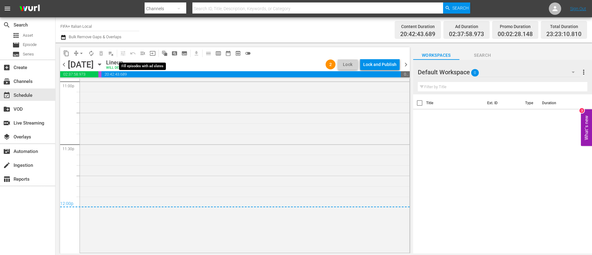
click at [142, 52] on span "menu_open" at bounding box center [143, 53] width 6 height 6
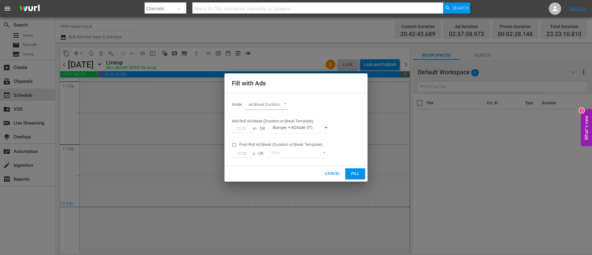
click at [357, 174] on span "Fill" at bounding box center [355, 173] width 10 height 7
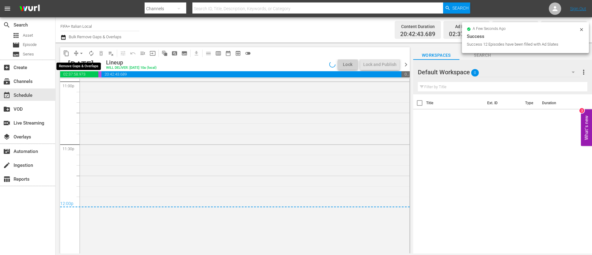
click at [80, 52] on span "arrow_drop_down" at bounding box center [81, 53] width 6 height 6
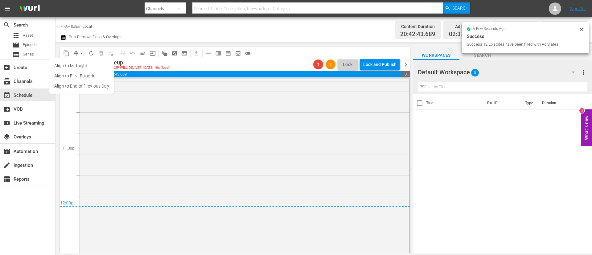
click at [93, 88] on li "Align to End of Previous Day" at bounding box center [81, 86] width 65 height 10
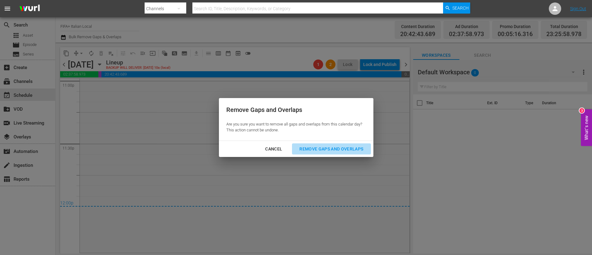
click at [339, 151] on div "Remove Gaps and Overlaps" at bounding box center [332, 149] width 74 height 8
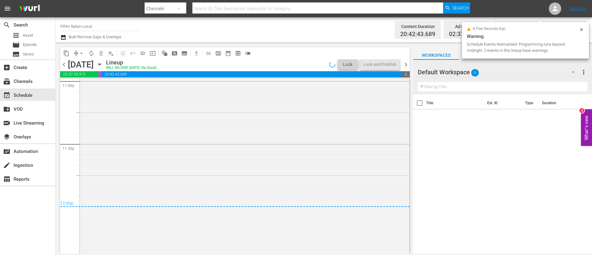
scroll to position [2906, 0]
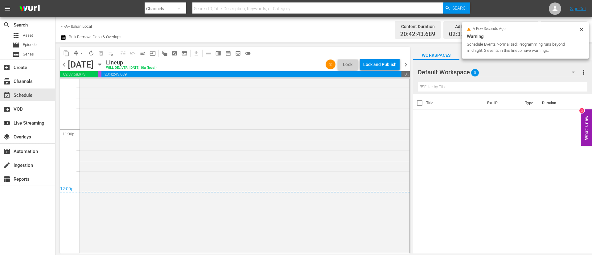
click at [390, 62] on div "Lock and Publish" at bounding box center [379, 64] width 33 height 11
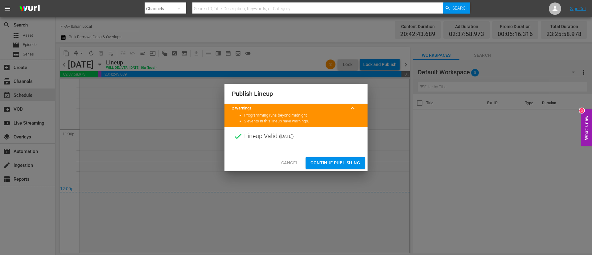
click at [355, 159] on span "Continue Publishing" at bounding box center [336, 163] width 50 height 8
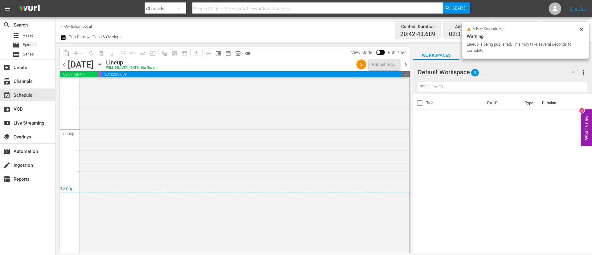
click at [404, 64] on span "chevron_right" at bounding box center [406, 65] width 8 height 8
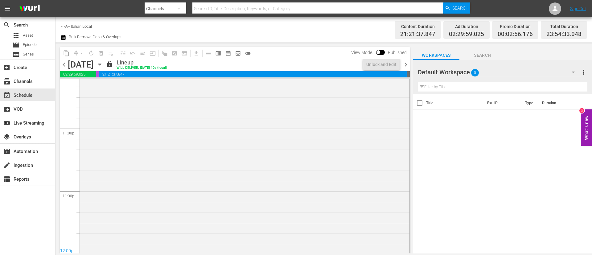
scroll to position [2879, 0]
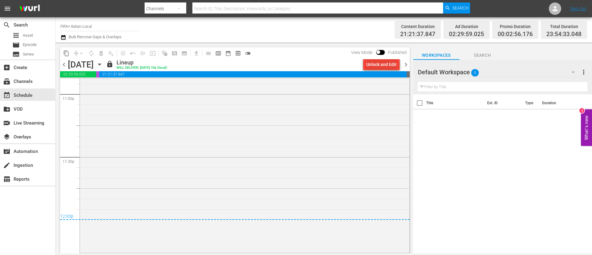
click at [385, 64] on div "Unlock and Edit" at bounding box center [381, 64] width 30 height 11
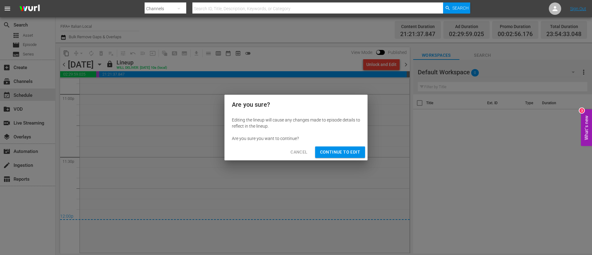
click at [350, 150] on span "Continue to Edit" at bounding box center [340, 152] width 40 height 8
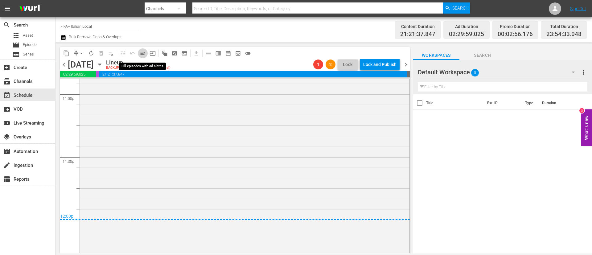
click at [146, 55] on span "menu_open" at bounding box center [143, 53] width 6 height 6
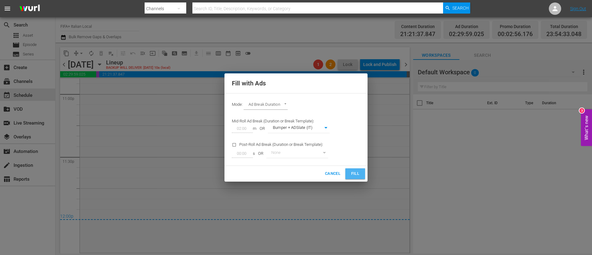
click at [360, 174] on button "Fill" at bounding box center [355, 173] width 20 height 11
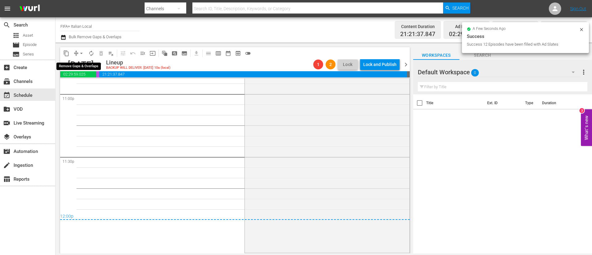
click at [80, 55] on span "arrow_drop_down" at bounding box center [81, 53] width 6 height 6
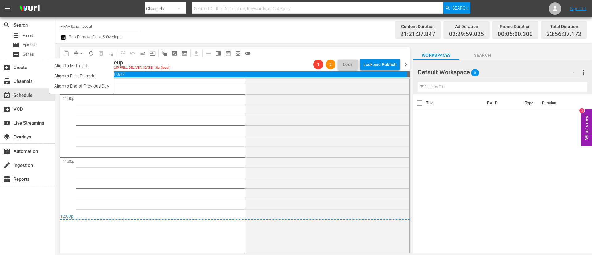
click at [85, 85] on li "Align to End of Previous Day" at bounding box center [81, 86] width 65 height 10
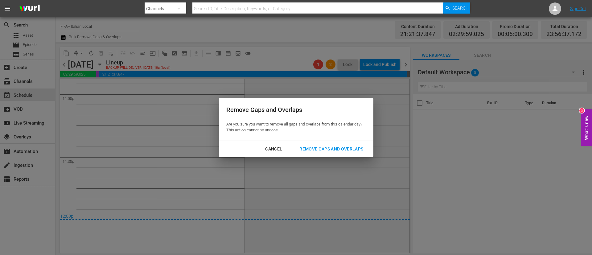
click at [345, 148] on div "Remove Gaps and Overlaps" at bounding box center [332, 149] width 74 height 8
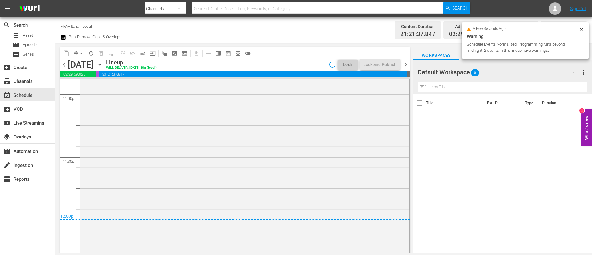
scroll to position [2899, 0]
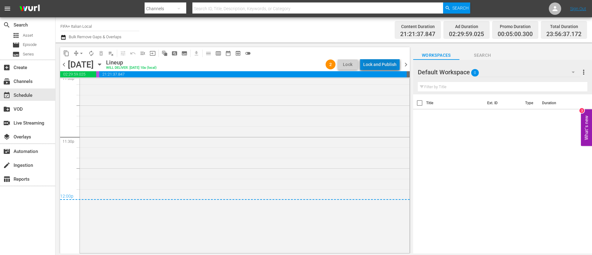
click at [387, 62] on div "Lock and Publish" at bounding box center [379, 64] width 33 height 11
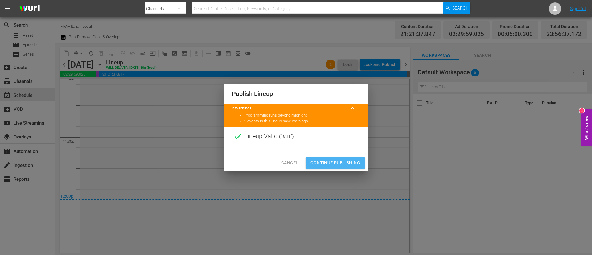
click at [348, 158] on button "Continue Publishing" at bounding box center [336, 162] width 60 height 11
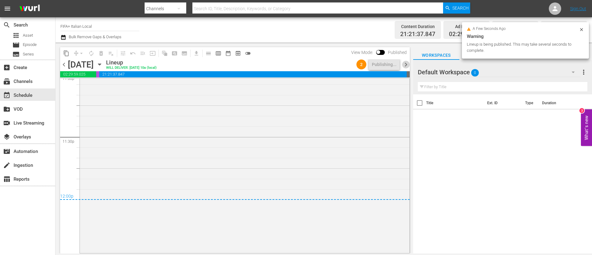
click at [405, 63] on span "chevron_right" at bounding box center [406, 65] width 8 height 8
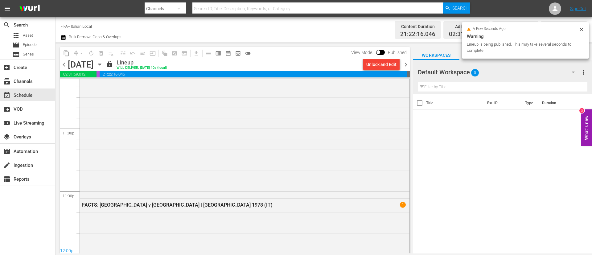
scroll to position [2873, 0]
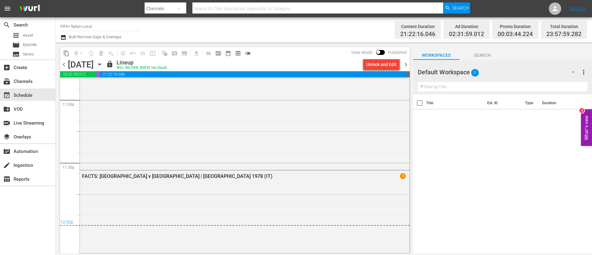
click at [374, 64] on div "Unlock and Edit" at bounding box center [381, 64] width 30 height 11
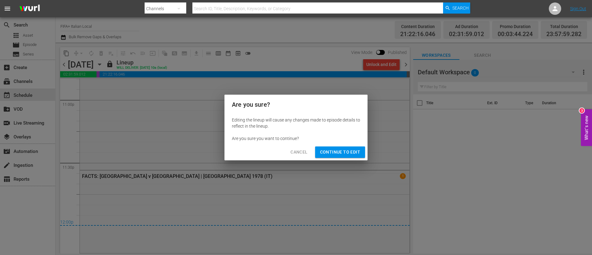
click at [336, 154] on span "Continue to Edit" at bounding box center [340, 152] width 40 height 8
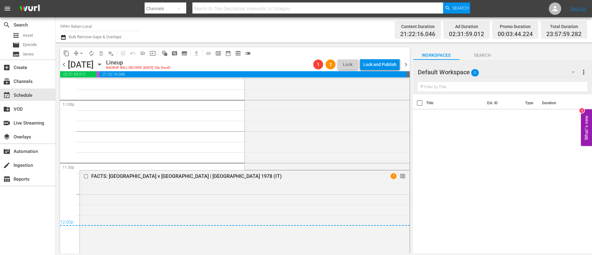
scroll to position [2873, 0]
click at [145, 52] on span "menu_open" at bounding box center [143, 53] width 6 height 6
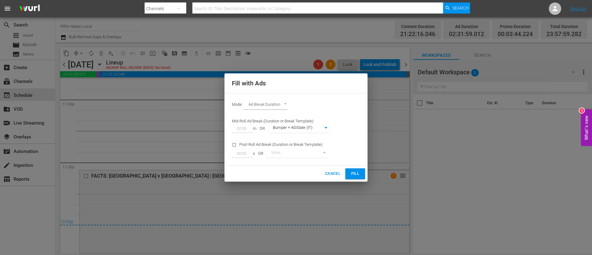
click at [357, 171] on span "Fill" at bounding box center [355, 173] width 10 height 7
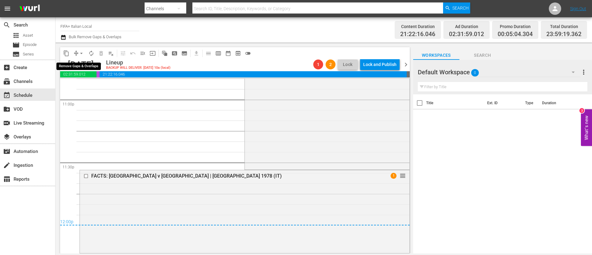
click at [81, 52] on span "arrow_drop_down" at bounding box center [81, 53] width 6 height 6
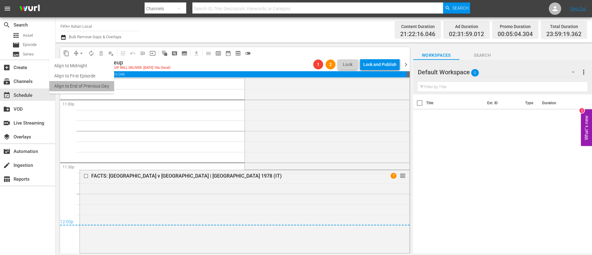
click at [87, 85] on li "Align to End of Previous Day" at bounding box center [81, 86] width 65 height 10
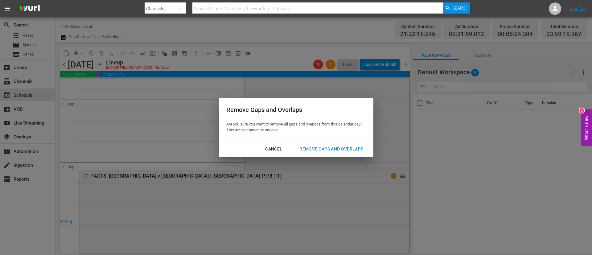
click at [350, 148] on div "Remove Gaps and Overlaps" at bounding box center [332, 149] width 74 height 8
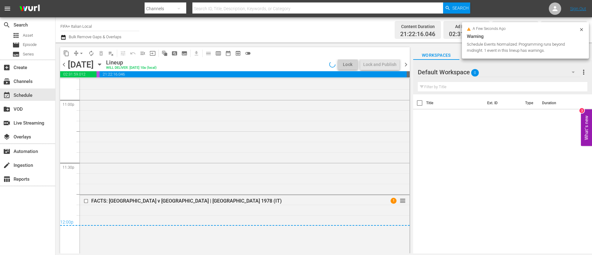
scroll to position [2897, 0]
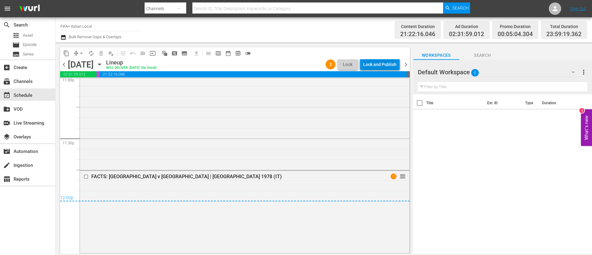
click at [389, 60] on div "Lock and Publish" at bounding box center [379, 64] width 33 height 11
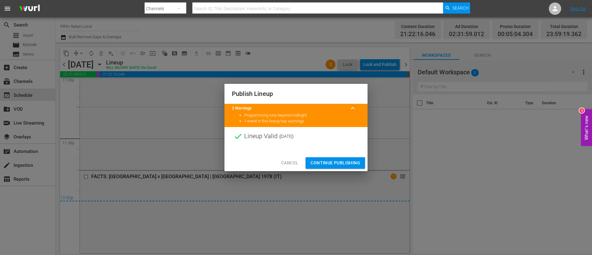
click at [357, 167] on button "Continue Publishing" at bounding box center [336, 162] width 60 height 11
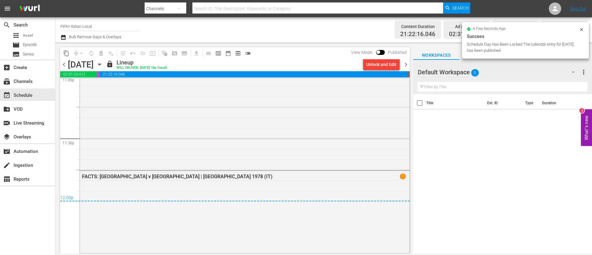
click at [406, 66] on span "chevron_right" at bounding box center [406, 65] width 8 height 8
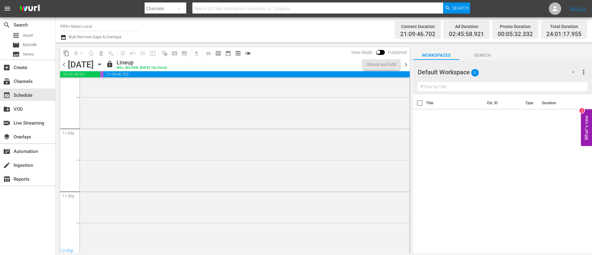
scroll to position [2871, 0]
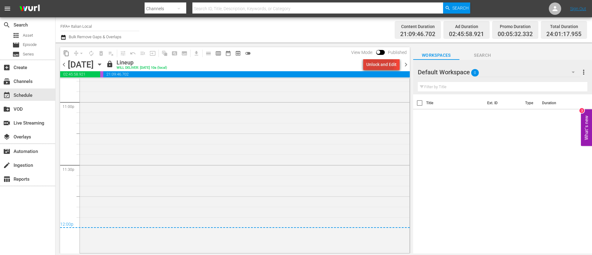
click at [381, 65] on div "Unlock and Edit" at bounding box center [381, 64] width 30 height 11
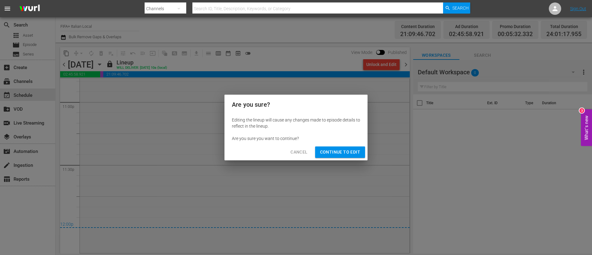
click at [349, 155] on span "Continue to Edit" at bounding box center [340, 152] width 40 height 8
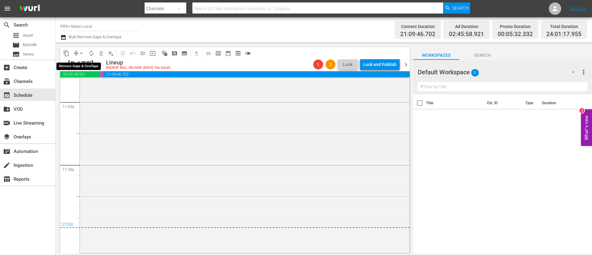
click at [77, 53] on button "arrow_drop_down" at bounding box center [81, 53] width 10 height 10
click at [88, 83] on li "Align to End of Previous Day" at bounding box center [81, 86] width 65 height 10
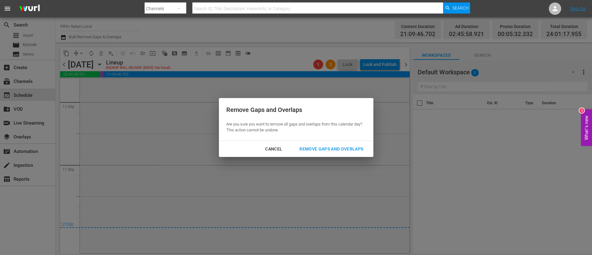
click at [282, 149] on div "Cancel" at bounding box center [273, 149] width 27 height 8
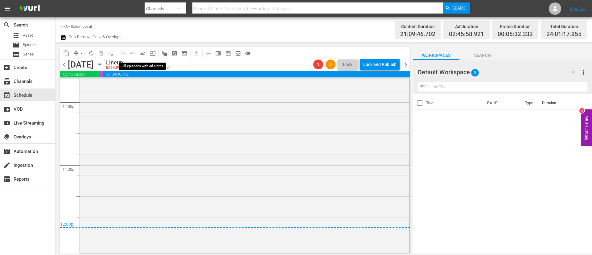
click at [143, 53] on span "menu_open" at bounding box center [143, 53] width 6 height 6
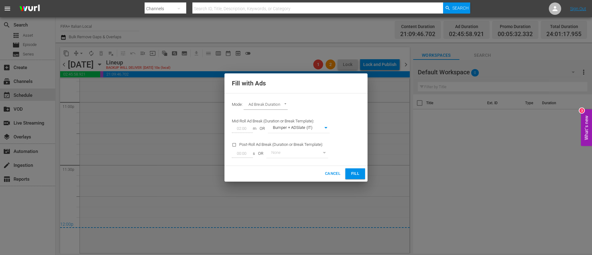
click at [363, 175] on button "Fill" at bounding box center [355, 173] width 20 height 11
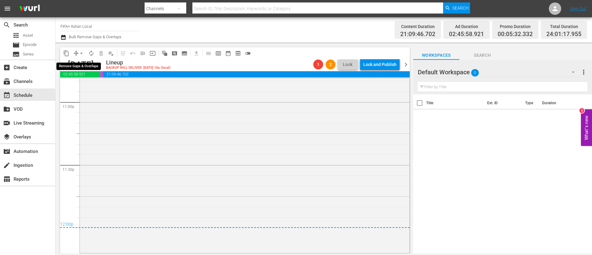
click at [79, 52] on span "arrow_drop_down" at bounding box center [81, 53] width 6 height 6
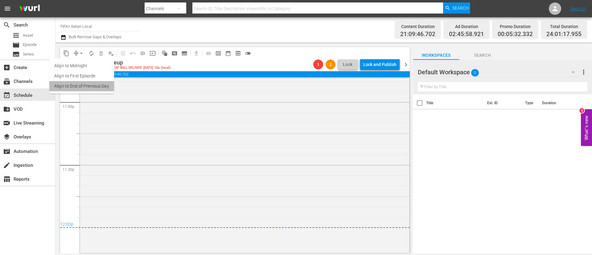
click at [88, 86] on li "Align to End of Previous Day" at bounding box center [81, 86] width 65 height 10
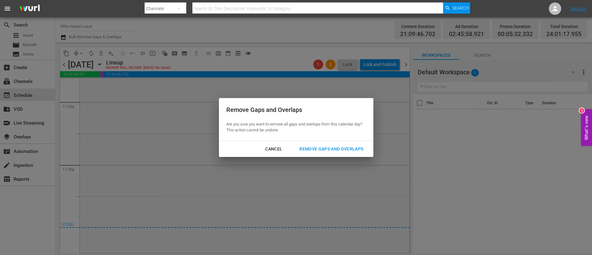
click at [366, 153] on button "Remove Gaps and Overlaps" at bounding box center [331, 148] width 79 height 11
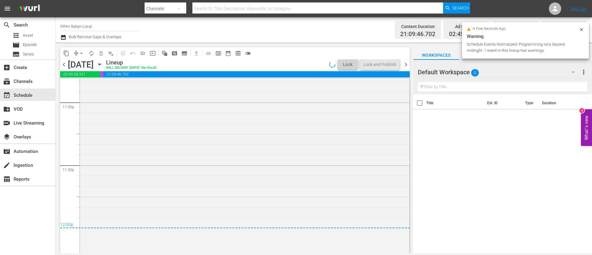
scroll to position [2900, 0]
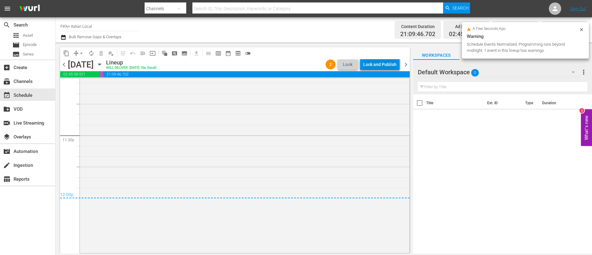
click at [379, 67] on div "Lock and Publish" at bounding box center [379, 64] width 33 height 11
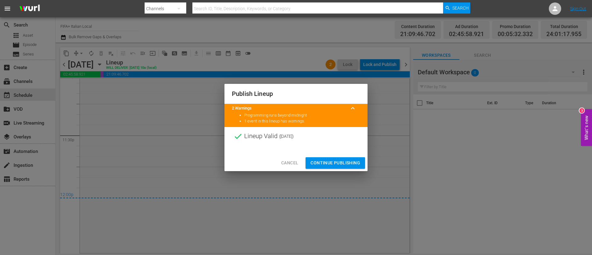
click at [361, 159] on button "Continue Publishing" at bounding box center [336, 162] width 60 height 11
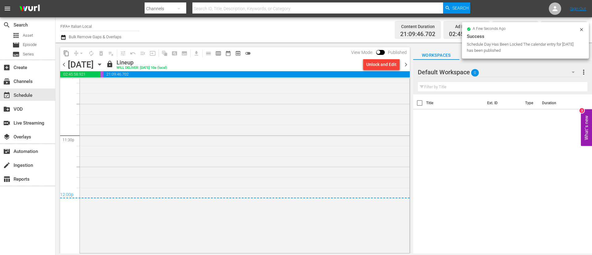
click at [408, 66] on span "chevron_right" at bounding box center [406, 65] width 8 height 8
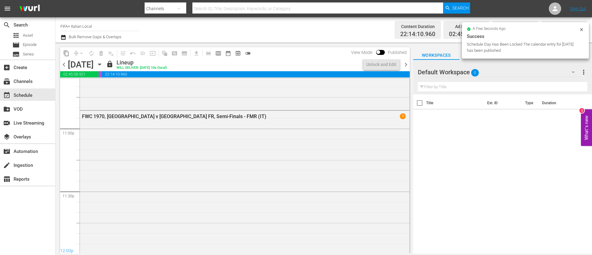
scroll to position [2967, 0]
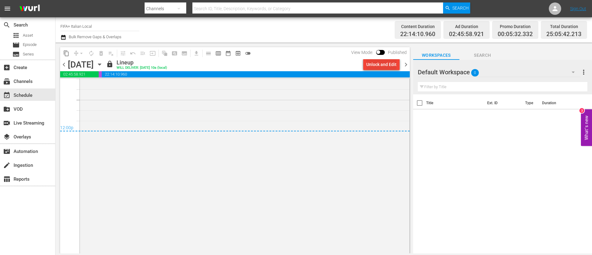
click at [367, 68] on div "Unlock and Edit" at bounding box center [381, 64] width 30 height 11
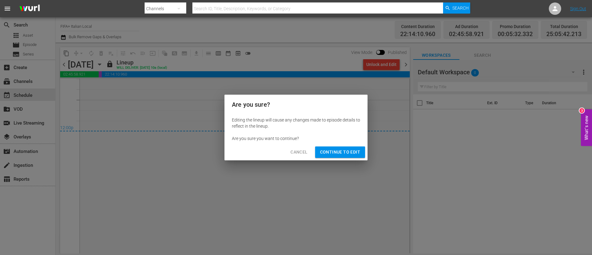
click at [331, 155] on span "Continue to Edit" at bounding box center [340, 152] width 40 height 8
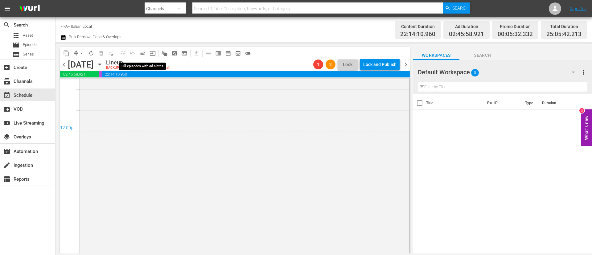
click at [147, 55] on button "menu_open" at bounding box center [143, 53] width 10 height 10
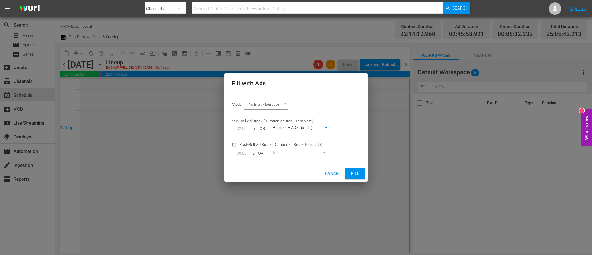
click at [358, 176] on span "Fill" at bounding box center [355, 173] width 10 height 7
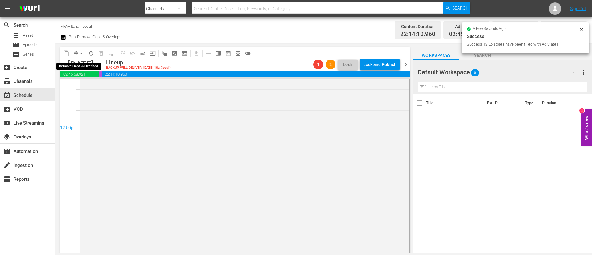
click at [80, 54] on span "arrow_drop_down" at bounding box center [81, 53] width 6 height 6
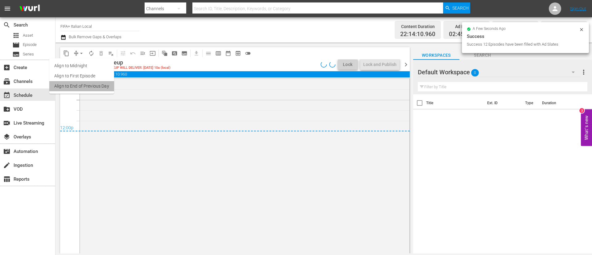
click at [82, 84] on li "Align to End of Previous Day" at bounding box center [81, 86] width 65 height 10
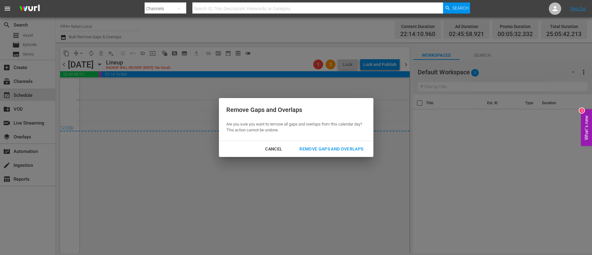
click at [333, 148] on div "Remove Gaps and Overlaps" at bounding box center [332, 149] width 74 height 8
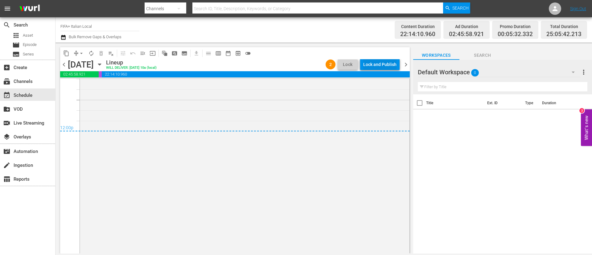
click at [368, 63] on div "Lock and Publish" at bounding box center [379, 64] width 33 height 11
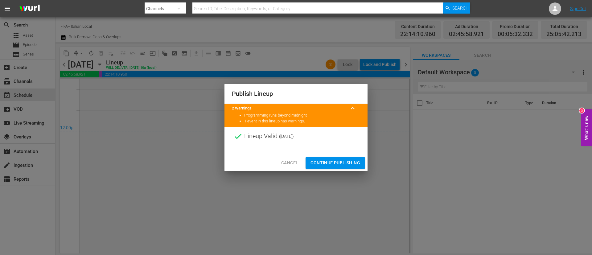
click at [328, 168] on button "Continue Publishing" at bounding box center [336, 162] width 60 height 11
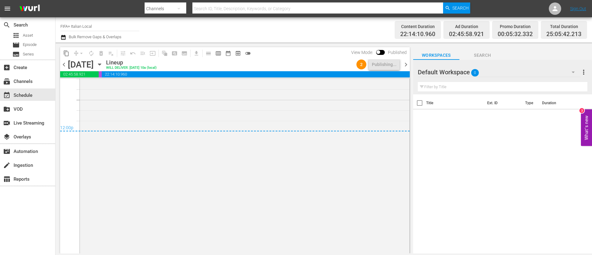
click at [63, 36] on icon "button" at bounding box center [63, 37] width 4 height 5
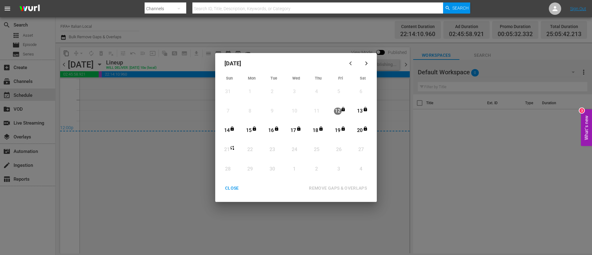
click at [231, 186] on div "CLOSE" at bounding box center [232, 188] width 24 height 8
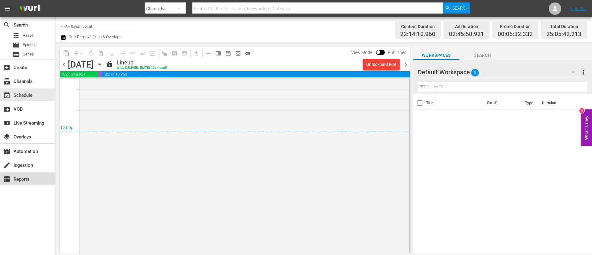
click at [27, 176] on div "table_chart Reports" at bounding box center [17, 178] width 35 height 6
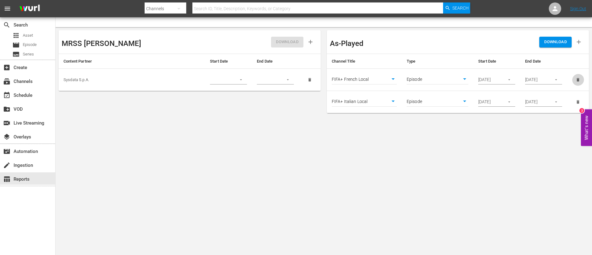
click at [580, 80] on button "delete" at bounding box center [578, 80] width 12 height 12
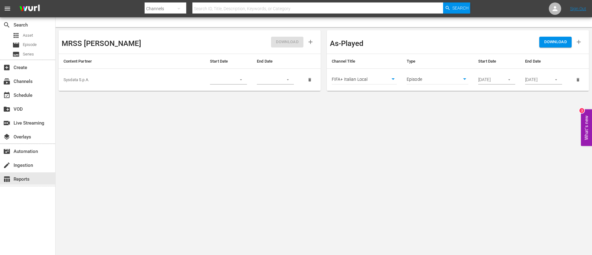
click at [557, 39] on span "DOWNLOAD" at bounding box center [555, 42] width 23 height 7
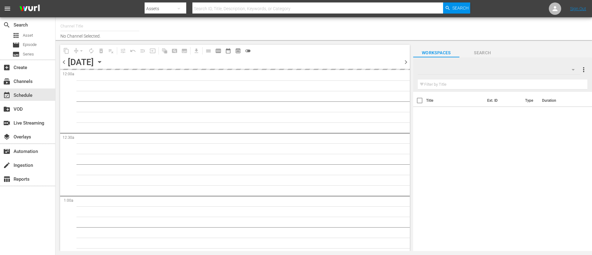
type input "FIFA+ [DEMOGRAPHIC_DATA] Local (1778)"
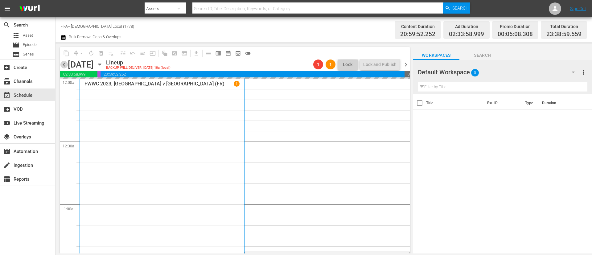
click at [67, 67] on span "chevron_left" at bounding box center [64, 65] width 8 height 8
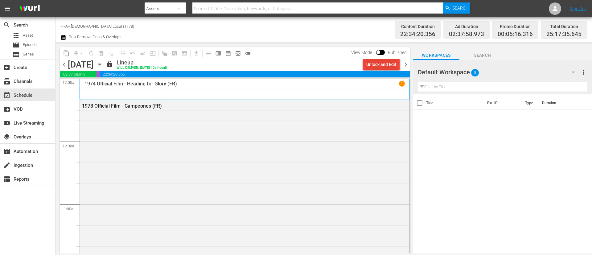
click at [380, 64] on div "Unlock and Edit" at bounding box center [381, 64] width 30 height 11
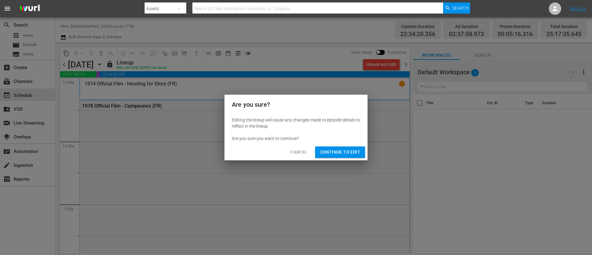
click at [359, 156] on button "Continue to Edit" at bounding box center [340, 151] width 50 height 11
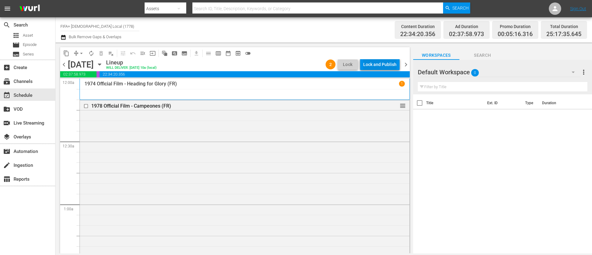
click at [380, 62] on div "Lock and Publish" at bounding box center [379, 64] width 33 height 11
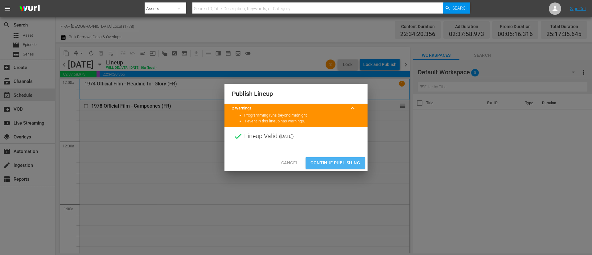
click at [337, 163] on span "Continue Publishing" at bounding box center [336, 163] width 50 height 8
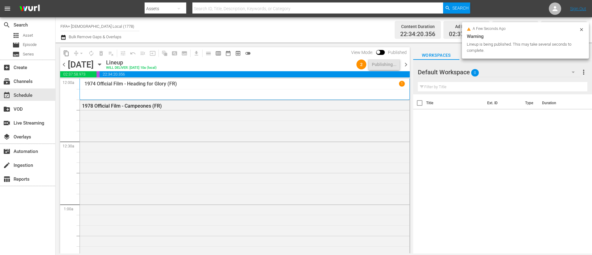
click at [408, 66] on span "chevron_right" at bounding box center [406, 65] width 8 height 8
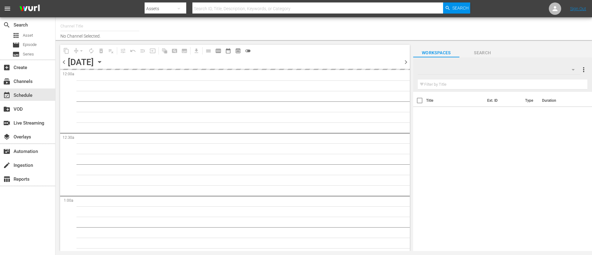
type input "FIFA+ [DEMOGRAPHIC_DATA] Local (1778)"
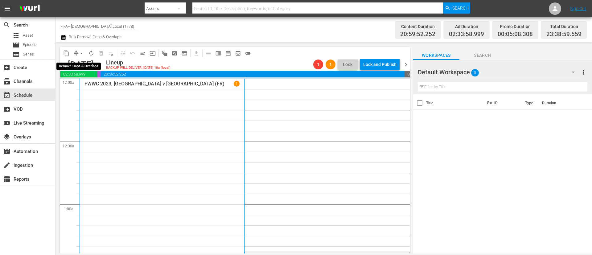
click at [80, 53] on span "arrow_drop_down" at bounding box center [81, 53] width 6 height 6
click at [91, 80] on li "Align to First Episode" at bounding box center [81, 76] width 65 height 10
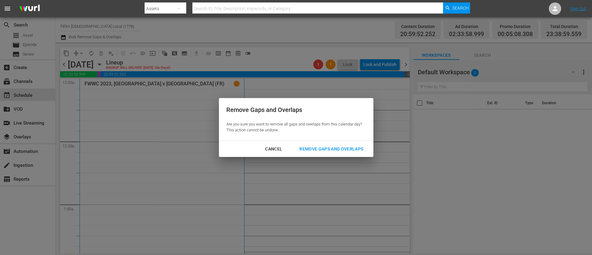
click at [278, 149] on div "Cancel" at bounding box center [273, 149] width 27 height 8
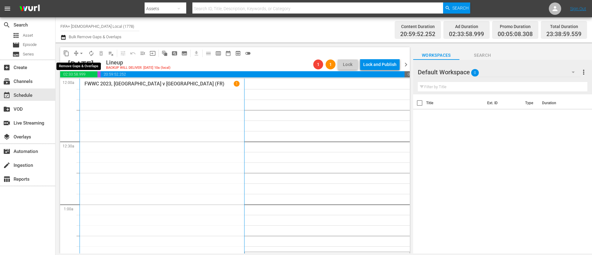
click at [80, 55] on span "arrow_drop_down" at bounding box center [81, 53] width 6 height 6
click at [87, 84] on li "Align to End of Previous Day" at bounding box center [81, 86] width 65 height 10
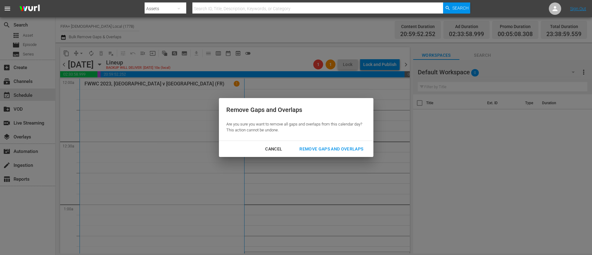
click at [352, 147] on div "Remove Gaps and Overlaps" at bounding box center [332, 149] width 74 height 8
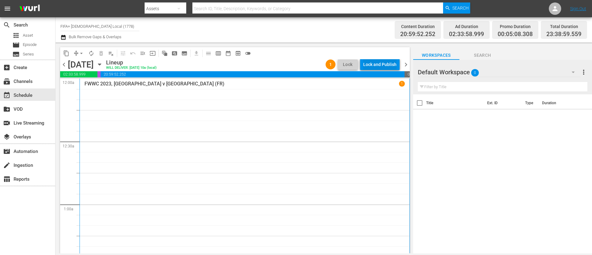
click at [389, 66] on div "Lock and Publish" at bounding box center [379, 64] width 33 height 11
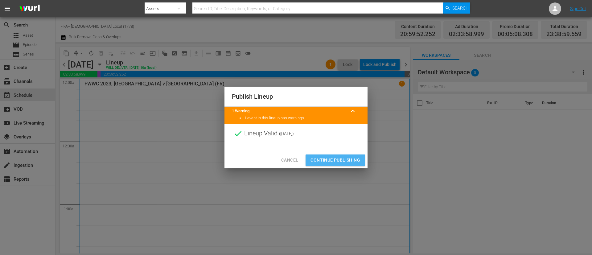
click at [348, 155] on button "Continue Publishing" at bounding box center [336, 160] width 60 height 11
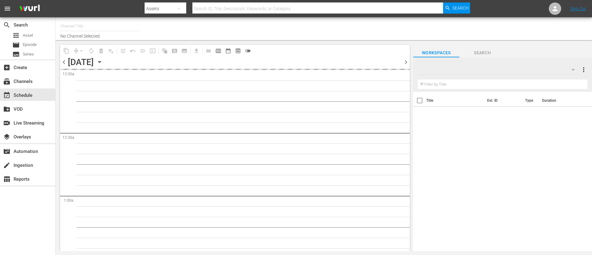
type input "FIFA+ [DEMOGRAPHIC_DATA] Local (1778)"
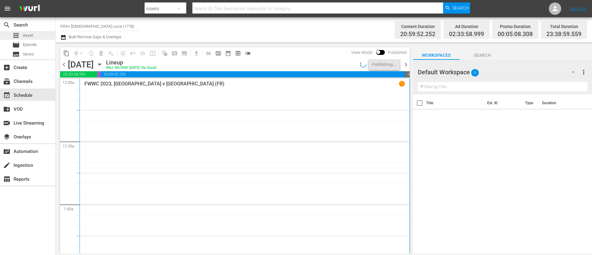
click at [25, 39] on div "apps Asset" at bounding box center [22, 35] width 21 height 9
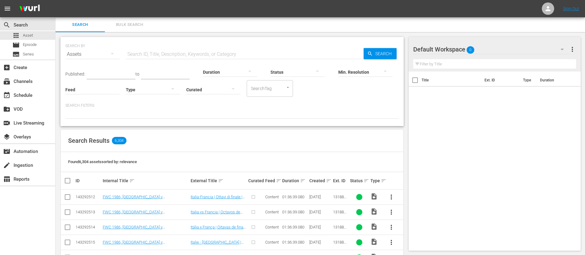
click at [220, 52] on input "text" at bounding box center [245, 54] width 238 height 15
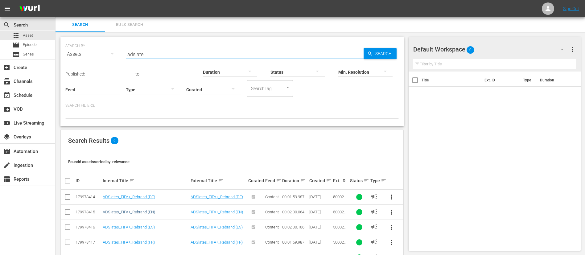
type input "adslate"
click at [123, 214] on link "ADSlates_FIFA+_Rebrand (EN)" at bounding box center [129, 212] width 52 height 5
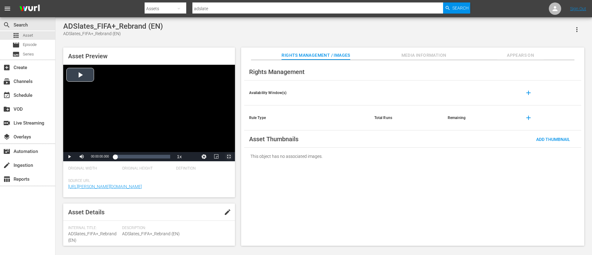
click at [229, 157] on span "Video Player" at bounding box center [229, 157] width 0 height 0
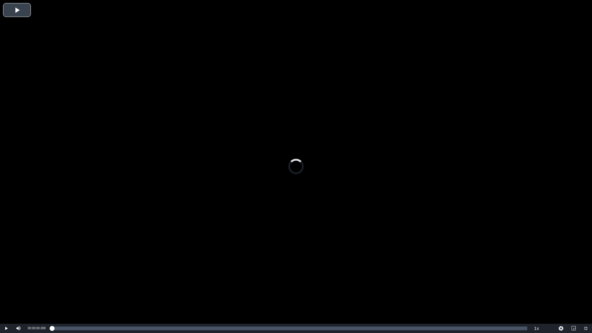
click at [244, 136] on div "Video Player" at bounding box center [296, 162] width 592 height 324
click at [561, 255] on button "Video Player" at bounding box center [561, 328] width 12 height 9
click at [574, 255] on span "Video Player" at bounding box center [574, 328] width 0 height 0
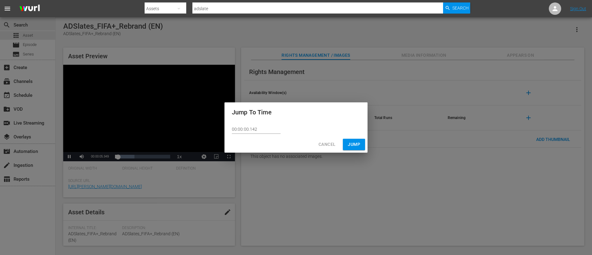
click at [329, 140] on button "Cancel" at bounding box center [327, 144] width 27 height 11
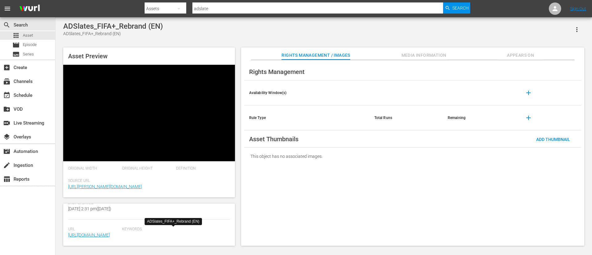
scroll to position [185, 0]
click at [95, 233] on link "[URL][DOMAIN_NAME]" at bounding box center [89, 235] width 42 height 5
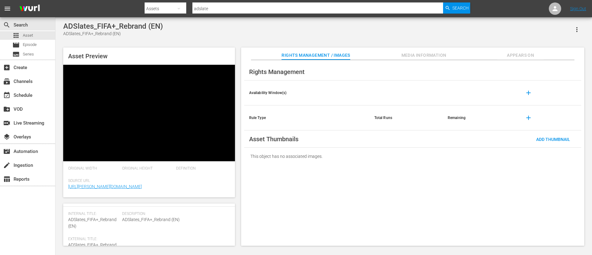
scroll to position [0, 0]
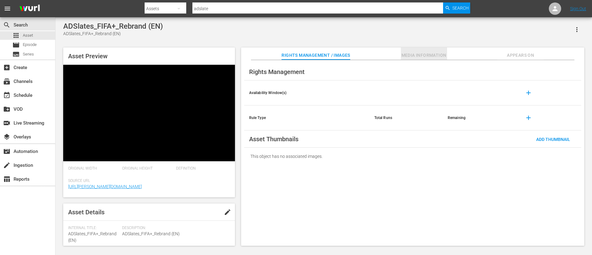
click at [432, 55] on span "Media Information" at bounding box center [424, 56] width 46 height 8
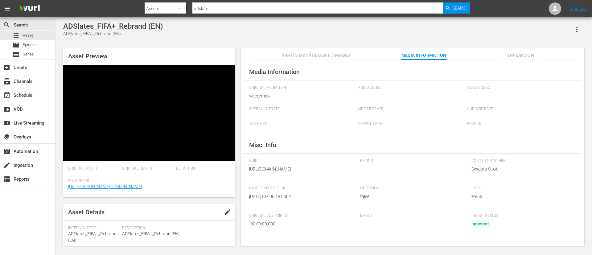
scroll to position [5, 0]
click at [535, 44] on div "Asset Preview Video Player is loading. Play Video Pause Mute Current Time 00:00…" at bounding box center [323, 143] width 527 height 198
click at [523, 54] on span "Appears On" at bounding box center [520, 56] width 46 height 8
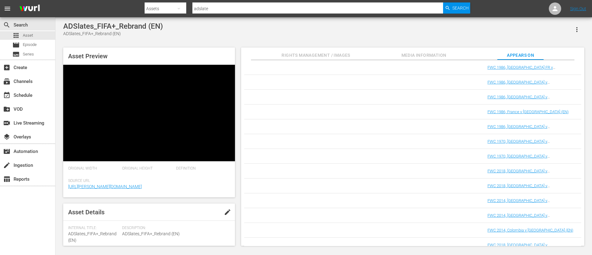
scroll to position [416, 0]
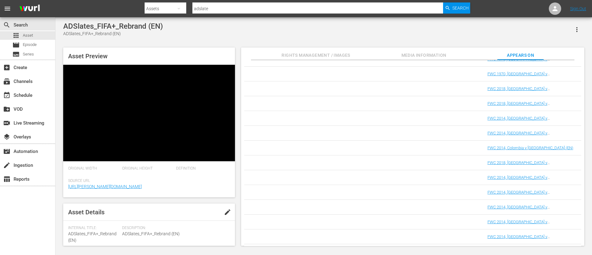
click at [439, 51] on button "Media Information" at bounding box center [424, 53] width 46 height 12
